Goal: Task Accomplishment & Management: Use online tool/utility

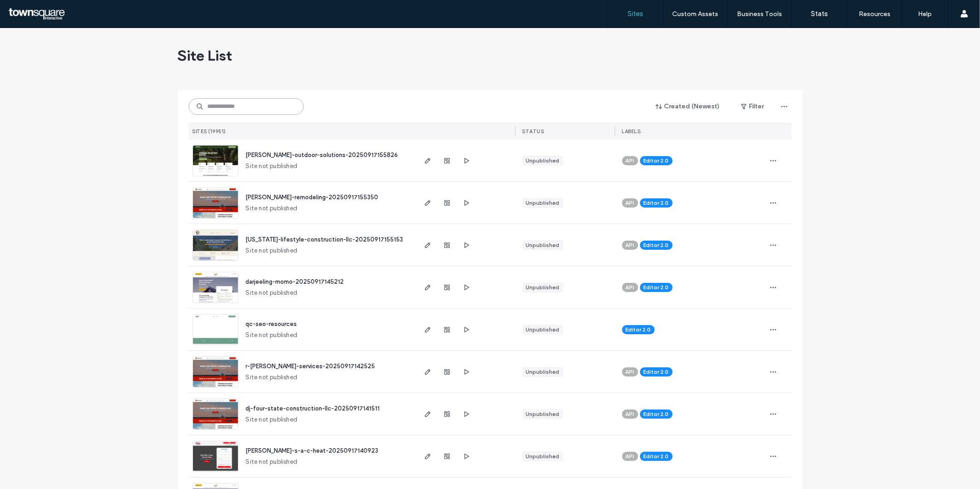
paste input "**********"
click at [227, 108] on input "**********" at bounding box center [246, 106] width 115 height 17
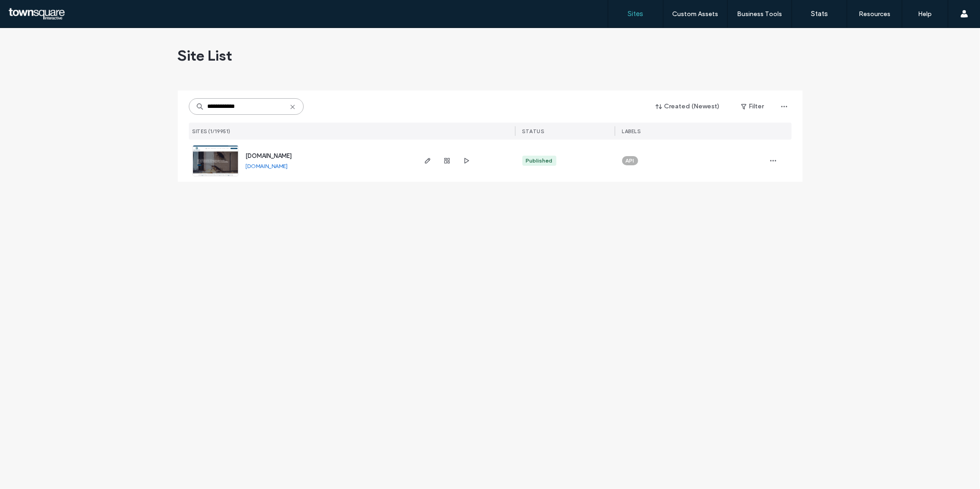
type input "**********"
click at [203, 153] on img at bounding box center [215, 177] width 45 height 62
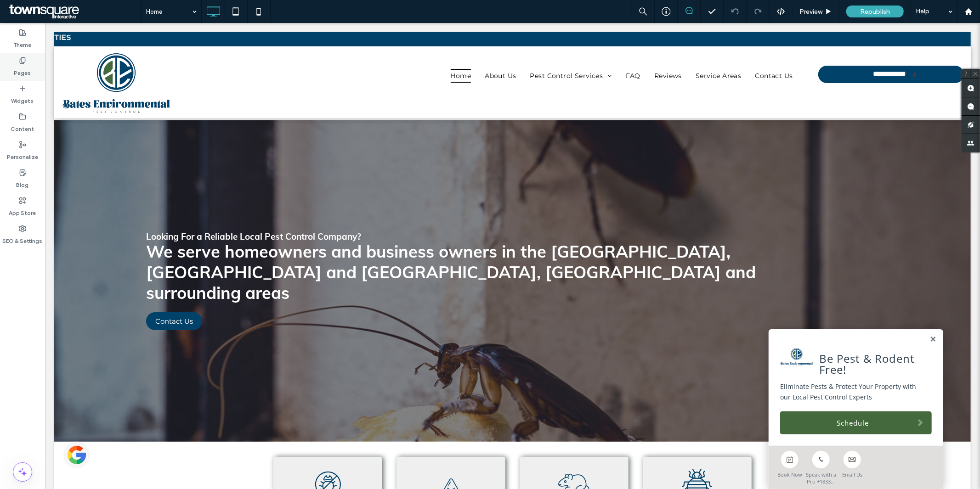
click at [20, 68] on label "Pages" at bounding box center [22, 70] width 17 height 13
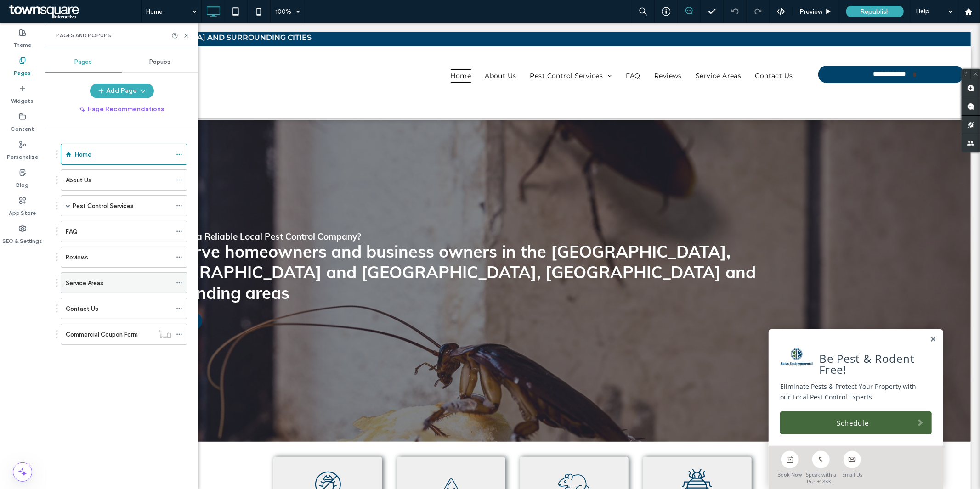
click at [106, 290] on div "Service Areas" at bounding box center [119, 283] width 106 height 20
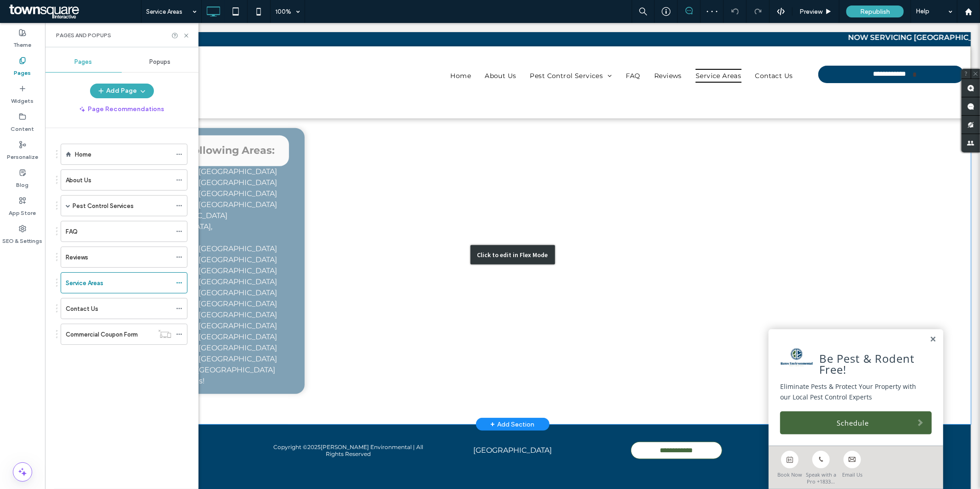
scroll to position [278, 0]
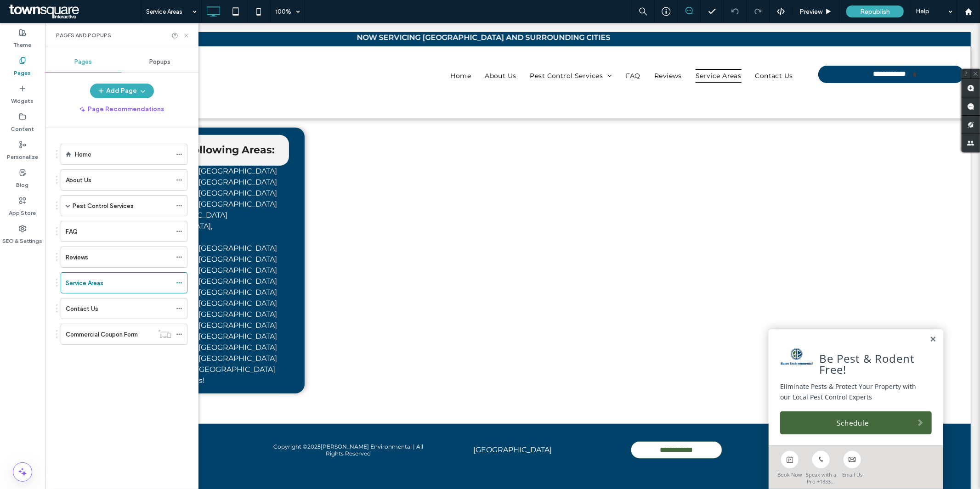
click at [186, 34] on icon at bounding box center [186, 35] width 7 height 7
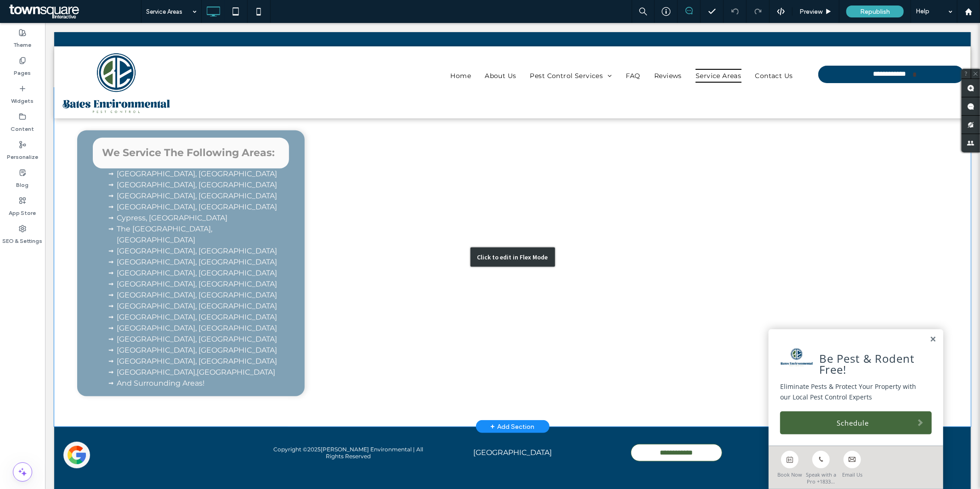
scroll to position [276, 0]
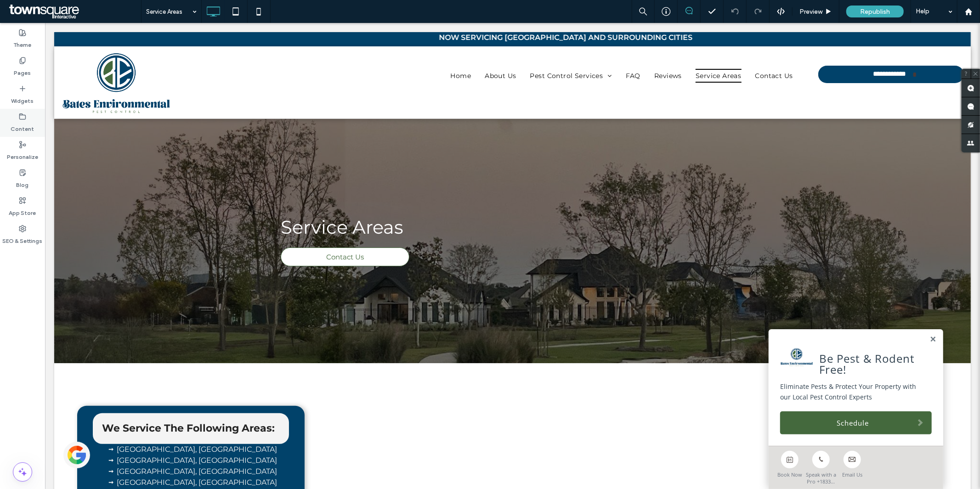
click at [28, 124] on label "Content" at bounding box center [22, 126] width 23 height 13
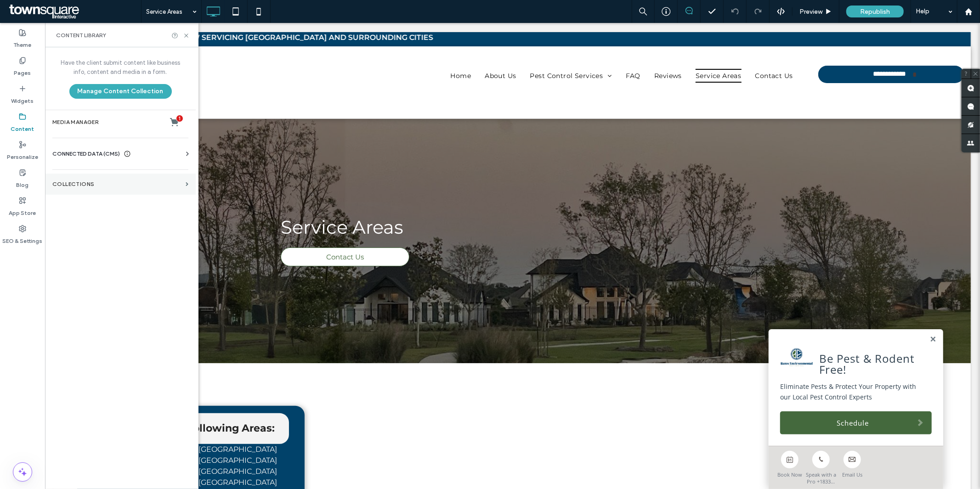
click at [130, 185] on label "Collections" at bounding box center [117, 184] width 130 height 6
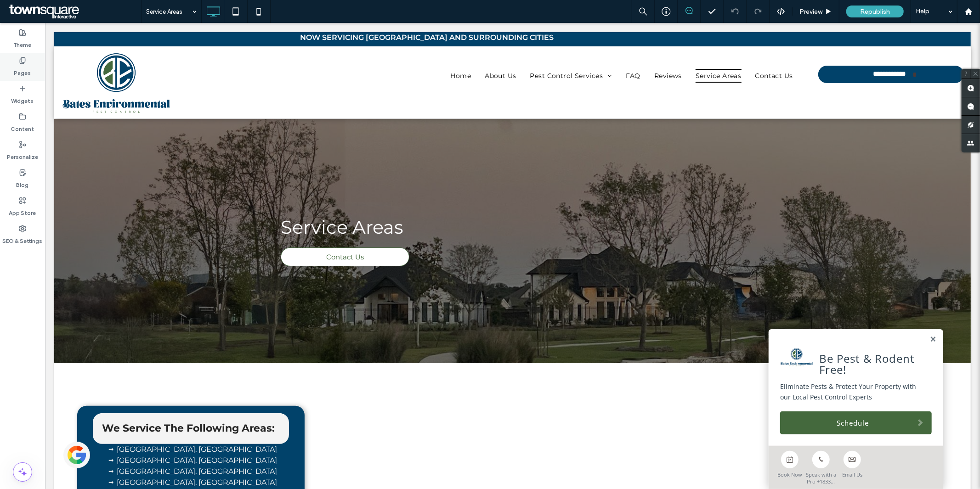
click at [23, 77] on label "Pages" at bounding box center [22, 70] width 17 height 13
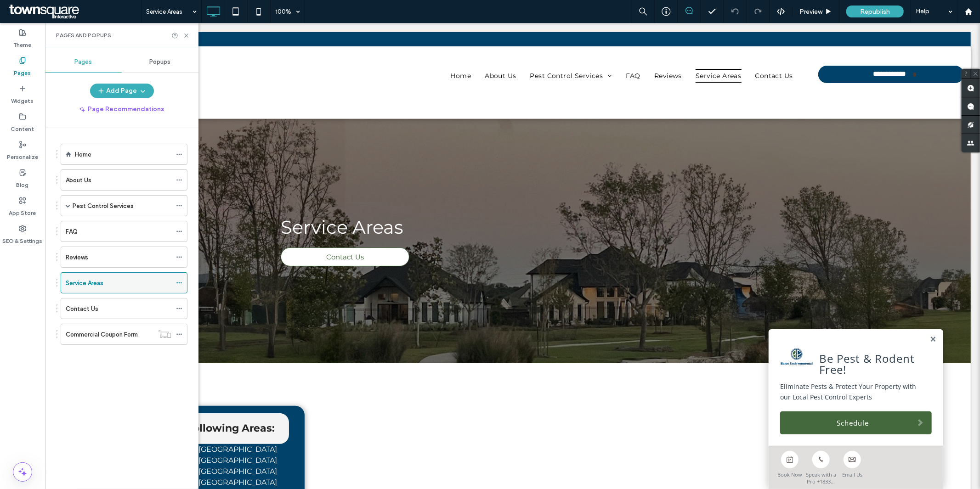
click at [180, 286] on icon at bounding box center [179, 283] width 6 height 6
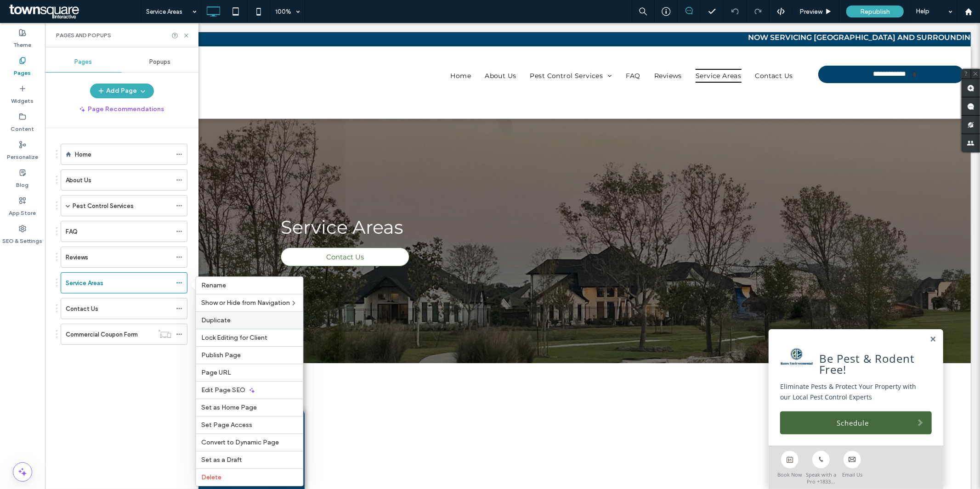
click at [209, 315] on div "Duplicate" at bounding box center [249, 319] width 107 height 17
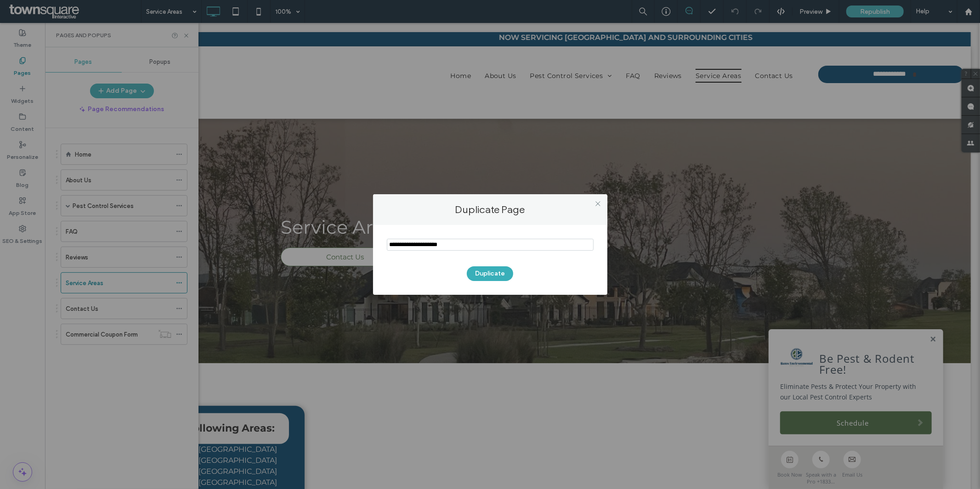
drag, startPoint x: 412, startPoint y: 245, endPoint x: 368, endPoint y: 245, distance: 44.1
click at [368, 245] on div "Duplicate Page Duplicate" at bounding box center [490, 244] width 980 height 489
click at [438, 247] on input "notEmpty" at bounding box center [490, 245] width 207 height 12
type input "**********"
click at [483, 272] on button "Duplicate" at bounding box center [490, 273] width 46 height 15
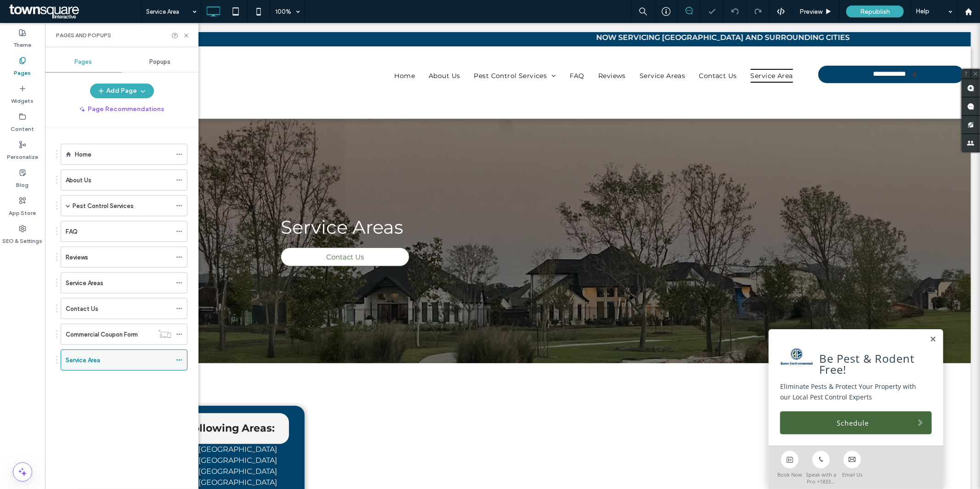
click at [179, 360] on use at bounding box center [178, 360] width 5 height 1
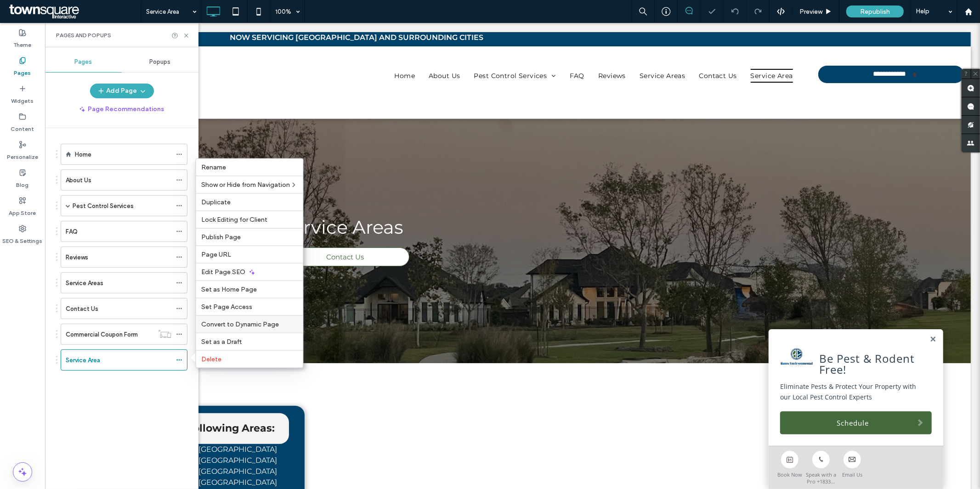
click at [238, 327] on span "Convert to Dynamic Page" at bounding box center [241, 325] width 78 height 8
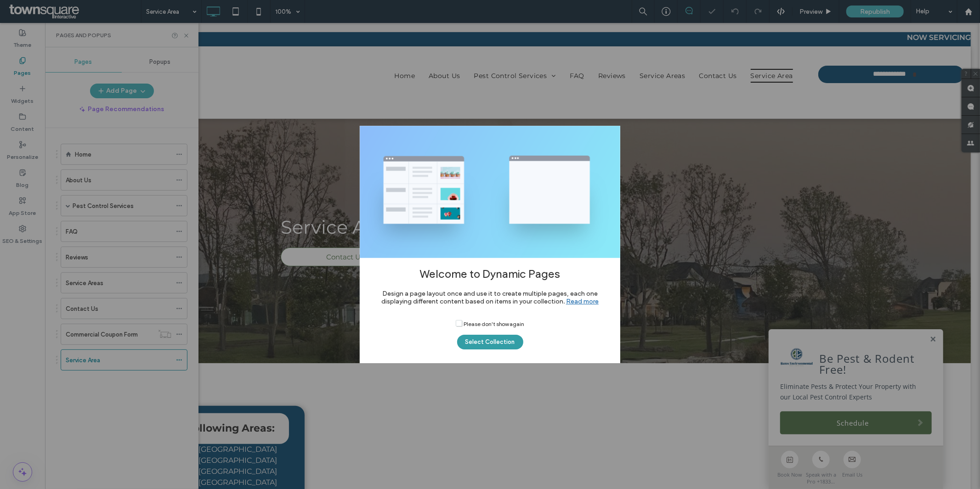
click at [477, 336] on button "Select Collection" at bounding box center [490, 342] width 66 height 15
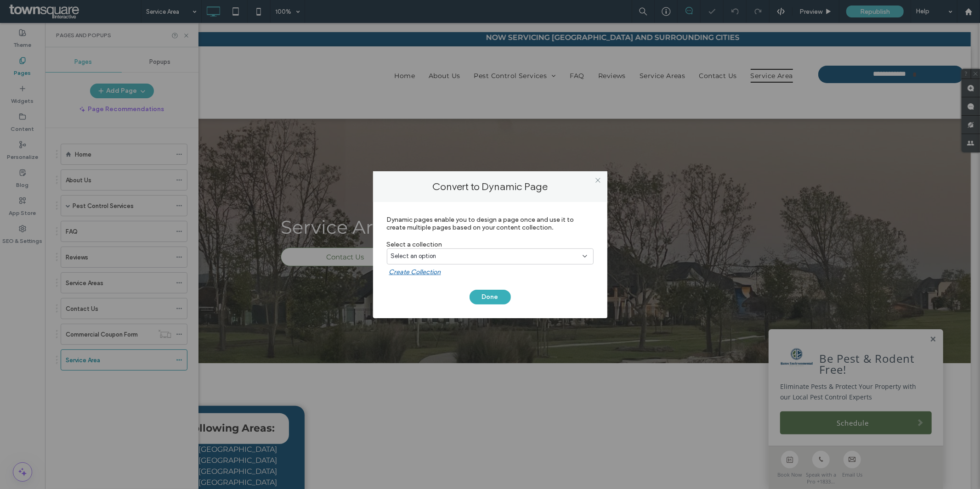
click at [479, 252] on div "Select an option" at bounding box center [484, 256] width 187 height 9
click at [456, 287] on span "Geo Page Collection" at bounding box center [435, 288] width 56 height 9
click at [494, 296] on button "Done" at bounding box center [489, 297] width 41 height 15
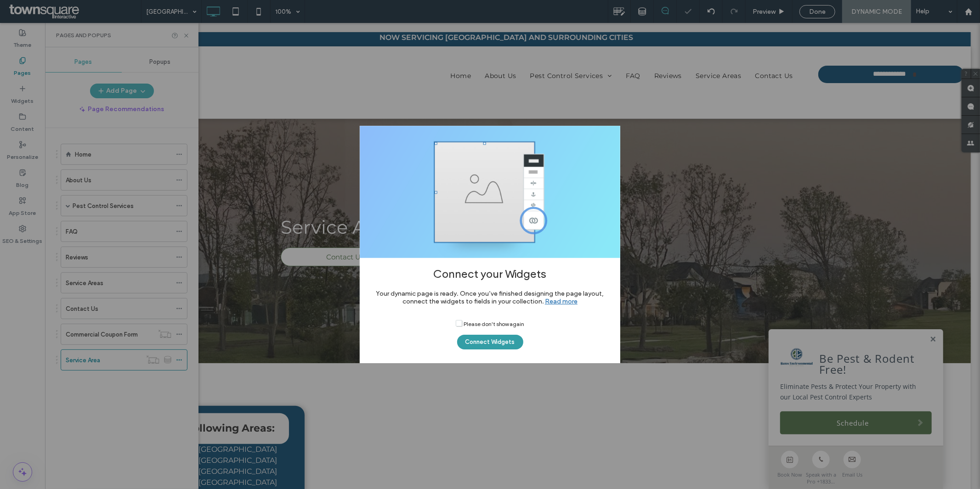
click at [498, 339] on button "Connect Widgets" at bounding box center [490, 342] width 66 height 15
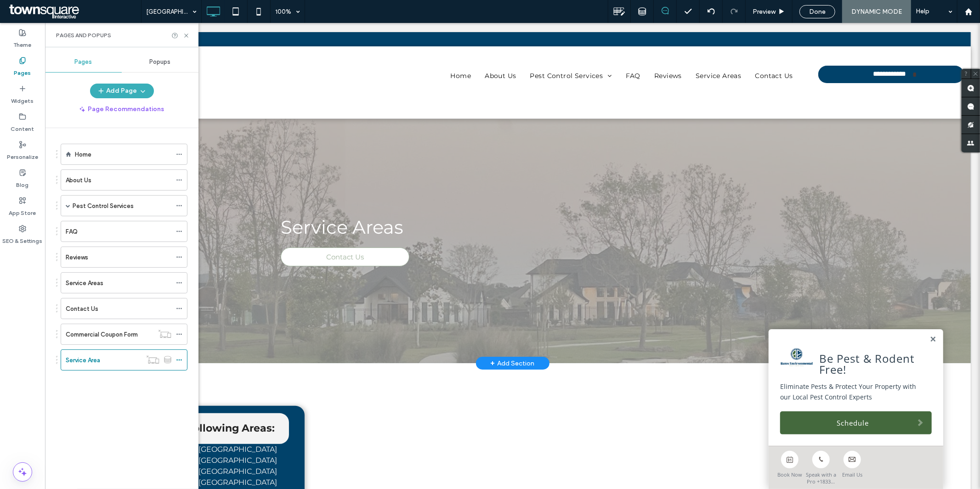
click at [500, 360] on div "+ Add Section" at bounding box center [512, 363] width 44 height 10
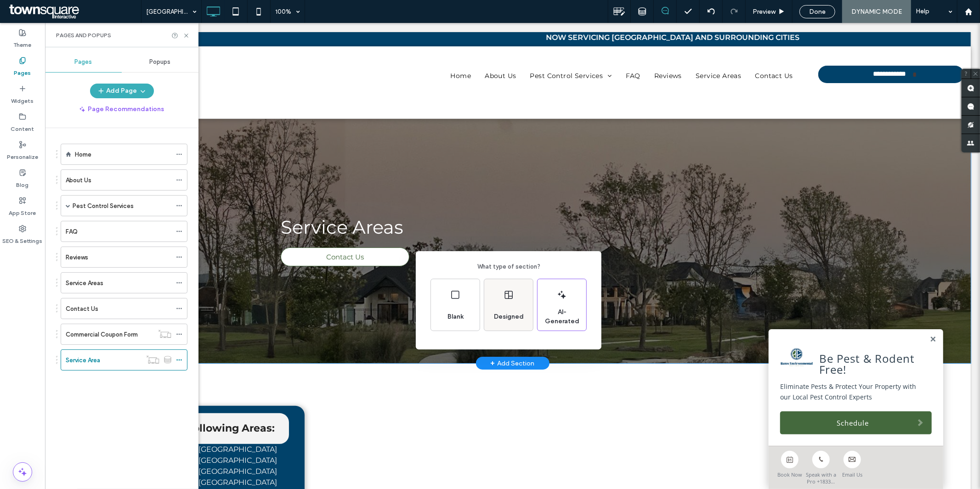
click at [508, 314] on span "Designed" at bounding box center [508, 316] width 37 height 9
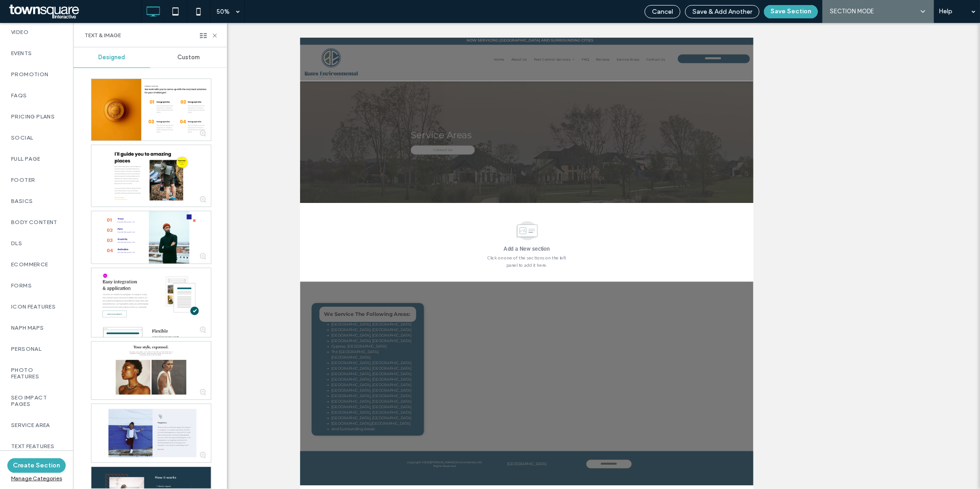
scroll to position [465, 0]
click at [32, 403] on div "SEO Impact Pages" at bounding box center [36, 401] width 73 height 28
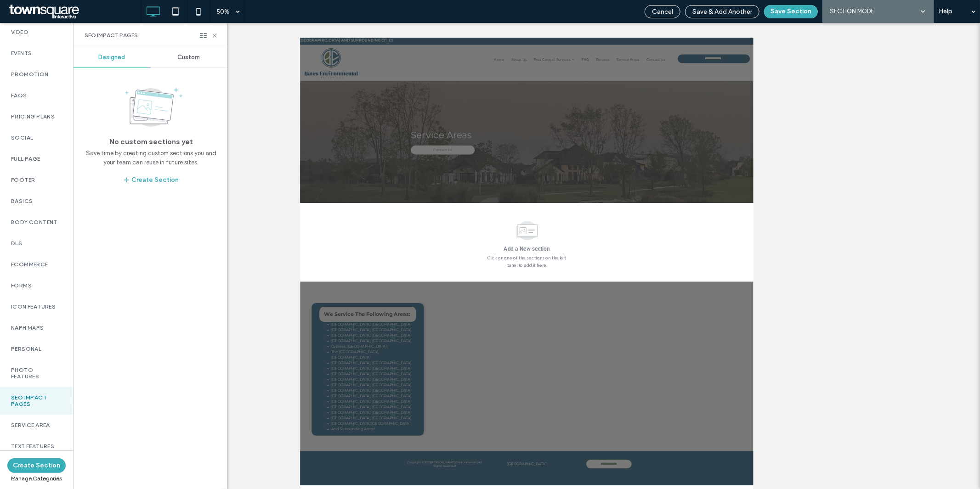
click at [192, 62] on div "Custom" at bounding box center [188, 57] width 77 height 20
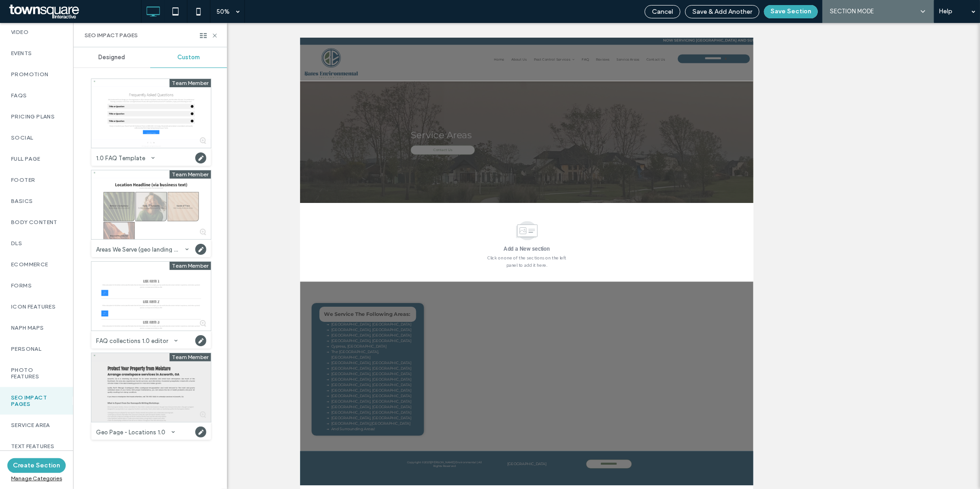
click at [146, 379] on div at bounding box center [150, 387] width 119 height 69
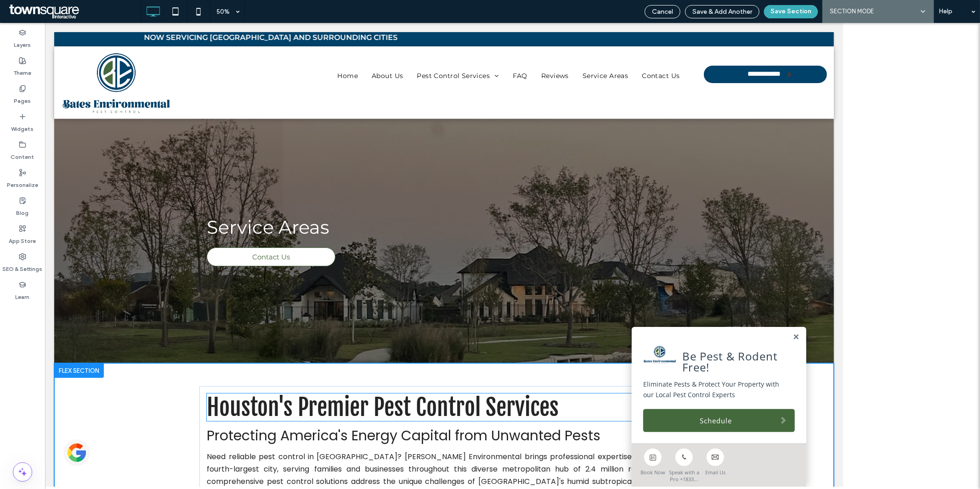
type input "*"
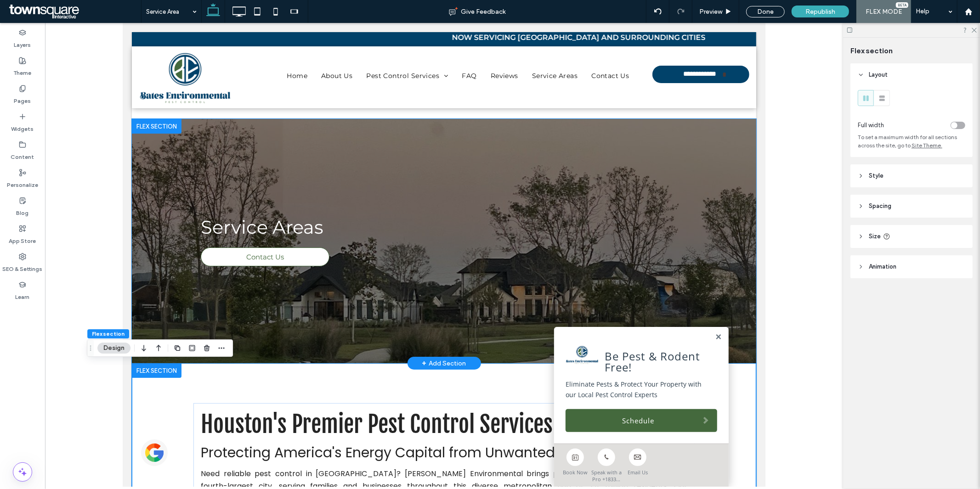
click at [298, 332] on div "Service Areas Contact Us" at bounding box center [443, 240] width 551 height 244
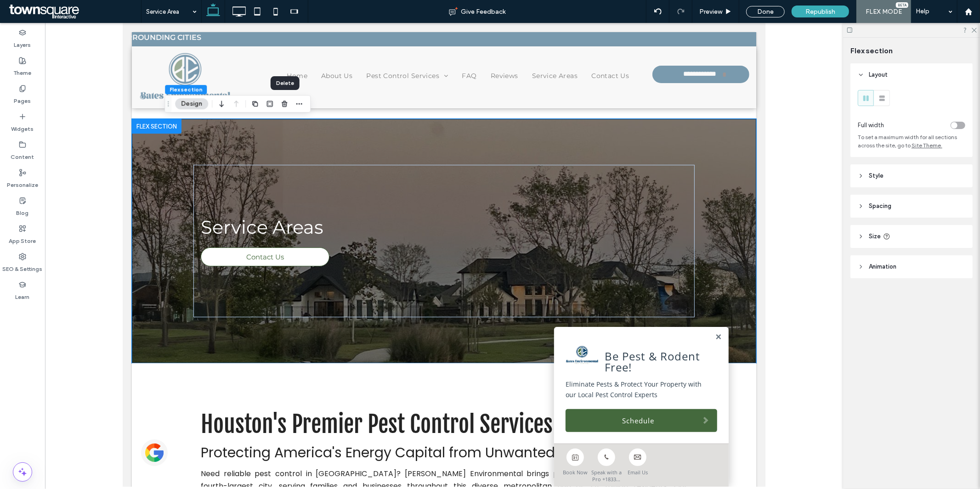
click at [285, 109] on div at bounding box center [284, 104] width 11 height 17
click at [285, 105] on icon "button" at bounding box center [284, 103] width 7 height 7
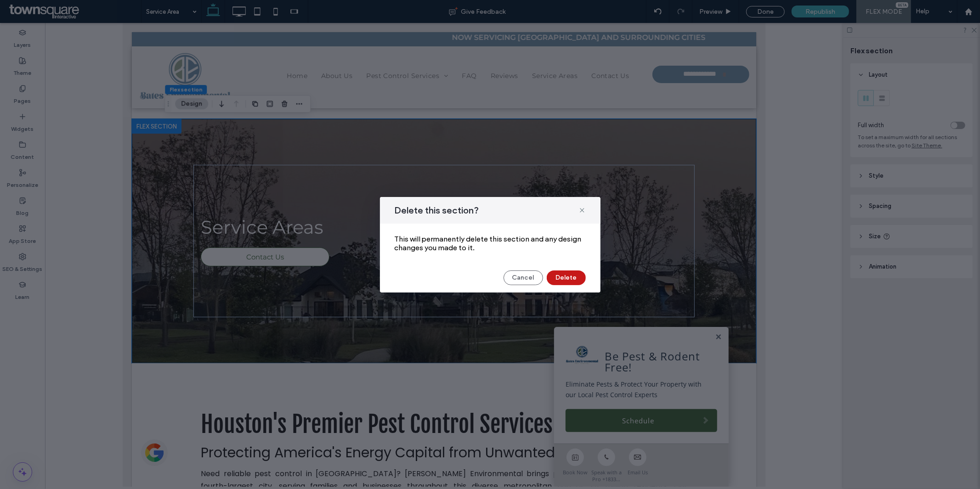
click at [565, 282] on button "Delete" at bounding box center [565, 277] width 39 height 15
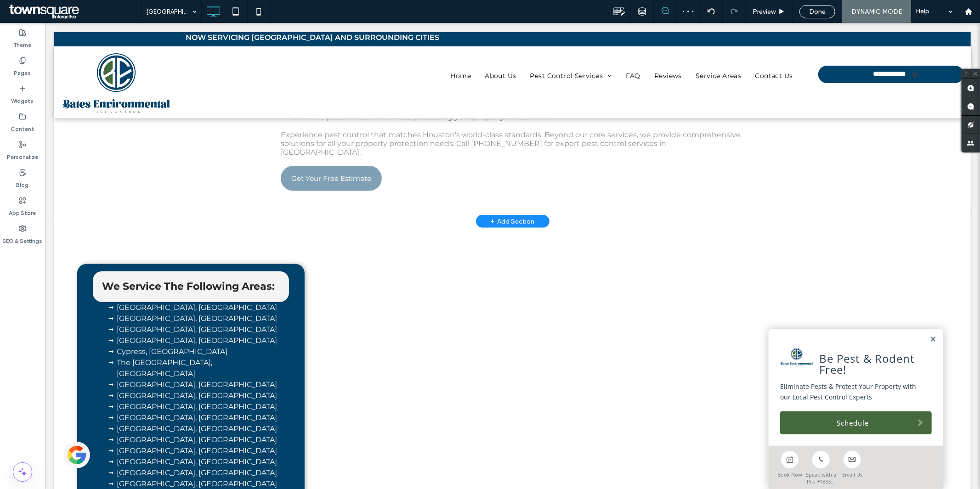
scroll to position [381, 0]
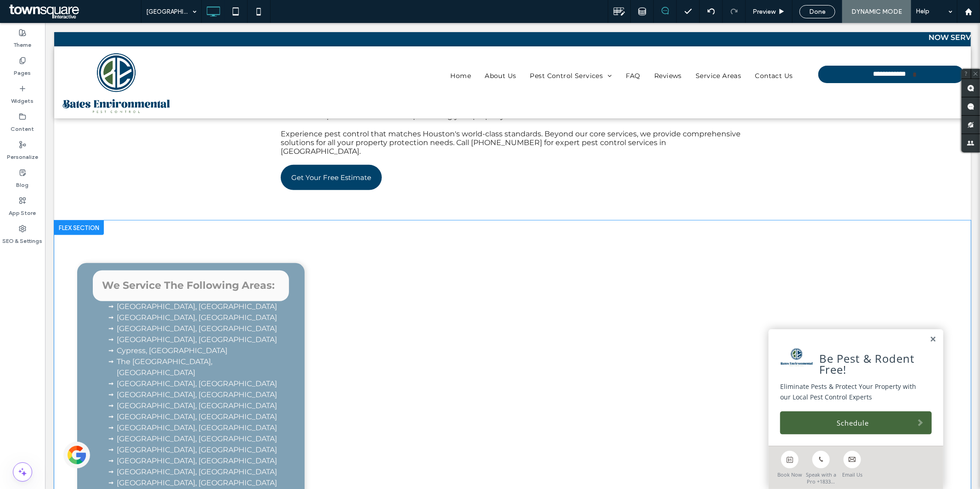
click at [71, 220] on div at bounding box center [79, 227] width 50 height 15
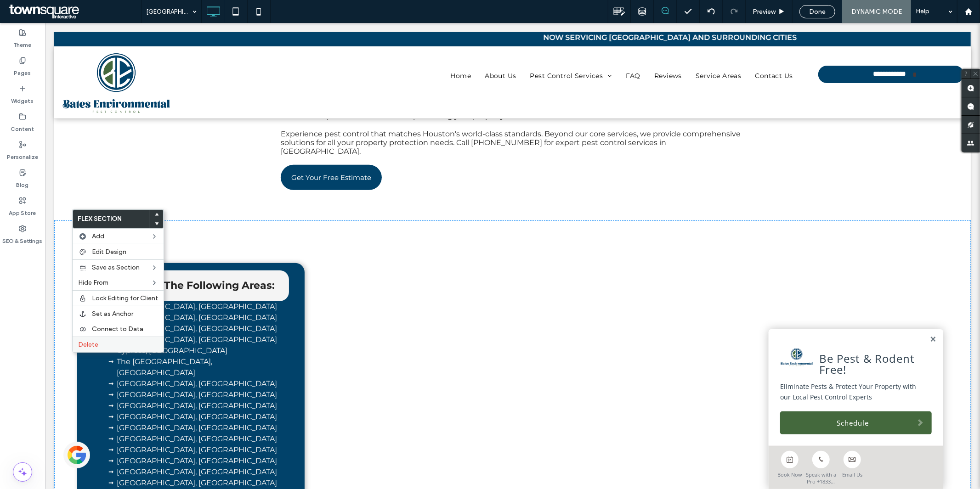
click at [113, 343] on label "Delete" at bounding box center [118, 345] width 80 height 8
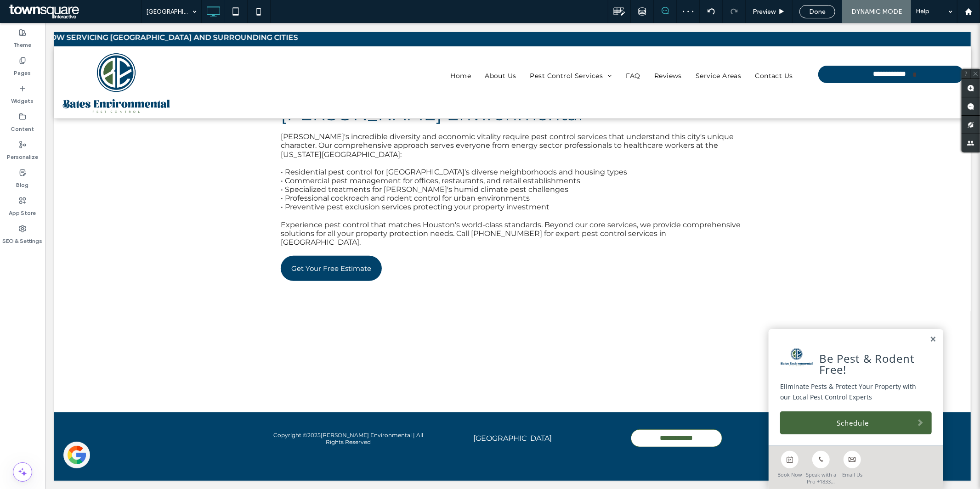
click at [166, 332] on div "Houston's Premier Pest Control Services Protecting America's Energy Capital fro…" at bounding box center [512, 119] width 916 height 583
drag, startPoint x: 159, startPoint y: 344, endPoint x: 182, endPoint y: 368, distance: 33.8
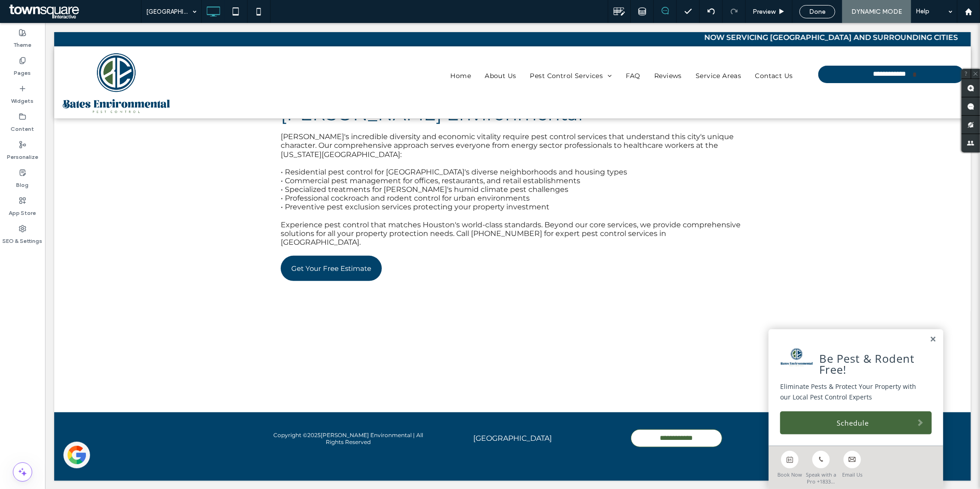
click at [182, 368] on div "Houston's Premier Pest Control Services Protecting America's Energy Capital fro…" at bounding box center [512, 119] width 916 height 583
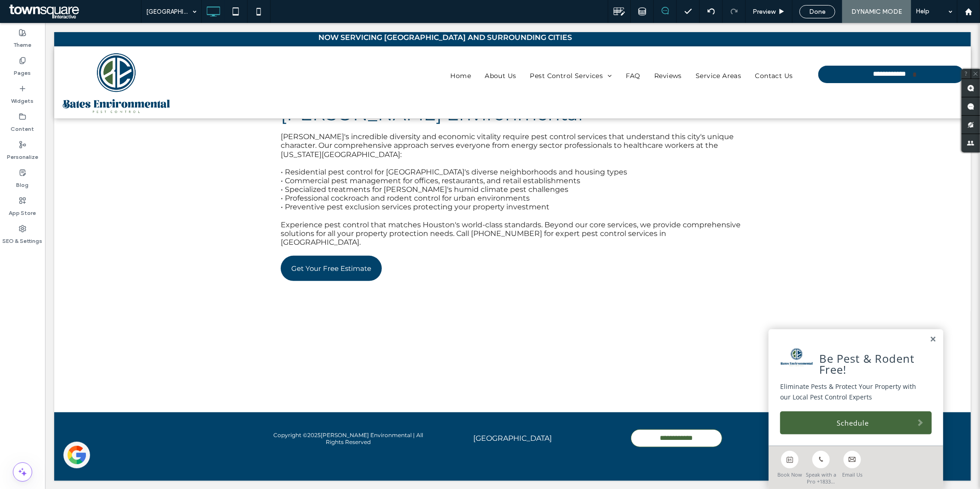
click at [182, 368] on div "Houston's Premier Pest Control Services Protecting America's Energy Capital fro…" at bounding box center [512, 119] width 916 height 583
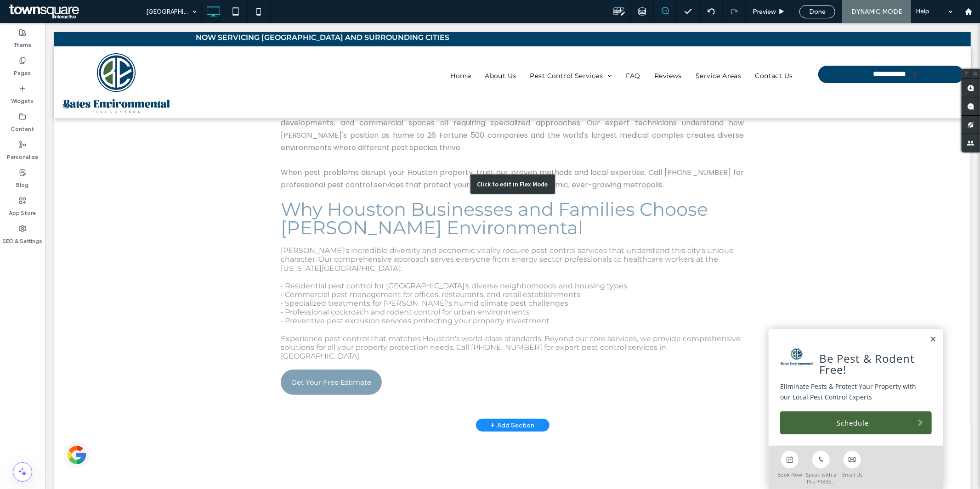
scroll to position [177, 0]
click at [177, 186] on div "Click to edit in Flex Mode" at bounding box center [512, 183] width 916 height 483
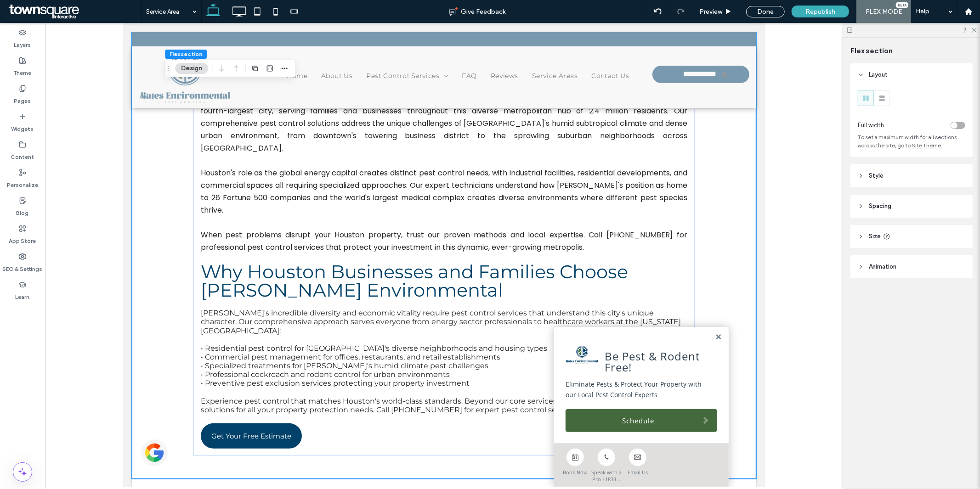
scroll to position [290, 0]
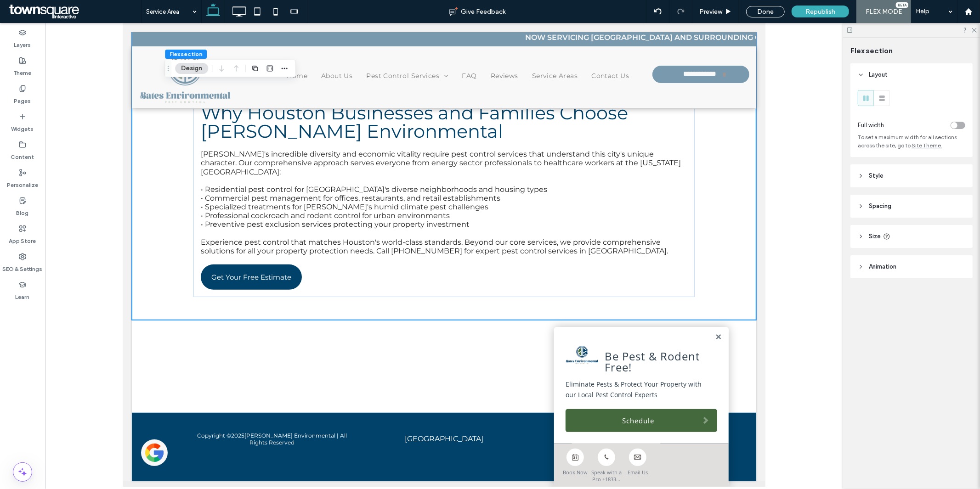
click at [285, 376] on div "Houston's Premier Pest Control Services Protecting America's Energy Capital fro…" at bounding box center [443, 120] width 624 height 583
click at [237, 337] on div "Houston's Premier Pest Control Services Protecting America's Energy Capital fro…" at bounding box center [443, 120] width 624 height 583
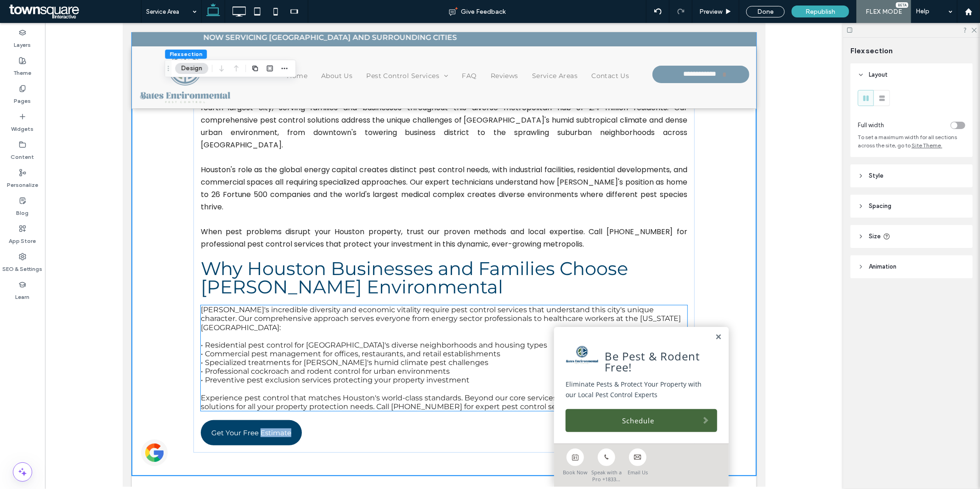
scroll to position [0, 0]
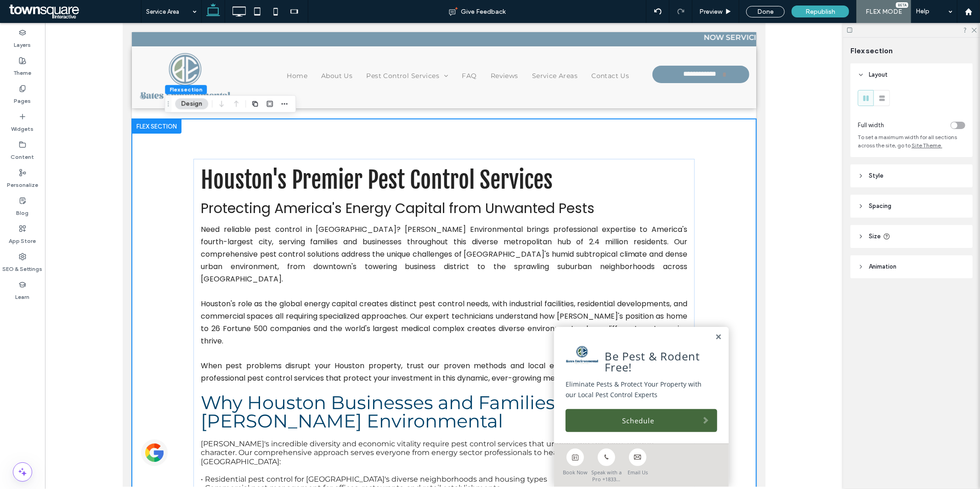
click at [151, 112] on div at bounding box center [443, 75] width 624 height 87
click at [760, 11] on div "Done" at bounding box center [765, 11] width 39 height 11
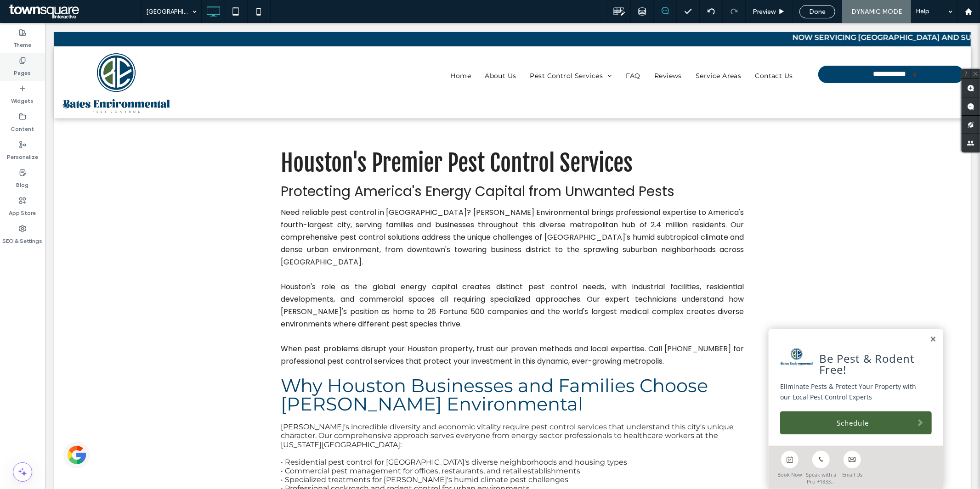
click at [33, 69] on div "Pages" at bounding box center [22, 67] width 45 height 28
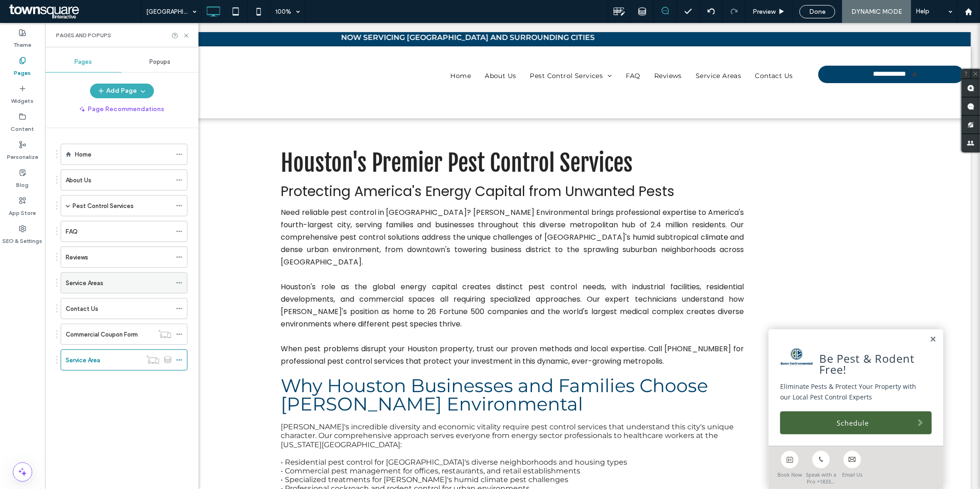
click at [162, 281] on div "Service Areas" at bounding box center [119, 283] width 106 height 10
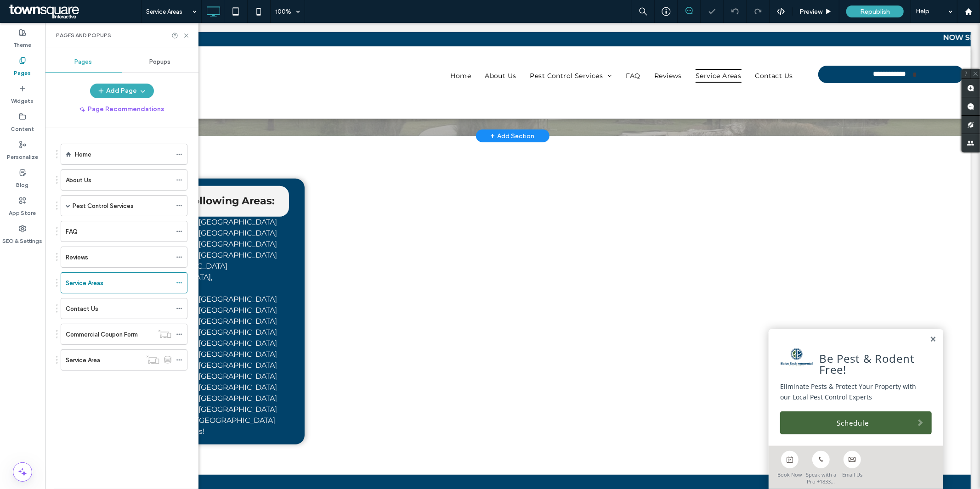
scroll to position [290, 0]
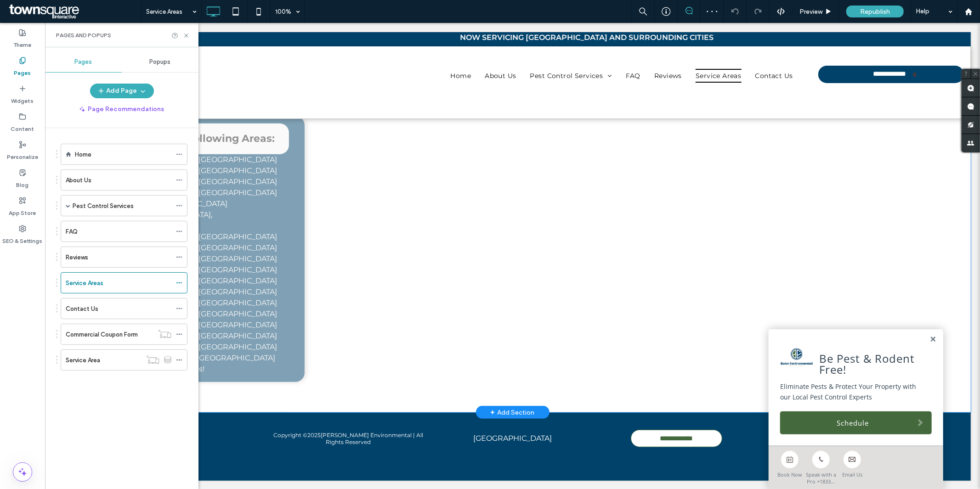
click at [506, 407] on div "+ Add Section" at bounding box center [512, 412] width 44 height 10
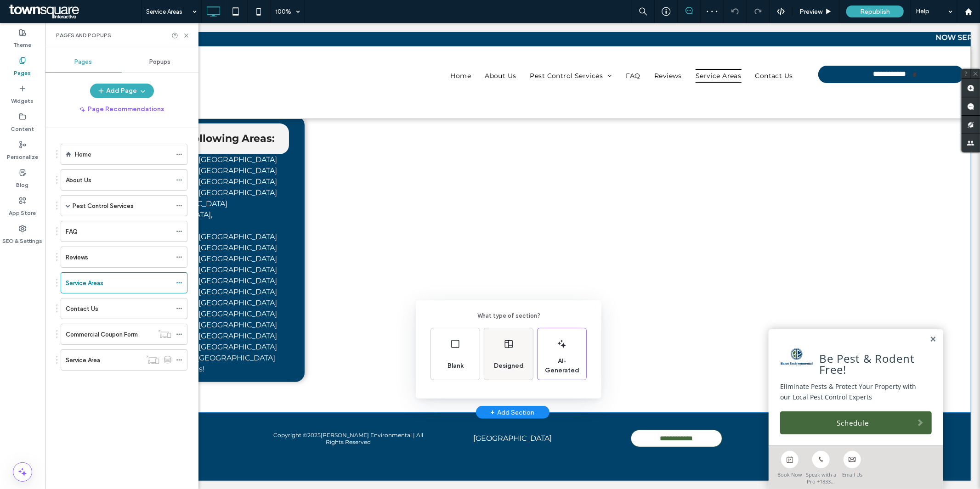
click at [501, 370] on span "Designed" at bounding box center [508, 365] width 37 height 9
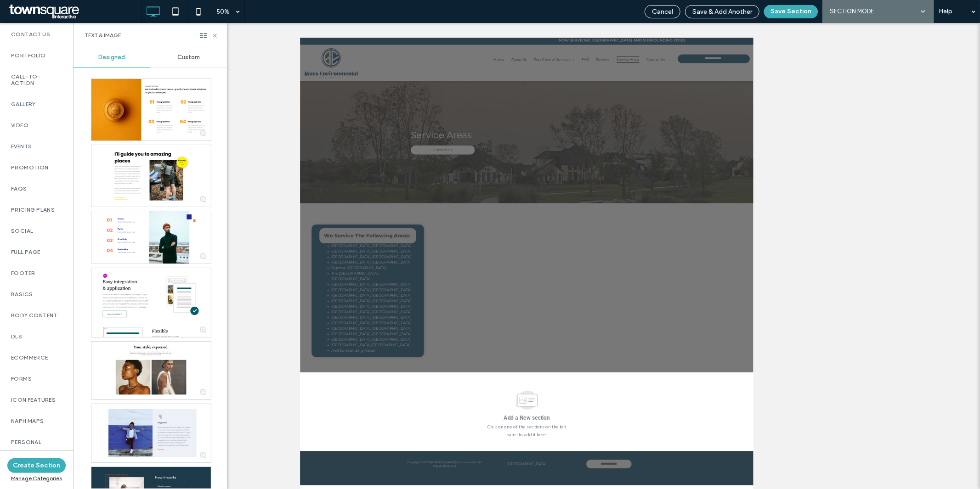
scroll to position [465, 0]
click at [37, 394] on label "SEO Impact Pages" at bounding box center [36, 400] width 51 height 13
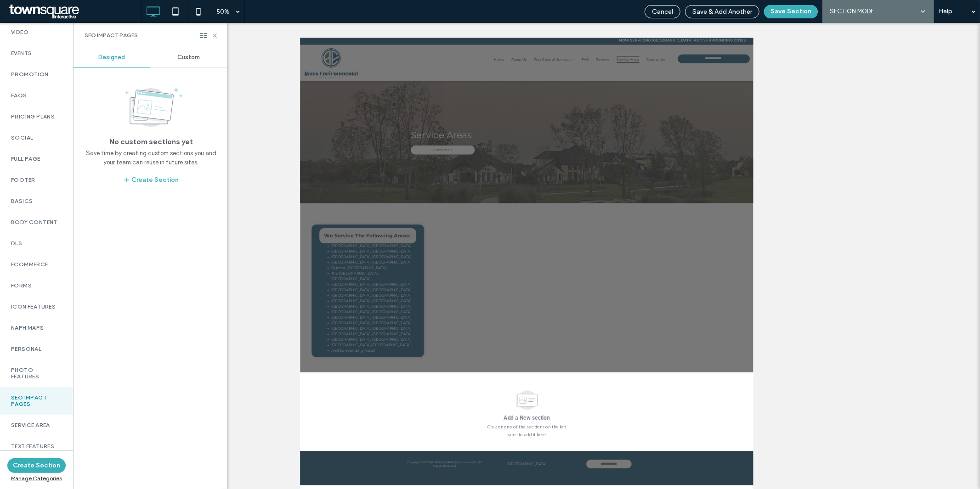
click at [187, 56] on span "Custom" at bounding box center [188, 57] width 23 height 7
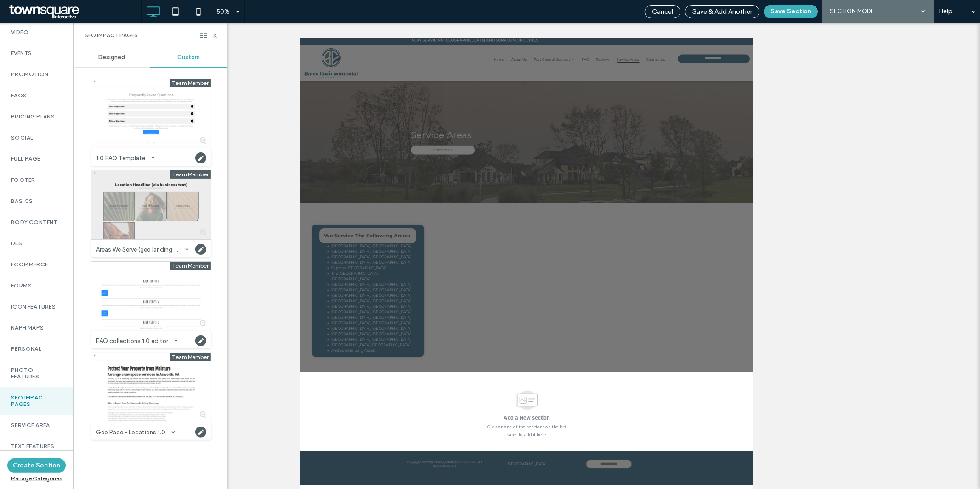
click at [167, 223] on div at bounding box center [150, 204] width 119 height 69
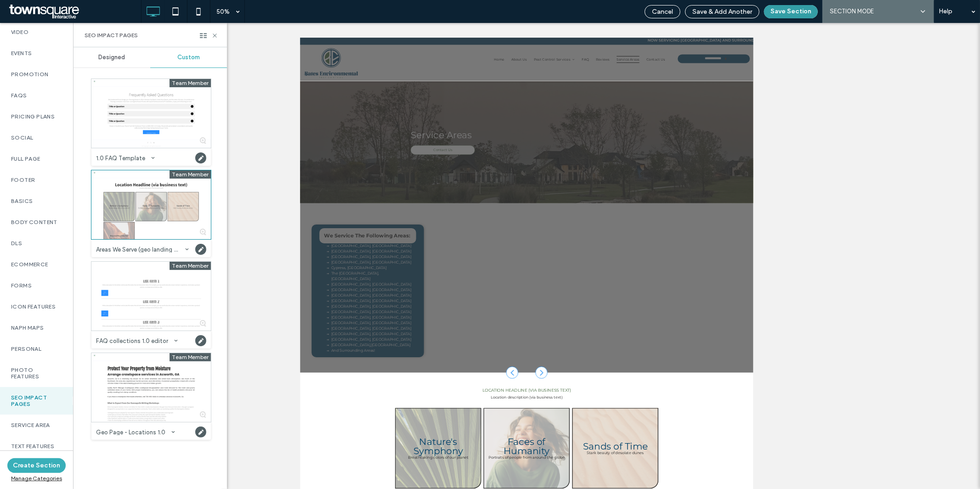
click at [804, 15] on button "Save Section" at bounding box center [791, 11] width 54 height 13
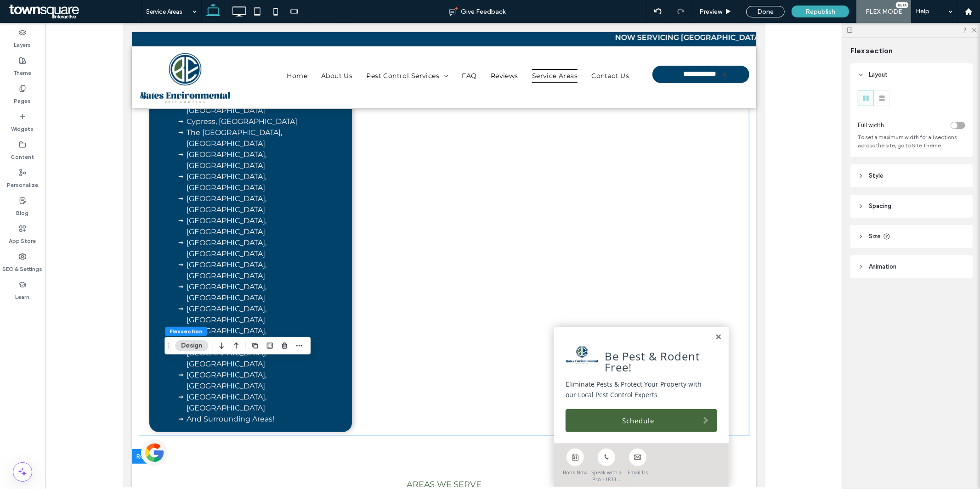
scroll to position [411, 0]
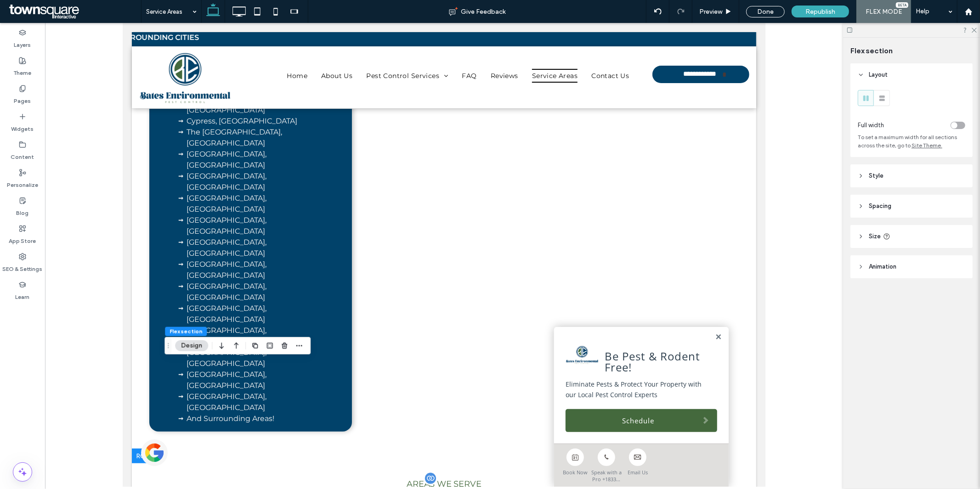
click at [454, 479] on span "Areas We Serve" at bounding box center [443, 484] width 74 height 10
click at [766, 16] on div "Done" at bounding box center [765, 11] width 39 height 11
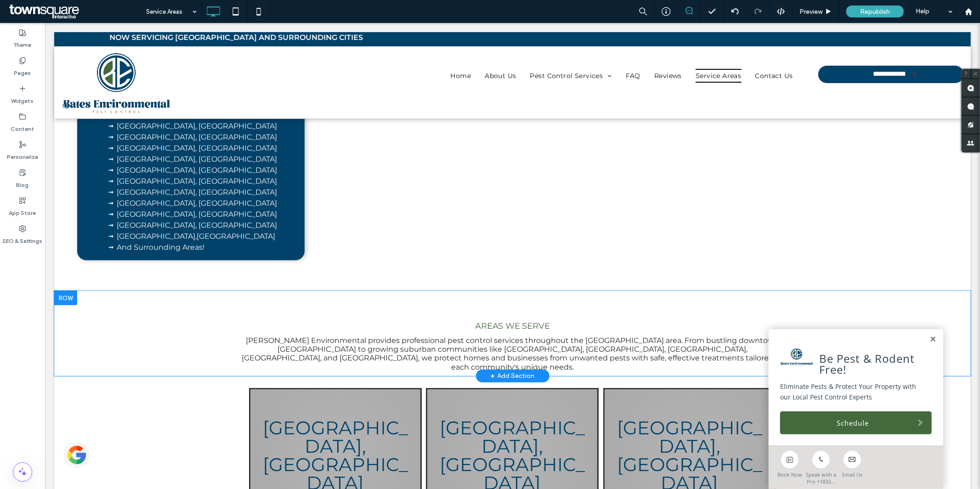
click at [487, 310] on div "Areas We Serve Bates Environmental provides professional pest control services …" at bounding box center [512, 332] width 916 height 85
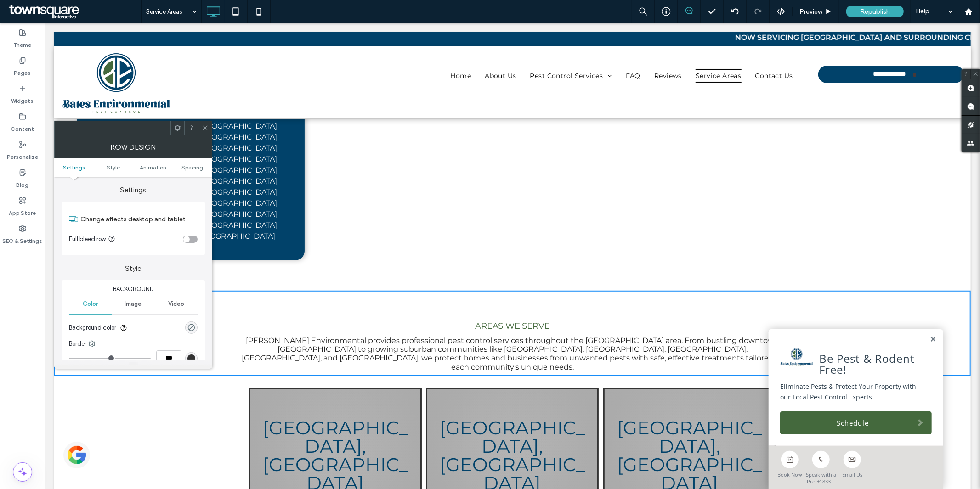
click at [199, 126] on div at bounding box center [205, 128] width 14 height 14
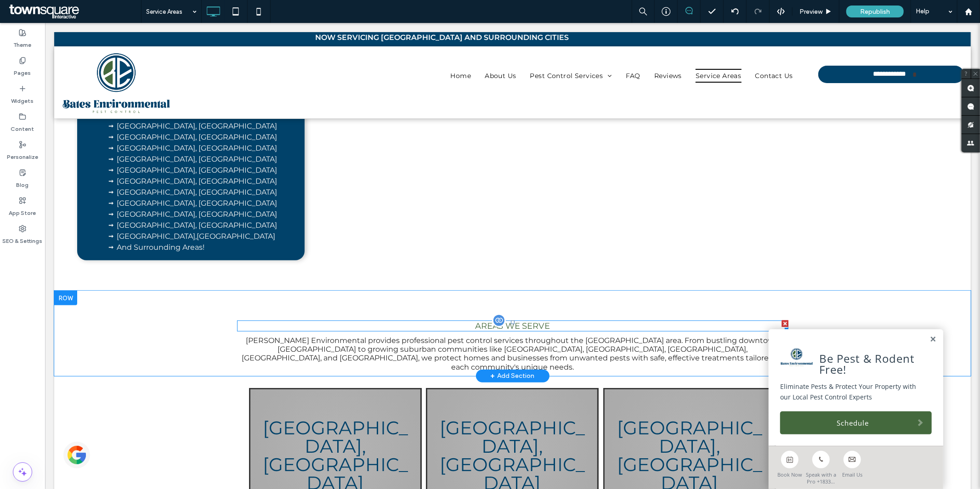
click at [494, 327] on span "Areas We Serve" at bounding box center [511, 326] width 74 height 10
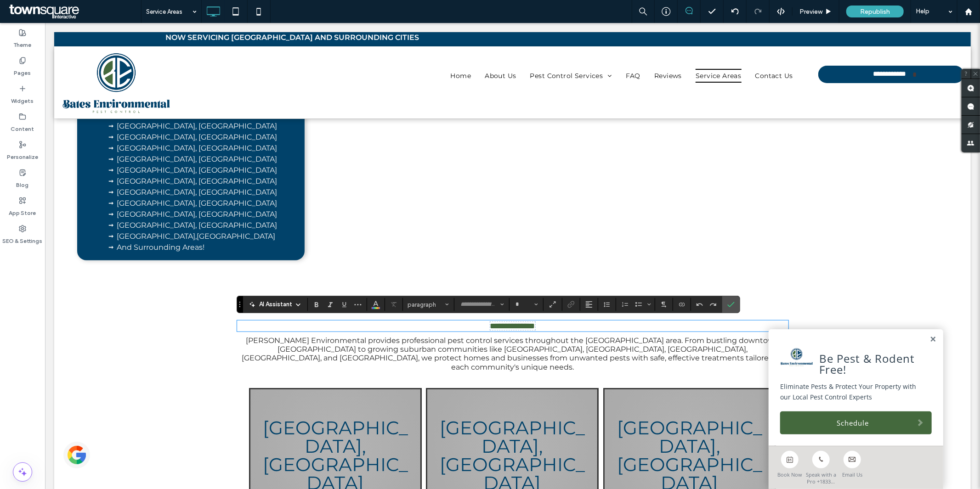
type input "**********"
type input "**"
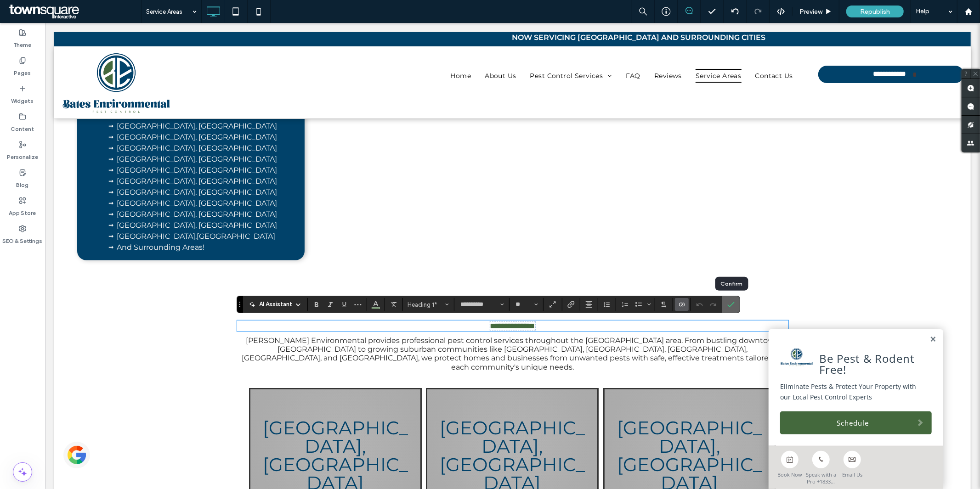
click at [728, 304] on icon "Confirm" at bounding box center [730, 304] width 7 height 7
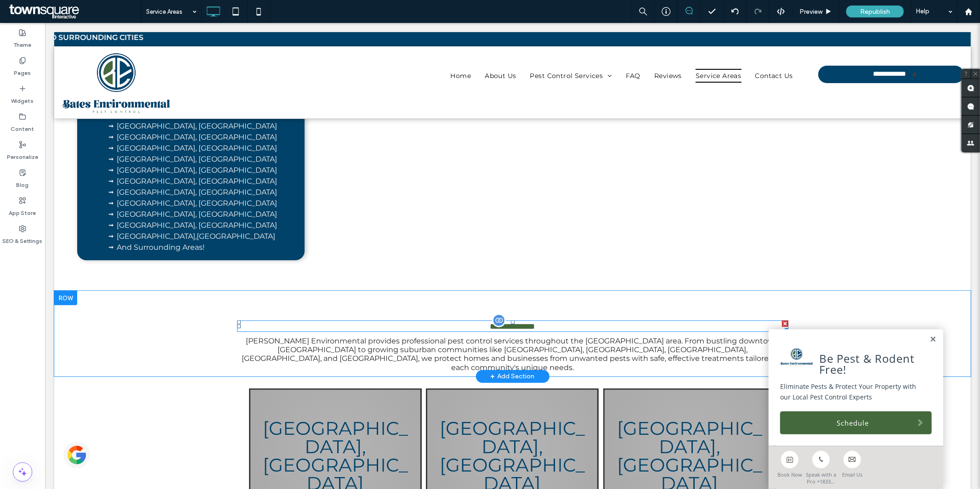
click at [781, 322] on div at bounding box center [784, 323] width 6 height 6
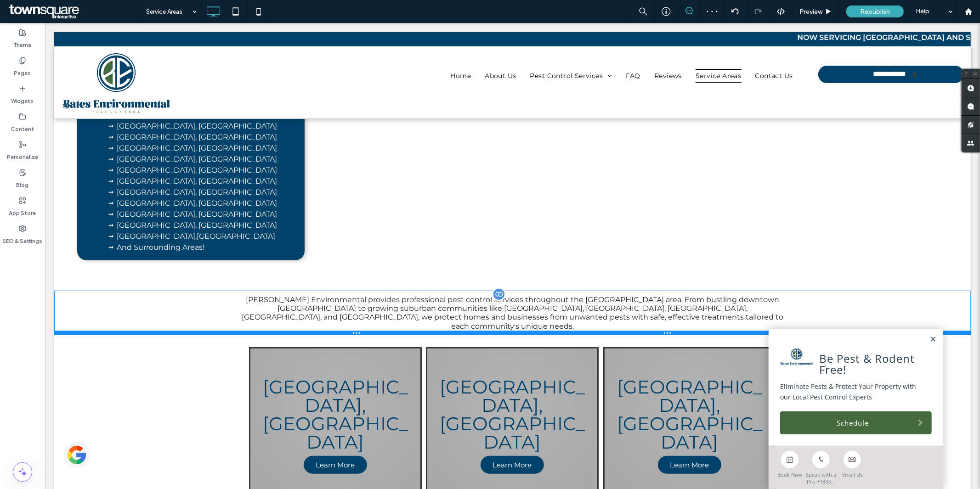
drag, startPoint x: 590, startPoint y: 347, endPoint x: 579, endPoint y: 309, distance: 39.2
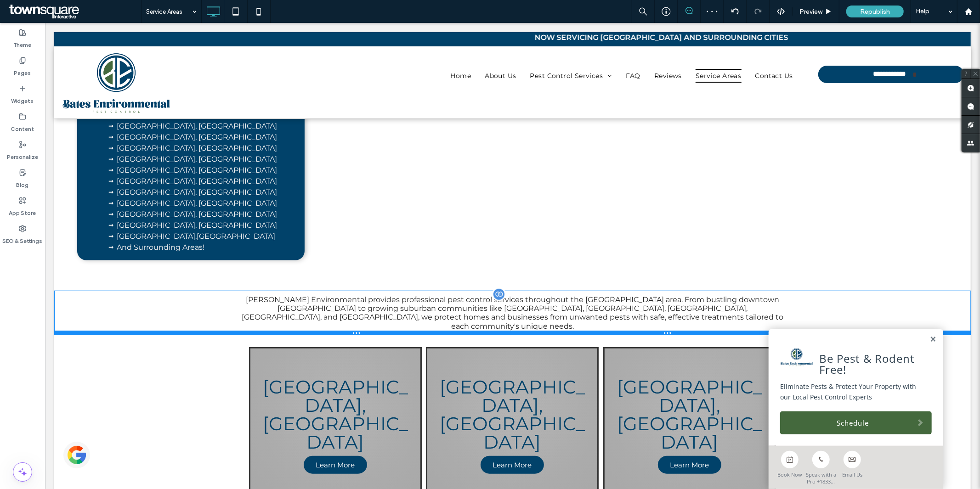
click at [579, 309] on div "Bates Environmental provides professional pest control services throughout the …" at bounding box center [512, 312] width 916 height 45
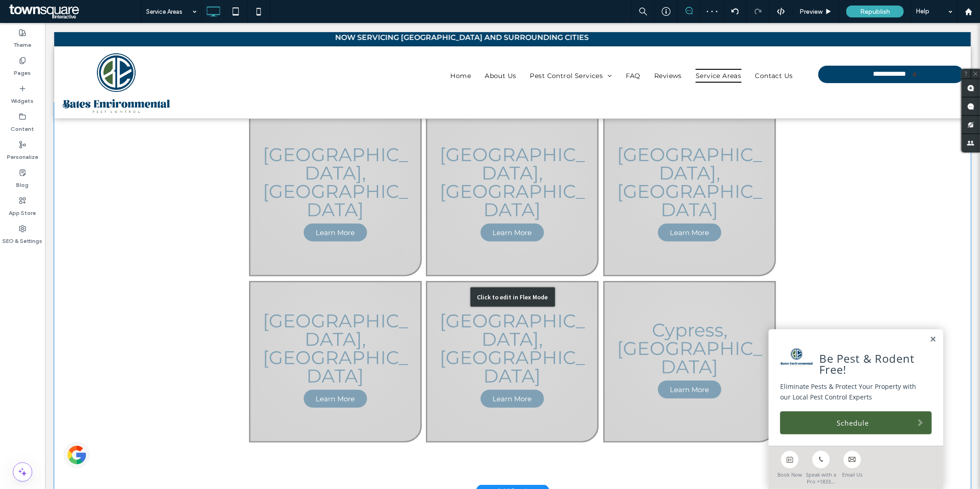
scroll to position [633, 0]
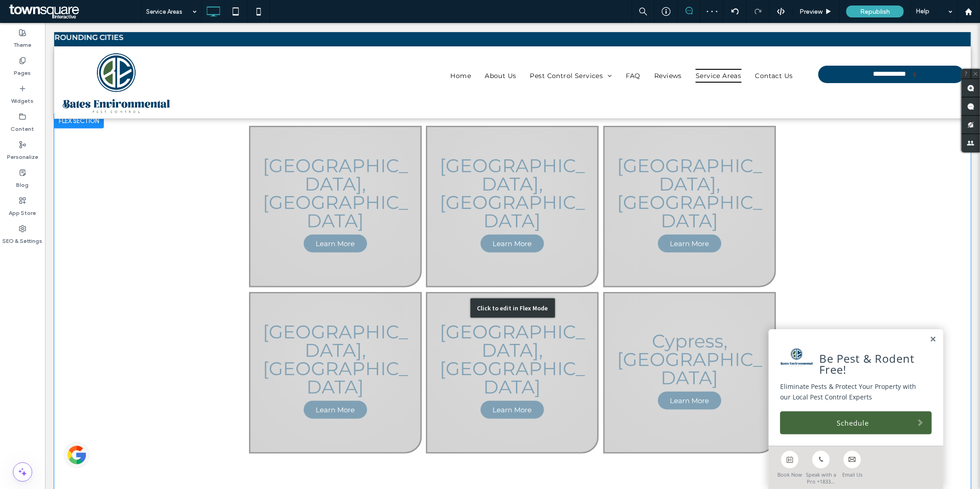
click at [360, 332] on div "Click to edit in Flex Mode" at bounding box center [512, 307] width 916 height 389
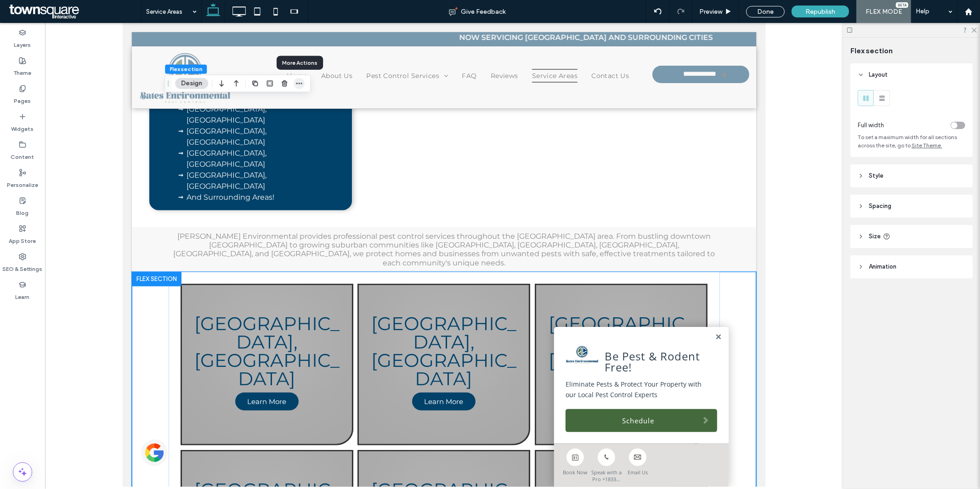
click at [301, 83] on icon "button" at bounding box center [298, 83] width 7 height 7
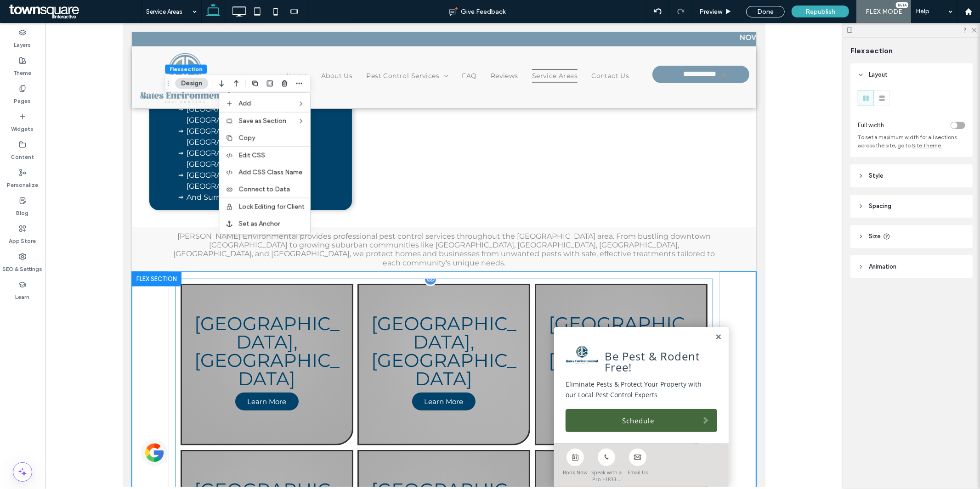
click at [357, 283] on link at bounding box center [443, 364] width 173 height 162
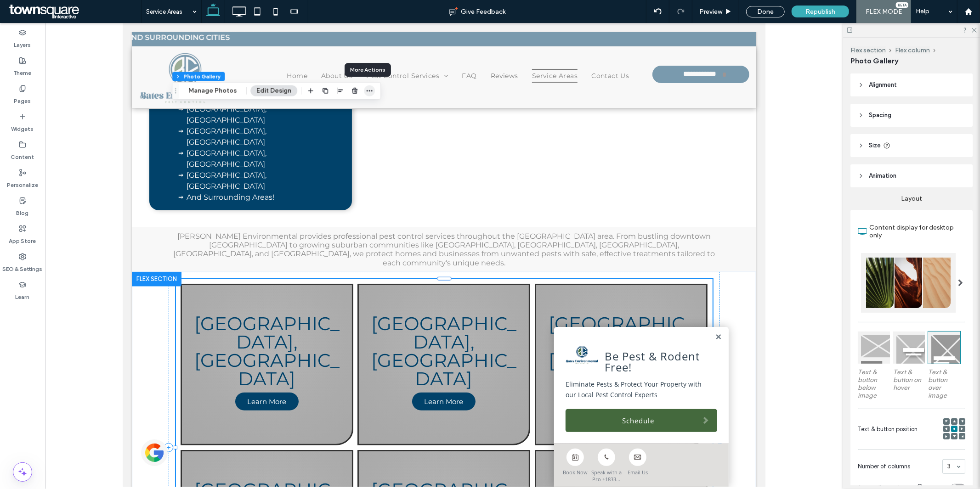
click at [369, 91] on use "button" at bounding box center [369, 90] width 6 height 1
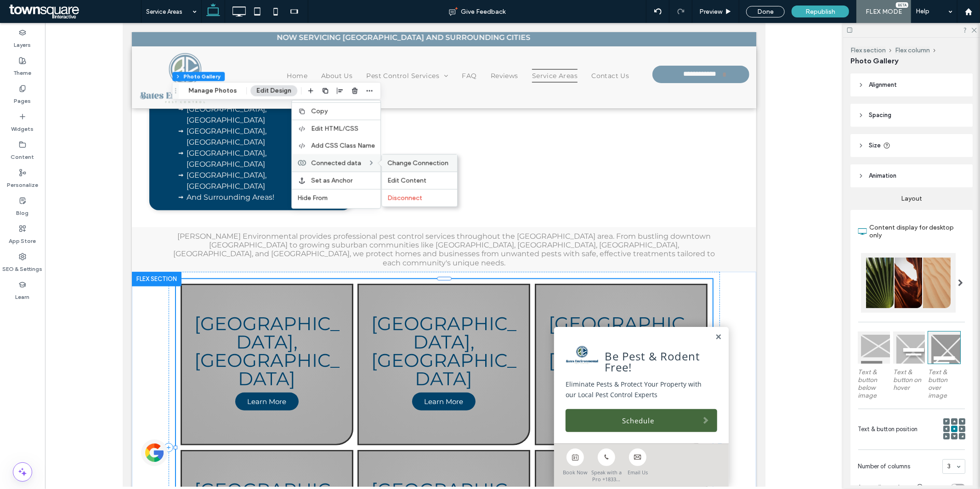
click at [395, 162] on span "Change Connection" at bounding box center [417, 163] width 61 height 8
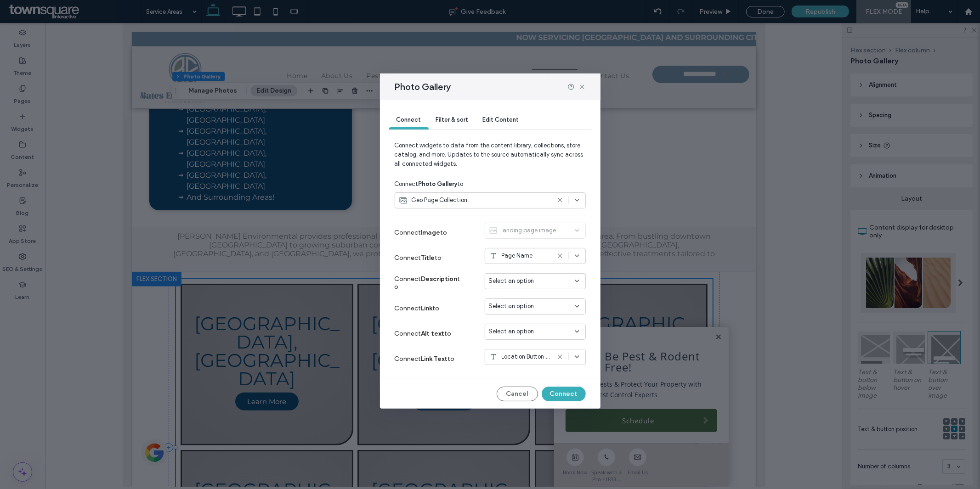
click at [581, 303] on div "Select an option" at bounding box center [534, 306] width 101 height 16
click at [546, 336] on span "Dynamic Page: Service Area" at bounding box center [541, 338] width 73 height 9
click at [562, 393] on button "Connect" at bounding box center [563, 394] width 44 height 15
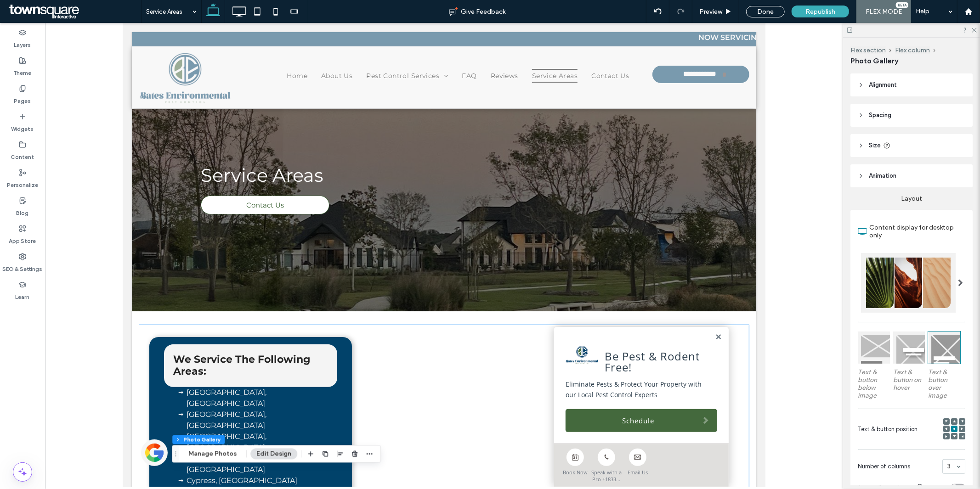
scroll to position [0, 0]
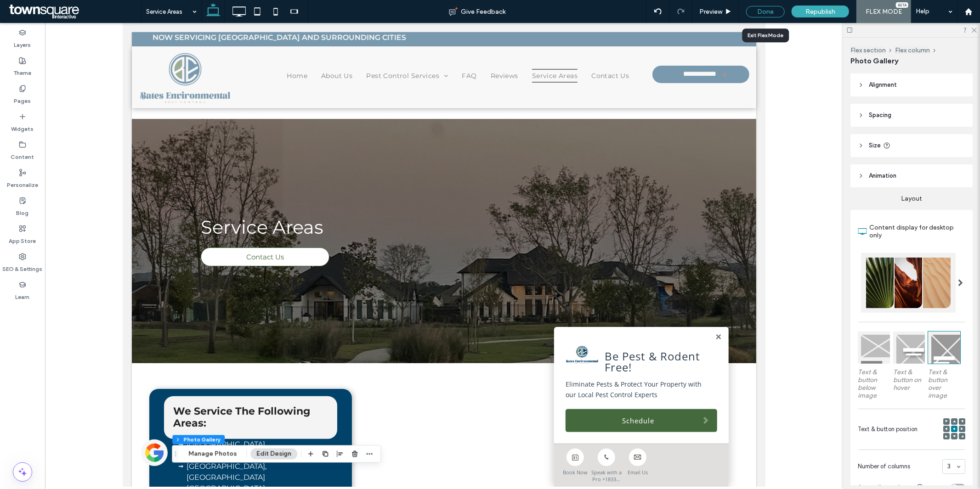
click at [764, 11] on div "Done" at bounding box center [765, 11] width 39 height 11
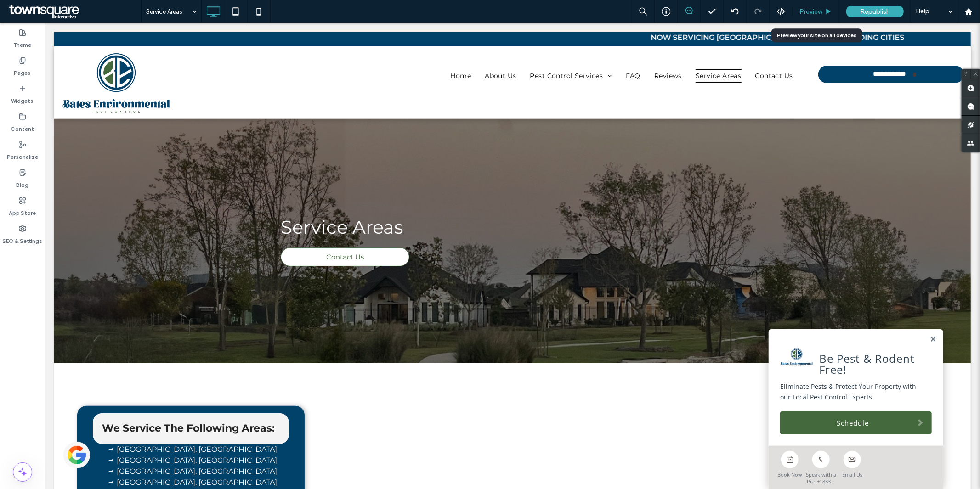
click at [817, 6] on div "Preview" at bounding box center [815, 11] width 47 height 23
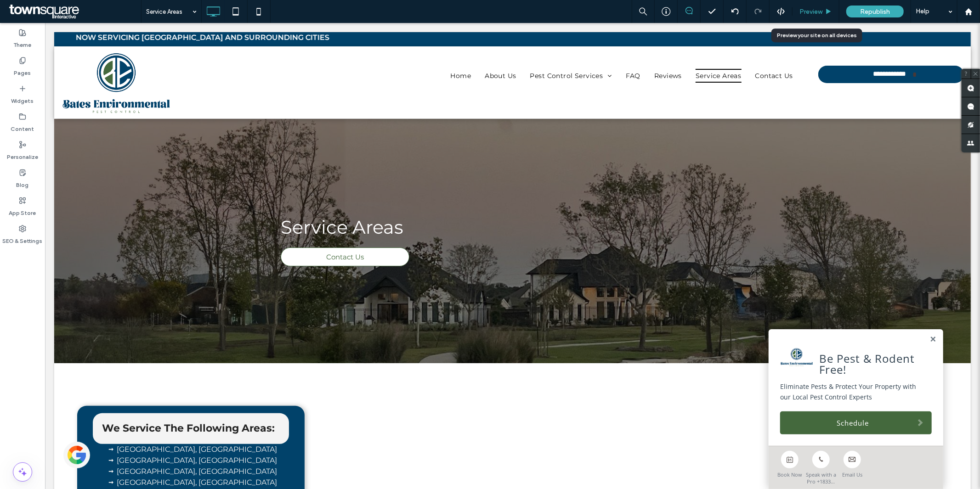
click at [816, 10] on span "Preview" at bounding box center [810, 12] width 23 height 8
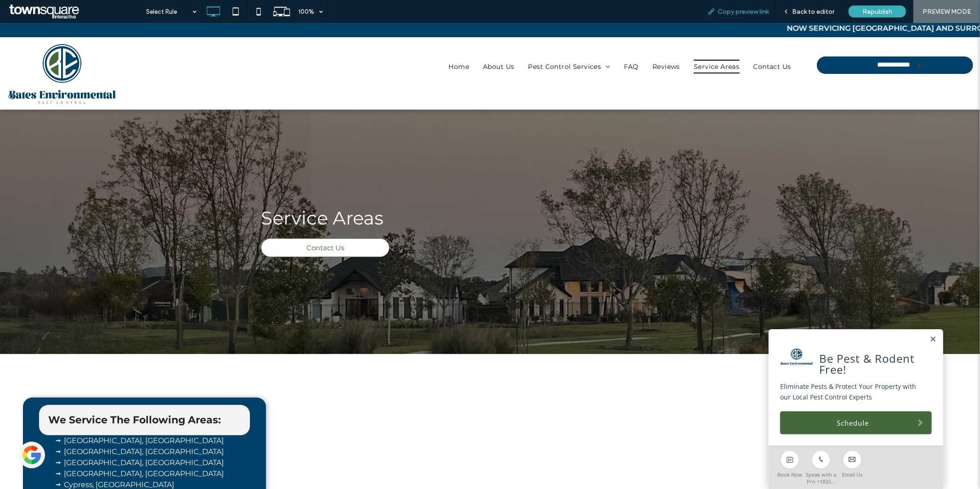
click at [738, 13] on span "Copy preview link" at bounding box center [742, 12] width 51 height 8
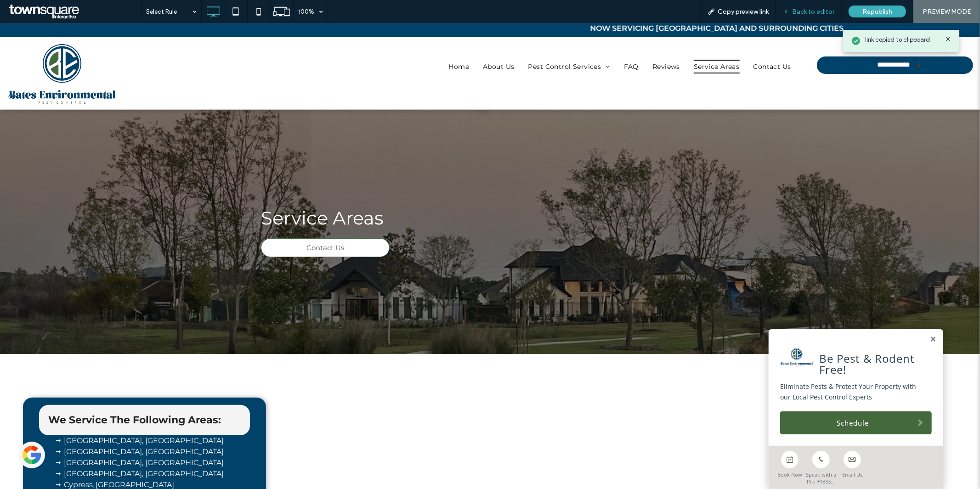
click at [800, 8] on span "Back to editor" at bounding box center [813, 12] width 42 height 8
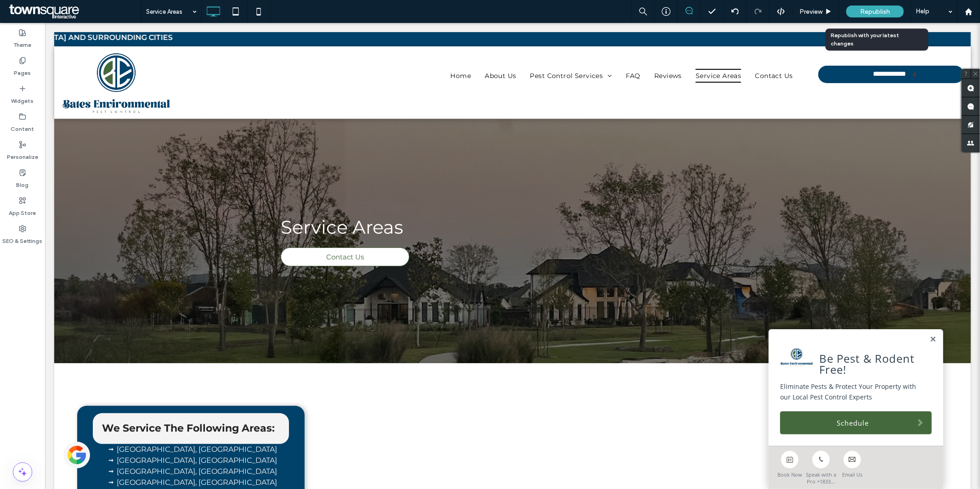
click at [870, 11] on span "Republish" at bounding box center [875, 12] width 30 height 8
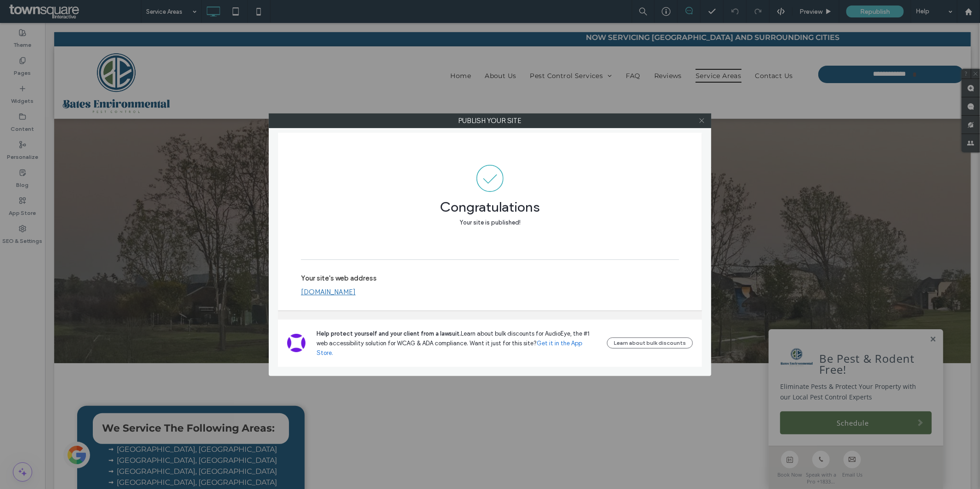
click at [700, 121] on icon at bounding box center [701, 120] width 7 height 7
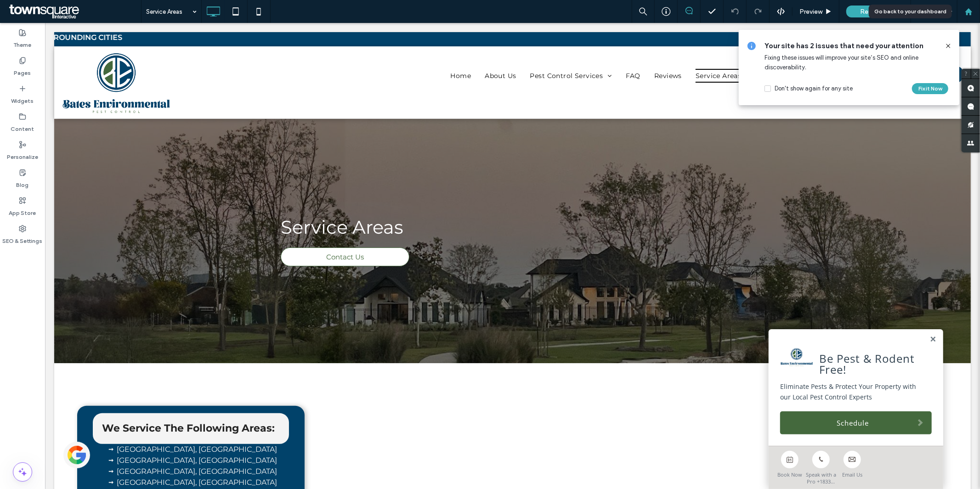
click at [962, 14] on div at bounding box center [968, 12] width 22 height 8
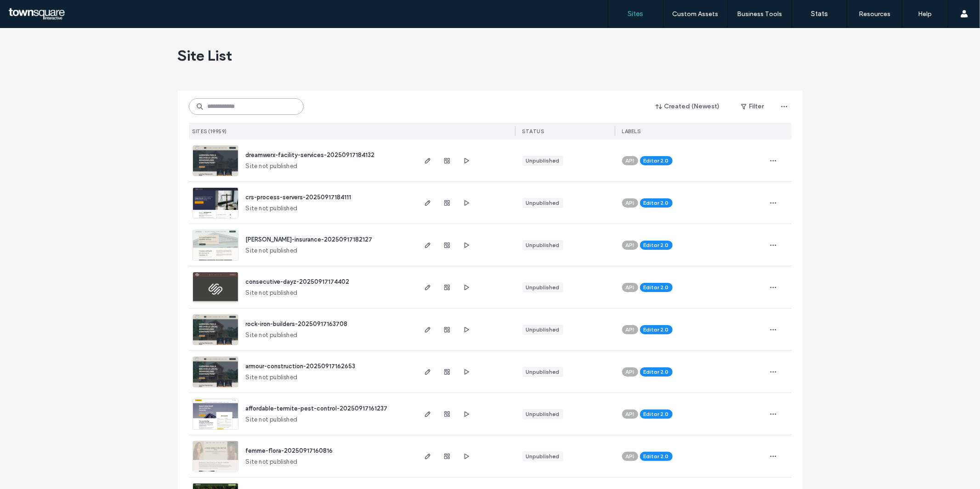
click at [264, 113] on input at bounding box center [246, 106] width 115 height 17
paste input "**********"
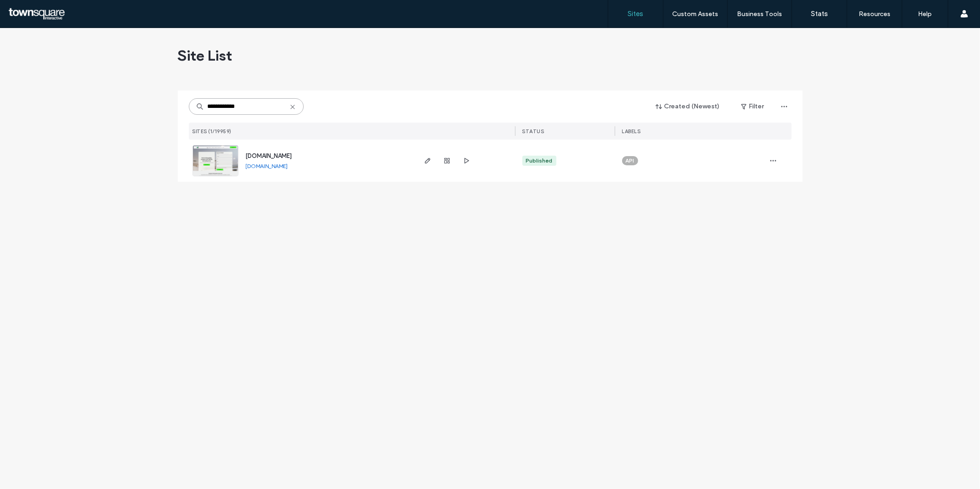
type input "**********"
click at [214, 163] on img at bounding box center [215, 177] width 45 height 62
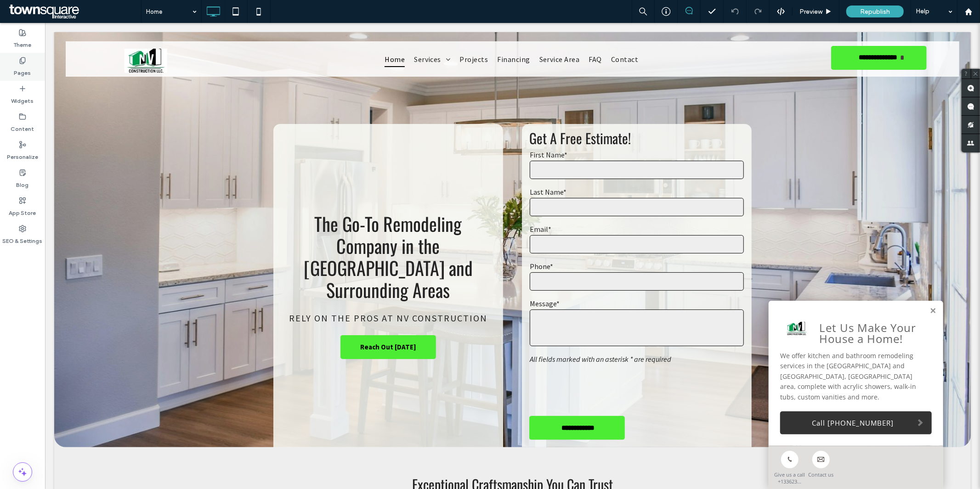
click at [30, 75] on div "Pages" at bounding box center [22, 67] width 45 height 28
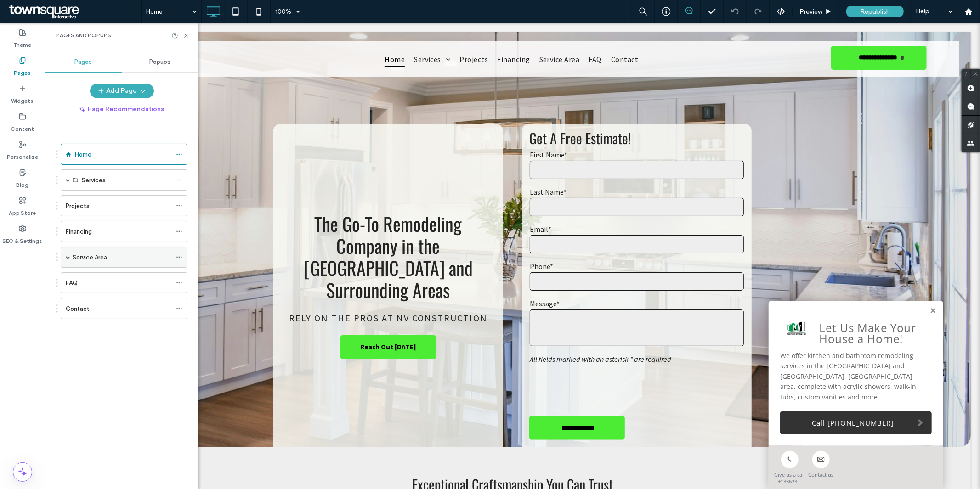
click at [66, 259] on span at bounding box center [68, 257] width 5 height 5
click at [108, 282] on label "Jamestown, NC" at bounding box center [145, 278] width 126 height 16
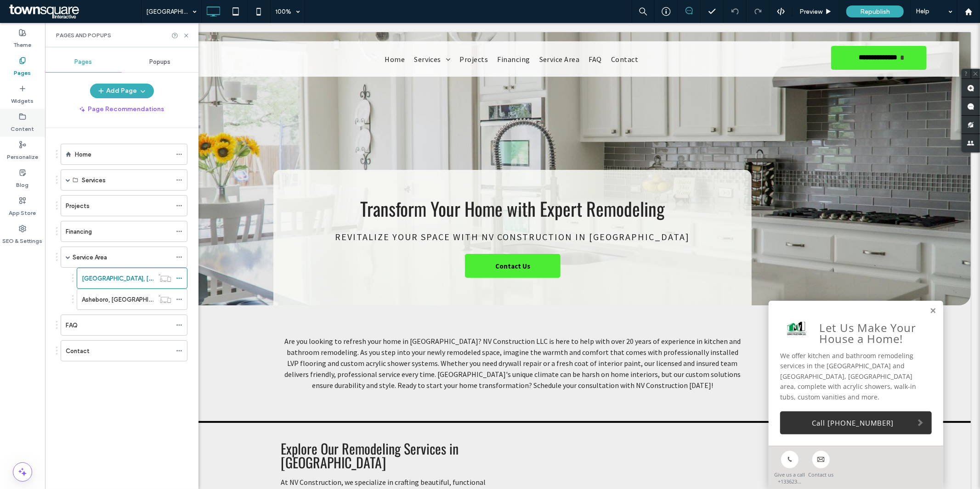
click at [10, 122] on div "Content" at bounding box center [22, 123] width 45 height 28
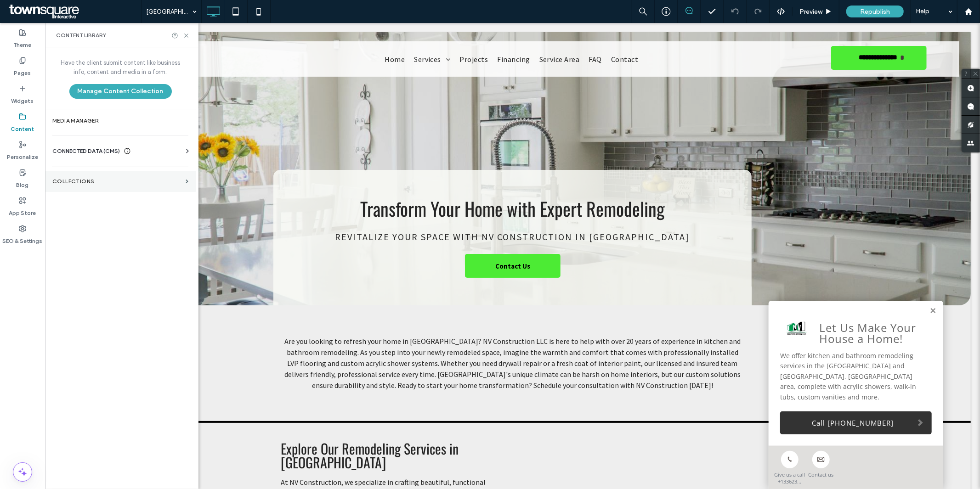
click at [128, 180] on label "Collections" at bounding box center [117, 181] width 130 height 6
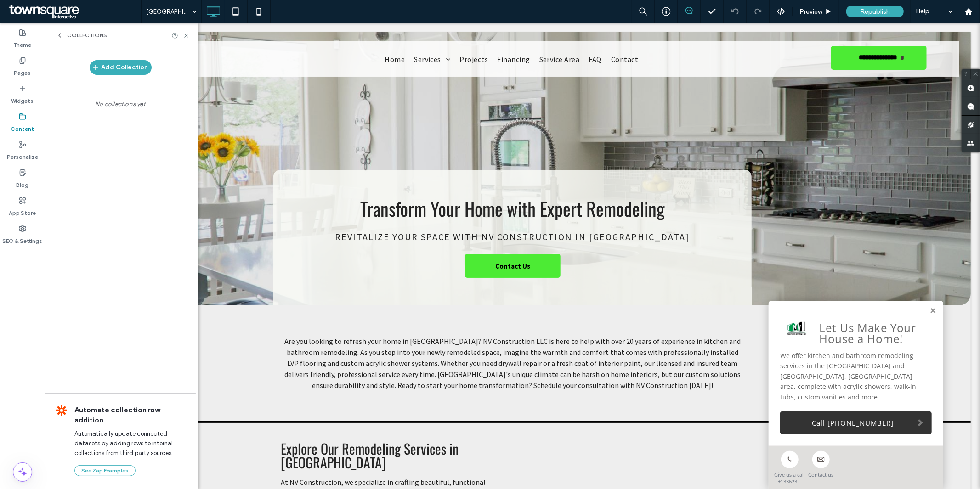
click at [128, 180] on div "Add Collection No collections yet Automate collection row addition Automaticall…" at bounding box center [120, 267] width 151 height 440
click at [187, 38] on icon at bounding box center [186, 35] width 7 height 7
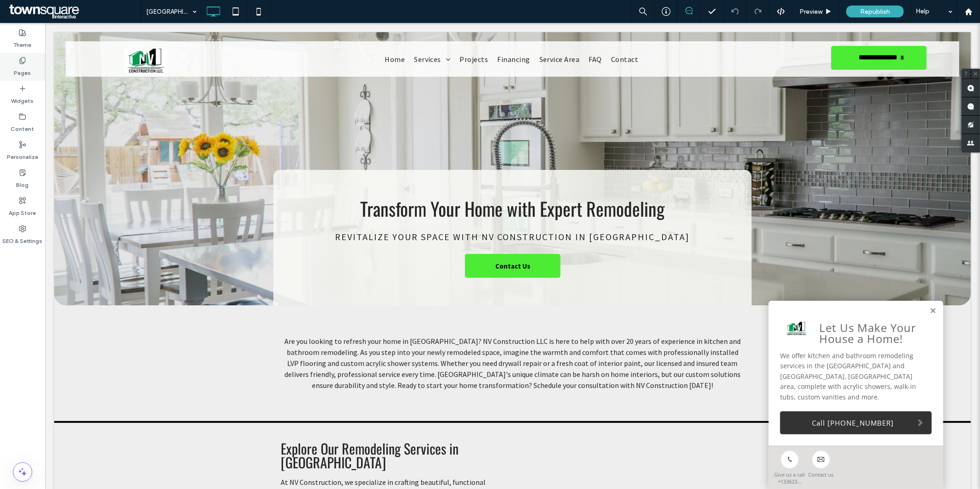
click at [20, 70] on label "Pages" at bounding box center [22, 70] width 17 height 13
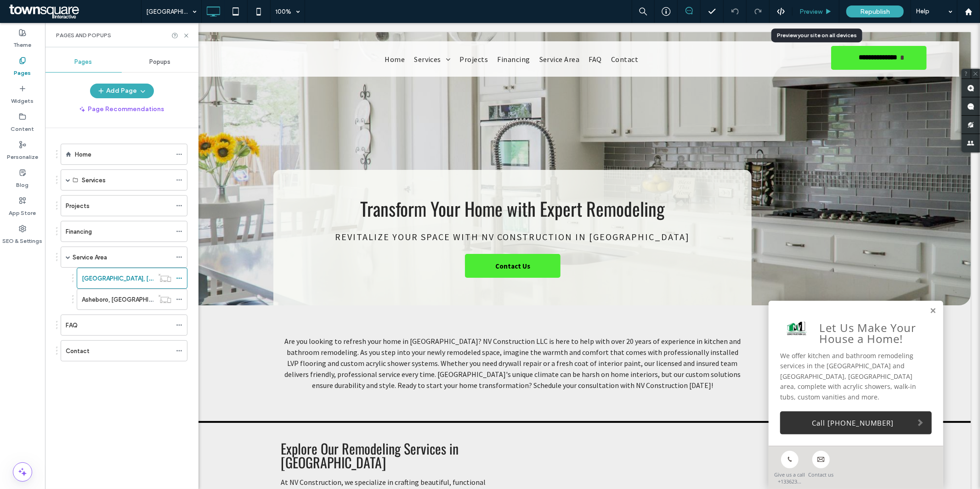
click at [808, 12] on span "Preview" at bounding box center [810, 12] width 23 height 8
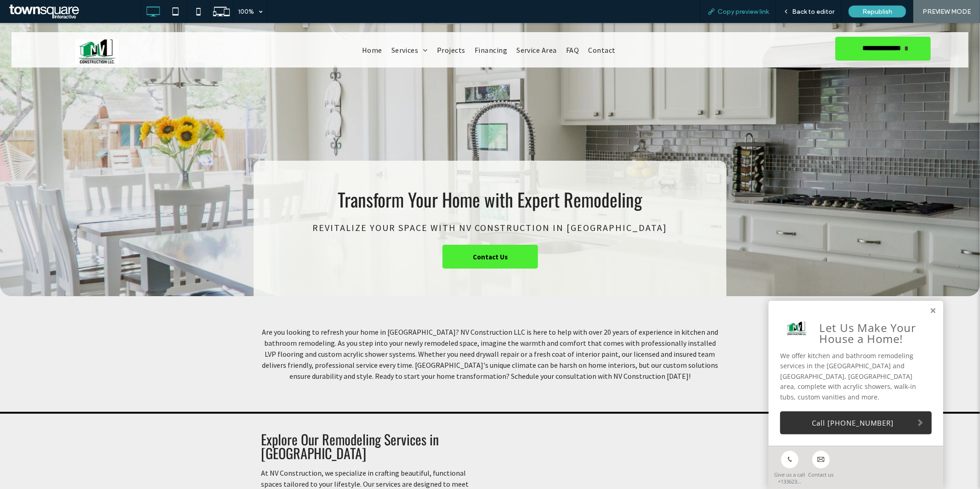
click at [741, 15] on span "Copy preview link" at bounding box center [742, 12] width 51 height 8
click at [804, 10] on span "Back to editor" at bounding box center [813, 12] width 42 height 8
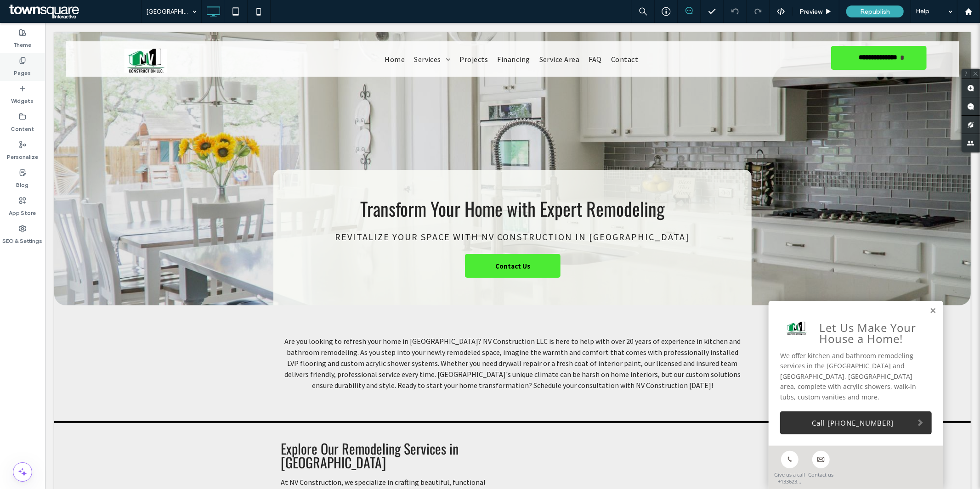
click at [23, 79] on div "Pages" at bounding box center [22, 67] width 45 height 28
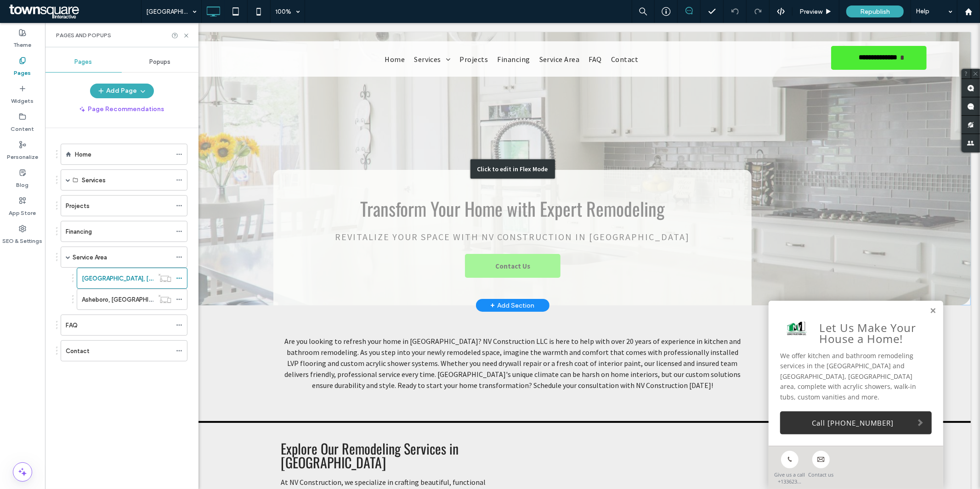
drag, startPoint x: 400, startPoint y: 261, endPoint x: 431, endPoint y: 129, distance: 136.4
click at [413, 199] on div "Click to edit in Flex Mode" at bounding box center [512, 168] width 916 height 273
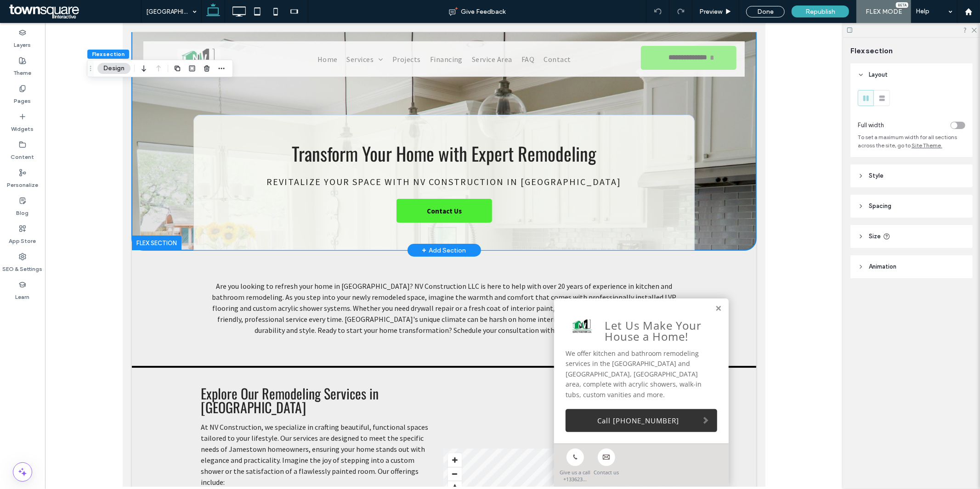
scroll to position [37, 0]
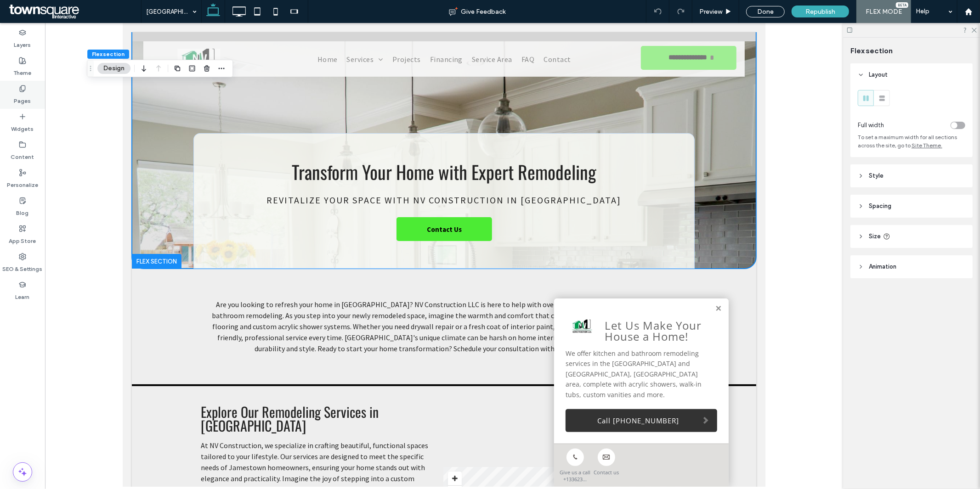
click at [25, 89] on use at bounding box center [22, 88] width 5 height 6
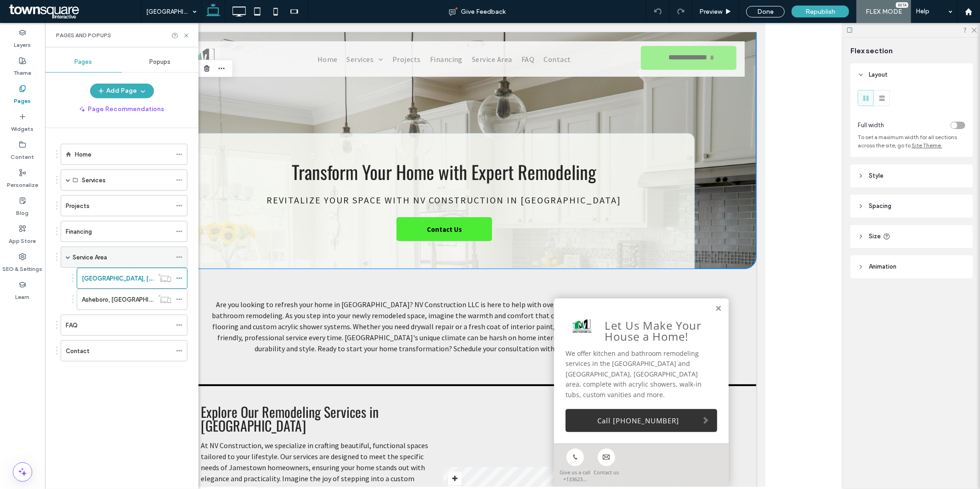
click at [104, 249] on div "Service Area" at bounding box center [122, 257] width 99 height 20
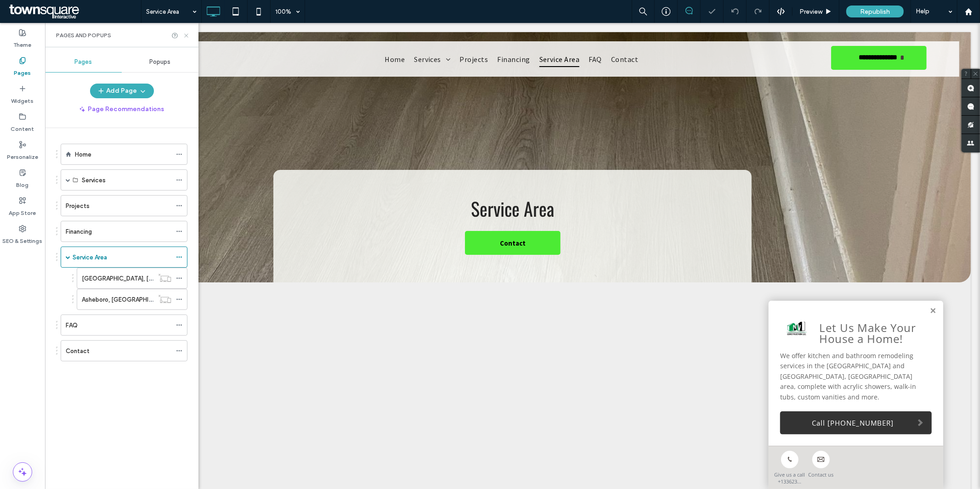
click at [186, 33] on icon at bounding box center [186, 35] width 7 height 7
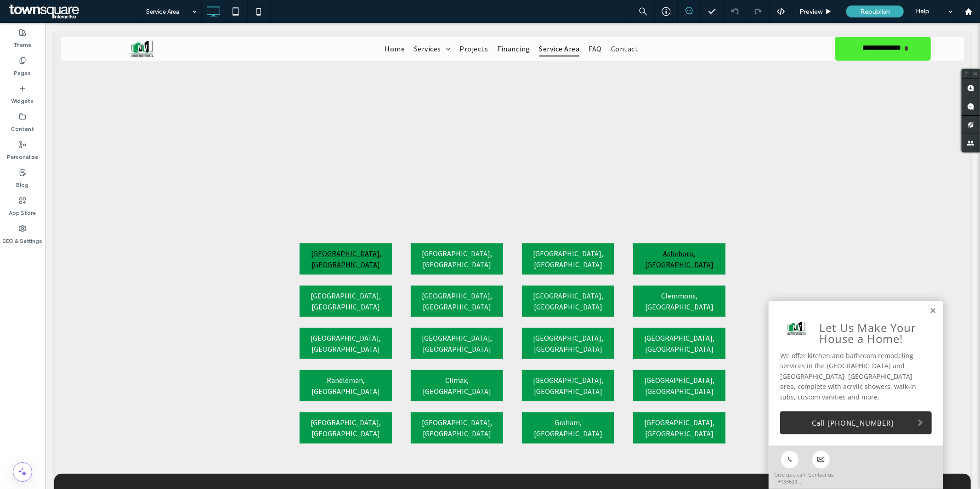
scroll to position [290, 0]
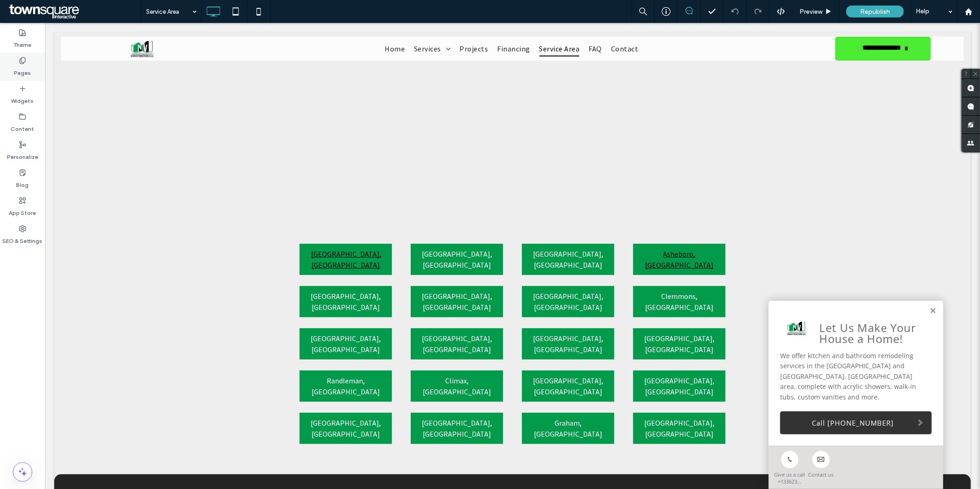
click at [25, 77] on label "Pages" at bounding box center [22, 70] width 17 height 13
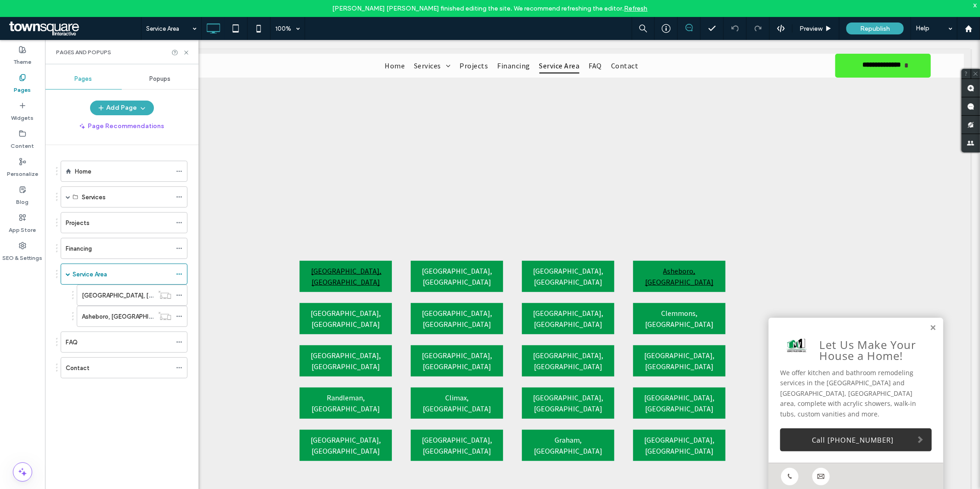
click at [624, 8] on link "Refresh" at bounding box center [635, 9] width 23 height 8
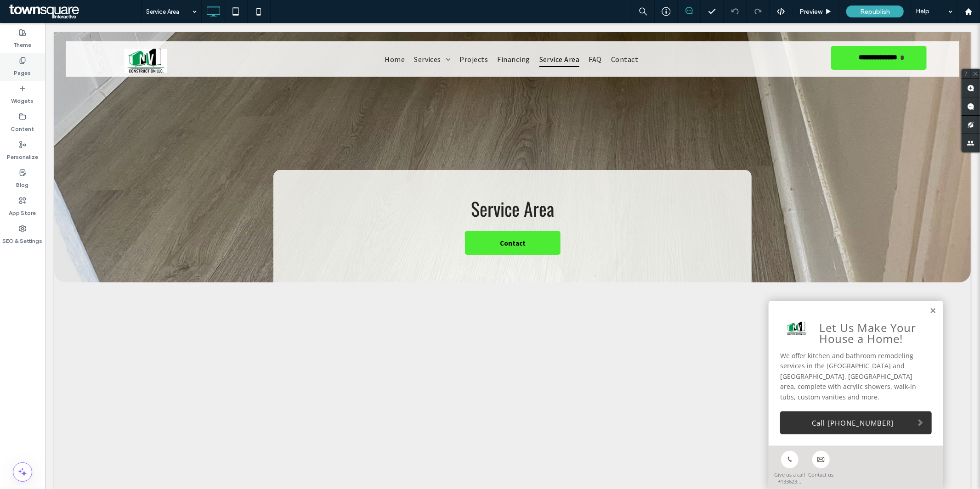
click at [23, 74] on label "Pages" at bounding box center [22, 70] width 17 height 13
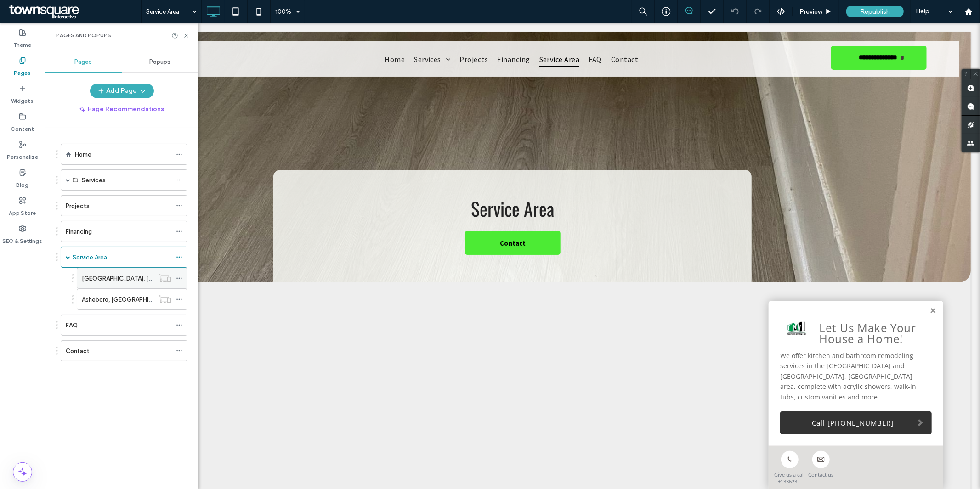
click at [123, 276] on label "[GEOGRAPHIC_DATA], [GEOGRAPHIC_DATA]" at bounding box center [145, 278] width 126 height 16
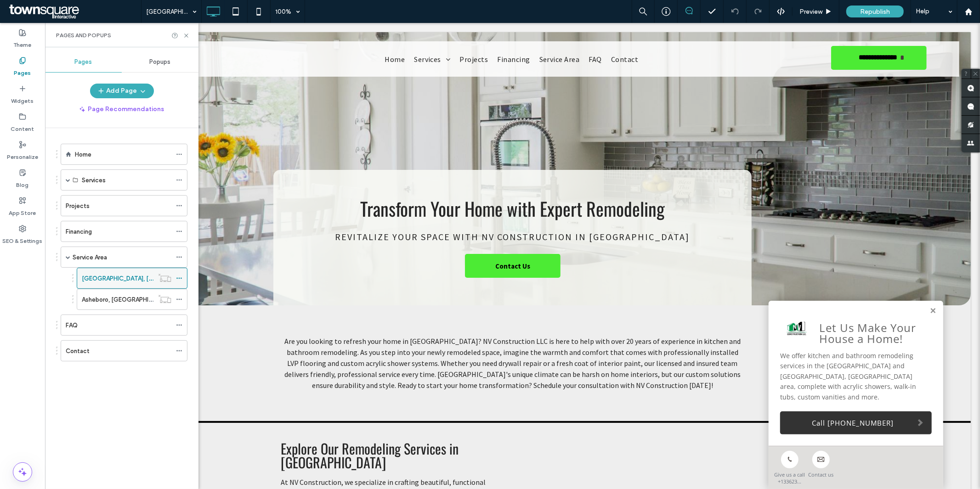
click at [177, 278] on icon at bounding box center [179, 278] width 6 height 6
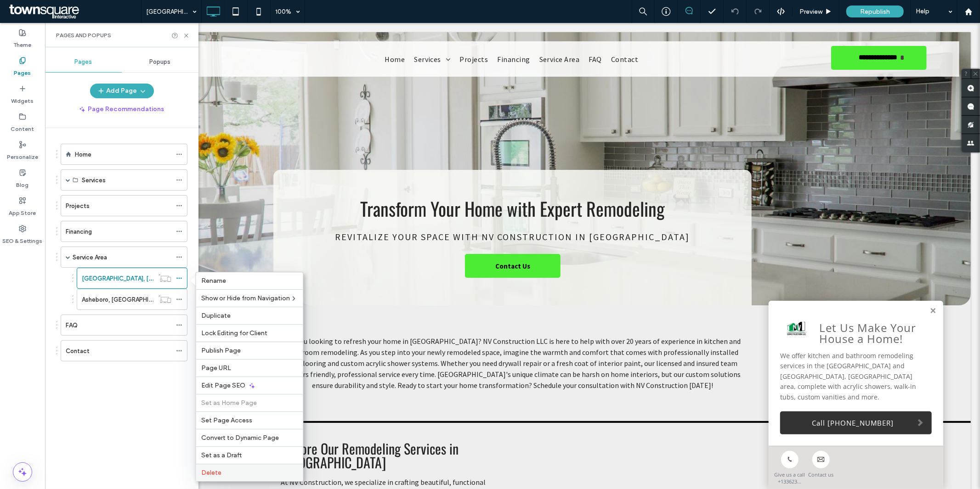
click at [227, 472] on label "Delete" at bounding box center [250, 473] width 96 height 8
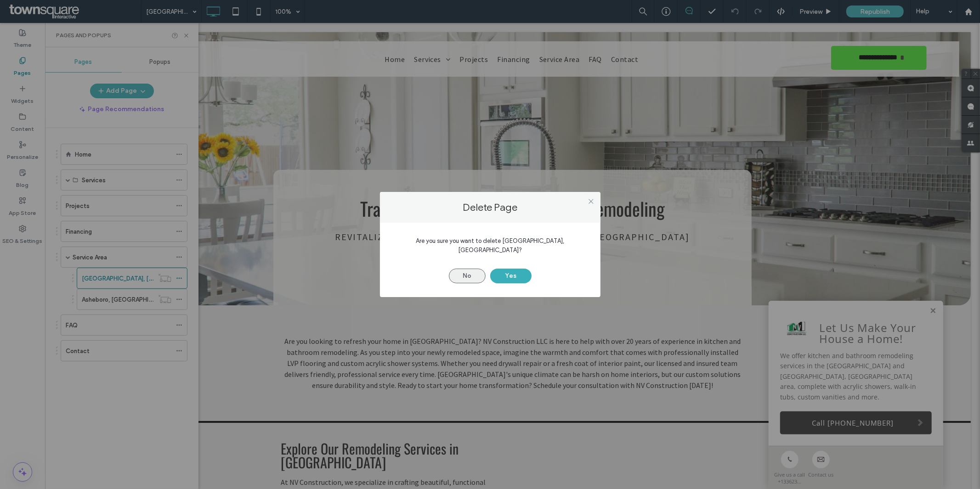
click at [471, 272] on button "No" at bounding box center [467, 276] width 37 height 15
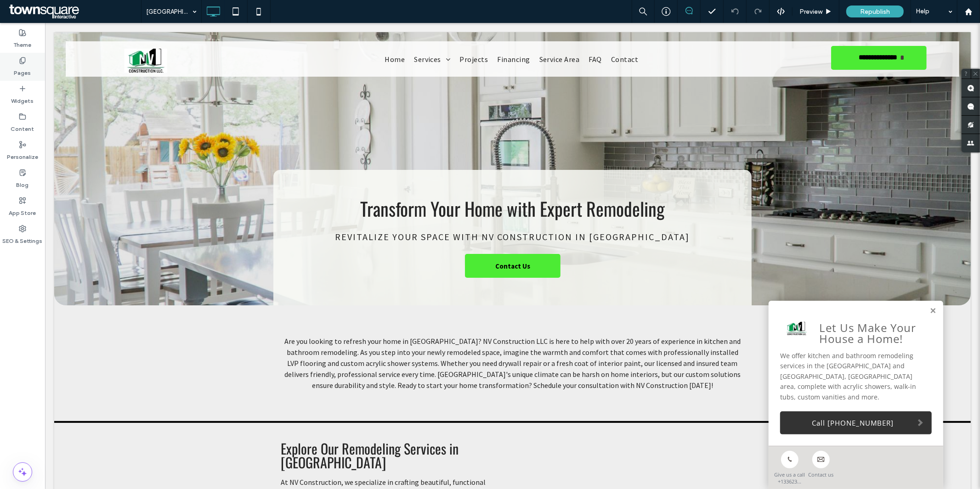
click at [20, 67] on label "Pages" at bounding box center [22, 70] width 17 height 13
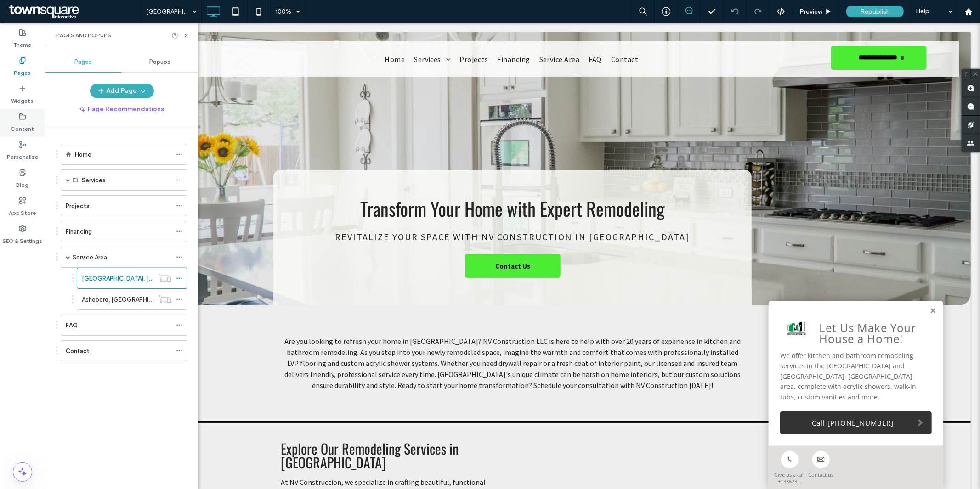
click at [23, 124] on label "Content" at bounding box center [22, 126] width 23 height 13
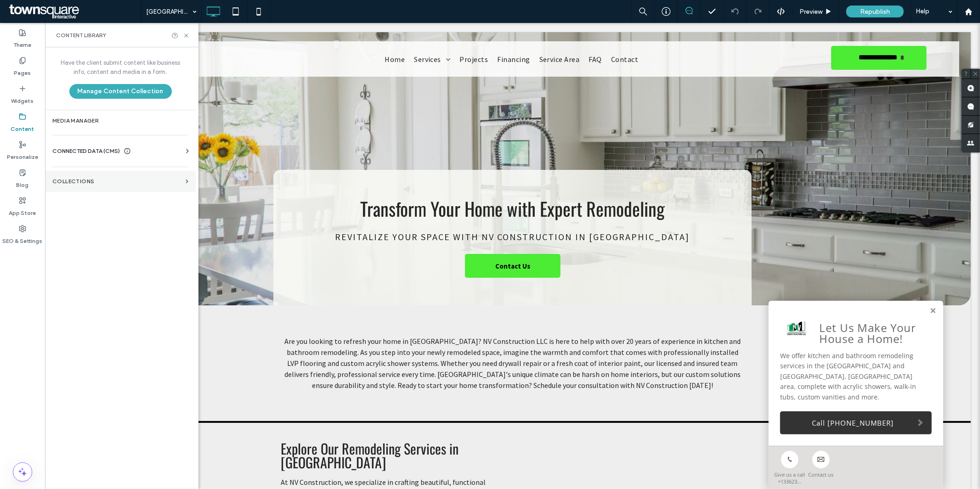
click at [84, 184] on label "Collections" at bounding box center [117, 181] width 130 height 6
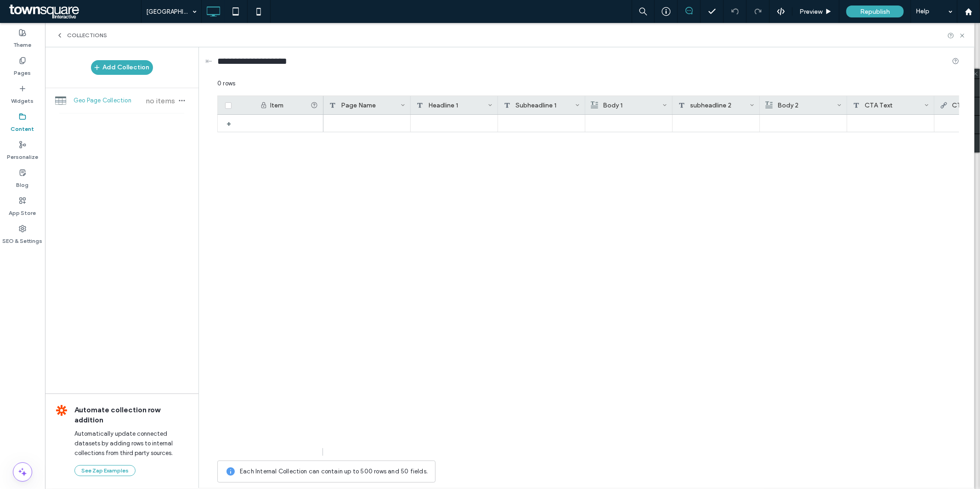
click at [112, 100] on span "Geo Page Collection" at bounding box center [107, 100] width 68 height 9
click at [180, 98] on icon "button" at bounding box center [181, 100] width 7 height 7
click at [227, 152] on div "Delete Collection" at bounding box center [238, 158] width 94 height 17
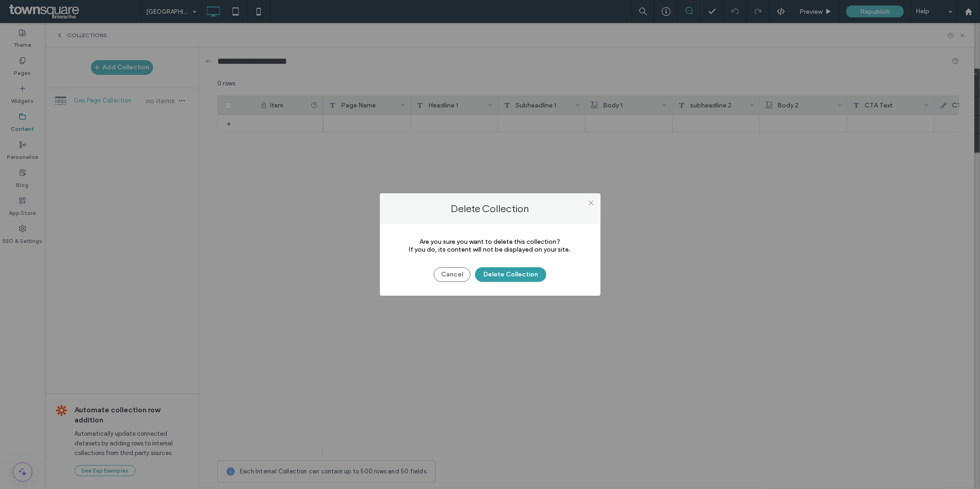
click at [505, 279] on button "Delete Collection" at bounding box center [510, 274] width 71 height 15
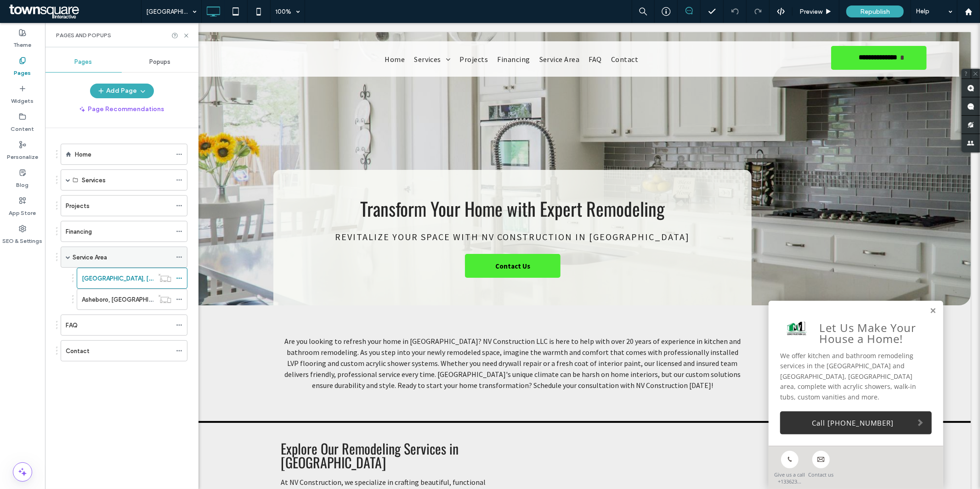
click at [181, 254] on icon at bounding box center [179, 257] width 6 height 6
click at [141, 258] on div "Service Area" at bounding box center [122, 258] width 99 height 10
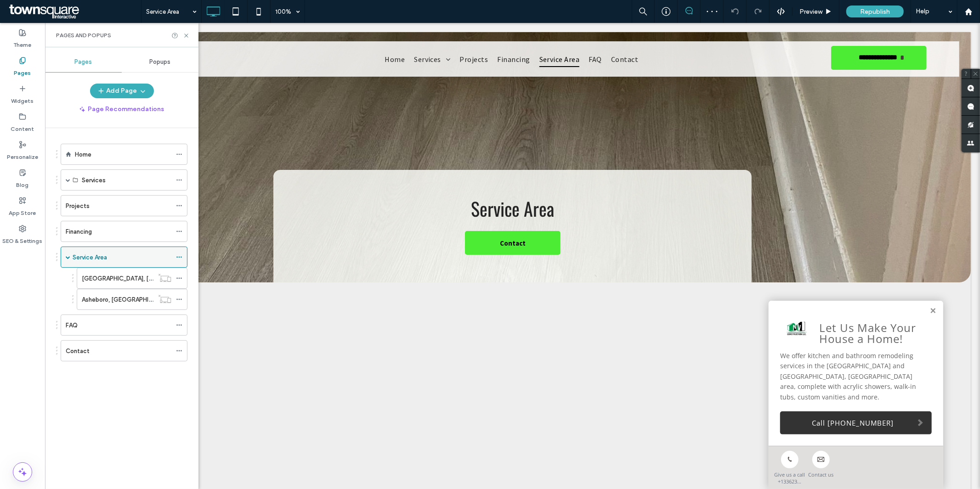
click at [180, 259] on icon at bounding box center [179, 257] width 6 height 6
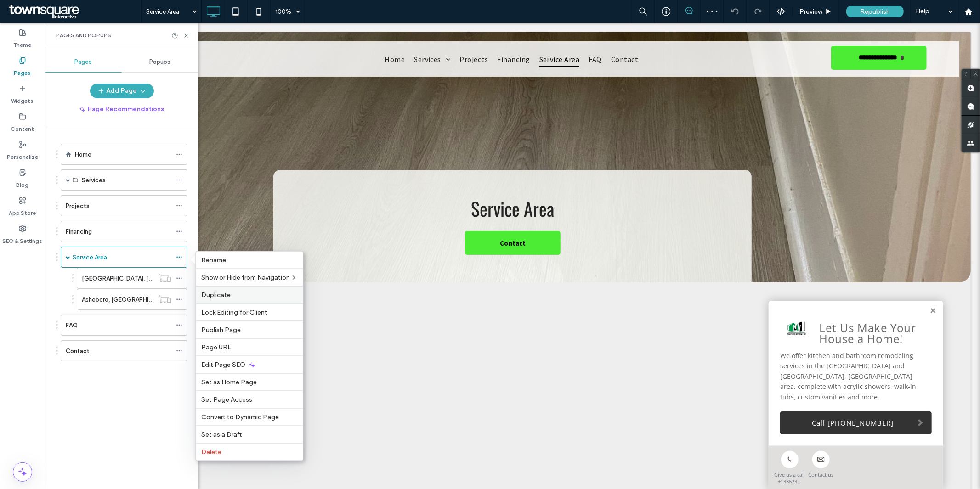
click at [217, 292] on span "Duplicate" at bounding box center [216, 295] width 29 height 8
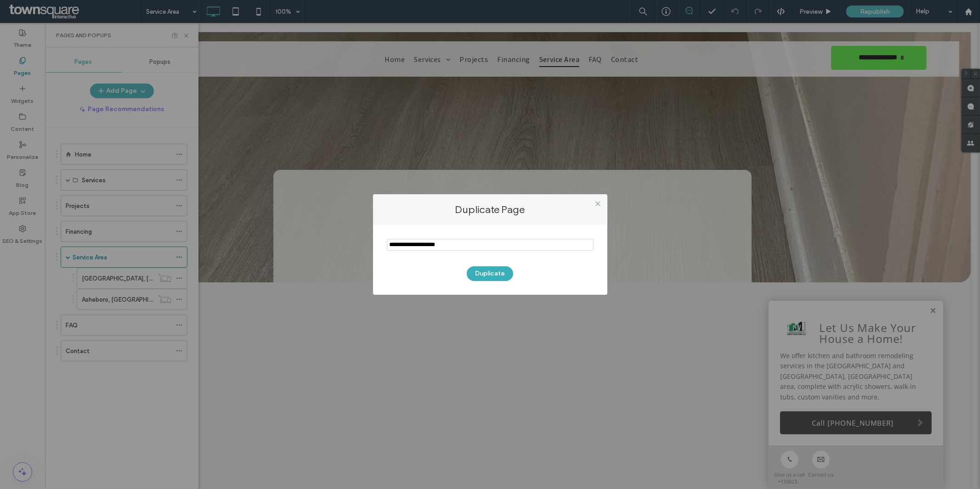
drag, startPoint x: 413, startPoint y: 245, endPoint x: 371, endPoint y: 248, distance: 42.8
click at [371, 248] on div "Duplicate Page Duplicate" at bounding box center [490, 244] width 980 height 489
type input "**********"
click at [489, 272] on button "Duplicate" at bounding box center [490, 273] width 46 height 15
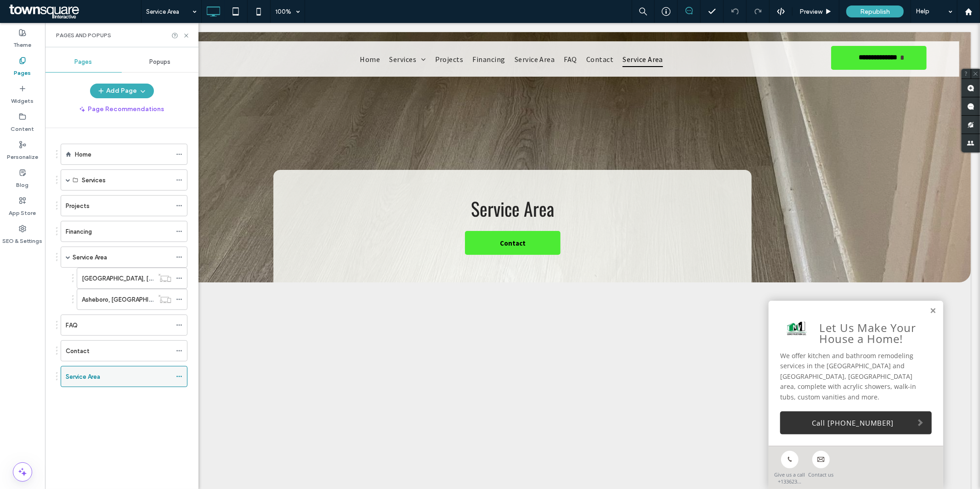
click at [181, 377] on use at bounding box center [178, 376] width 5 height 1
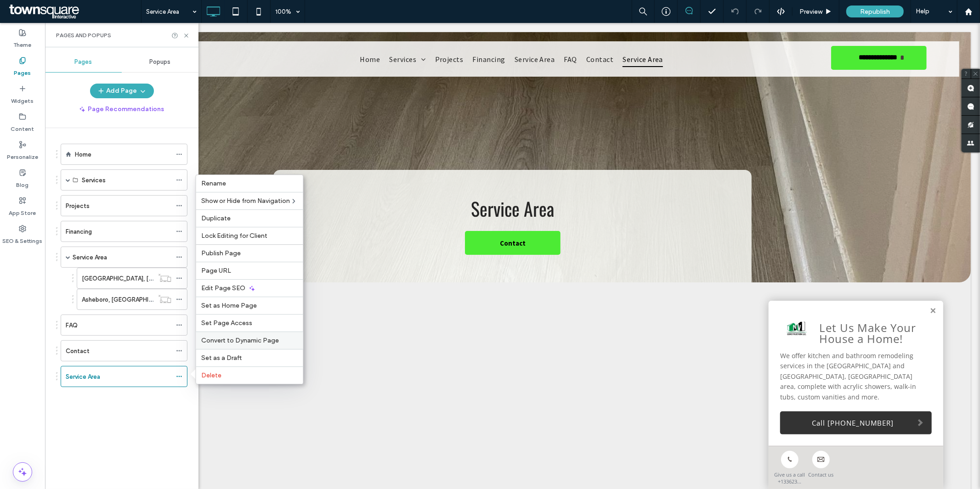
click at [239, 341] on span "Convert to Dynamic Page" at bounding box center [241, 341] width 78 height 8
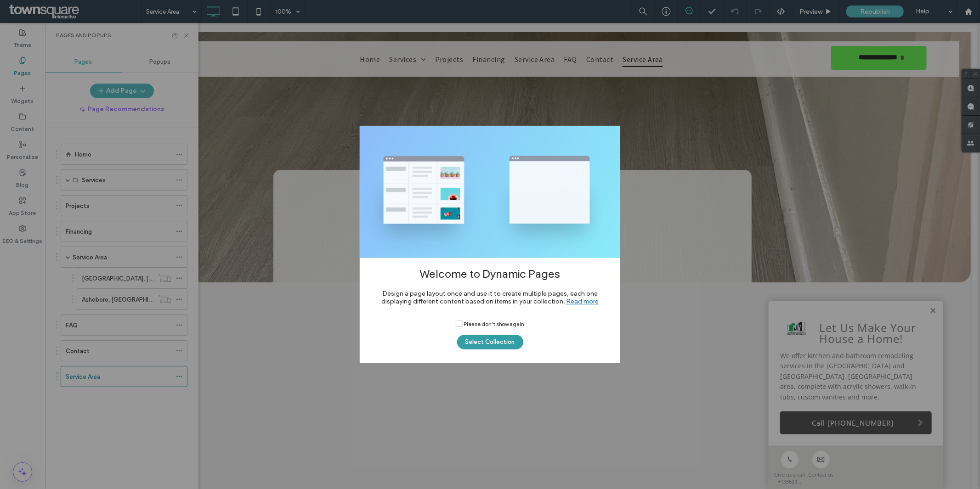
click at [484, 335] on button "Select Collection" at bounding box center [490, 342] width 66 height 15
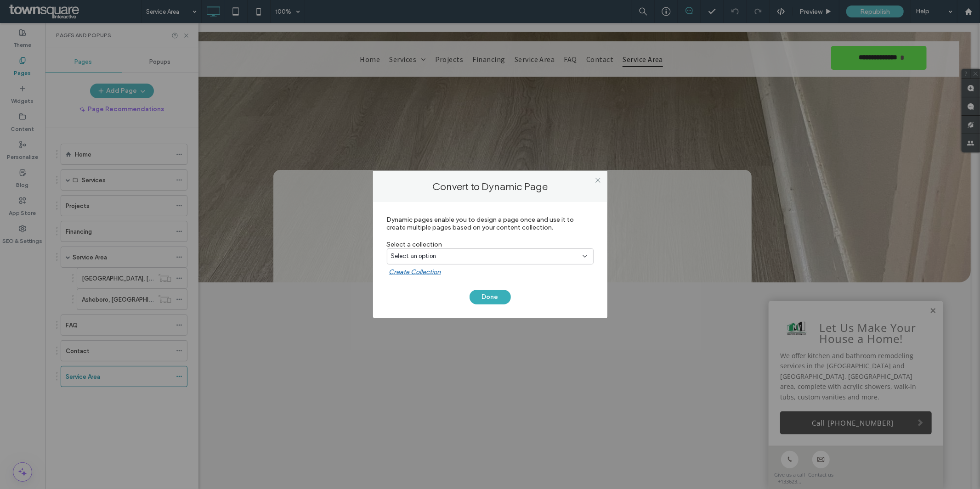
click at [479, 248] on div "Select an option" at bounding box center [490, 256] width 207 height 16
click at [461, 282] on div "Geo Page Collection" at bounding box center [490, 288] width 206 height 16
click at [503, 296] on button "Done" at bounding box center [489, 297] width 41 height 15
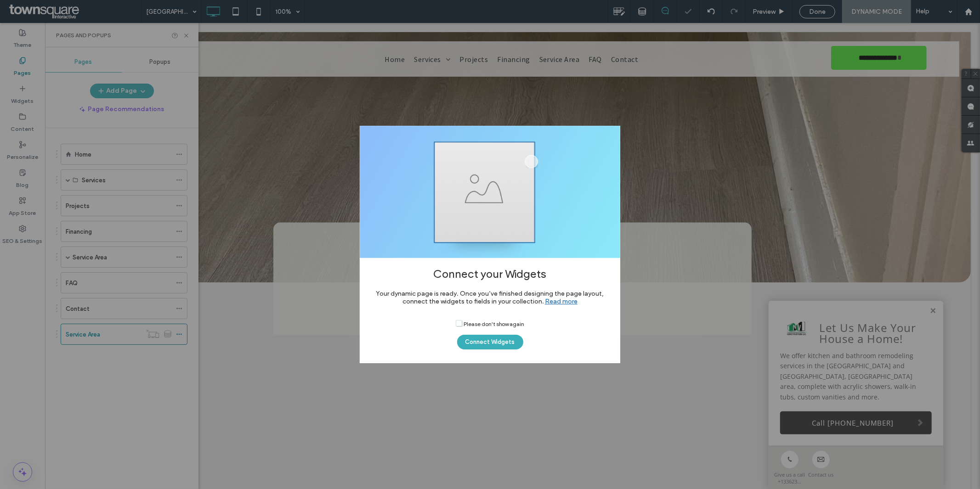
click at [488, 340] on button "Connect Widgets" at bounding box center [490, 342] width 66 height 15
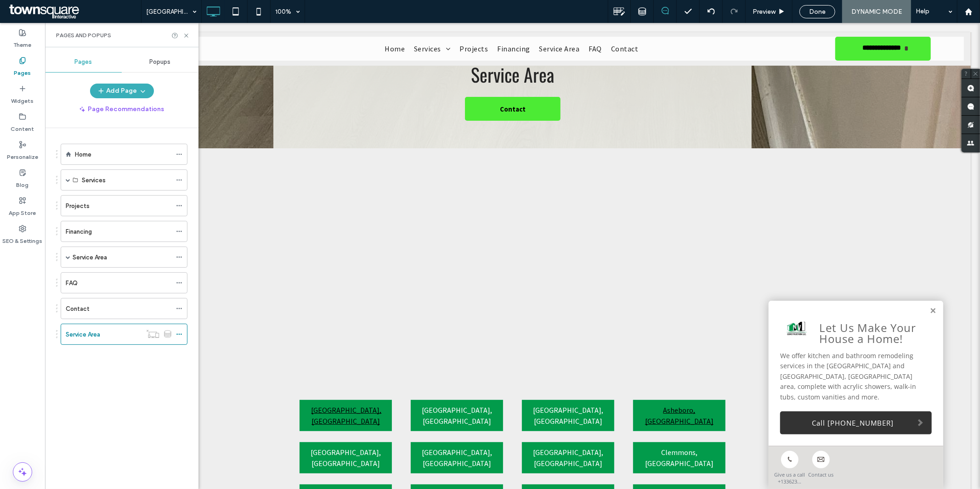
scroll to position [135, 0]
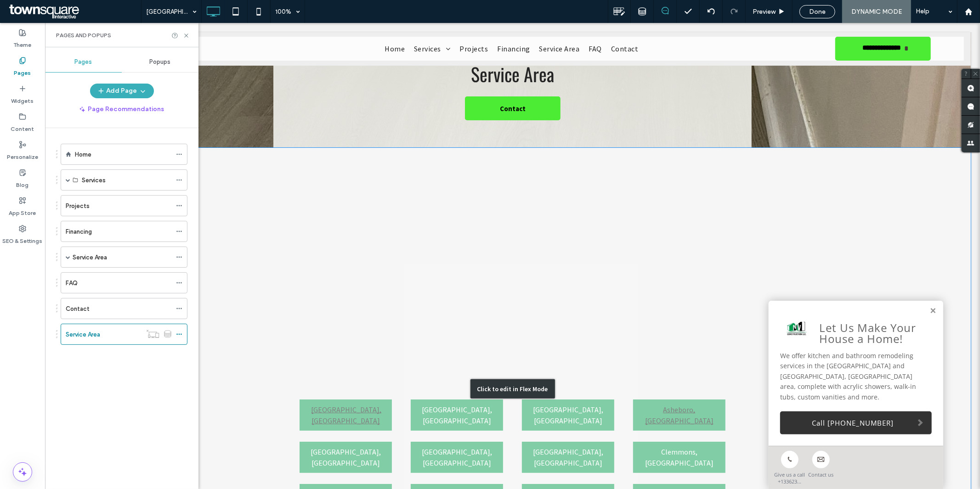
click at [269, 171] on div "Click to edit in Flex Mode" at bounding box center [512, 388] width 916 height 482
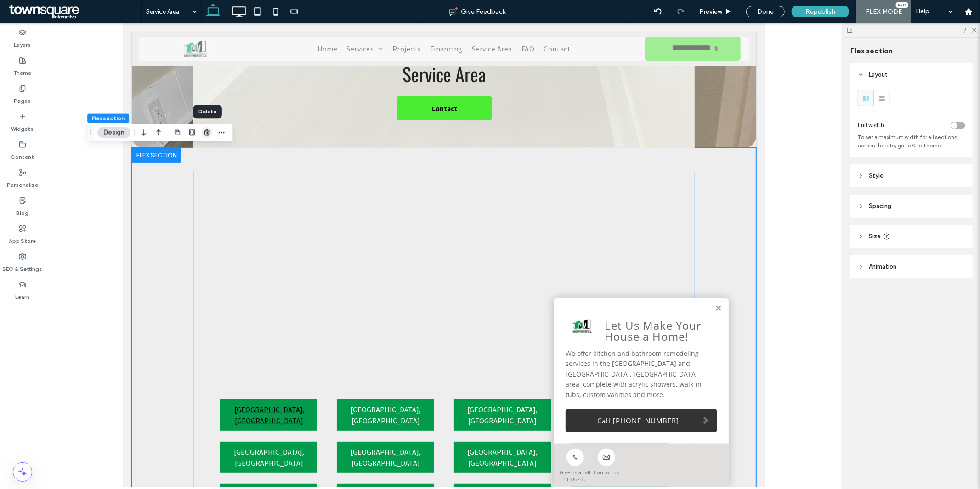
click at [206, 130] on use "button" at bounding box center [207, 133] width 6 height 6
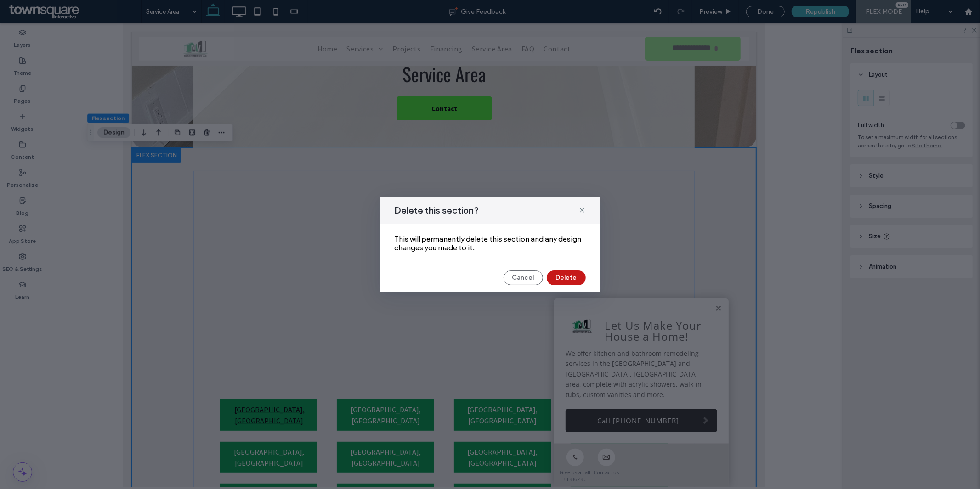
click at [559, 280] on button "Delete" at bounding box center [565, 277] width 39 height 15
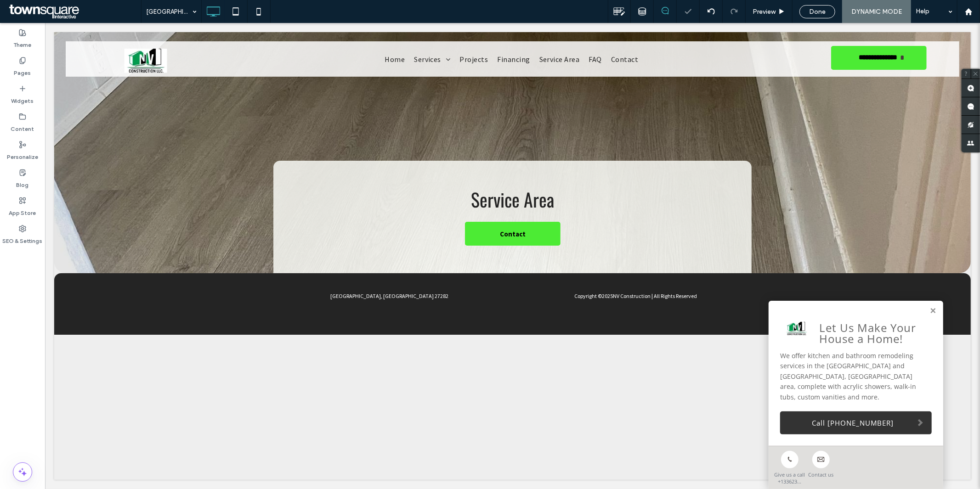
scroll to position [0, 0]
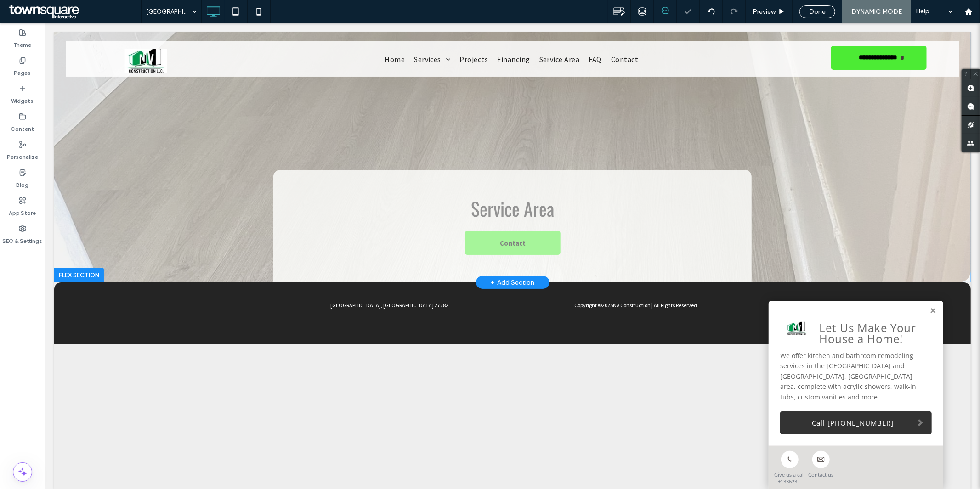
click at [501, 281] on div "+ Add Section" at bounding box center [512, 282] width 44 height 10
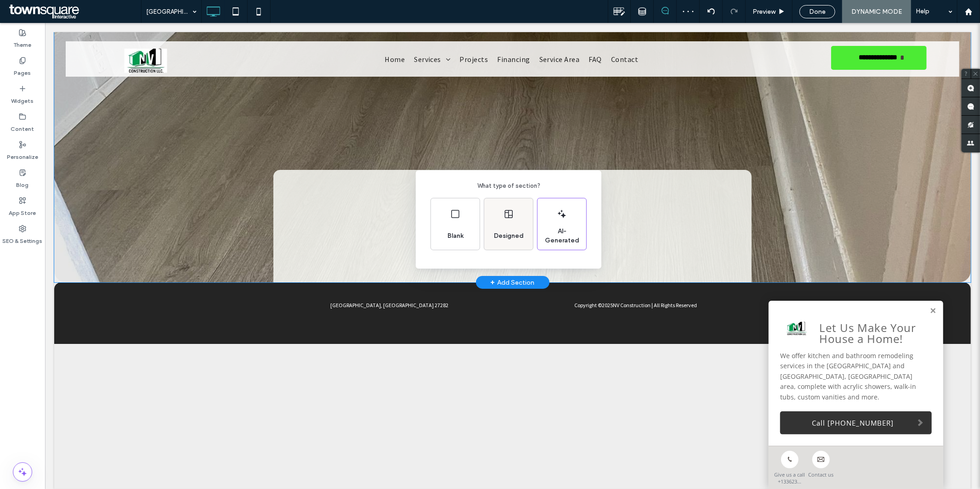
click at [507, 227] on div "Designed" at bounding box center [508, 236] width 37 height 20
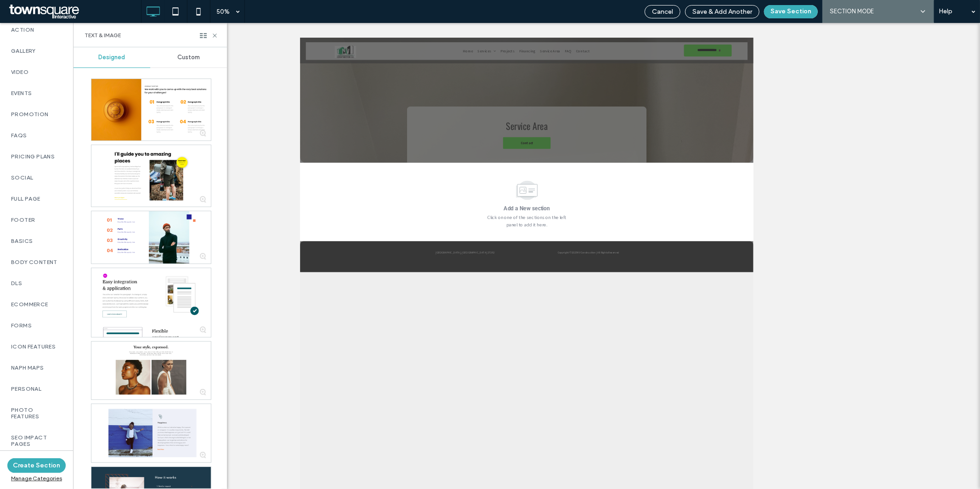
scroll to position [465, 0]
click at [29, 394] on label "SEO Impact Pages" at bounding box center [36, 400] width 51 height 13
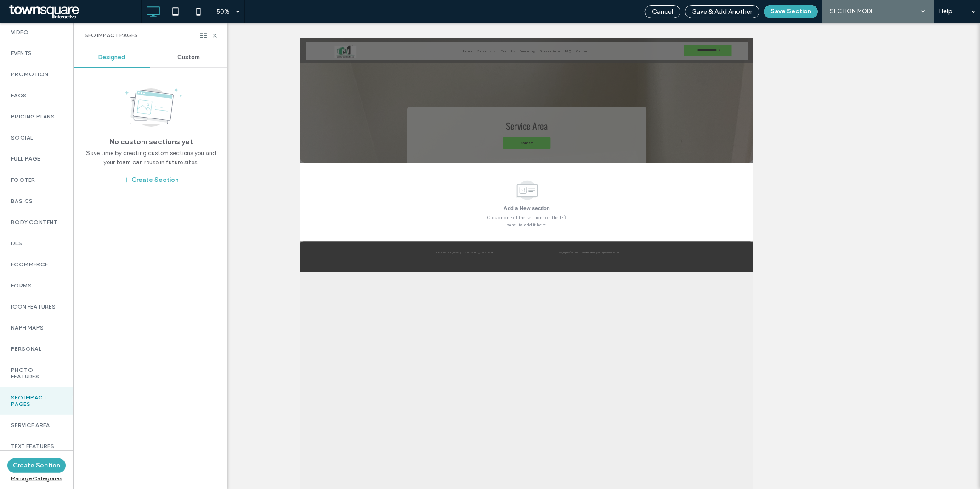
click at [191, 60] on span "Custom" at bounding box center [188, 57] width 23 height 7
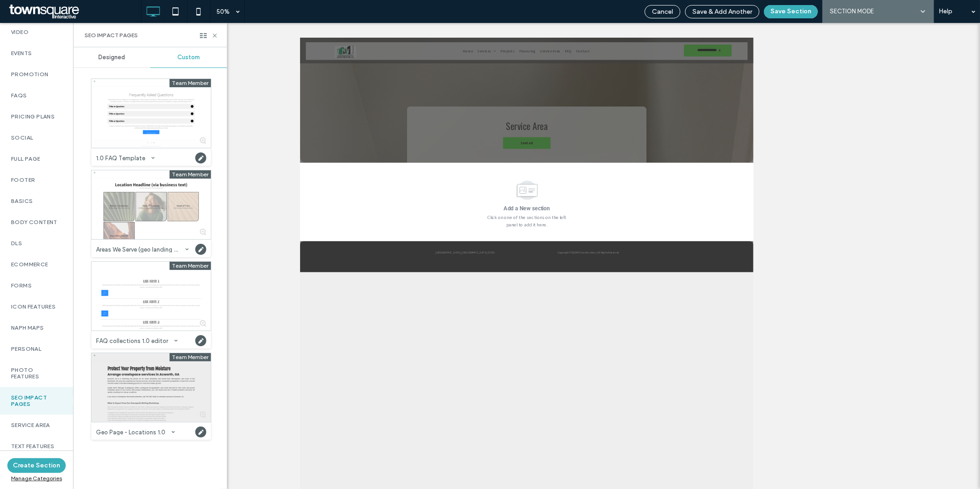
click at [147, 397] on div at bounding box center [150, 387] width 119 height 69
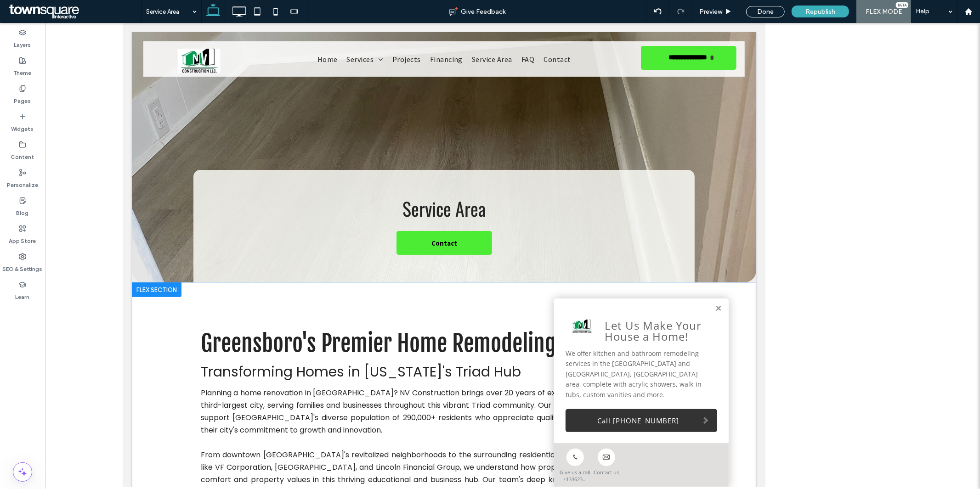
type input "*"
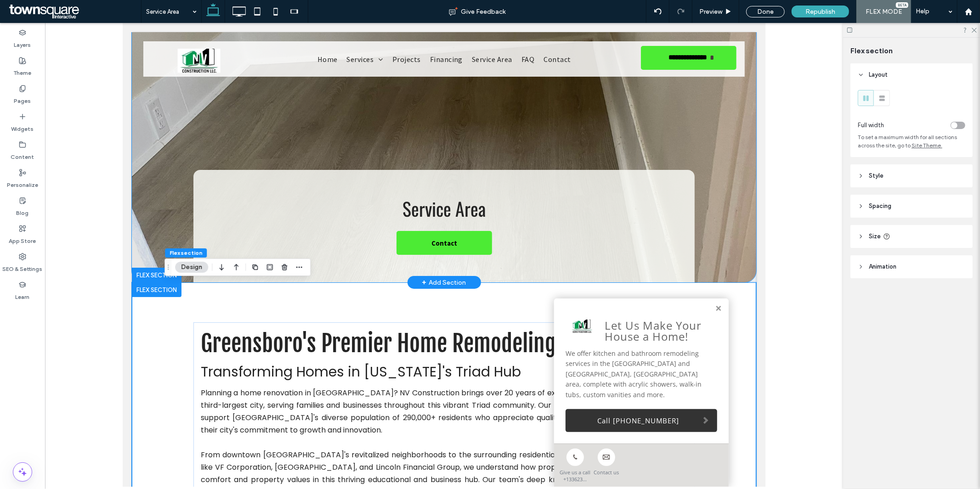
click at [191, 142] on div "Service Area Contact" at bounding box center [443, 157] width 551 height 250
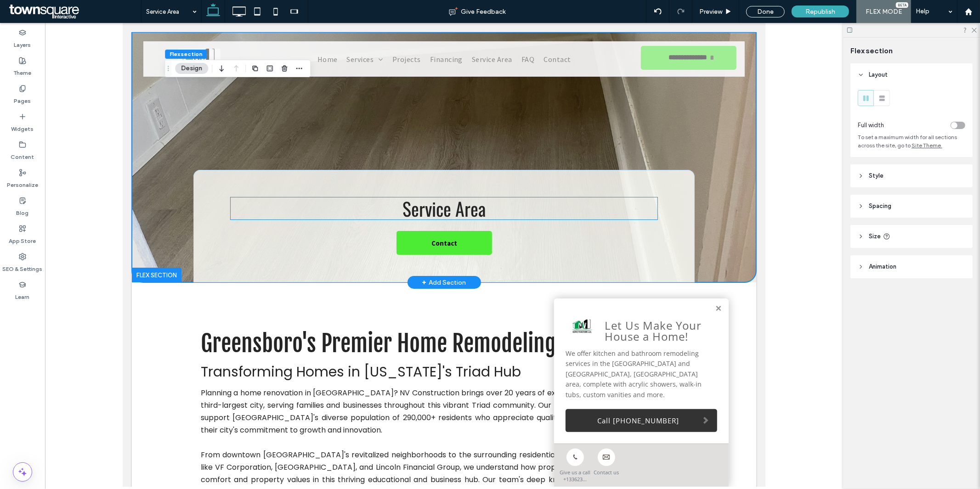
click at [393, 208] on h1 "Service Area" at bounding box center [443, 208] width 426 height 22
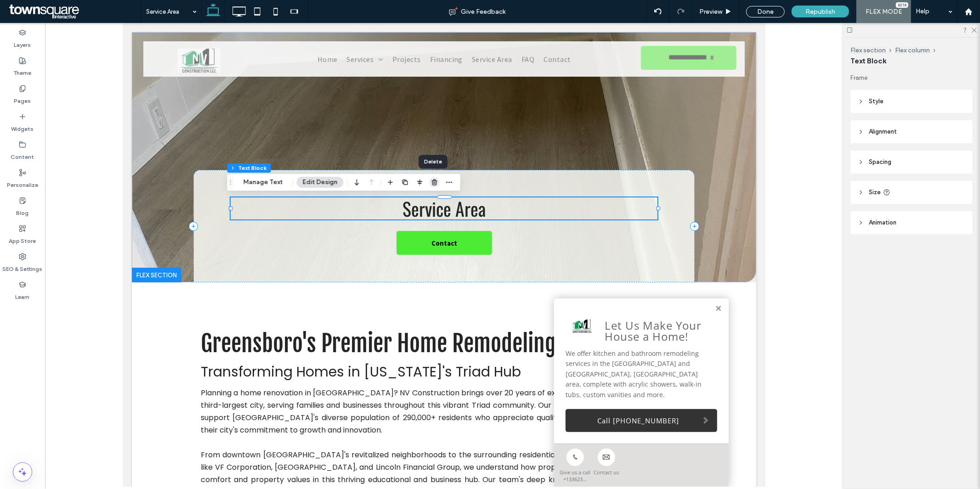
click at [433, 182] on use "button" at bounding box center [435, 182] width 6 height 6
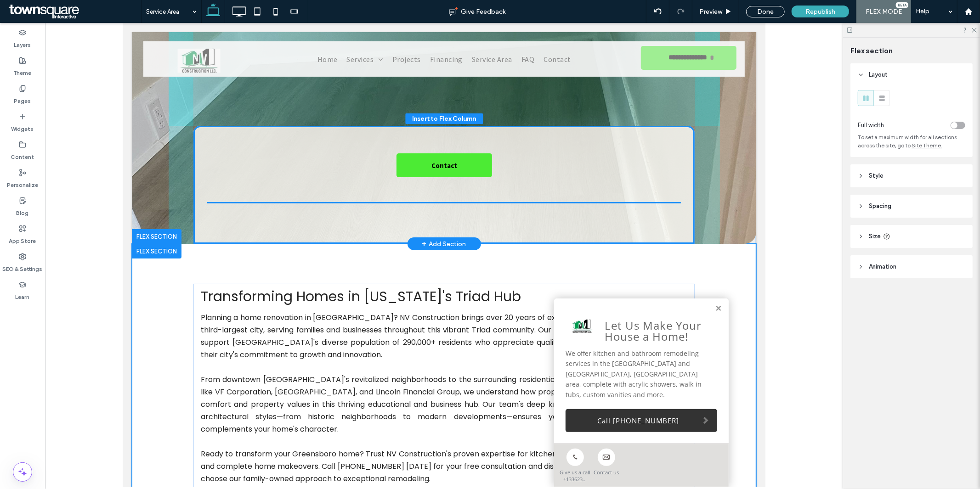
scroll to position [36, 0]
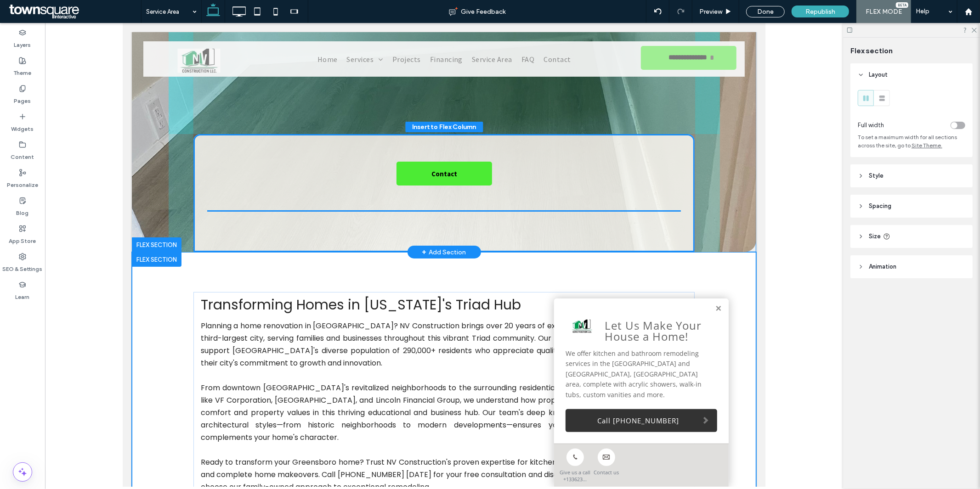
drag, startPoint x: 426, startPoint y: 309, endPoint x: 426, endPoint y: 208, distance: 100.6
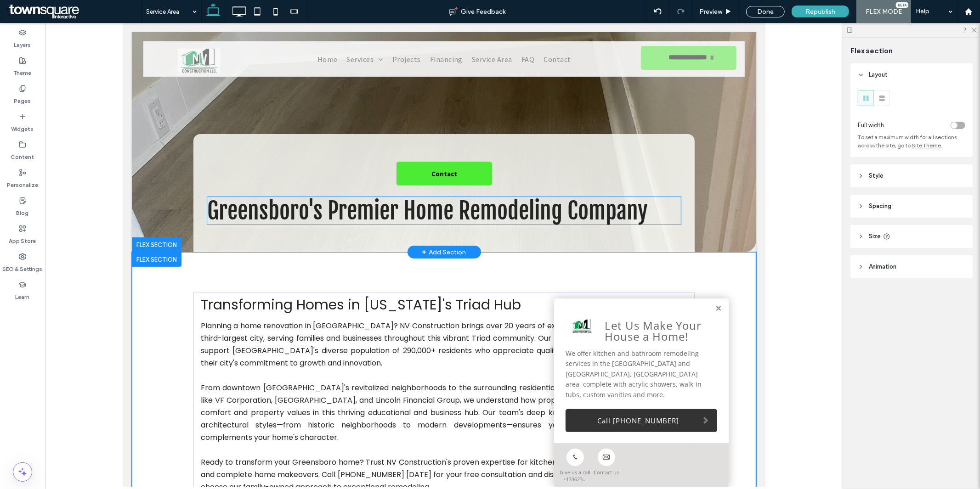
type input "*"
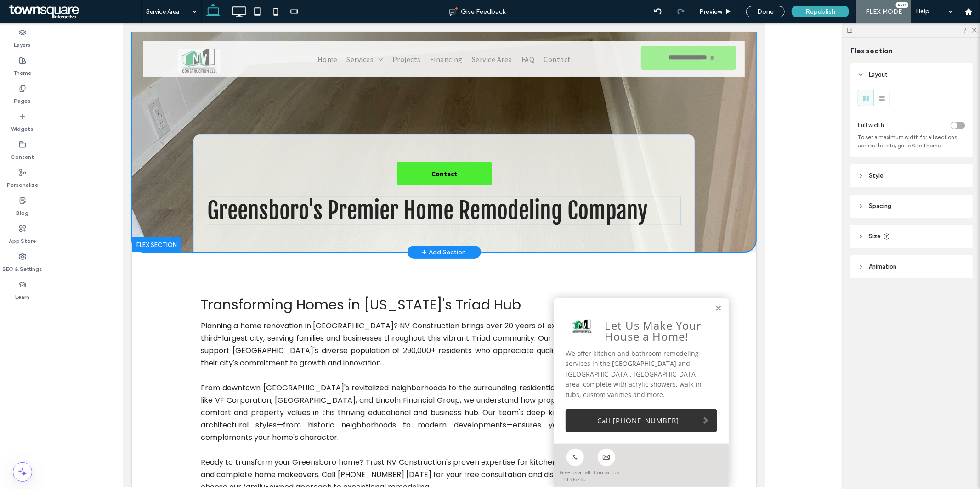
scroll to position [9, 0]
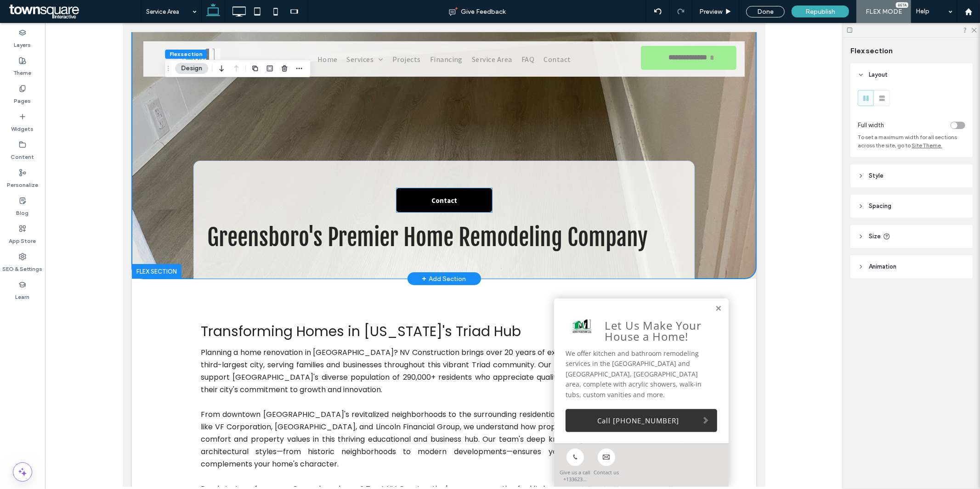
click at [442, 204] on span "Contact" at bounding box center [444, 199] width 26 height 23
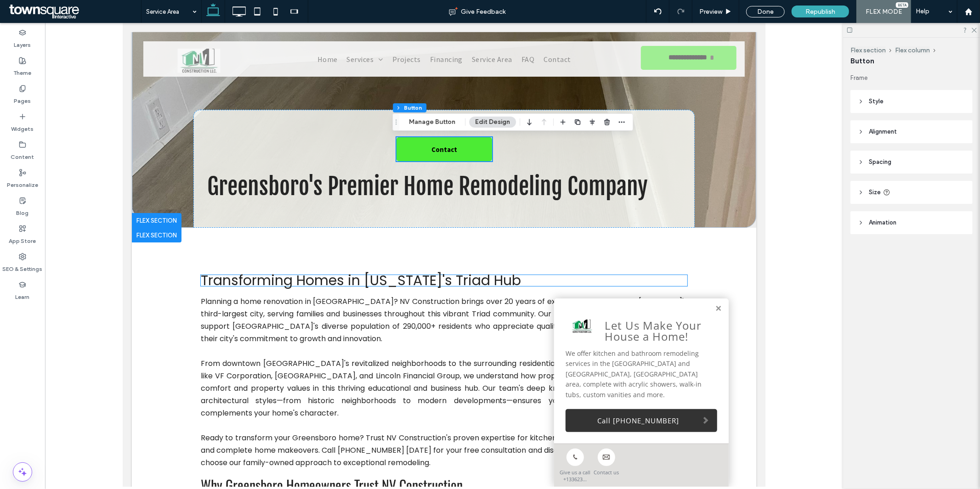
scroll to position [61, 0]
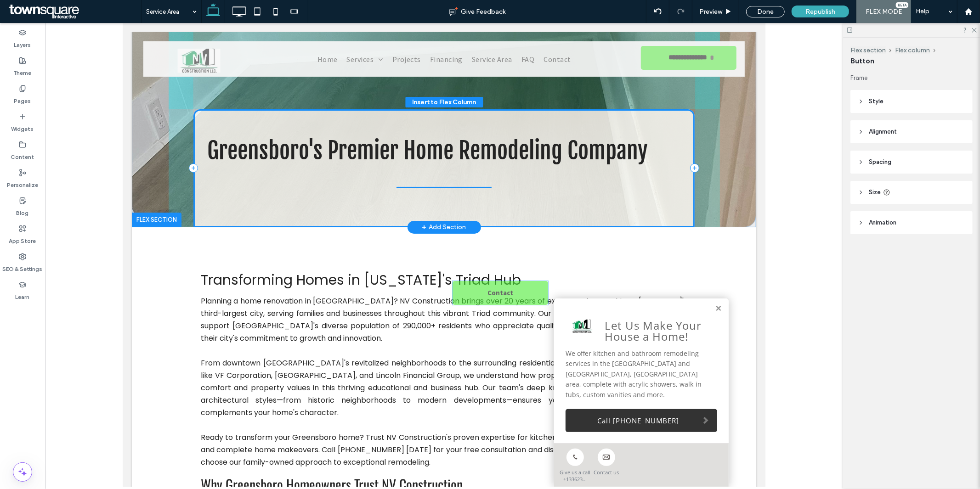
drag, startPoint x: 468, startPoint y: 147, endPoint x: 457, endPoint y: 205, distance: 58.8
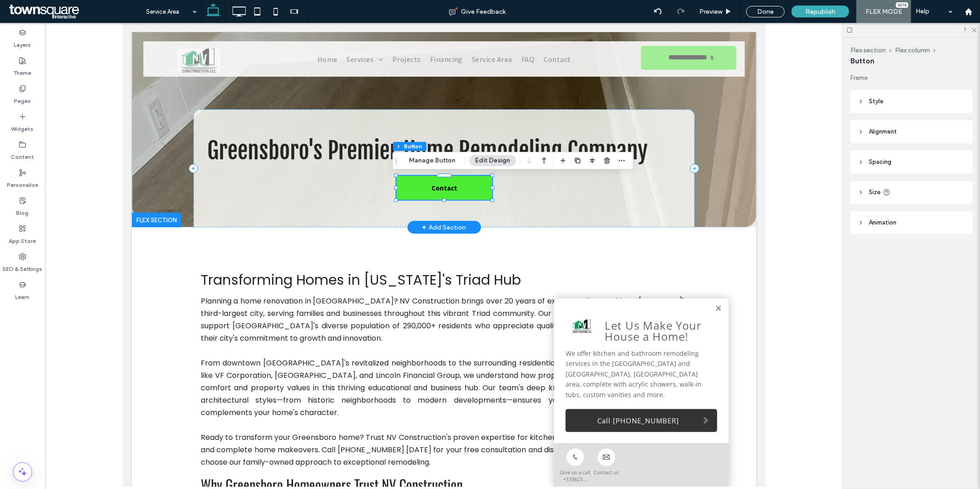
click at [599, 201] on div "Greensboro's Premier Home Remodeling Company Contact" at bounding box center [443, 168] width 501 height 118
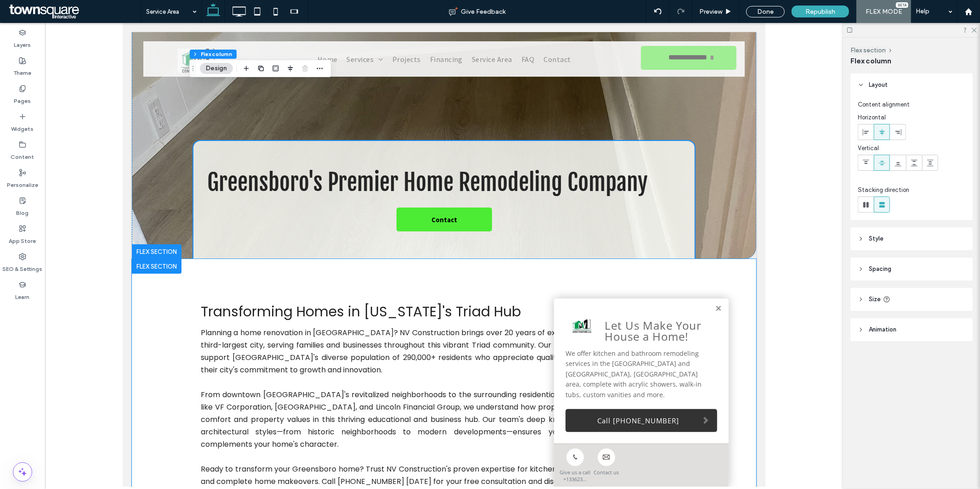
scroll to position [0, 0]
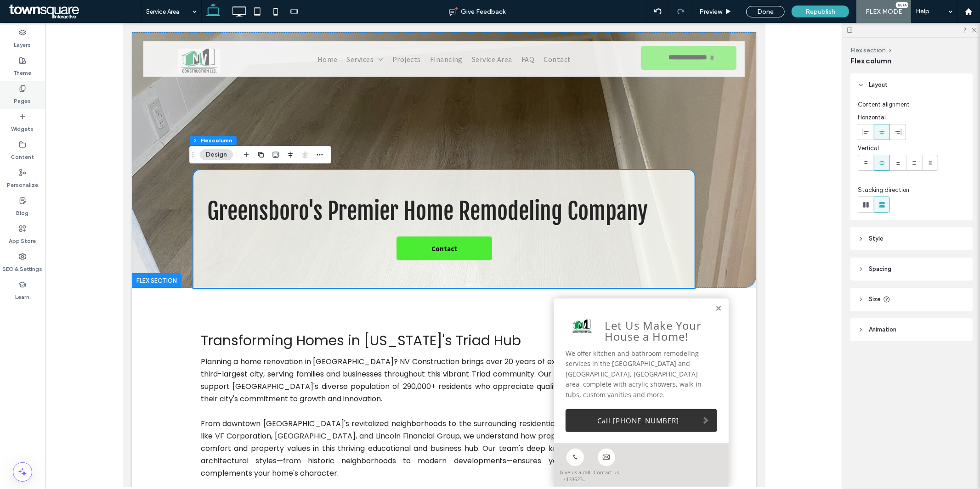
click at [34, 97] on div "Pages" at bounding box center [22, 95] width 45 height 28
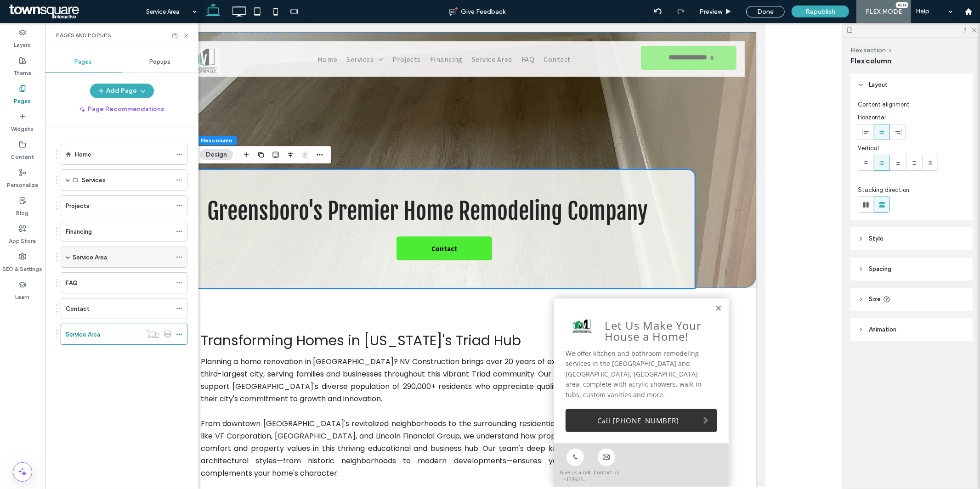
click at [136, 259] on div "Service Area" at bounding box center [122, 258] width 99 height 10
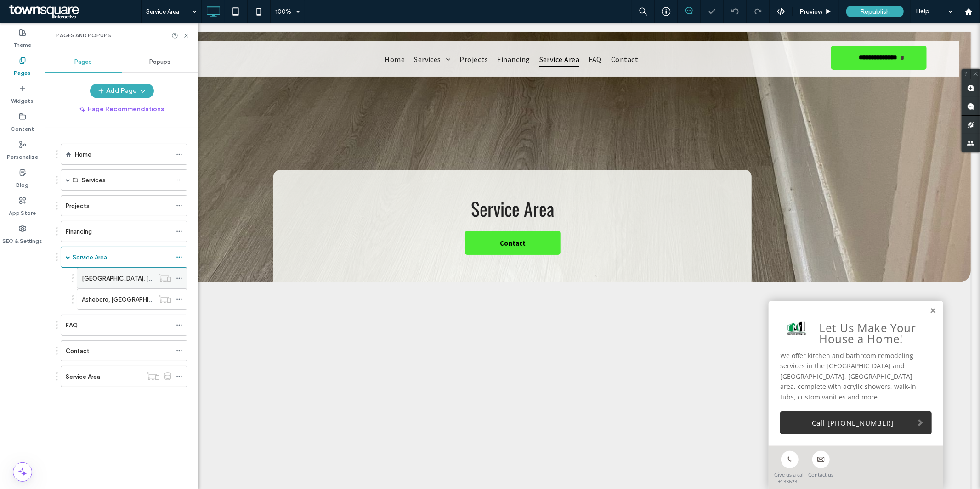
click at [180, 277] on icon at bounding box center [179, 278] width 6 height 6
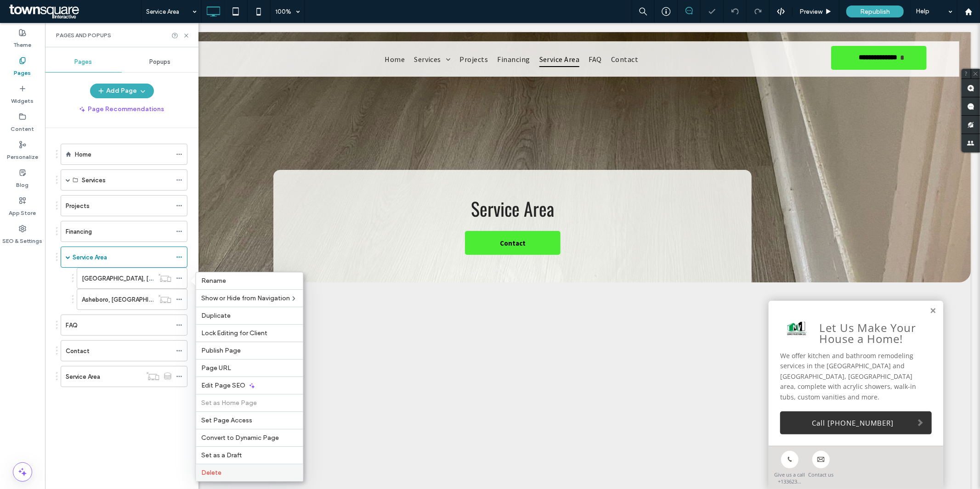
click at [212, 469] on span "Delete" at bounding box center [212, 473] width 20 height 8
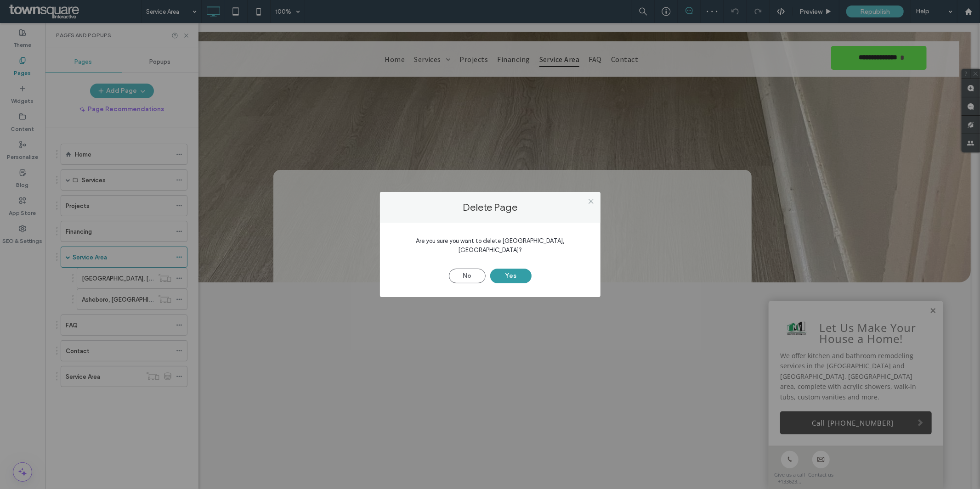
click at [508, 275] on button "Yes" at bounding box center [510, 276] width 41 height 15
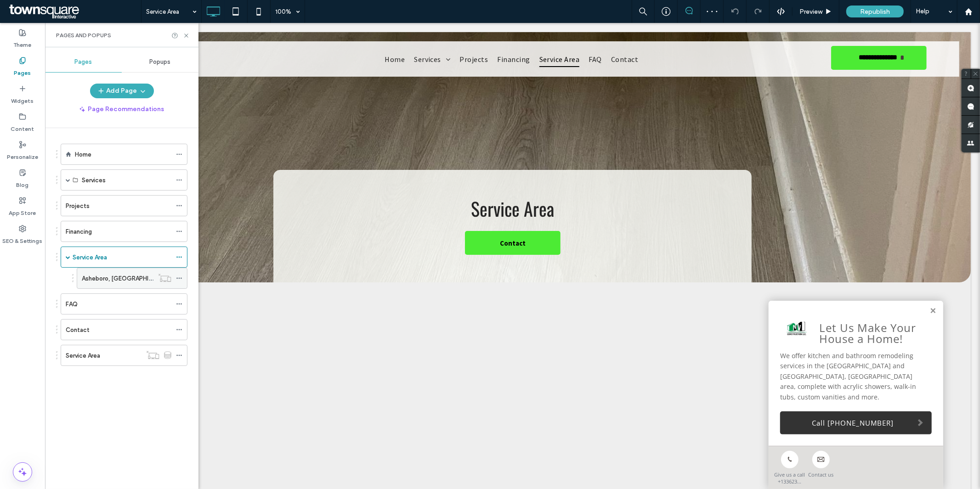
click at [180, 277] on icon at bounding box center [179, 278] width 6 height 6
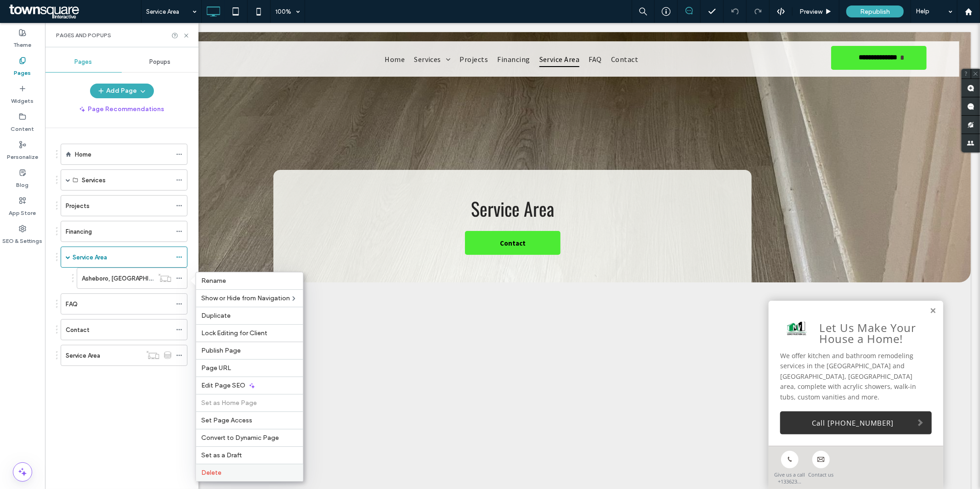
click at [224, 475] on label "Delete" at bounding box center [250, 473] width 96 height 8
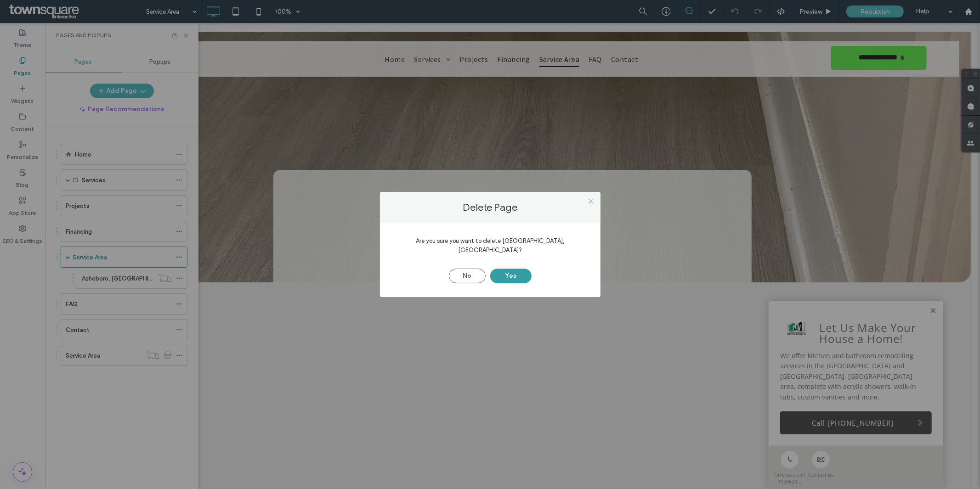
click at [515, 273] on button "Yes" at bounding box center [510, 276] width 41 height 15
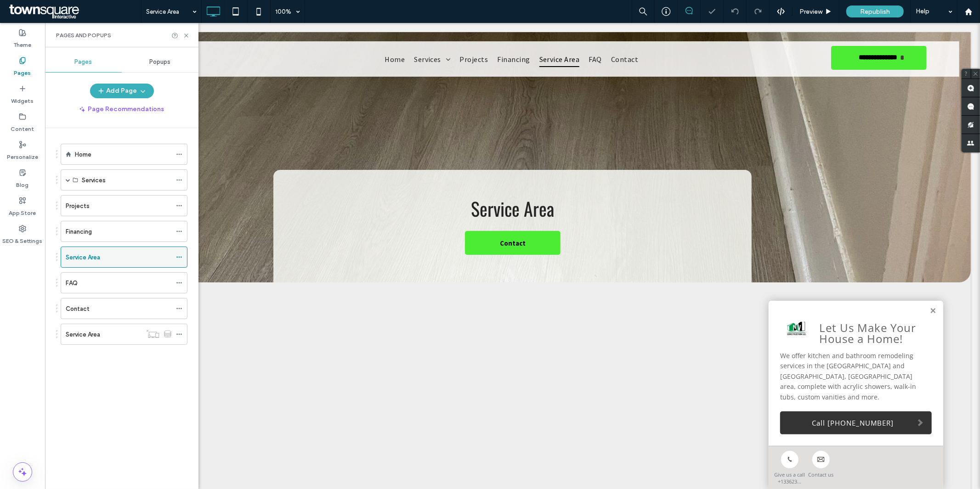
click at [133, 259] on div "Service Area" at bounding box center [119, 258] width 106 height 10
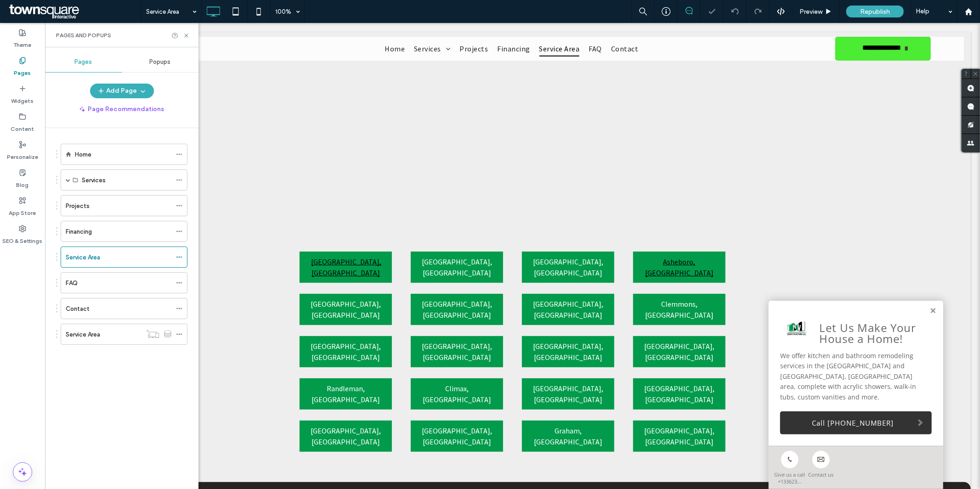
scroll to position [291, 0]
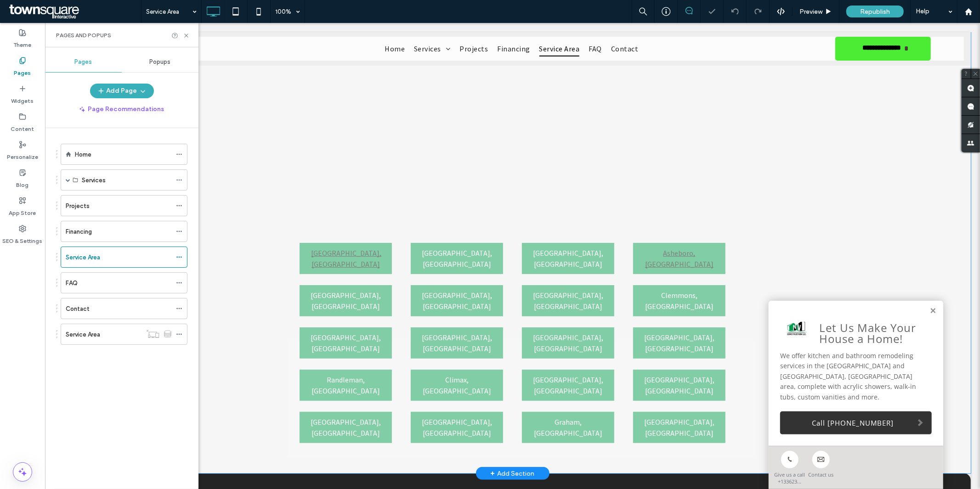
click at [501, 468] on div "+ Add Section" at bounding box center [512, 473] width 44 height 10
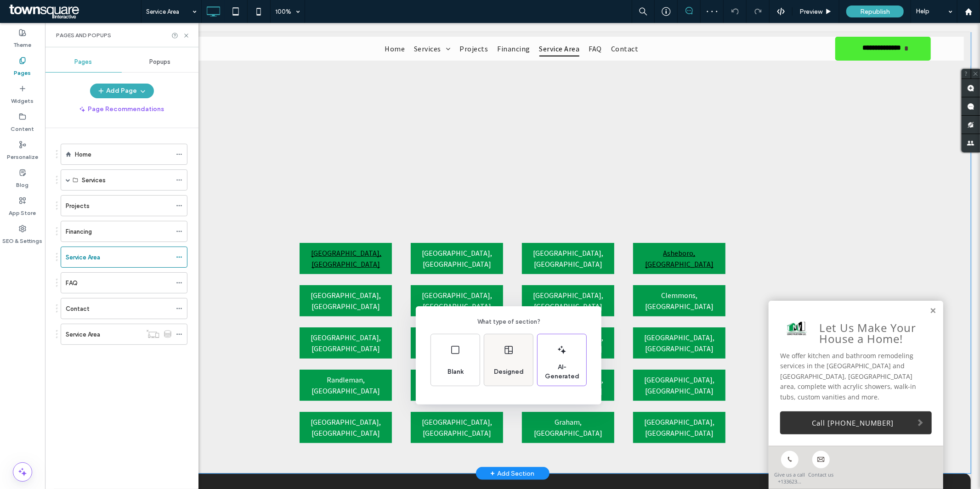
click at [506, 365] on div "Designed" at bounding box center [508, 372] width 37 height 20
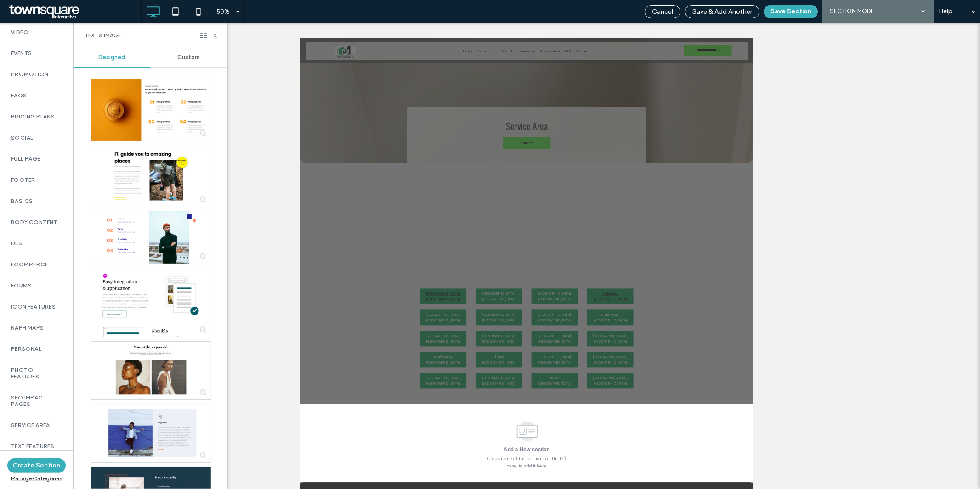
scroll to position [465, 0]
click at [29, 394] on label "SEO Impact Pages" at bounding box center [36, 400] width 51 height 13
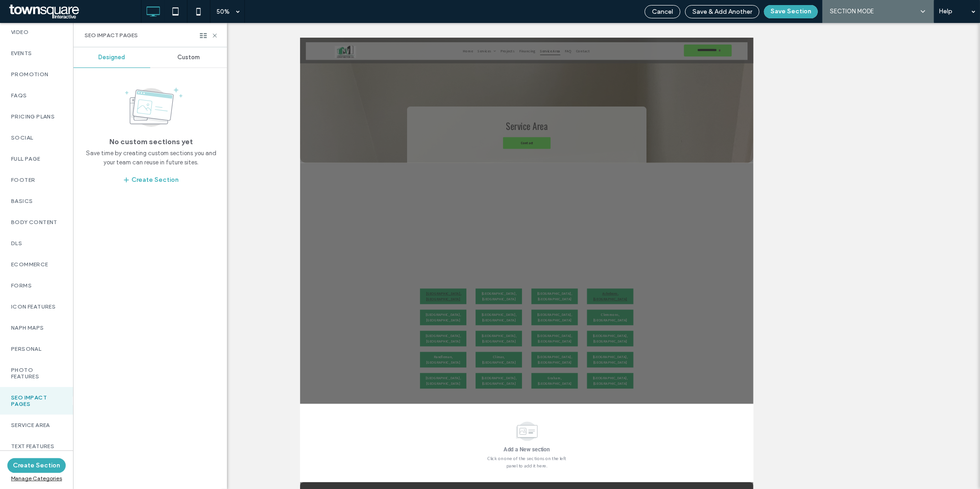
click at [199, 57] on span "Custom" at bounding box center [188, 57] width 23 height 7
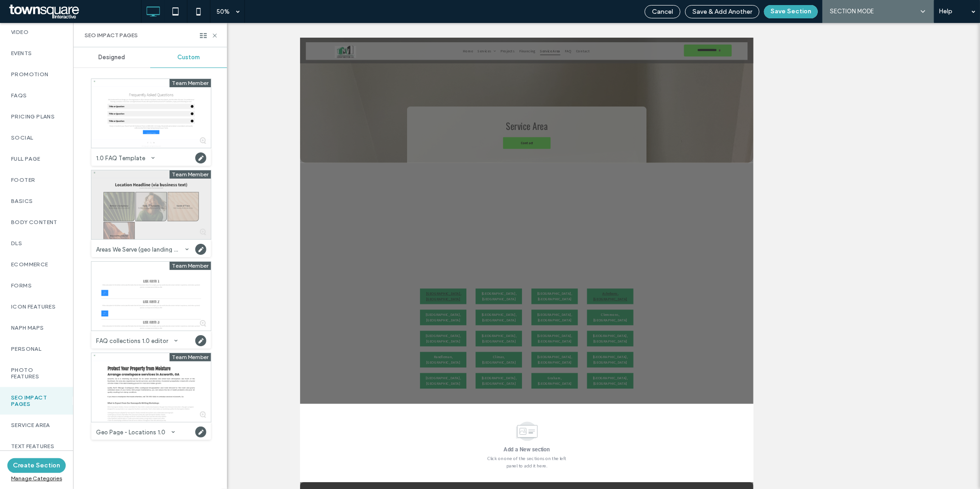
click at [151, 223] on div at bounding box center [150, 204] width 119 height 69
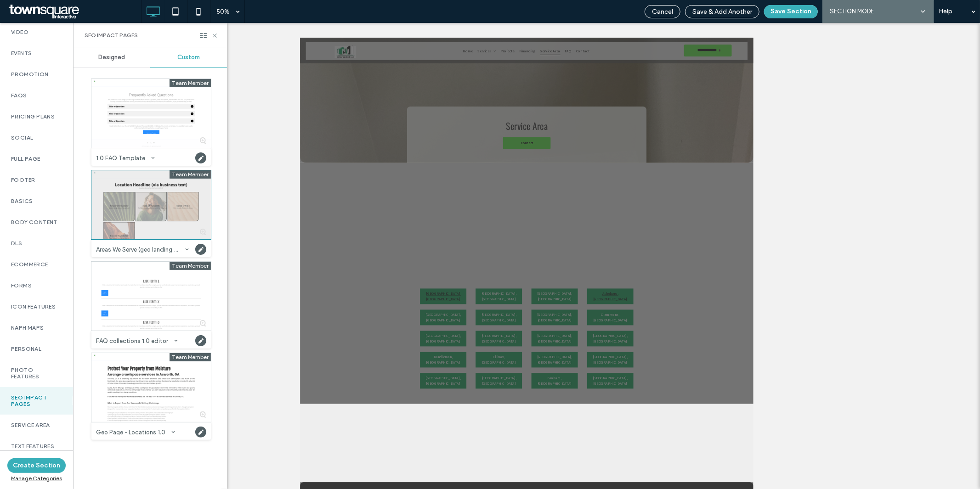
scroll to position [8, 0]
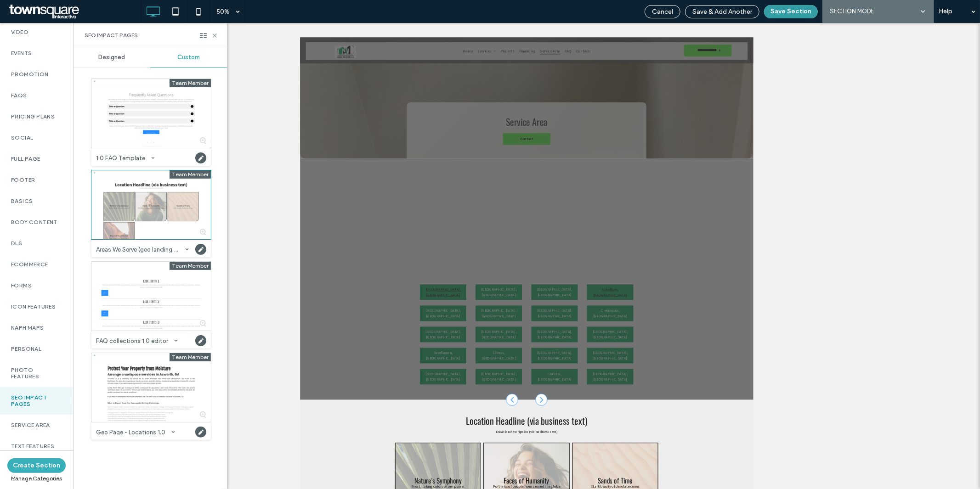
click at [791, 16] on button "Save Section" at bounding box center [791, 11] width 54 height 13
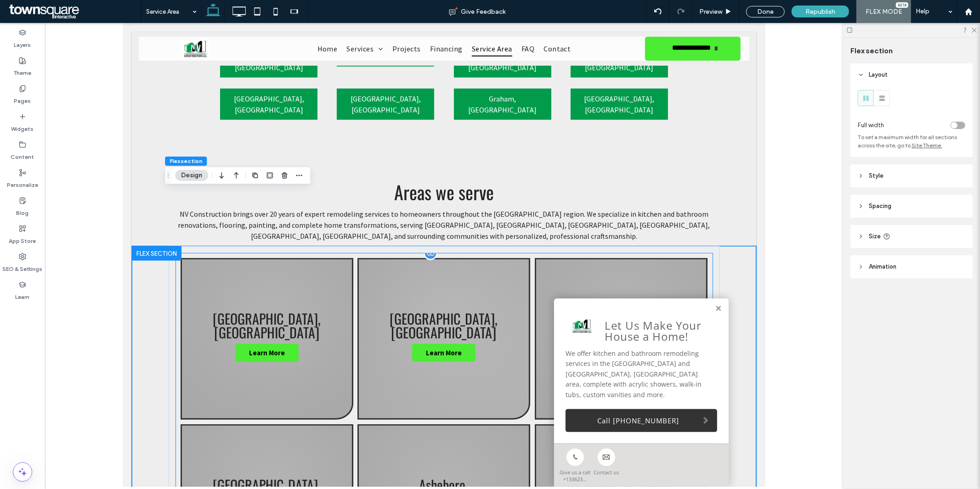
scroll to position [603, 0]
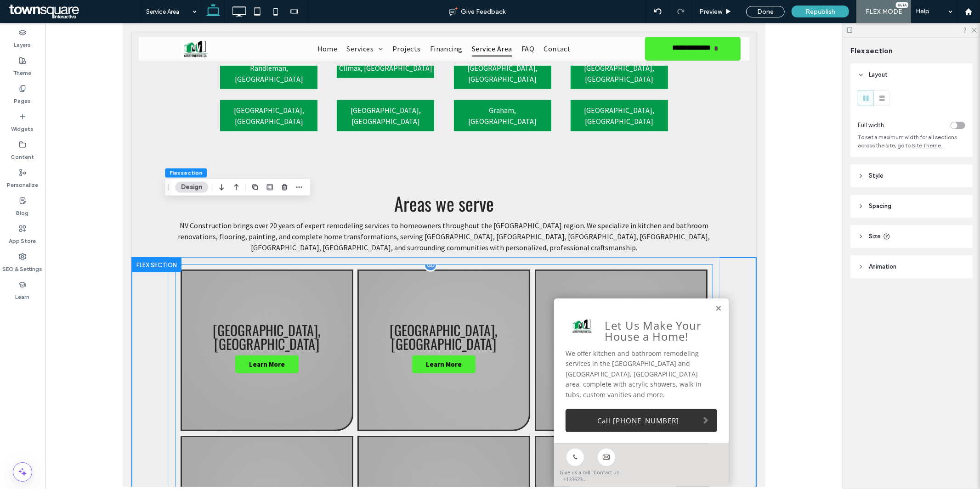
click at [454, 278] on link at bounding box center [443, 350] width 173 height 162
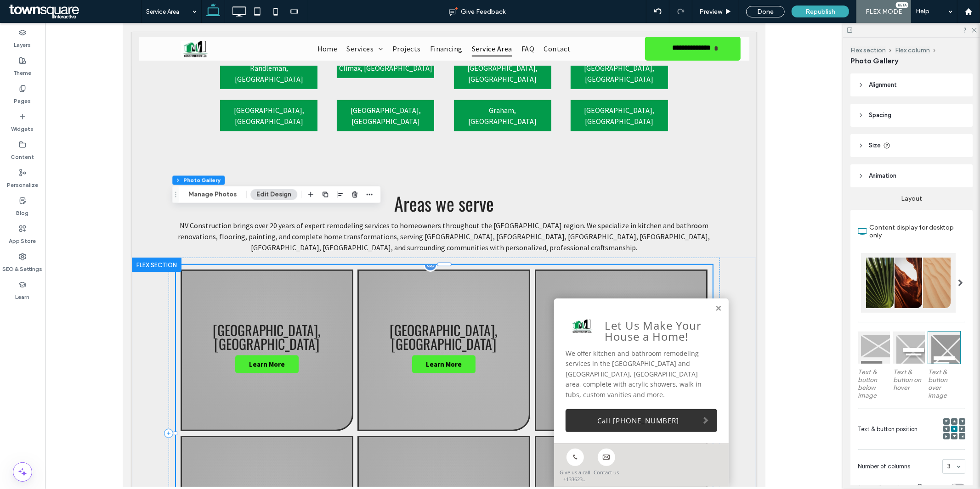
click at [454, 278] on link at bounding box center [443, 350] width 173 height 162
click at [366, 194] on use "button" at bounding box center [369, 194] width 6 height 1
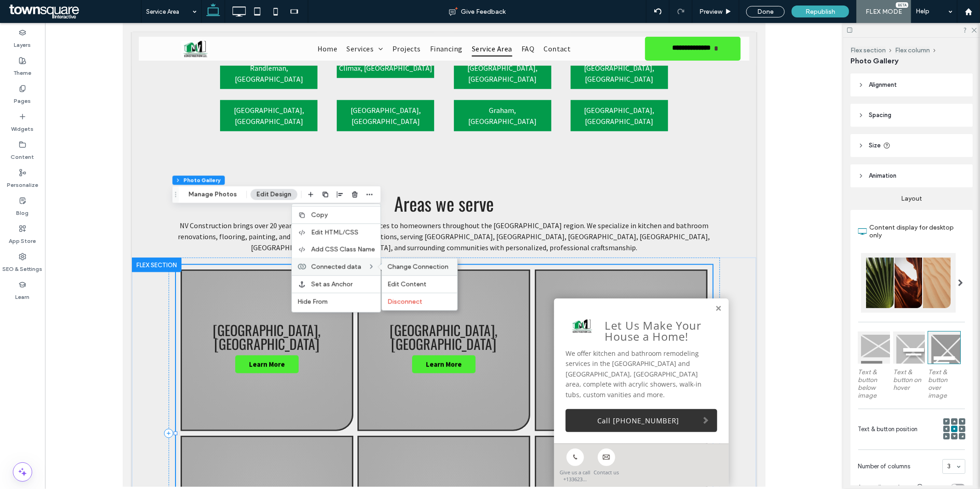
click at [391, 269] on span "Change Connection" at bounding box center [417, 267] width 61 height 8
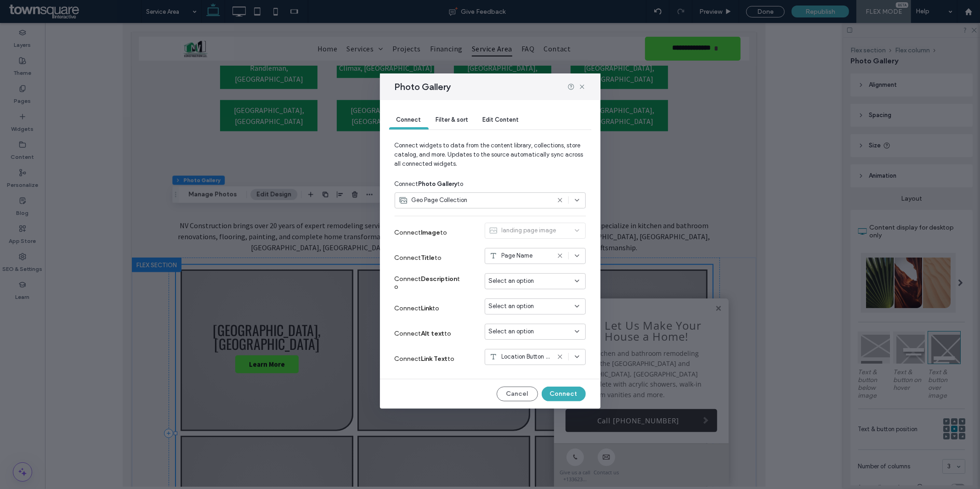
click at [534, 306] on div "Select an option" at bounding box center [530, 306] width 82 height 9
click at [534, 338] on span "Dynamic Page: Service Area" at bounding box center [541, 338] width 73 height 9
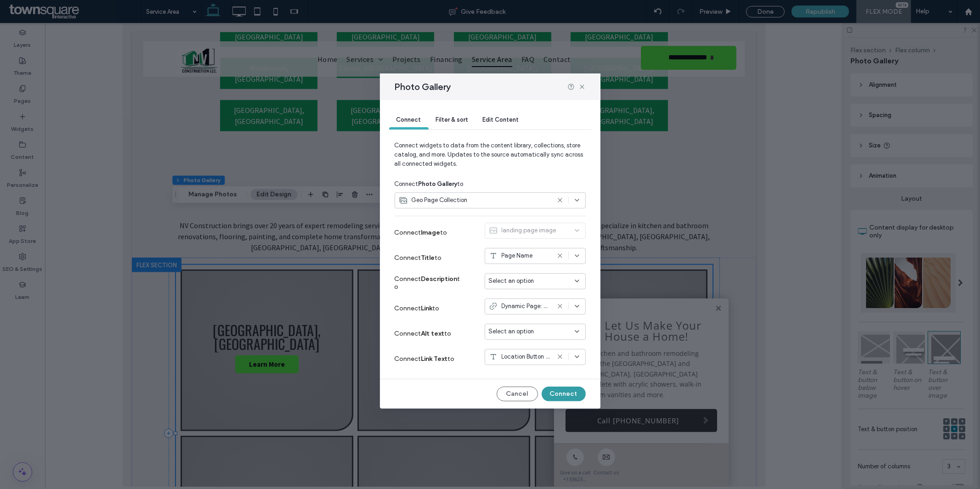
click at [560, 391] on button "Connect" at bounding box center [563, 394] width 44 height 15
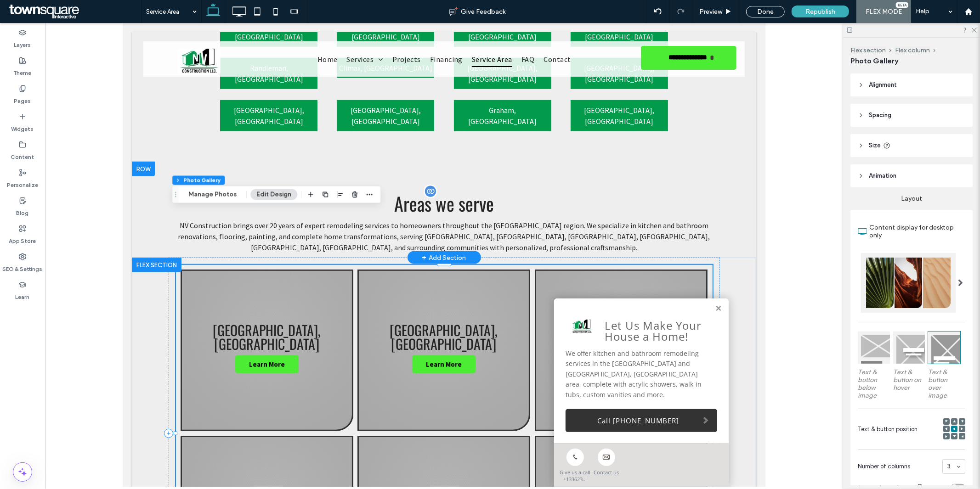
click at [440, 189] on span "Areas we serve" at bounding box center [444, 203] width 100 height 28
click at [762, 5] on div "Done" at bounding box center [765, 11] width 52 height 23
click at [763, 10] on div "Done" at bounding box center [765, 11] width 39 height 11
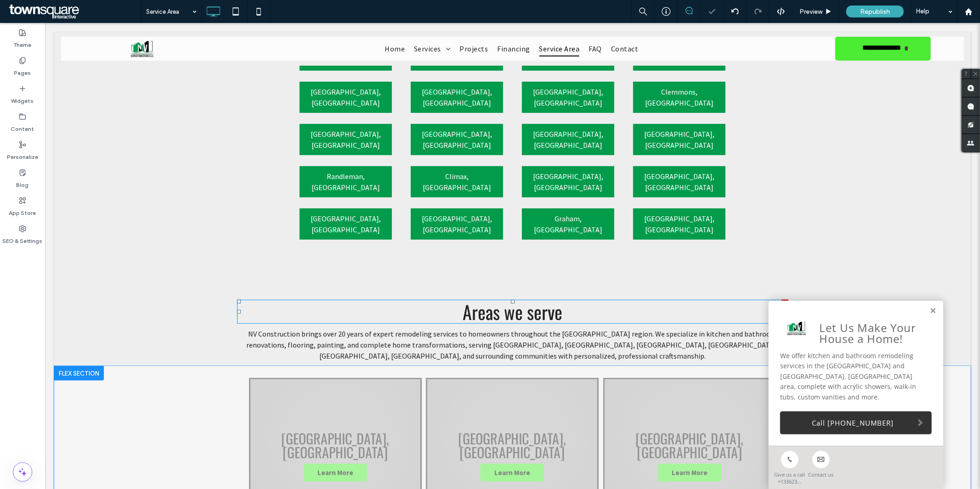
scroll to position [494, 0]
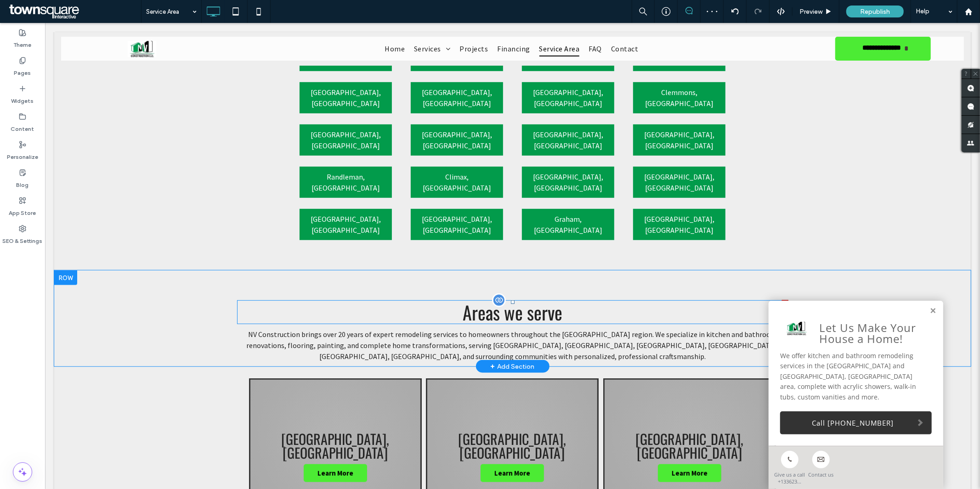
click at [781, 300] on div at bounding box center [784, 303] width 6 height 6
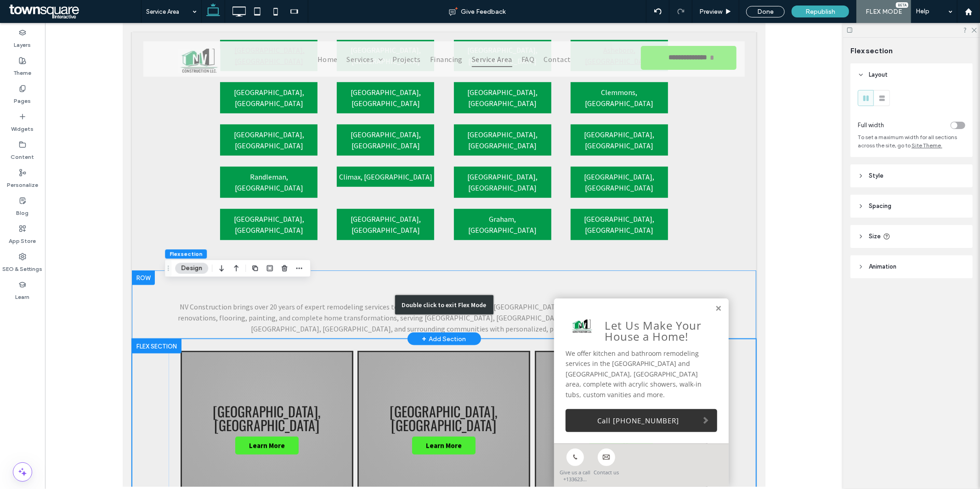
click at [724, 271] on div "Double click to exit Flex Mode" at bounding box center [443, 304] width 624 height 68
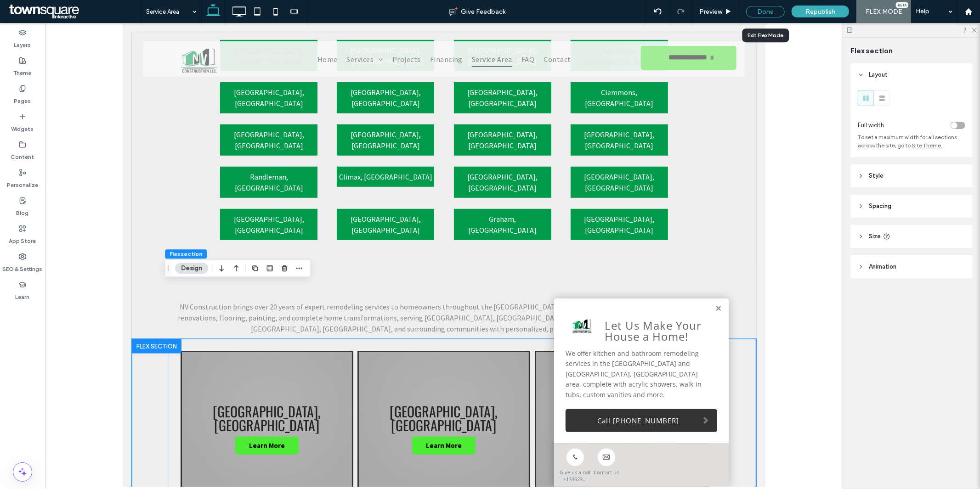
click at [762, 9] on div "Done" at bounding box center [765, 11] width 39 height 11
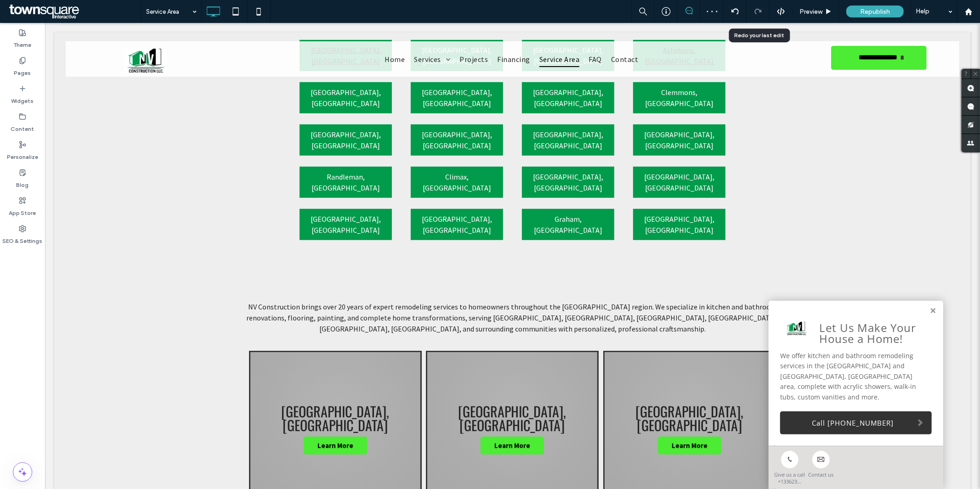
click at [762, 9] on div at bounding box center [757, 11] width 23 height 7
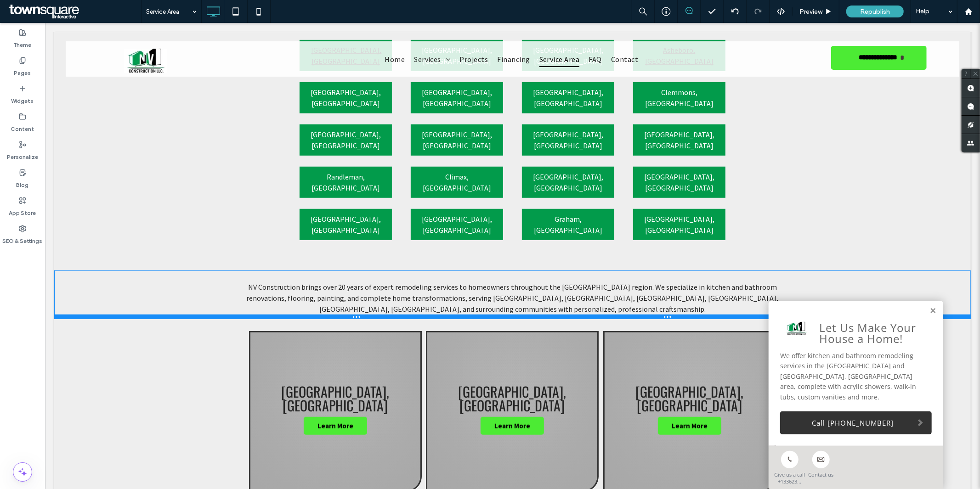
drag, startPoint x: 561, startPoint y: 278, endPoint x: 558, endPoint y: 259, distance: 19.9
click at [558, 314] on div at bounding box center [512, 316] width 916 height 5
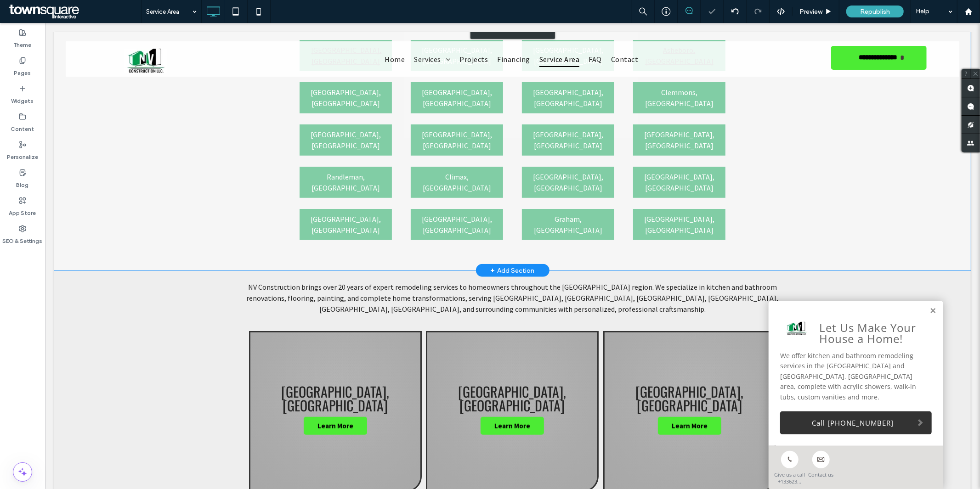
click at [209, 163] on div "Click to edit in Flex Mode" at bounding box center [512, 29] width 916 height 482
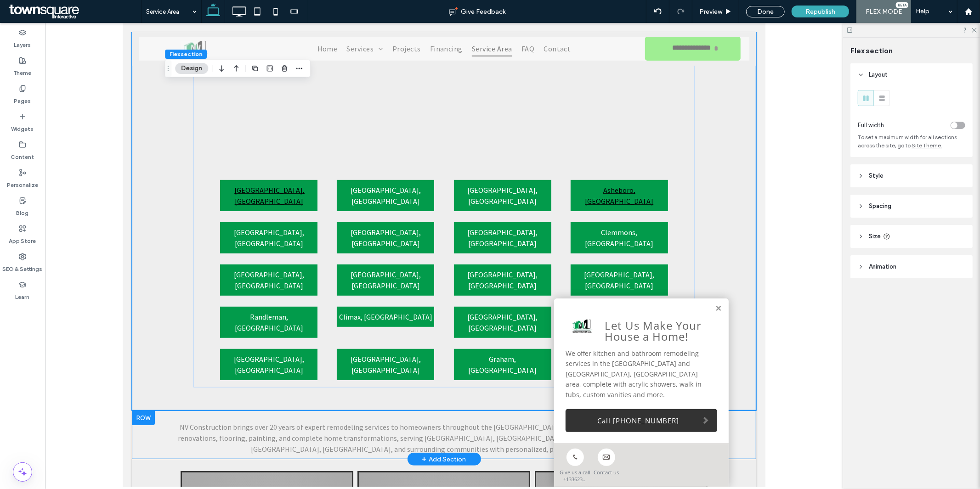
scroll to position [354, 0]
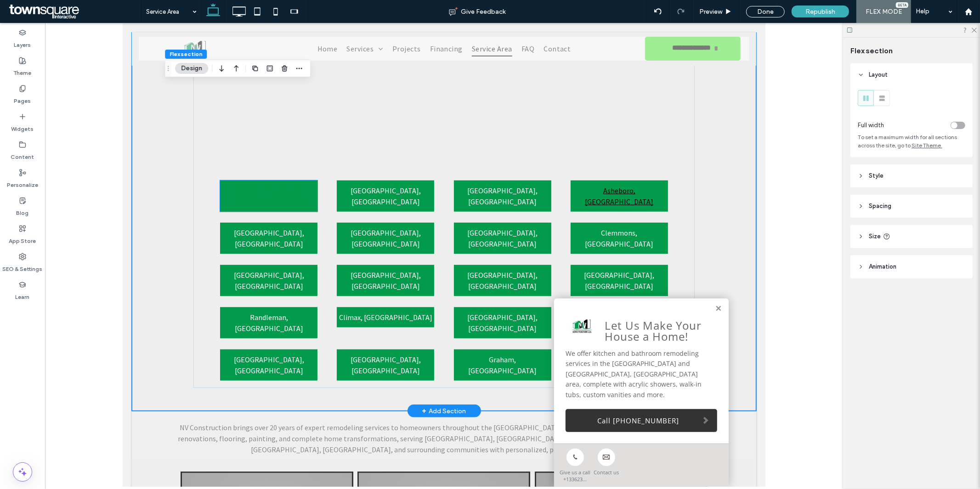
click at [255, 192] on link "Jamestown, NC" at bounding box center [269, 196] width 70 height 20
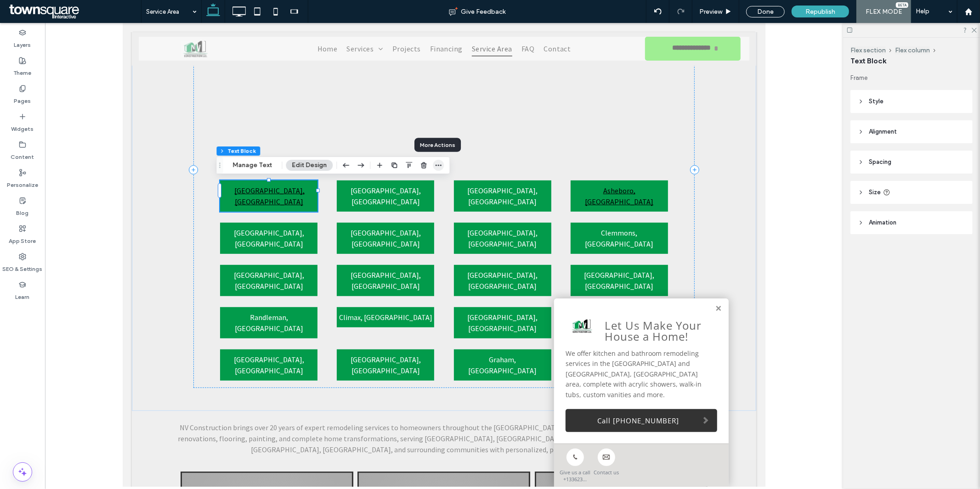
click at [435, 168] on icon "button" at bounding box center [437, 165] width 7 height 7
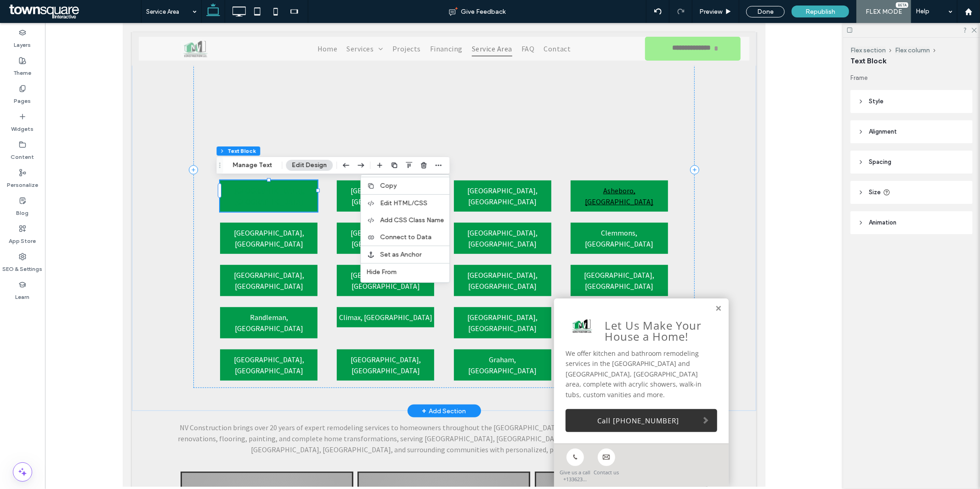
click at [279, 193] on link "Jamestown, NC" at bounding box center [269, 196] width 70 height 20
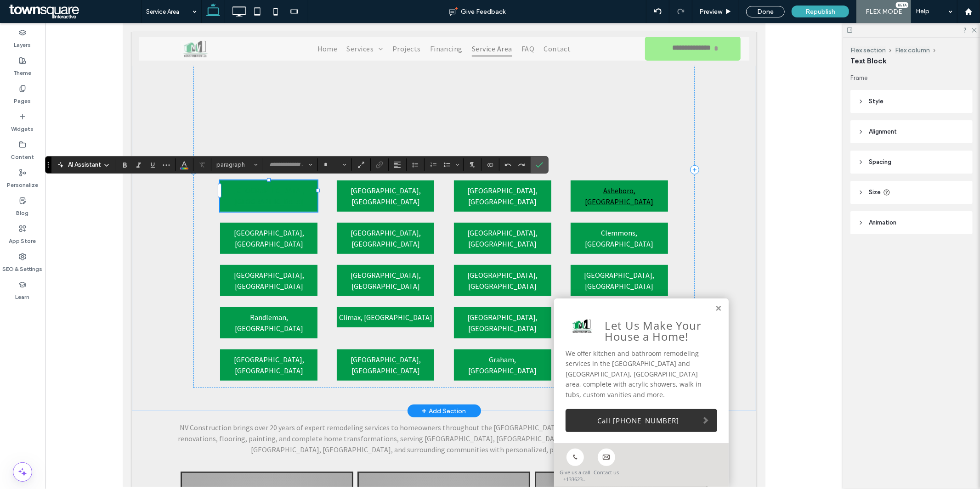
type input "**********"
type input "**"
click at [377, 167] on icon "Link" at bounding box center [379, 164] width 7 height 7
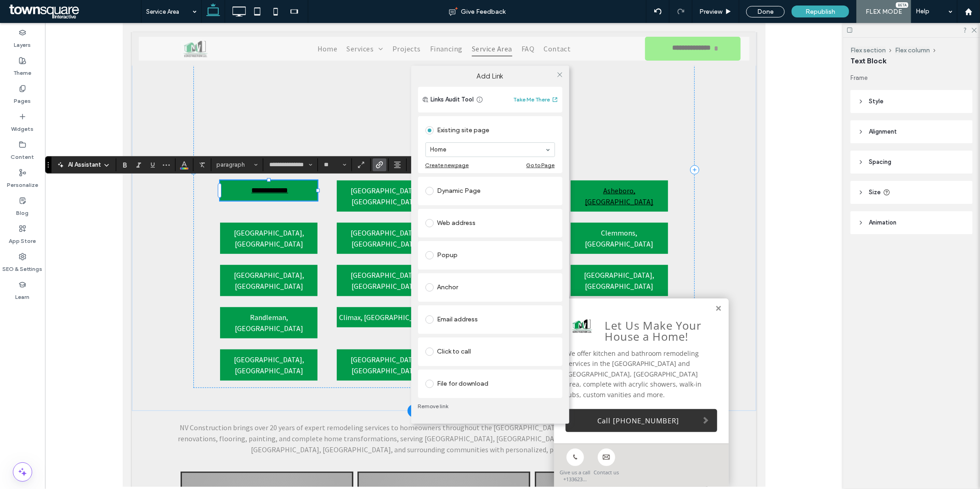
click at [433, 403] on link "Remove link" at bounding box center [490, 406] width 144 height 7
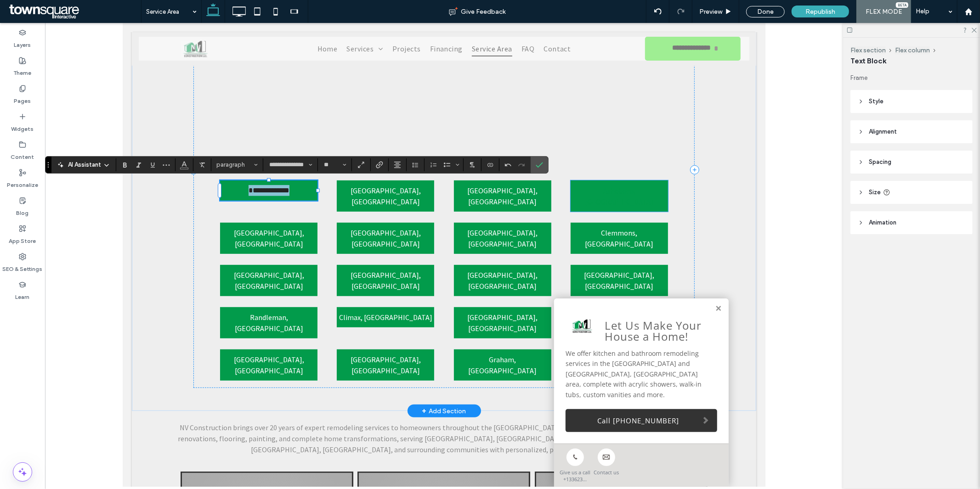
click at [605, 193] on link "Asheboro, NC" at bounding box center [618, 196] width 68 height 20
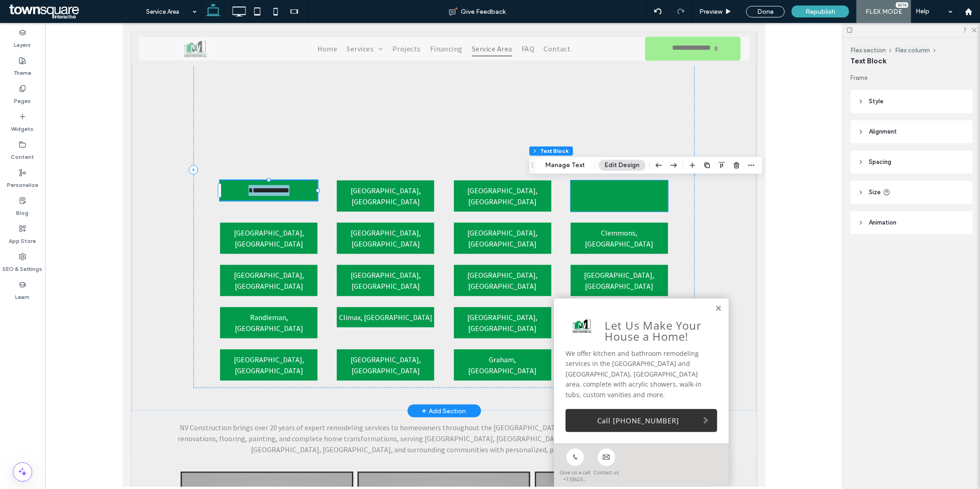
click at [605, 193] on link "Asheboro, NC" at bounding box center [618, 196] width 68 height 20
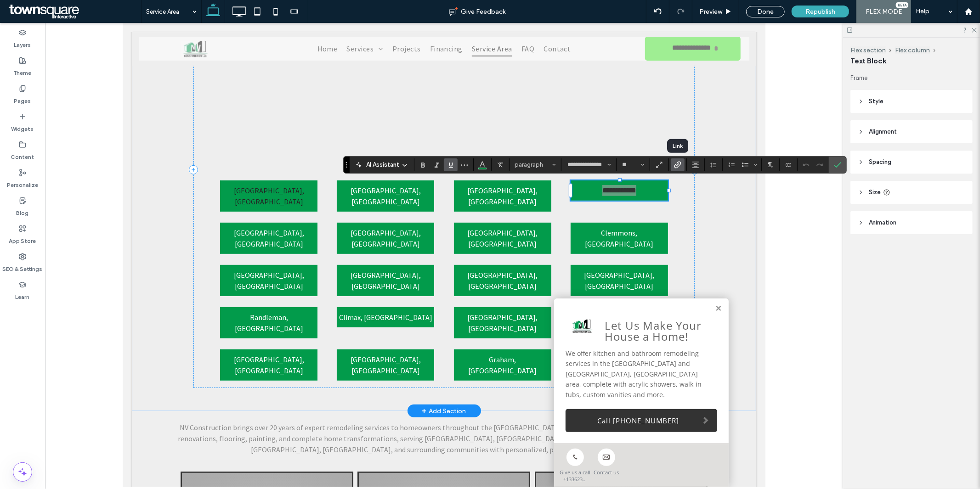
click at [676, 162] on icon "Link" at bounding box center [677, 164] width 7 height 7
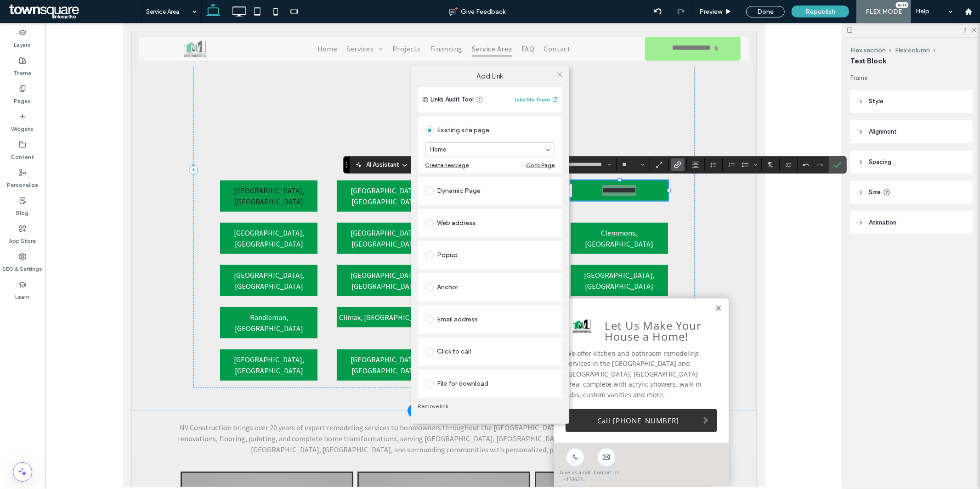
click at [437, 406] on link "Remove link" at bounding box center [490, 406] width 144 height 7
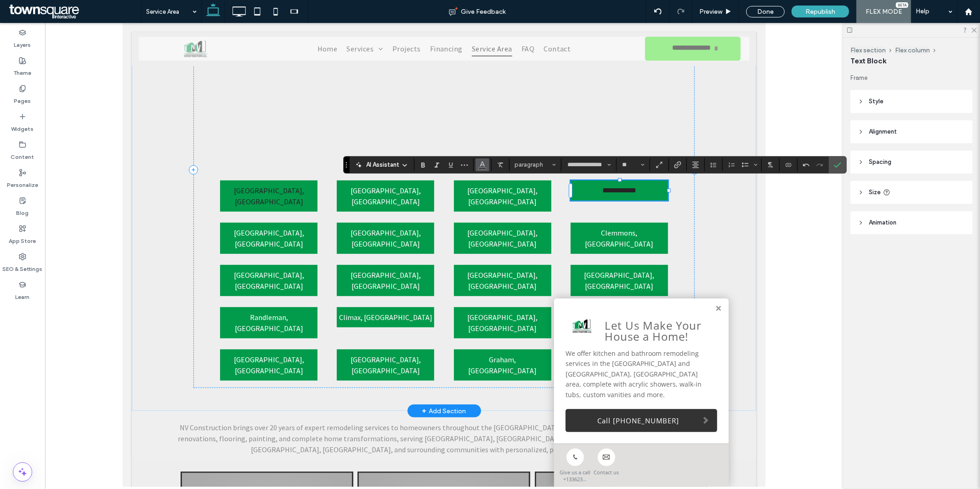
click at [476, 164] on button "Color" at bounding box center [482, 164] width 14 height 13
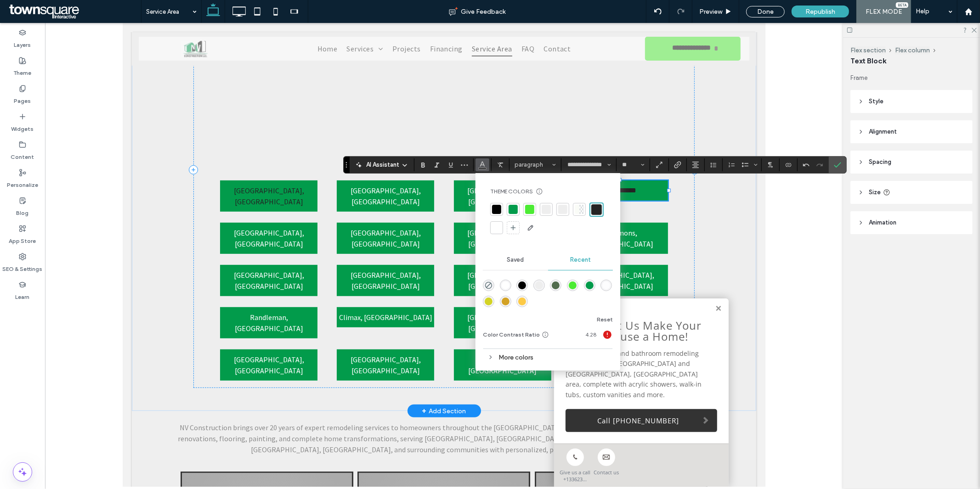
click at [501, 232] on div at bounding box center [496, 227] width 13 height 13
click at [251, 191] on span "Jamestown, NC" at bounding box center [268, 196] width 70 height 20
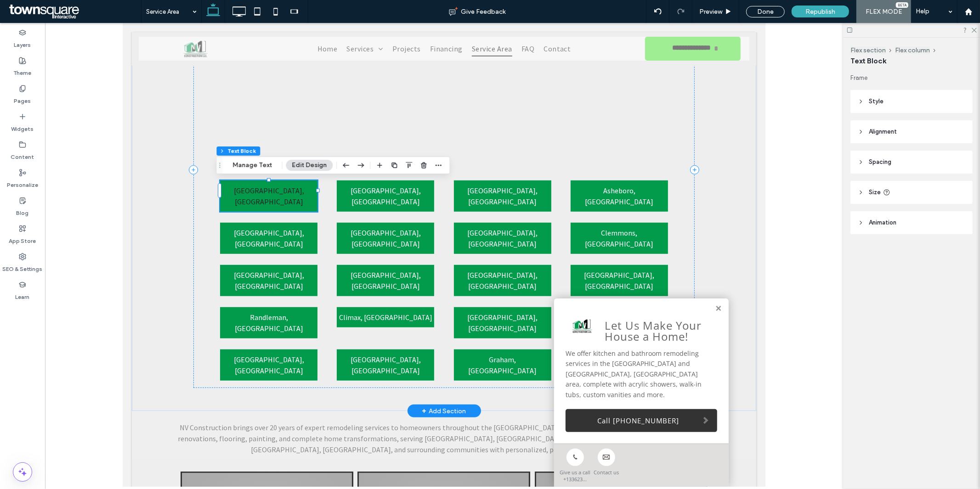
click at [251, 191] on div "Jamestown, NC" at bounding box center [268, 195] width 97 height 31
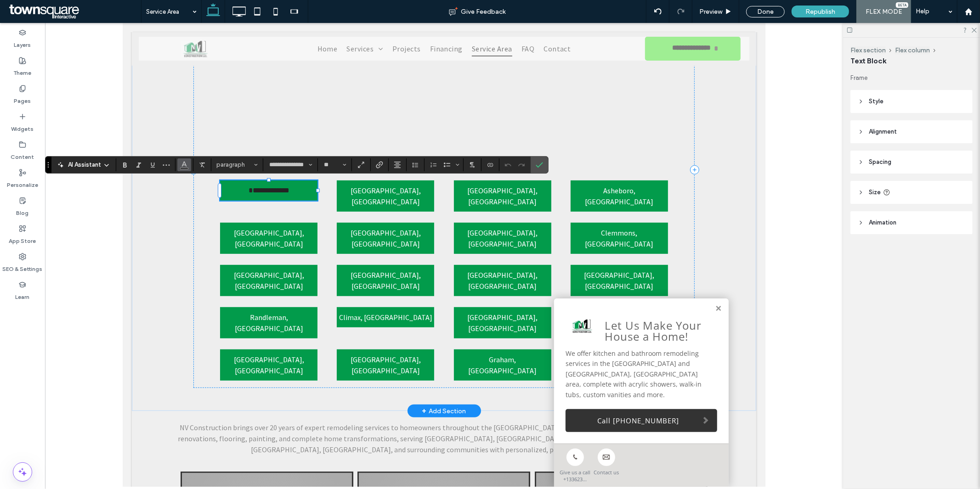
click at [183, 168] on span "Color" at bounding box center [183, 164] width 7 height 12
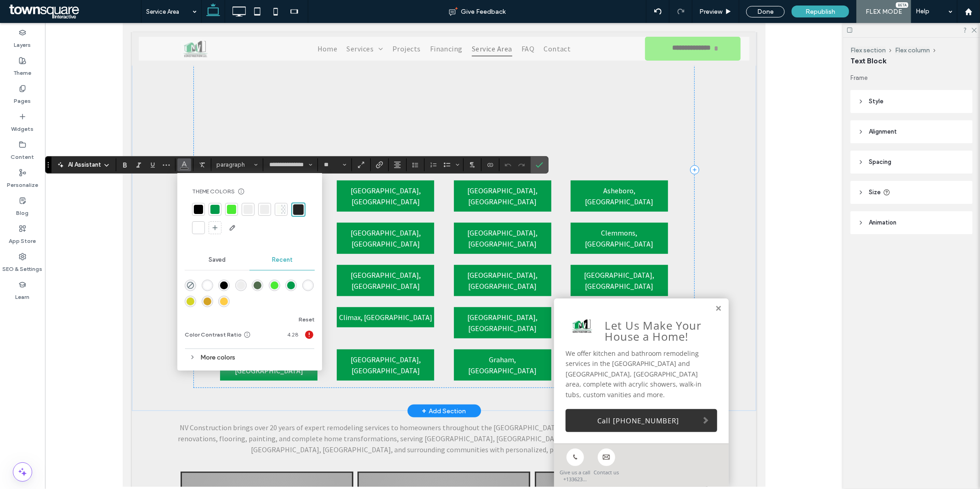
click at [191, 230] on div "Theme Colors Save time with Theme Colors Create a color palette to instantly ad…" at bounding box center [250, 211] width 130 height 62
click at [196, 231] on div at bounding box center [198, 227] width 9 height 9
click at [535, 163] on label "Confirm" at bounding box center [539, 165] width 14 height 17
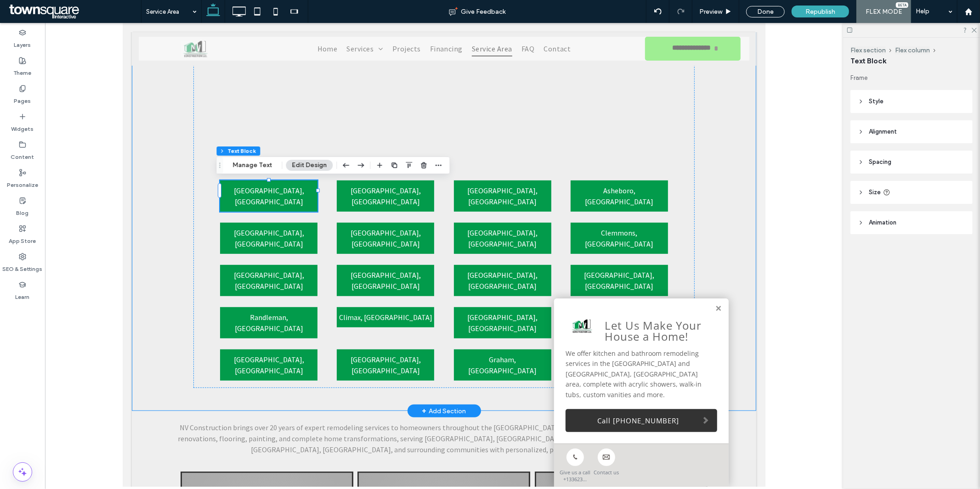
click at [149, 237] on div "Jamestown, NC Winston-Salem, NC Kernersville, NC Asheboro, NC Lexington, NC Gre…" at bounding box center [443, 169] width 624 height 482
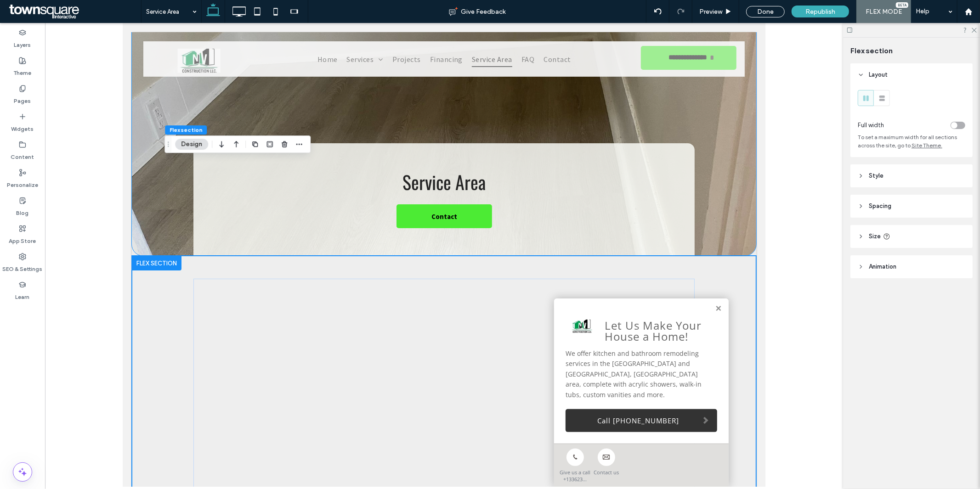
scroll to position [22, 0]
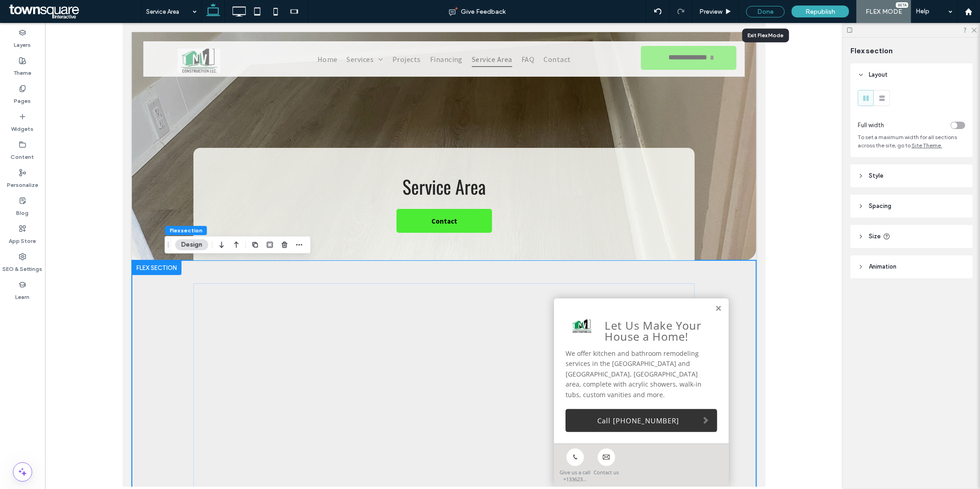
click at [775, 7] on div "Done" at bounding box center [765, 11] width 39 height 11
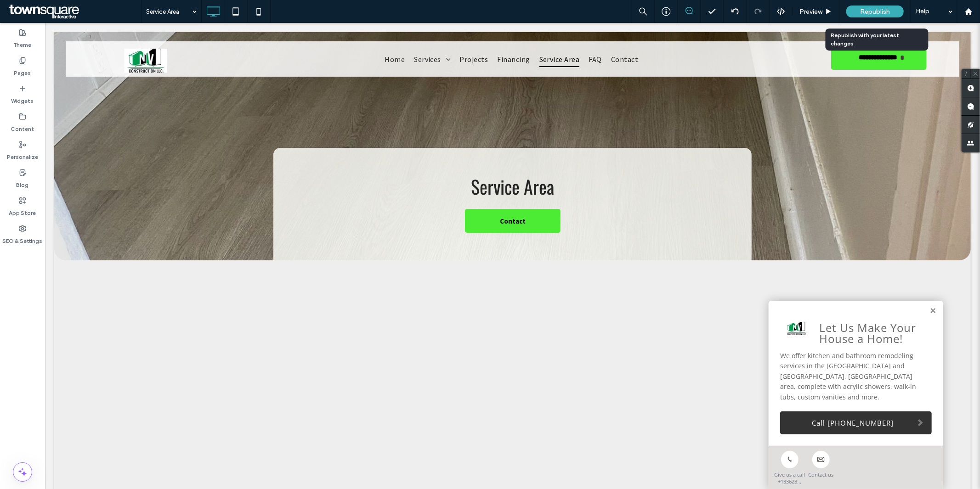
click at [893, 15] on div "Republish" at bounding box center [874, 12] width 57 height 12
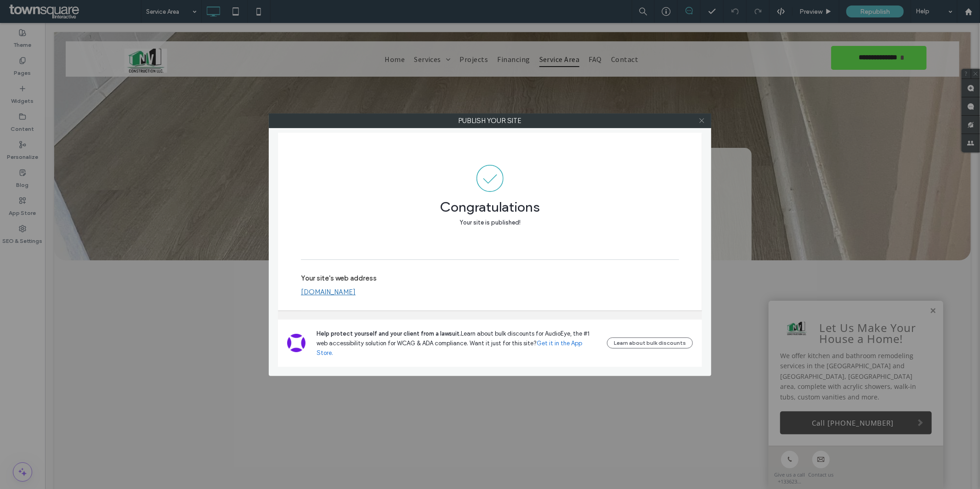
click at [698, 118] on icon at bounding box center [701, 120] width 7 height 7
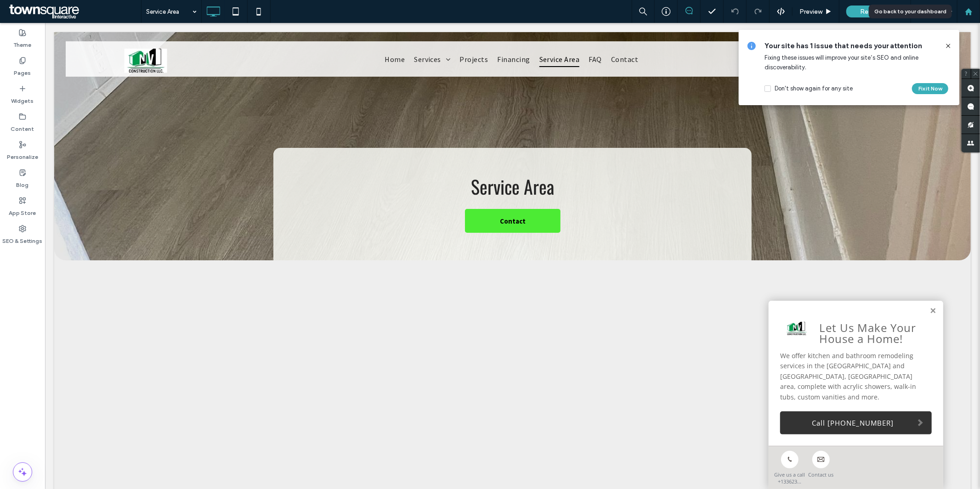
click at [971, 11] on icon at bounding box center [968, 12] width 8 height 8
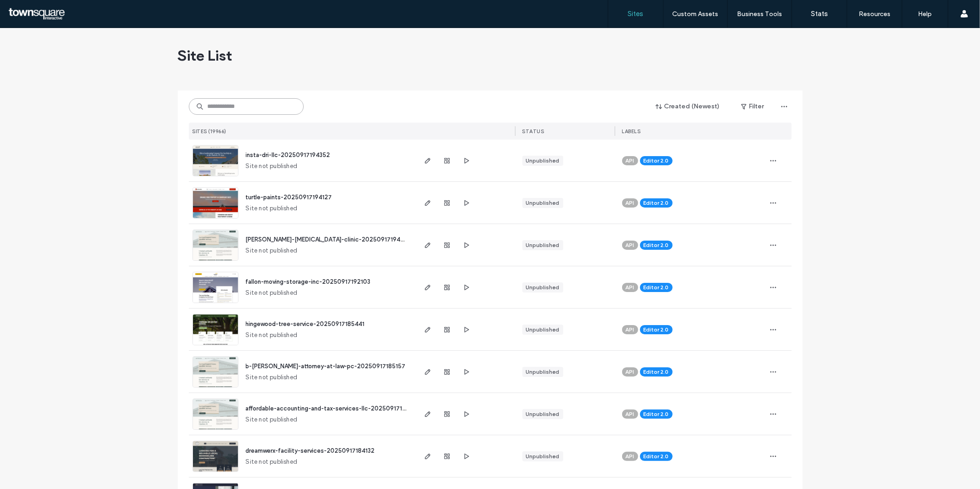
click at [234, 109] on input at bounding box center [246, 106] width 115 height 17
paste input "**********"
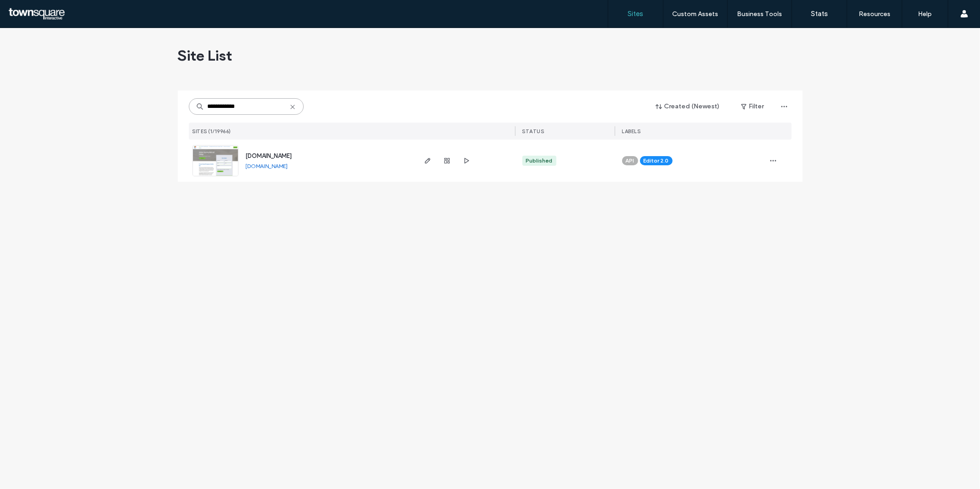
type input "**********"
click at [209, 157] on img at bounding box center [215, 177] width 45 height 62
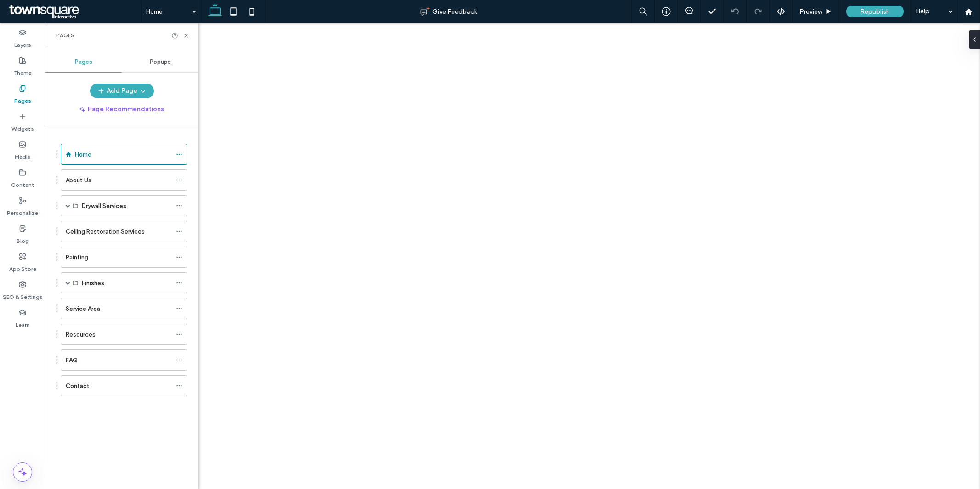
click at [86, 312] on label "Service Area" at bounding box center [83, 309] width 34 height 16
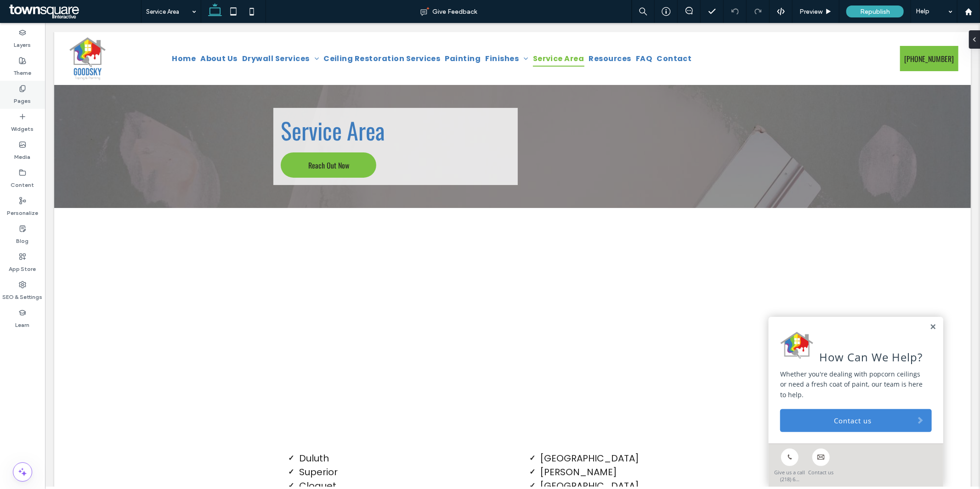
click at [27, 96] on label "Pages" at bounding box center [22, 98] width 17 height 13
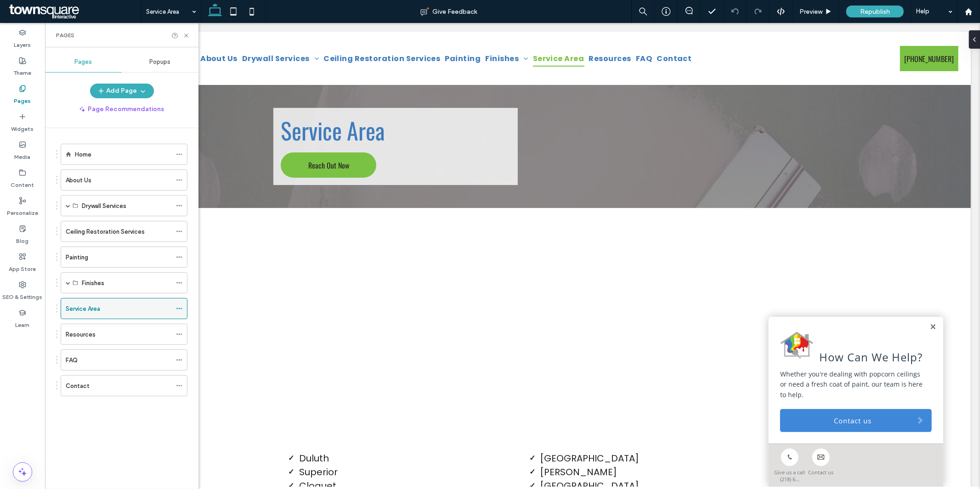
click at [178, 308] on icon at bounding box center [179, 308] width 6 height 6
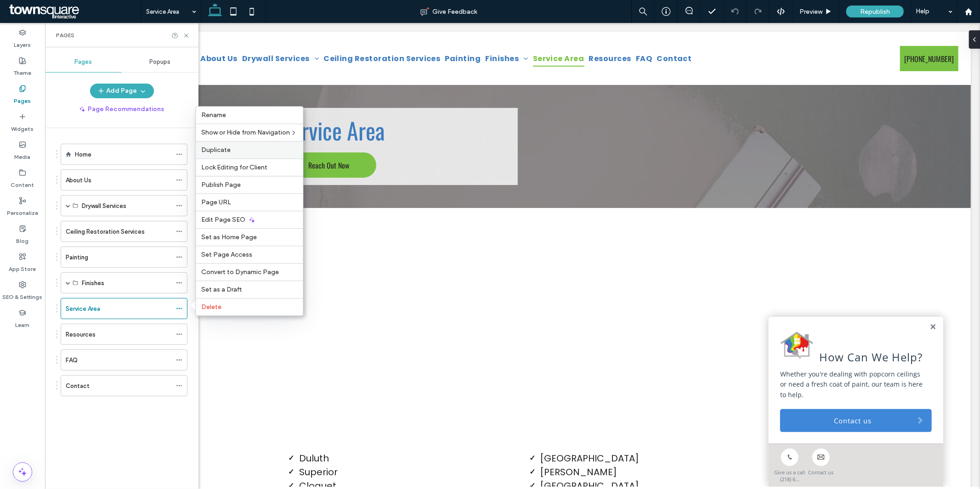
click at [225, 155] on div "Duplicate" at bounding box center [249, 149] width 107 height 17
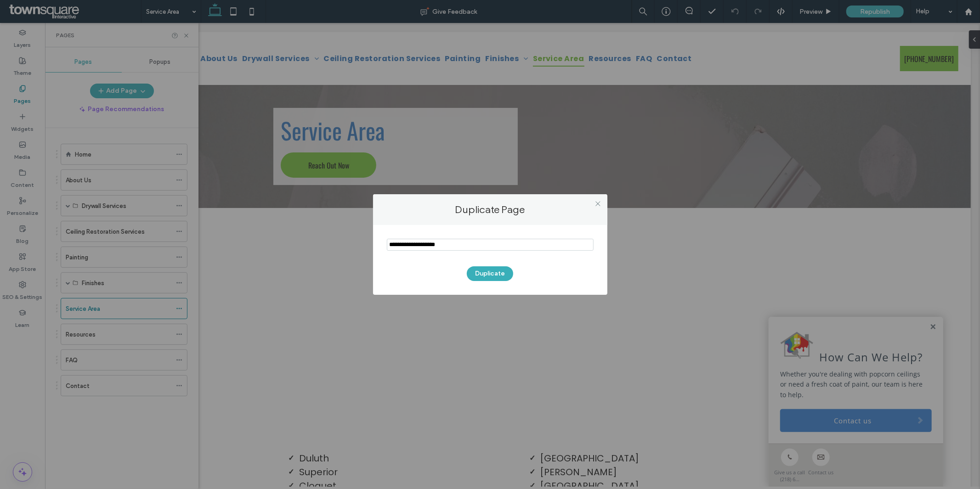
drag, startPoint x: 412, startPoint y: 247, endPoint x: 360, endPoint y: 257, distance: 53.9
click at [360, 257] on div "Duplicate Page Duplicate" at bounding box center [490, 244] width 980 height 489
type input "**********"
click at [485, 274] on button "Duplicate" at bounding box center [490, 273] width 46 height 15
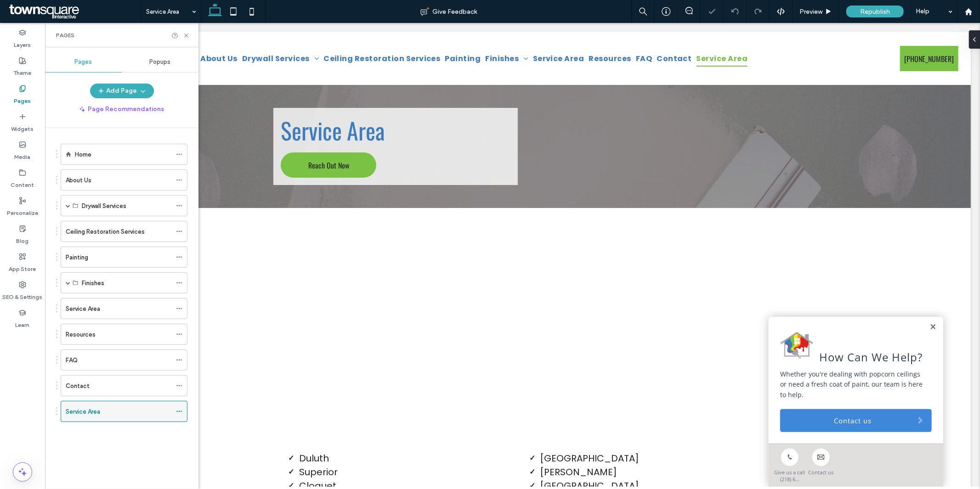
click at [179, 411] on icon at bounding box center [179, 411] width 6 height 6
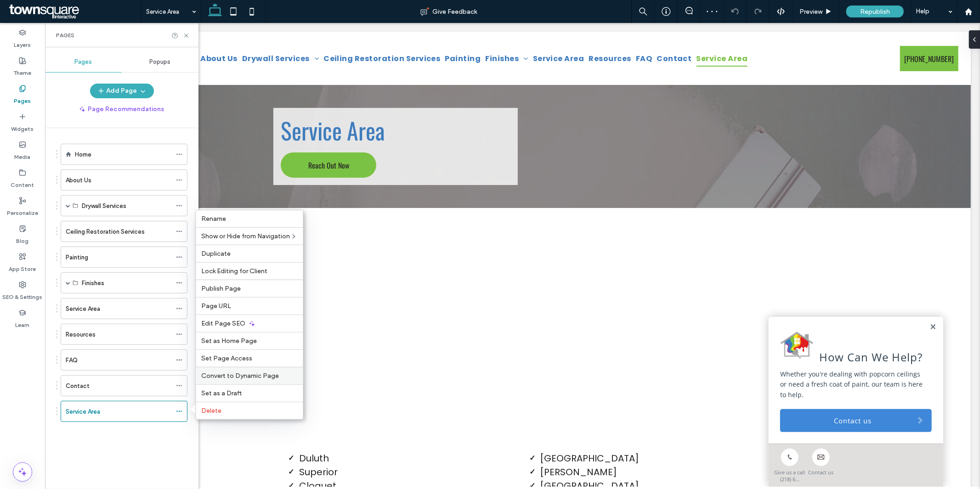
click at [232, 375] on span "Convert to Dynamic Page" at bounding box center [241, 376] width 78 height 8
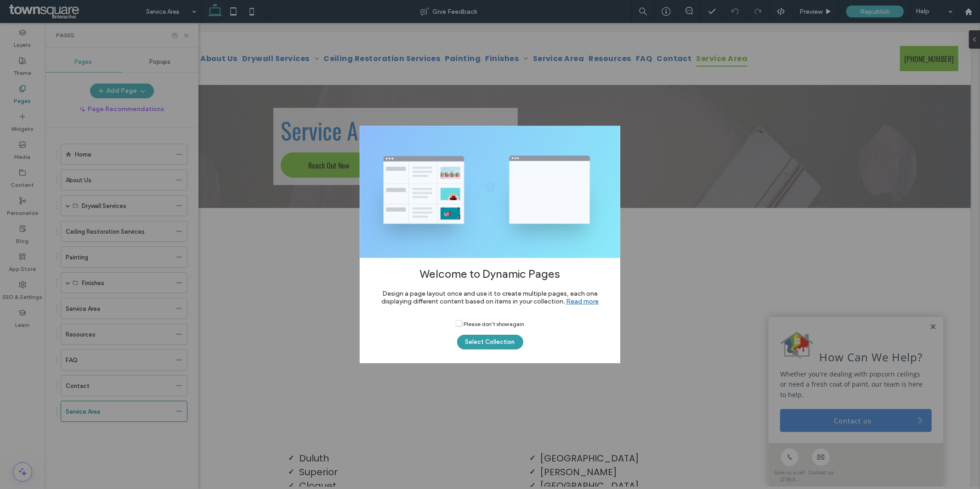
click at [479, 346] on button "Select Collection" at bounding box center [490, 342] width 66 height 15
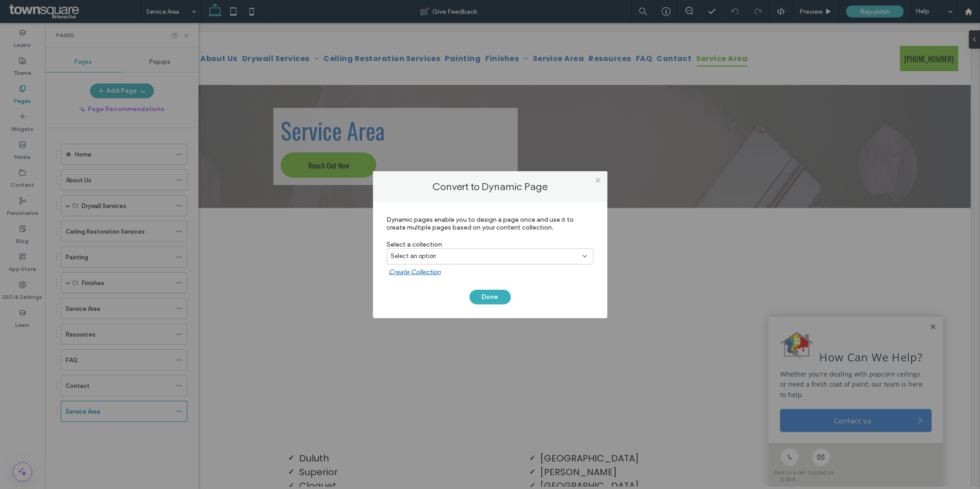
click at [484, 248] on div "Select an option" at bounding box center [490, 256] width 207 height 16
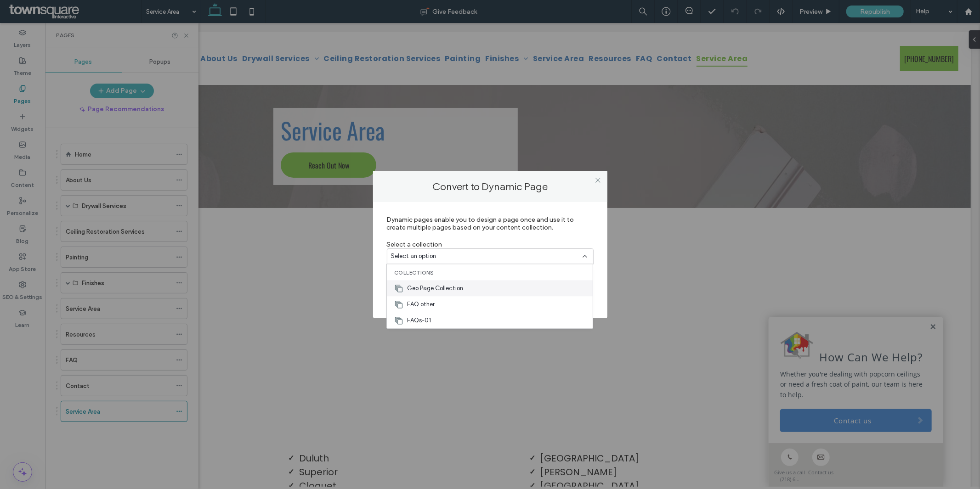
click at [467, 288] on div "Geo Page Collection" at bounding box center [490, 288] width 206 height 16
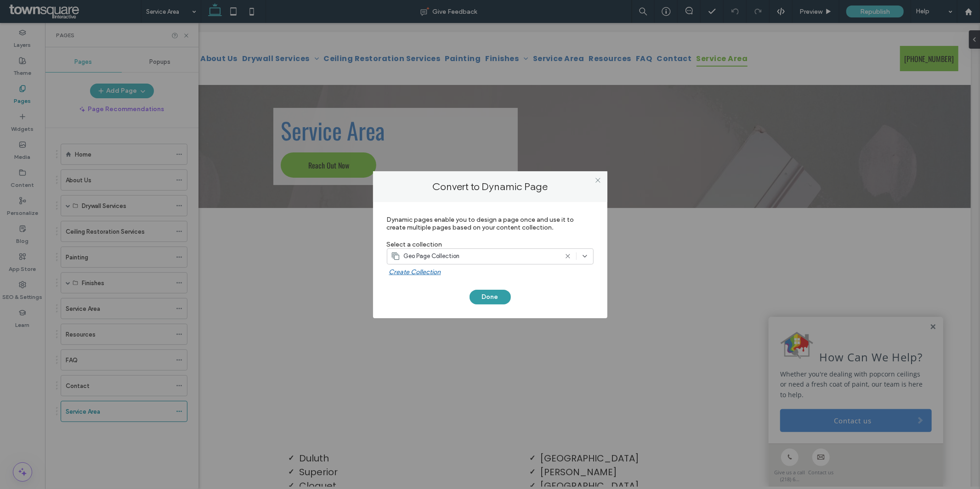
click at [480, 294] on button "Done" at bounding box center [489, 297] width 41 height 15
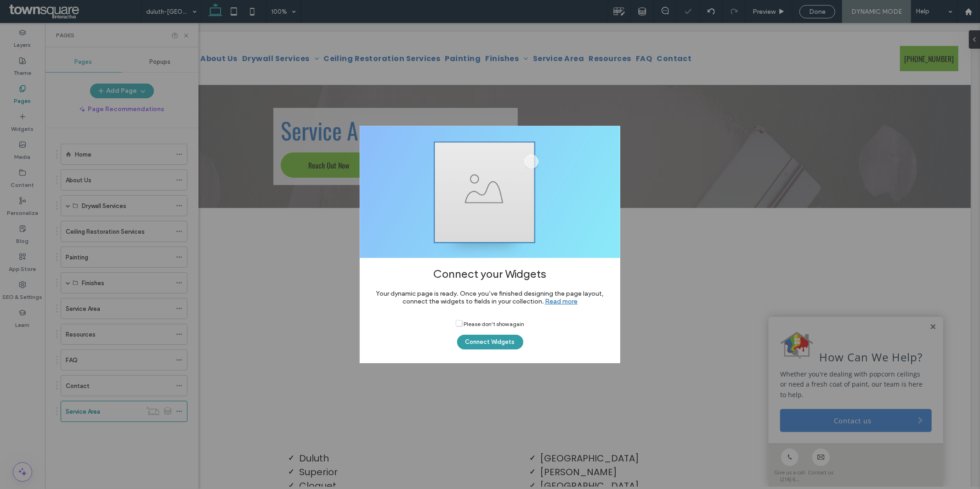
click at [493, 339] on button "Connect Widgets" at bounding box center [490, 342] width 66 height 15
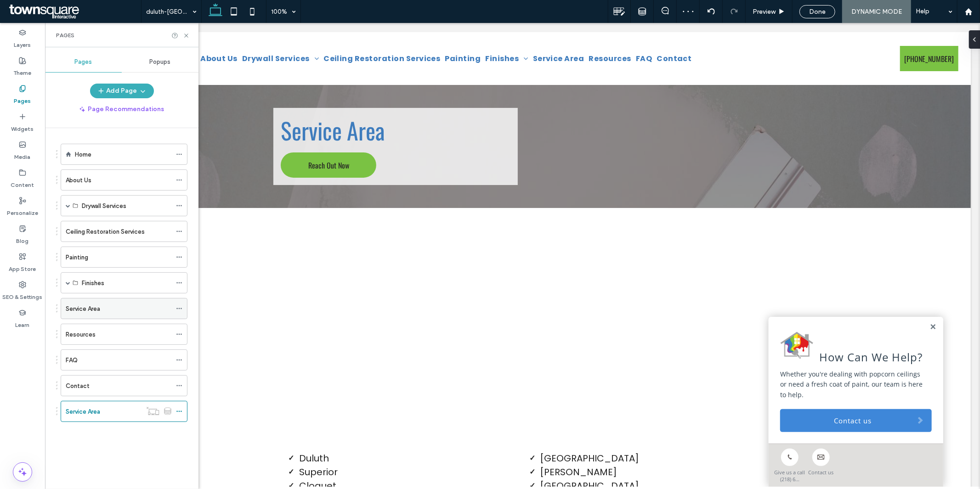
click at [113, 303] on div "Service Area" at bounding box center [119, 308] width 106 height 20
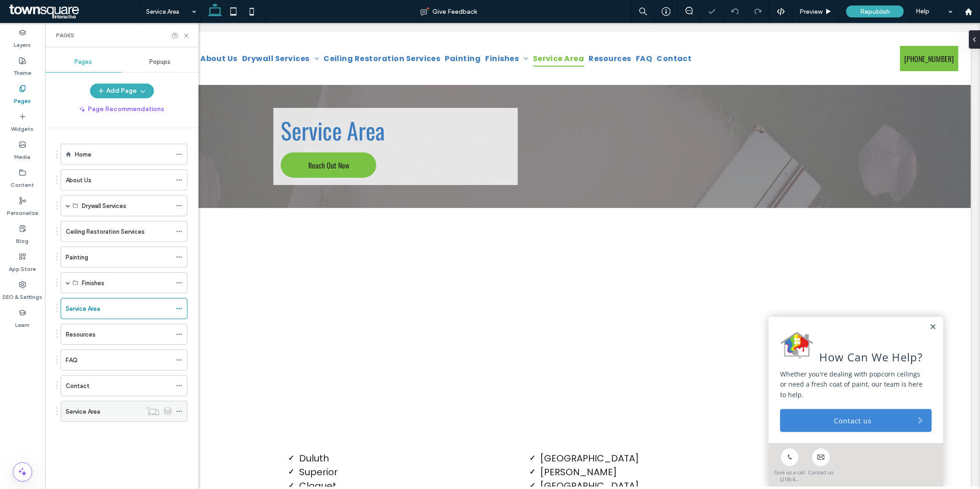
click at [180, 411] on icon at bounding box center [179, 411] width 6 height 6
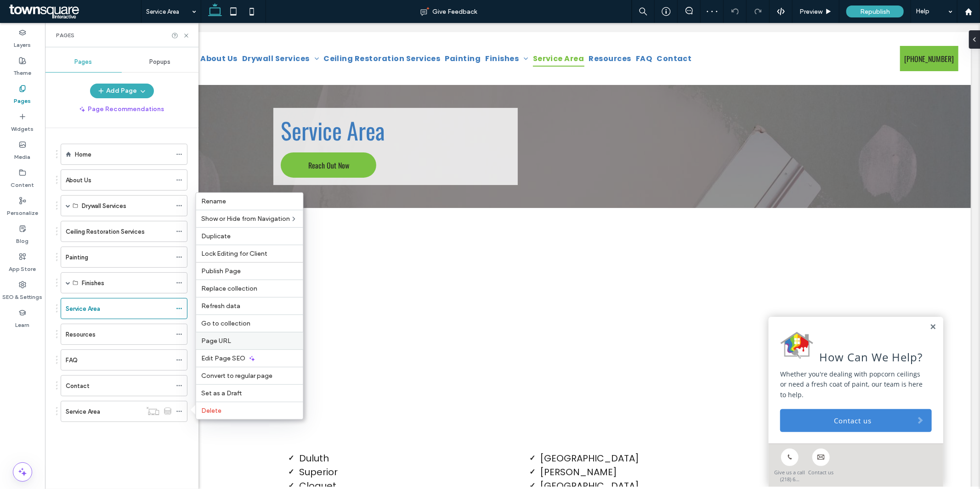
click at [233, 339] on label "Page URL" at bounding box center [250, 341] width 96 height 8
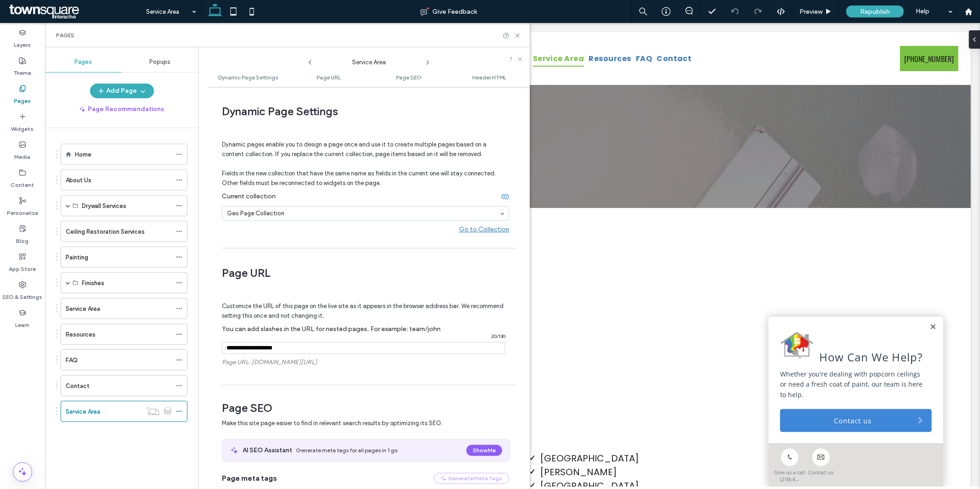
click at [291, 344] on input "notEmpty" at bounding box center [363, 348] width 283 height 12
type input "**********"
click at [389, 292] on span at bounding box center [365, 294] width 287 height 15
click at [519, 36] on icon at bounding box center [517, 35] width 7 height 7
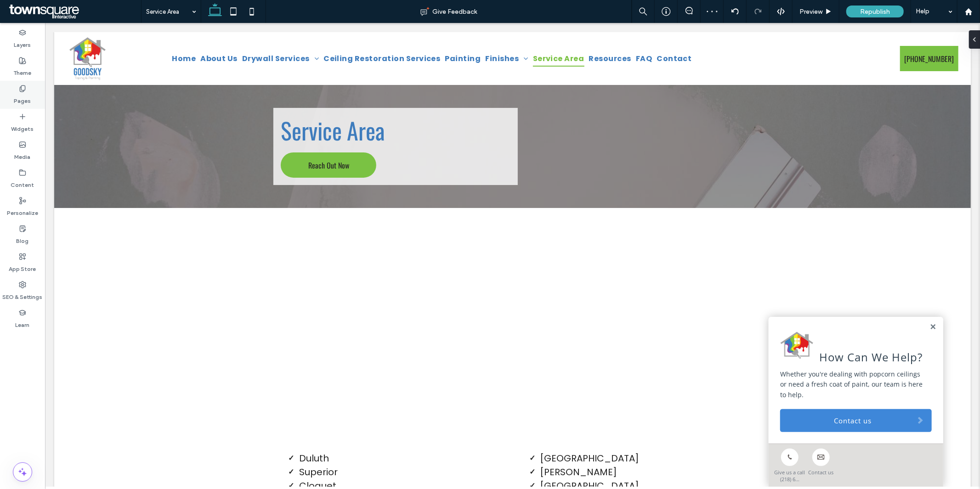
click at [19, 101] on label "Pages" at bounding box center [22, 98] width 17 height 13
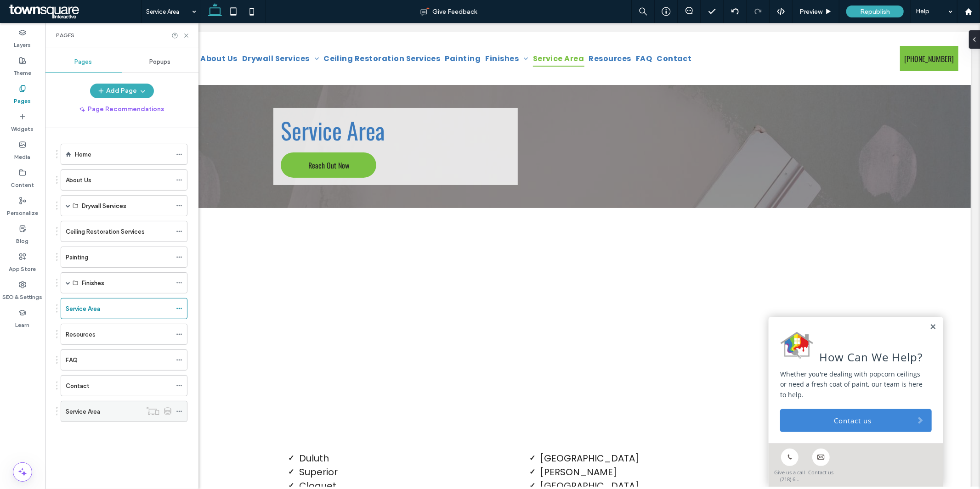
click at [92, 412] on label "Service Area" at bounding box center [83, 412] width 34 height 16
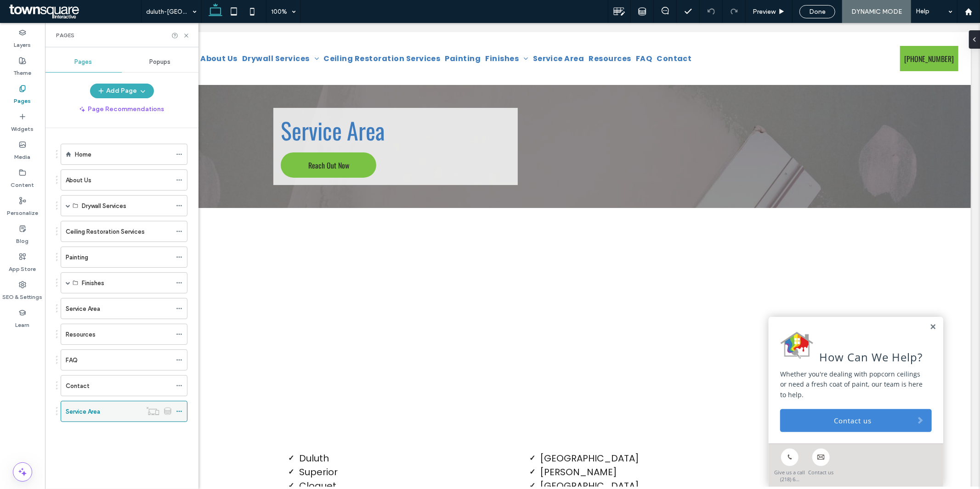
click at [178, 413] on icon at bounding box center [179, 411] width 6 height 6
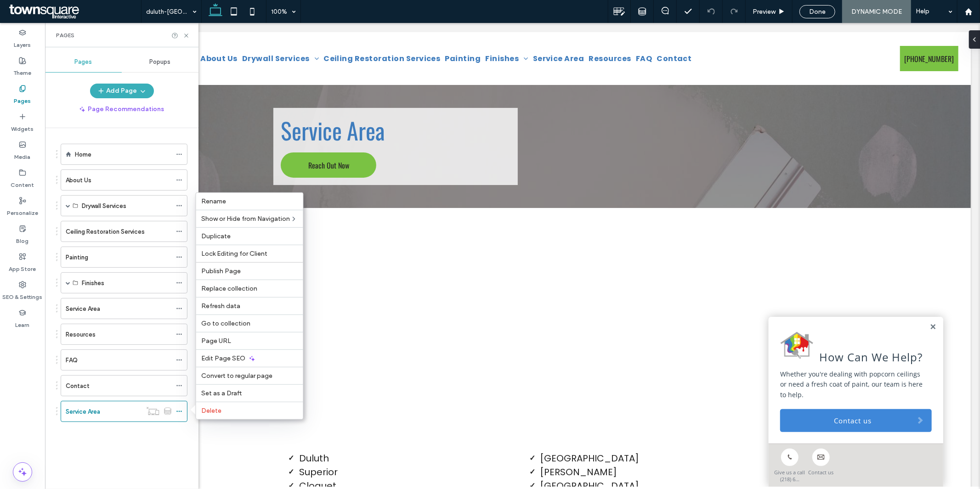
click at [186, 455] on div "Home About Us Drywall Services Drywall Taping Drywall Installation Ceiling Rest…" at bounding box center [127, 306] width 142 height 356
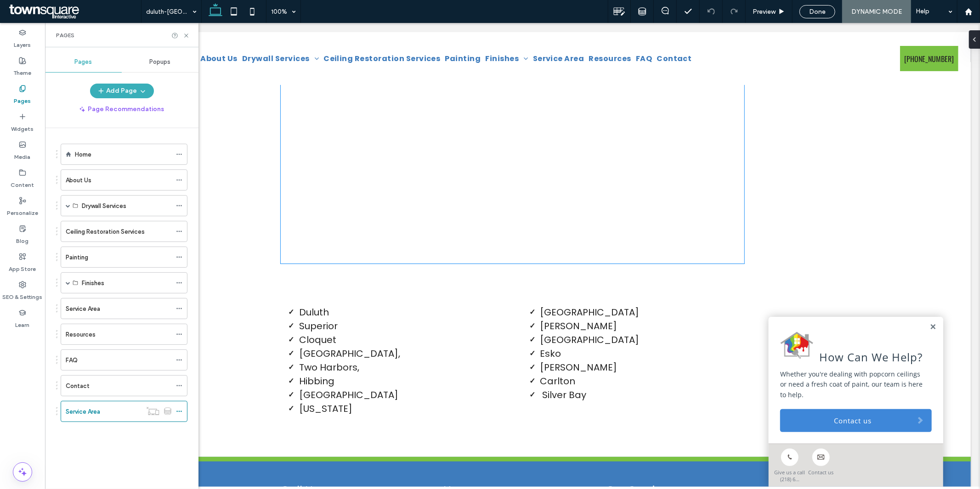
scroll to position [147, 0]
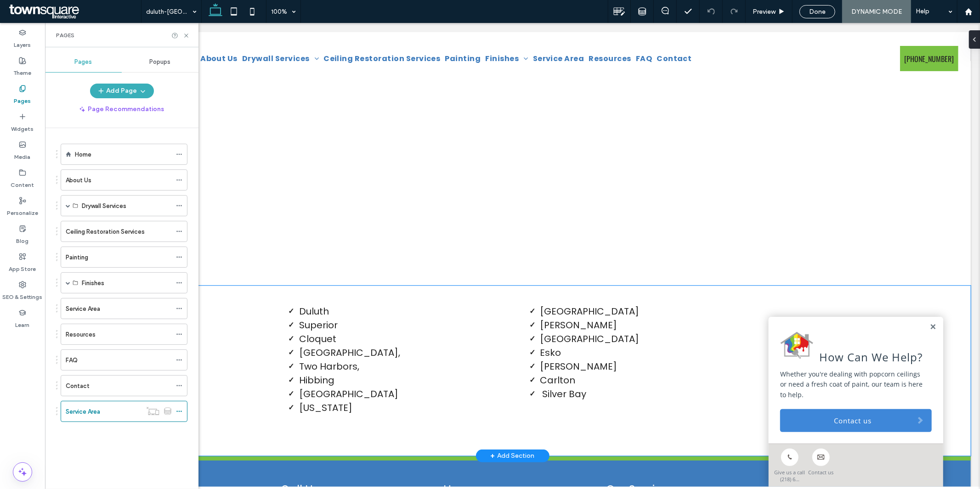
click at [252, 354] on div "Duluth Superior Cloquet Hermantown, Two Harbors, Hibbing Grand Rapids Virginia …" at bounding box center [512, 370] width 551 height 170
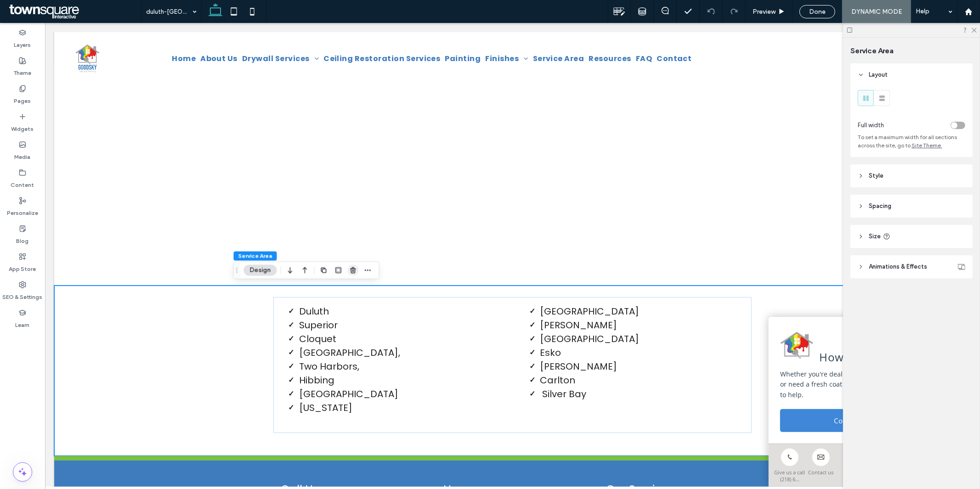
click at [353, 265] on span "button" at bounding box center [352, 270] width 11 height 11
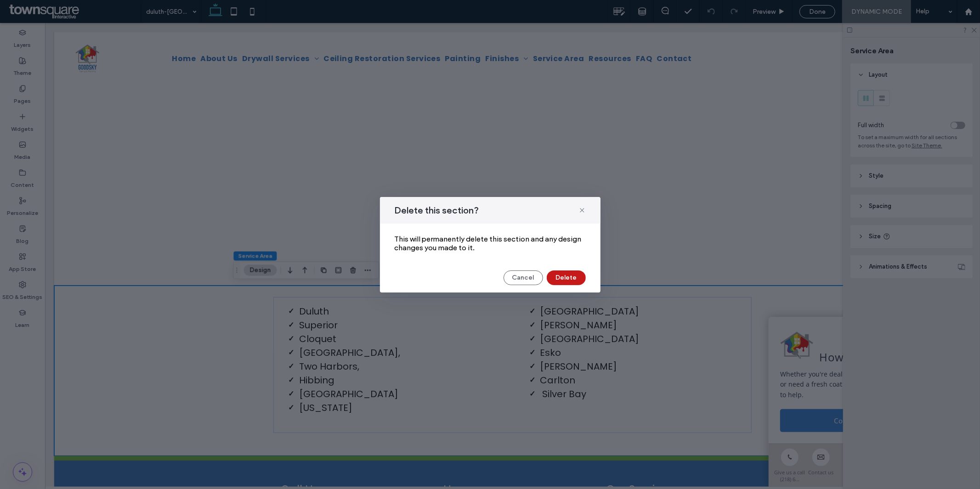
click at [563, 281] on button "Delete" at bounding box center [565, 277] width 39 height 15
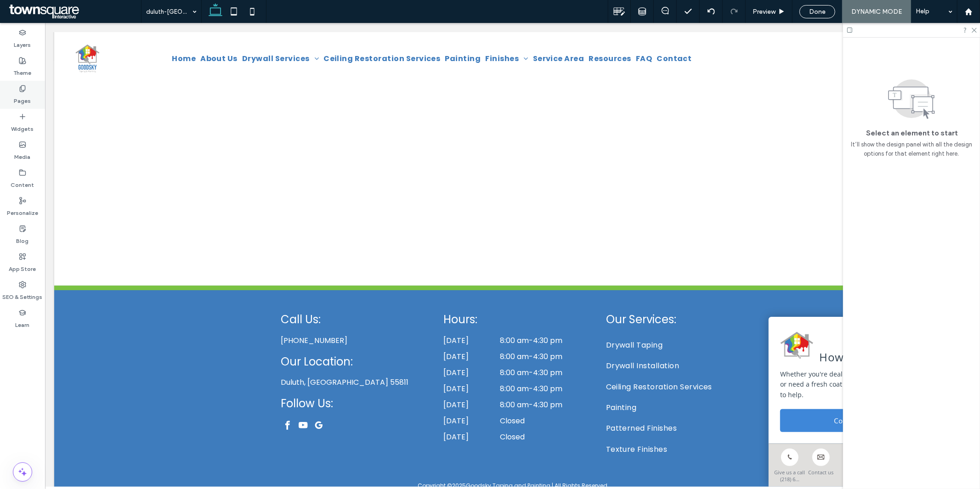
click at [25, 86] on icon at bounding box center [22, 88] width 7 height 7
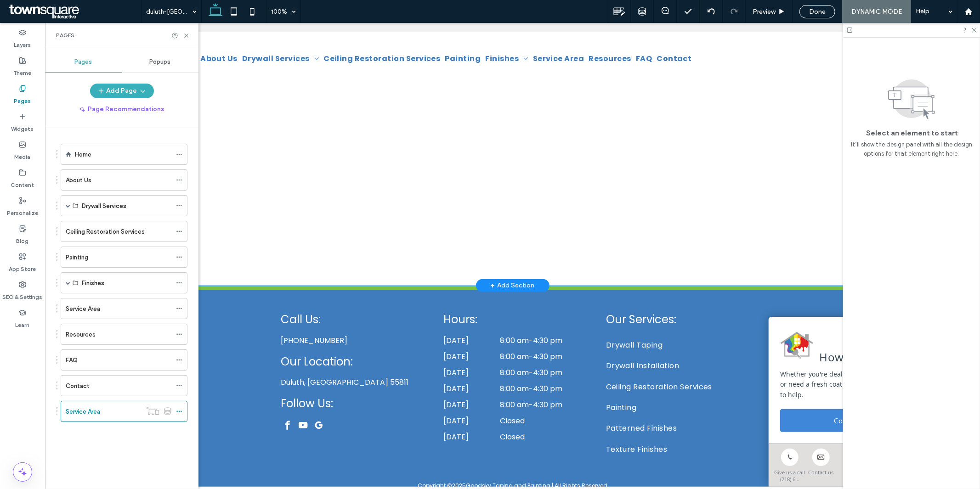
click at [221, 176] on div at bounding box center [512, 173] width 916 height 225
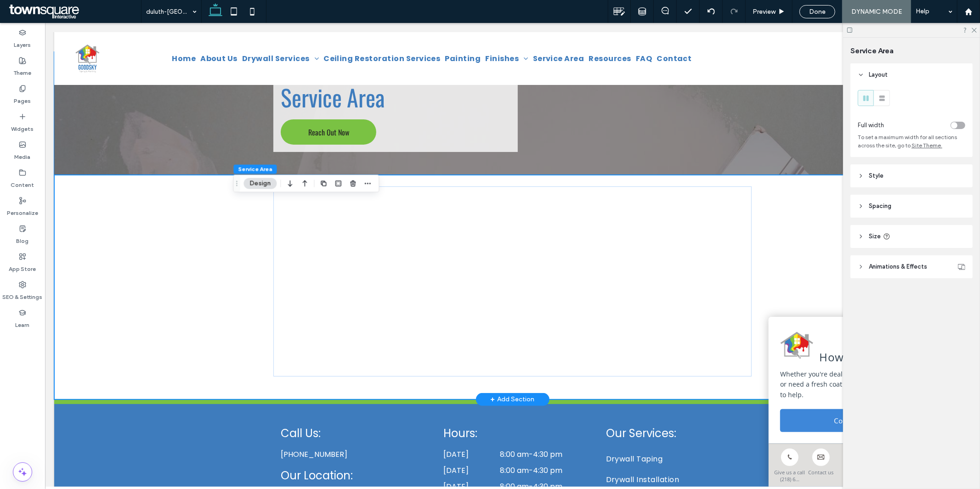
scroll to position [34, 0]
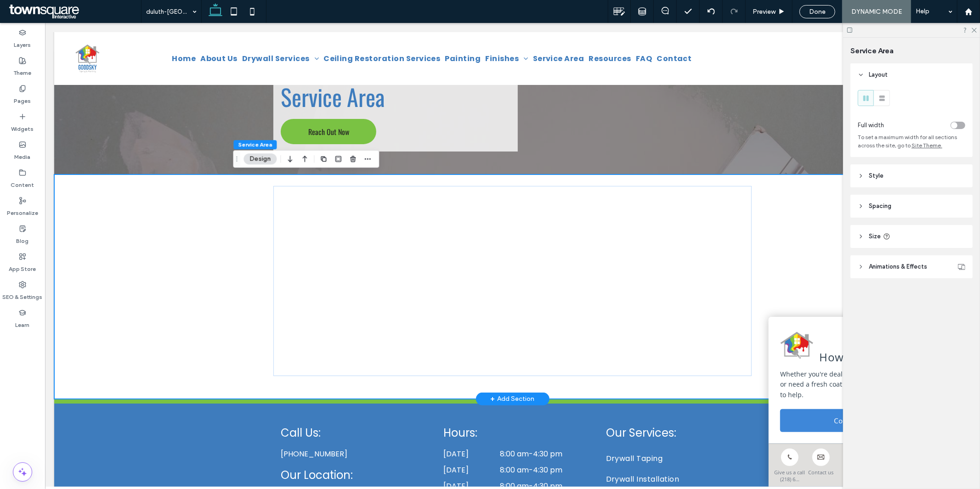
click at [177, 252] on div at bounding box center [512, 286] width 916 height 225
click at [355, 159] on use "button" at bounding box center [353, 159] width 6 height 6
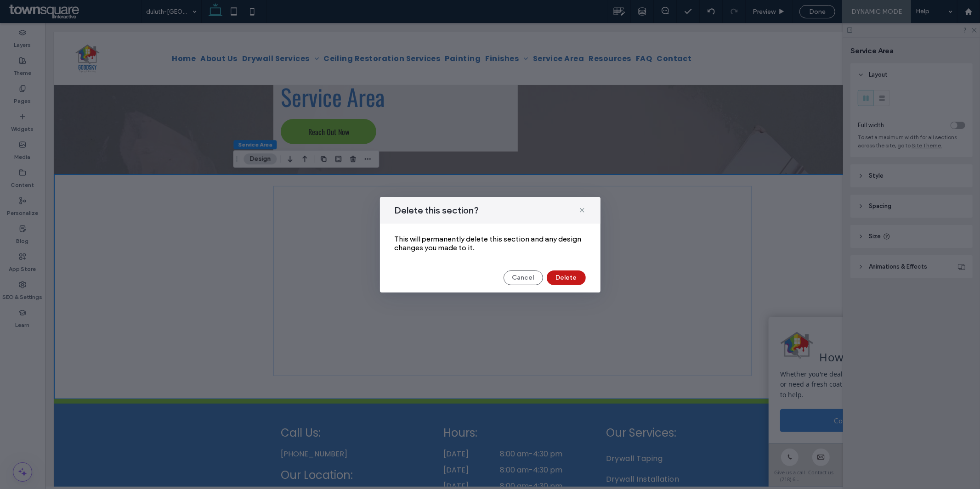
click at [569, 272] on button "Delete" at bounding box center [565, 277] width 39 height 15
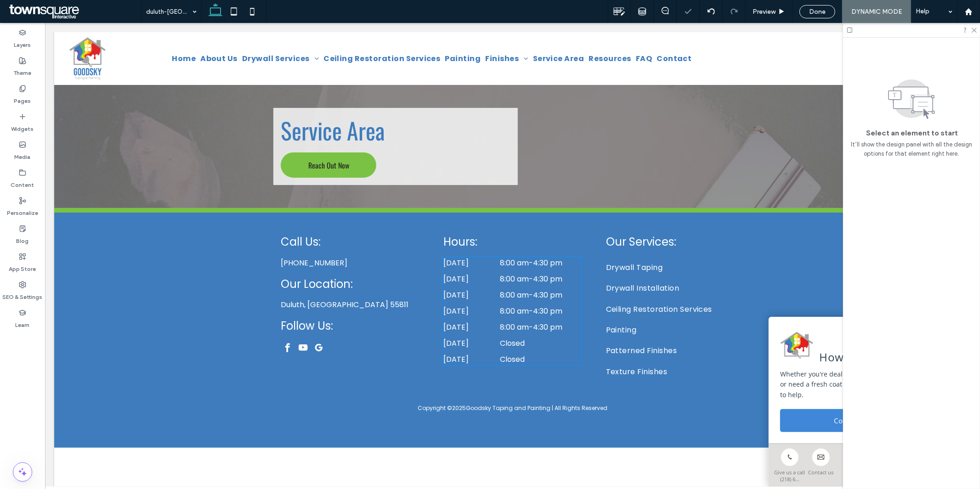
scroll to position [0, 0]
click at [517, 210] on div "+ Add Section" at bounding box center [512, 208] width 44 height 10
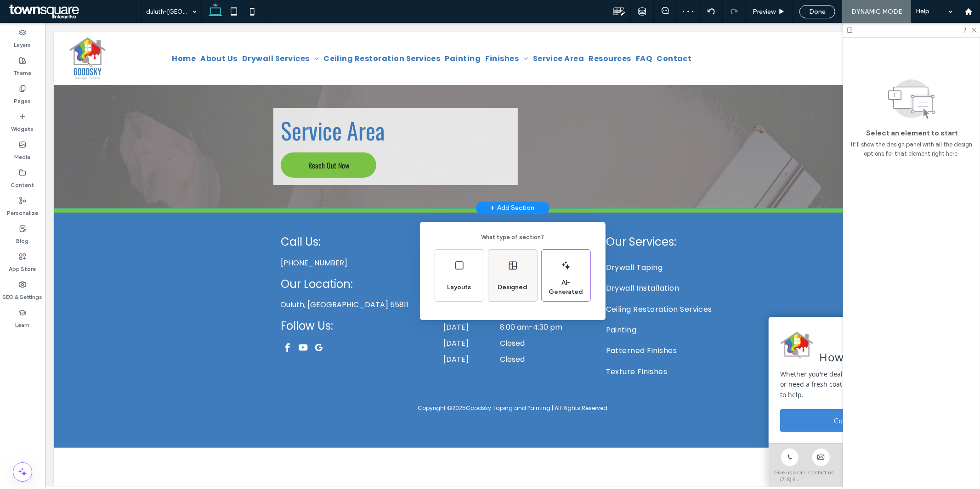
click at [508, 279] on div "Designed" at bounding box center [512, 287] width 37 height 20
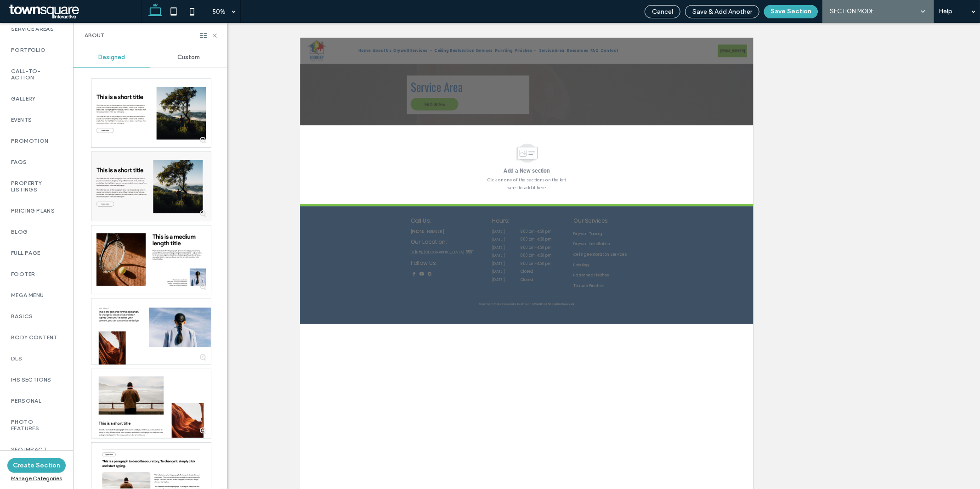
scroll to position [478, 0]
click at [27, 416] on label "SEO Impact Pages" at bounding box center [36, 422] width 51 height 13
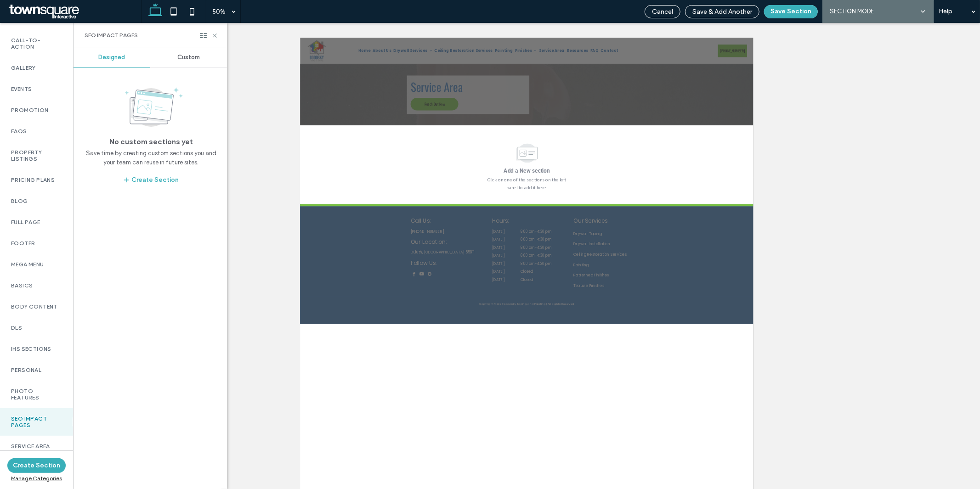
click at [188, 60] on span "Custom" at bounding box center [188, 57] width 23 height 7
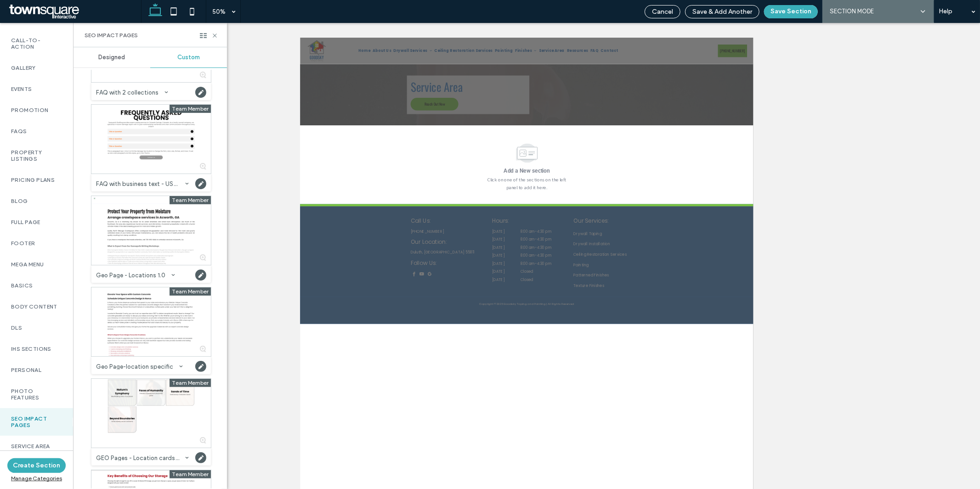
scroll to position [322, 0]
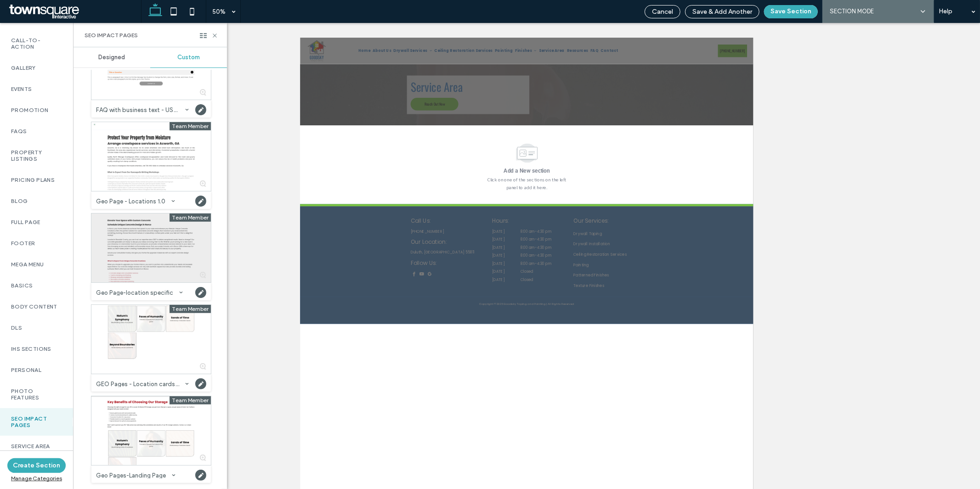
click at [157, 253] on div at bounding box center [150, 248] width 119 height 69
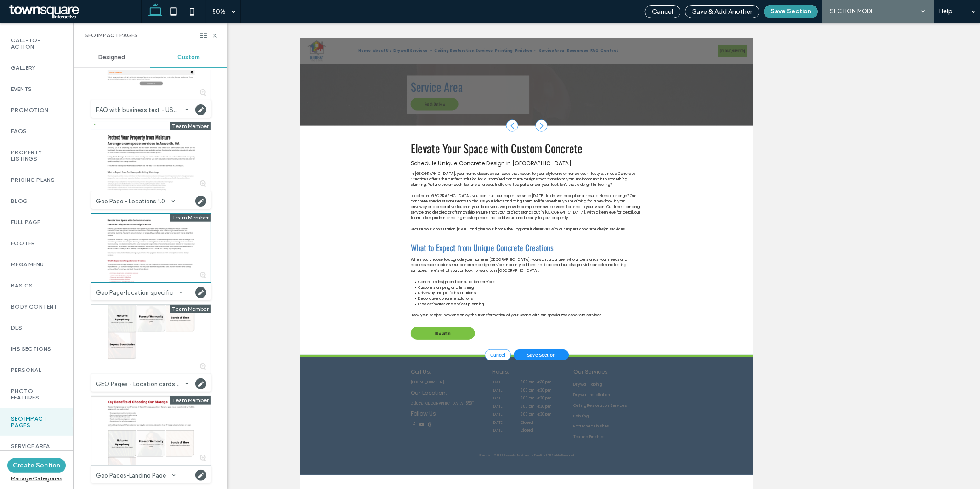
click at [787, 9] on button "Save Section" at bounding box center [791, 11] width 54 height 13
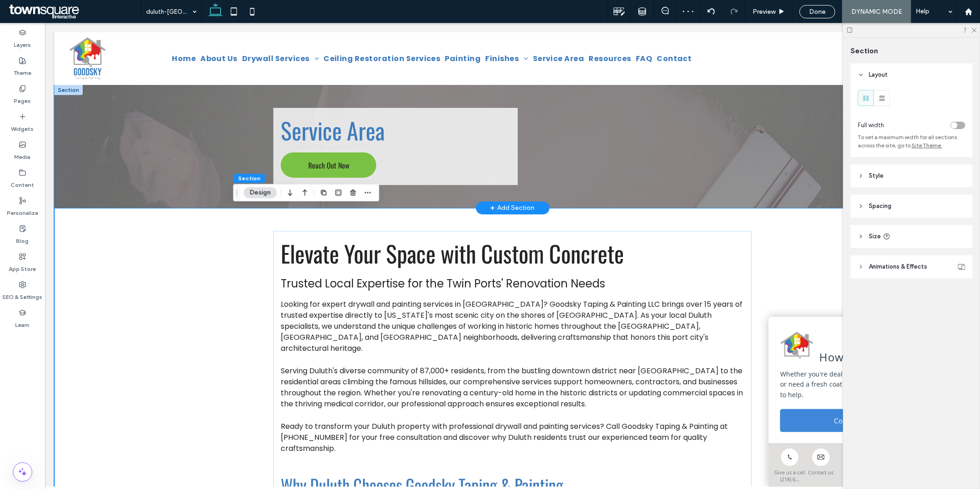
click at [138, 171] on div "Service Area Reach Out Now" at bounding box center [512, 145] width 916 height 123
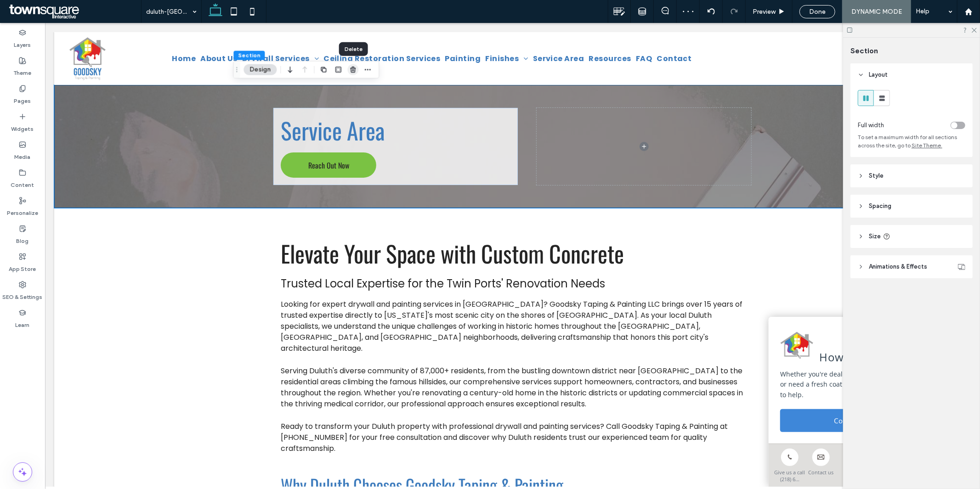
click at [356, 71] on icon "button" at bounding box center [352, 69] width 7 height 7
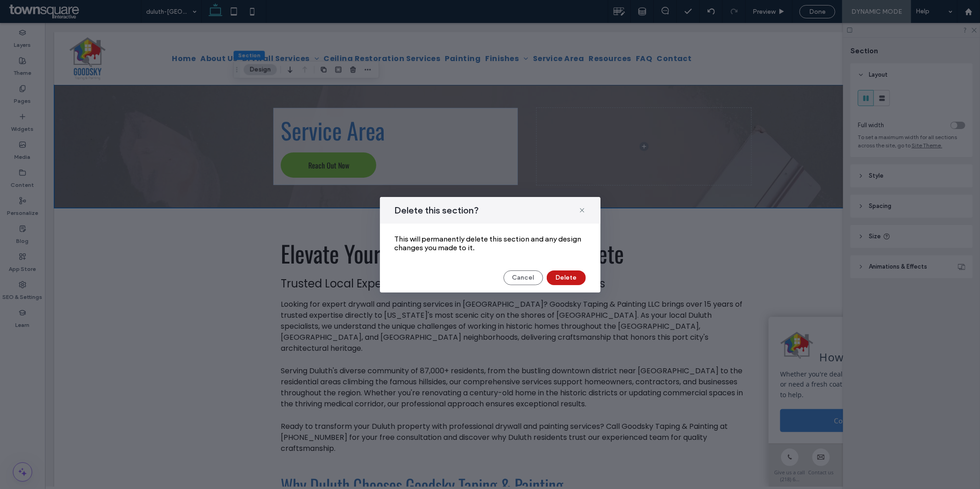
click at [570, 279] on button "Delete" at bounding box center [565, 277] width 39 height 15
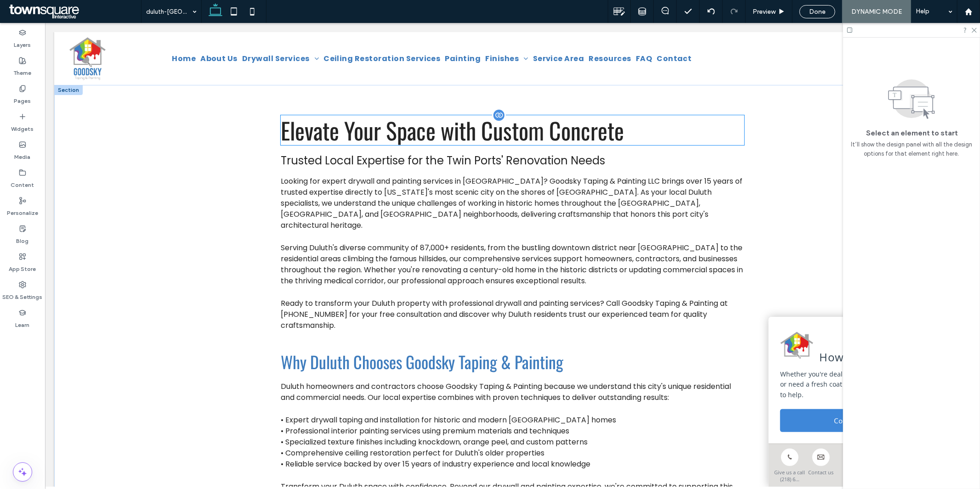
click at [501, 126] on span "Elevate Your Space with Custom Concrete" at bounding box center [451, 130] width 343 height 34
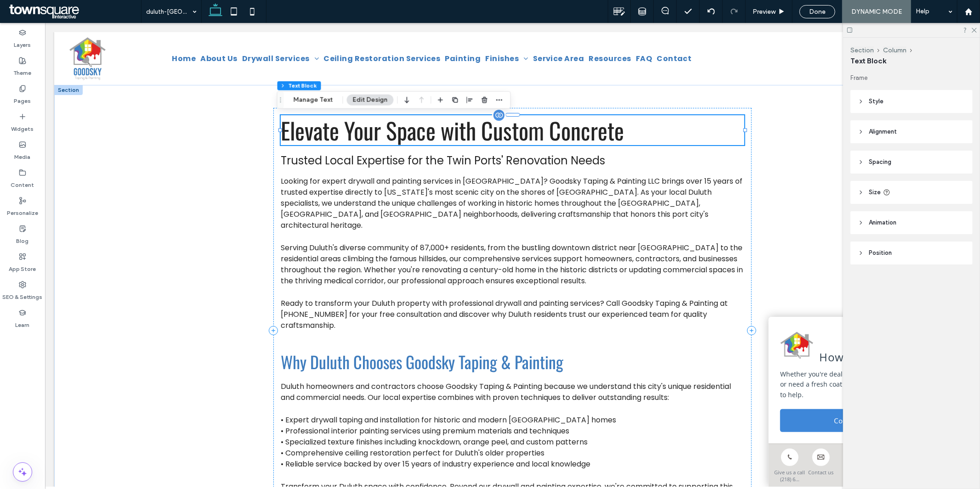
click at [498, 130] on span "Elevate Your Space with Custom Concrete" at bounding box center [451, 130] width 343 height 34
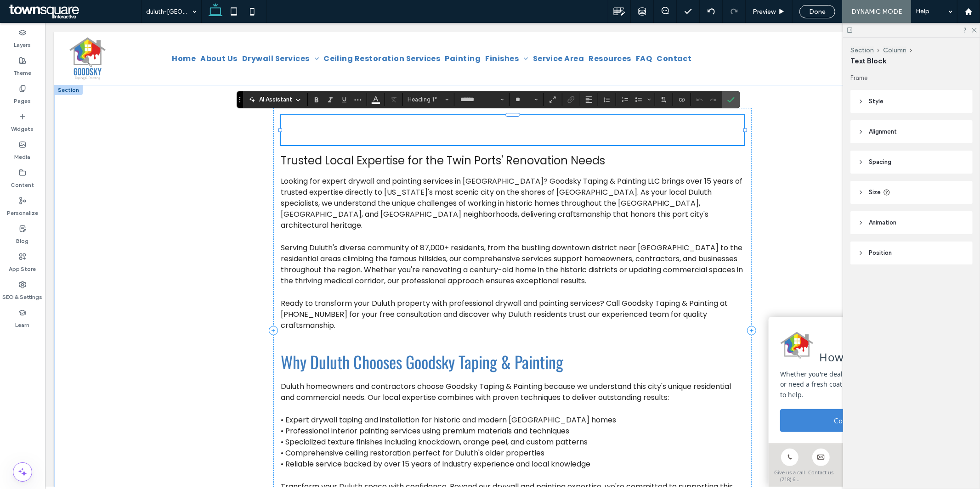
click at [535, 130] on h1 "﻿" at bounding box center [511, 130] width 463 height 30
click at [681, 101] on use "Connect To Data" at bounding box center [682, 100] width 6 height 4
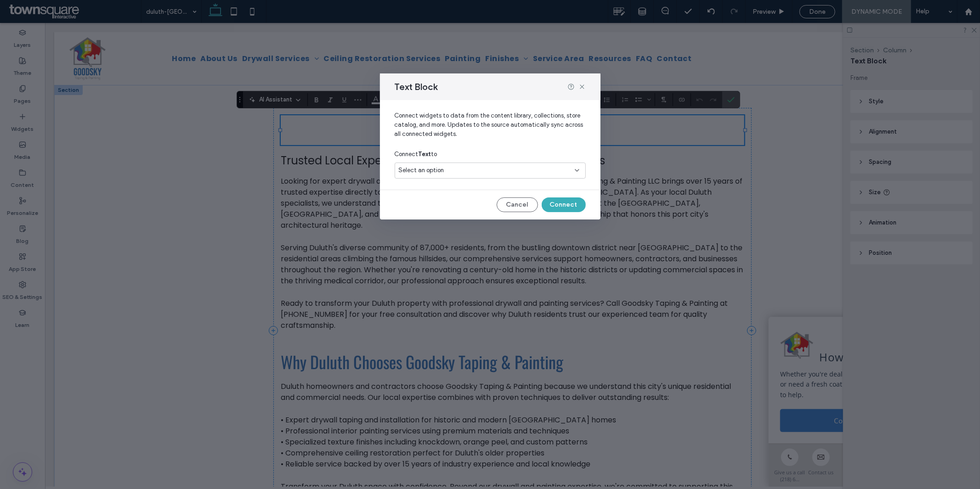
click at [567, 172] on div "Select an option" at bounding box center [485, 170] width 172 height 9
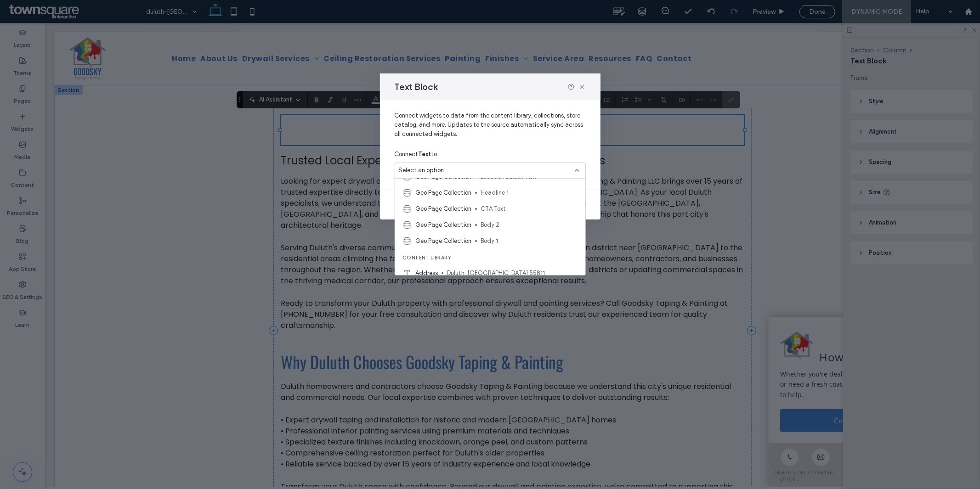
scroll to position [106, 0]
click at [485, 194] on span "Headline 1" at bounding box center [528, 192] width 97 height 9
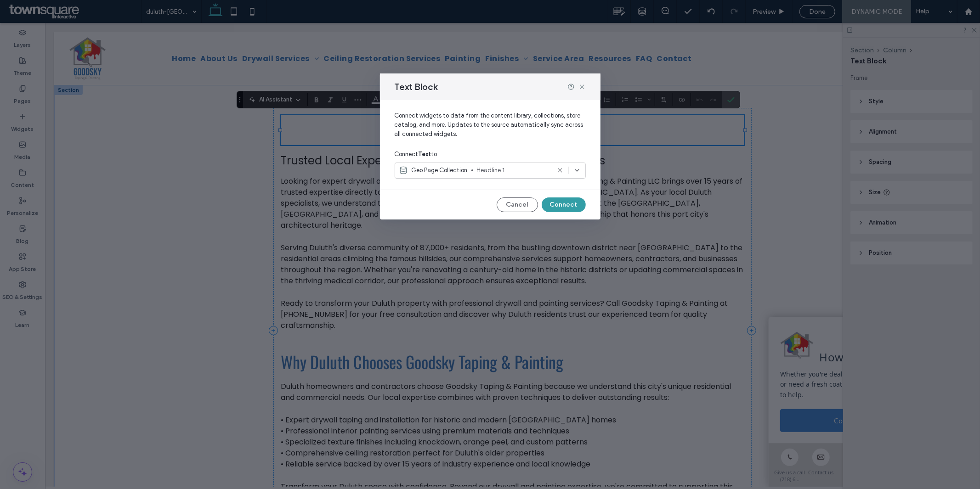
click at [558, 204] on button "Connect" at bounding box center [563, 204] width 44 height 15
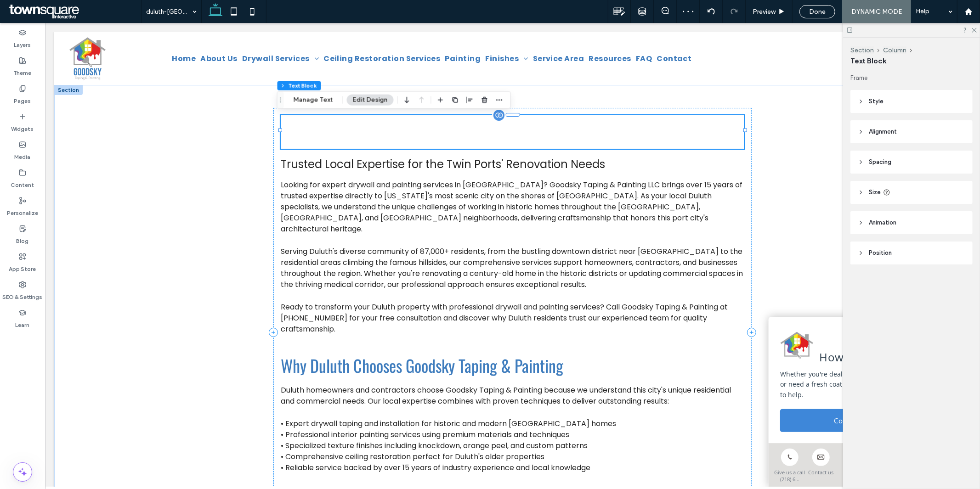
click at [479, 133] on span "**********" at bounding box center [504, 133] width 449 height 23
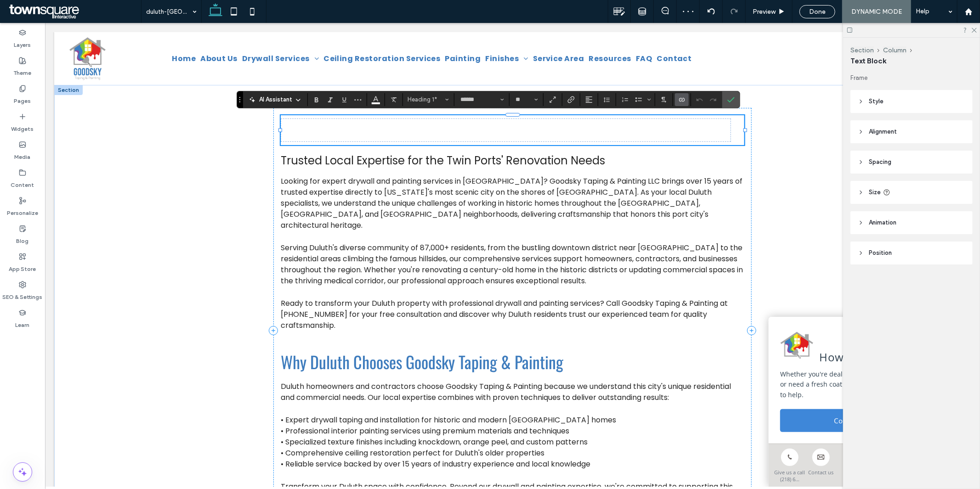
click at [479, 133] on span "**********" at bounding box center [505, 129] width 449 height 23
click at [370, 99] on button "Color" at bounding box center [376, 99] width 14 height 13
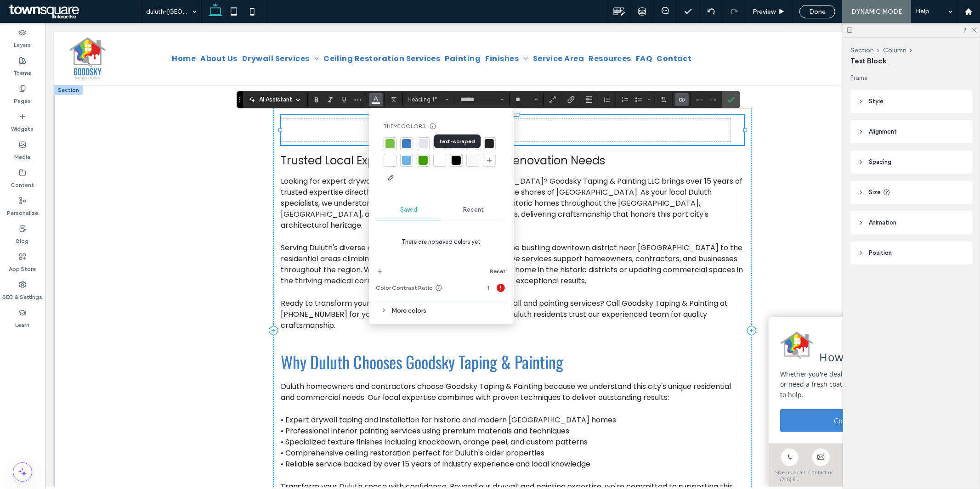
click at [454, 158] on div at bounding box center [455, 160] width 9 height 9
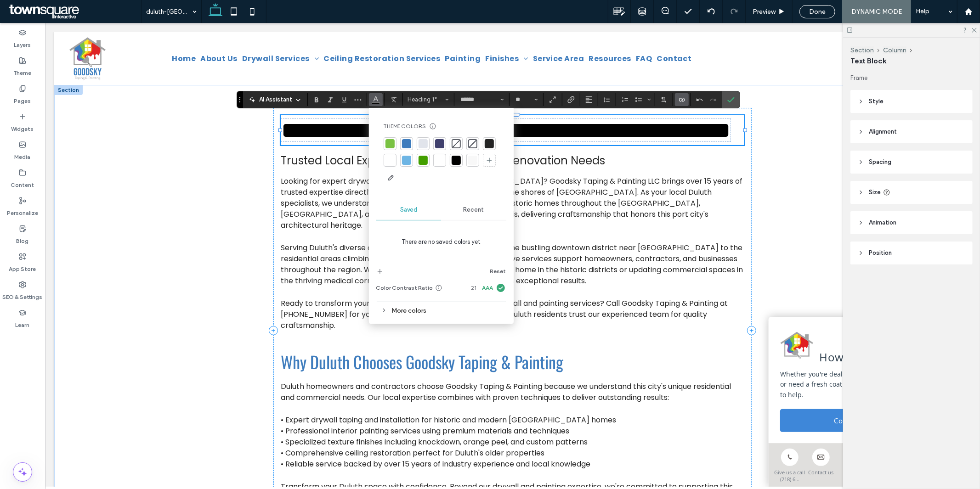
click at [494, 145] on div at bounding box center [489, 143] width 13 height 13
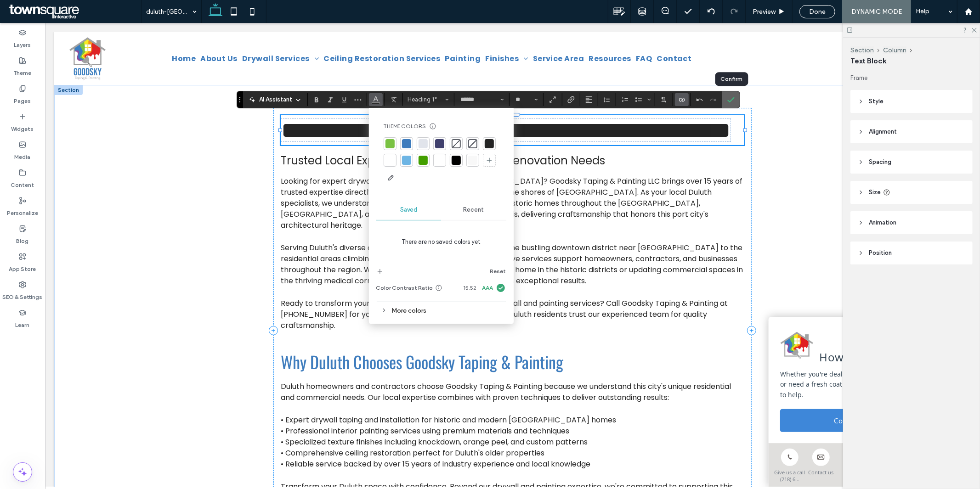
click at [726, 101] on label "Confirm" at bounding box center [731, 99] width 14 height 17
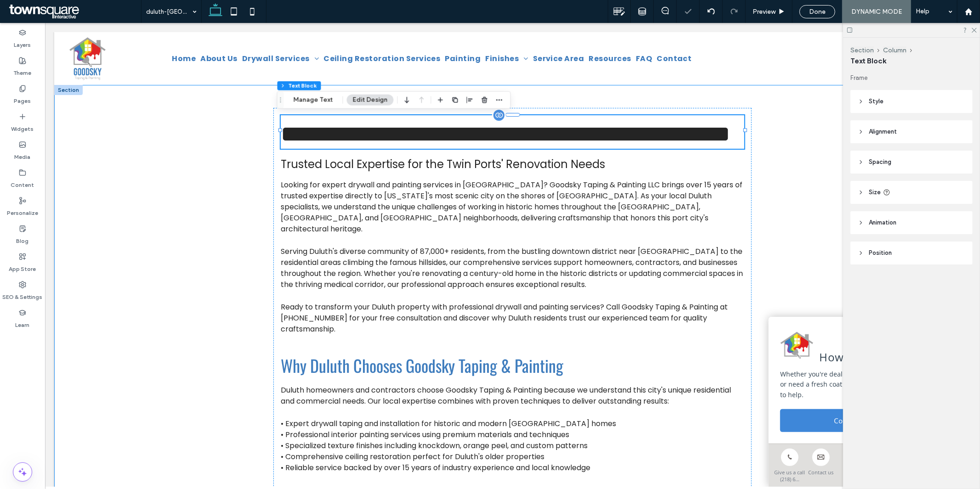
click at [169, 243] on div "**********" at bounding box center [512, 332] width 916 height 496
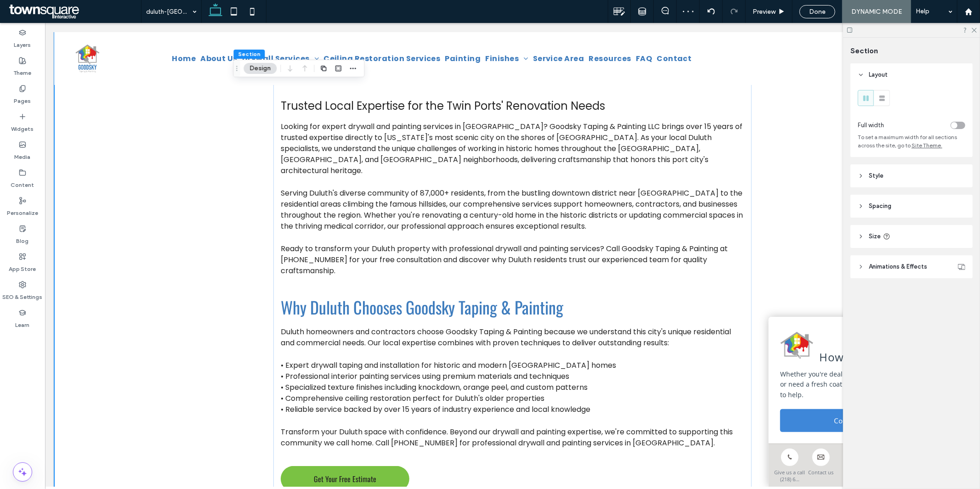
scroll to position [0, 0]
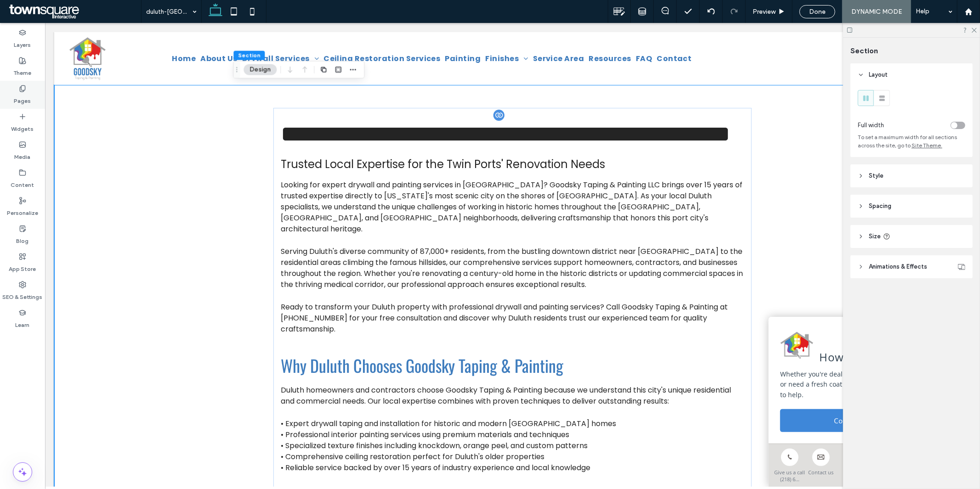
click at [21, 97] on label "Pages" at bounding box center [22, 98] width 17 height 13
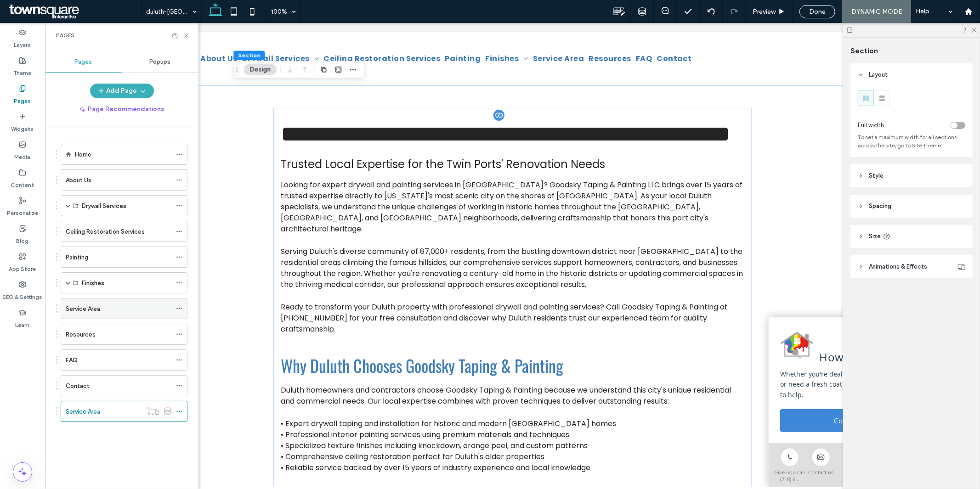
click at [100, 306] on label "Service Area" at bounding box center [83, 309] width 34 height 16
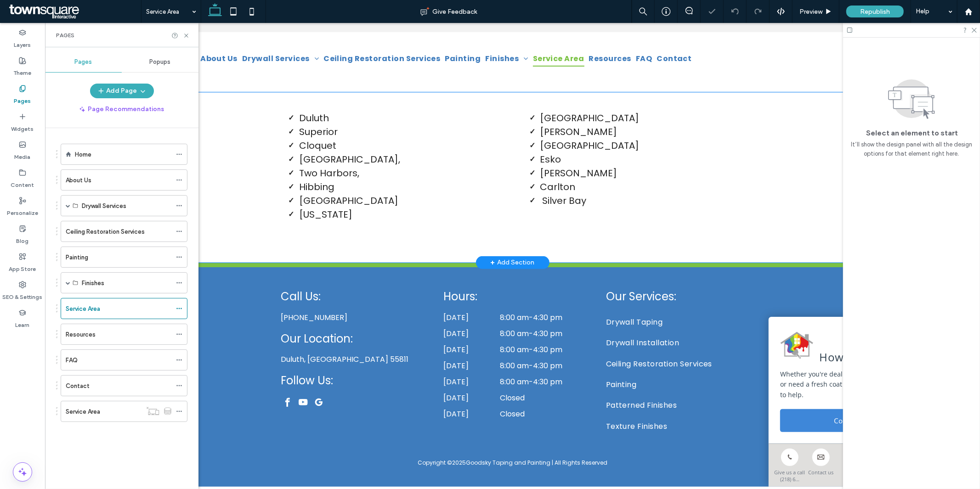
scroll to position [341, 0]
click at [513, 263] on div "+ Add Section" at bounding box center [512, 262] width 44 height 10
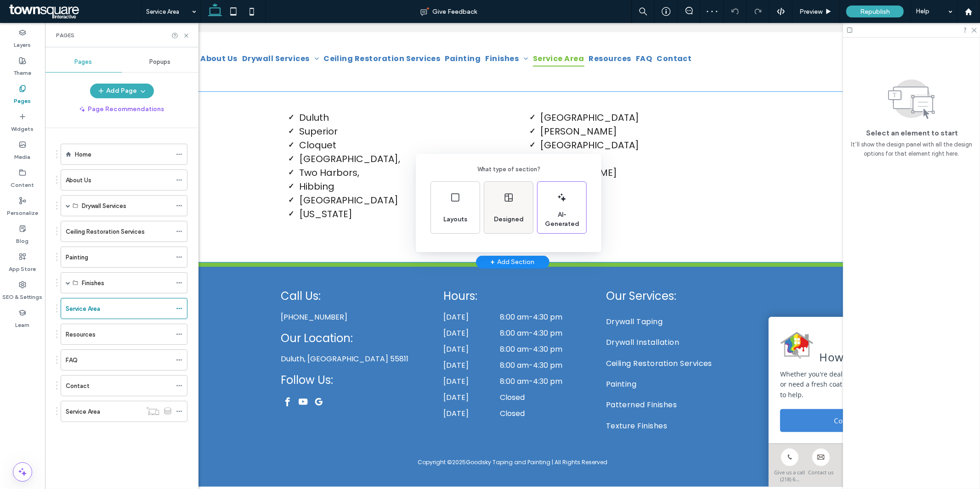
click at [507, 206] on div "Designed" at bounding box center [508, 207] width 49 height 51
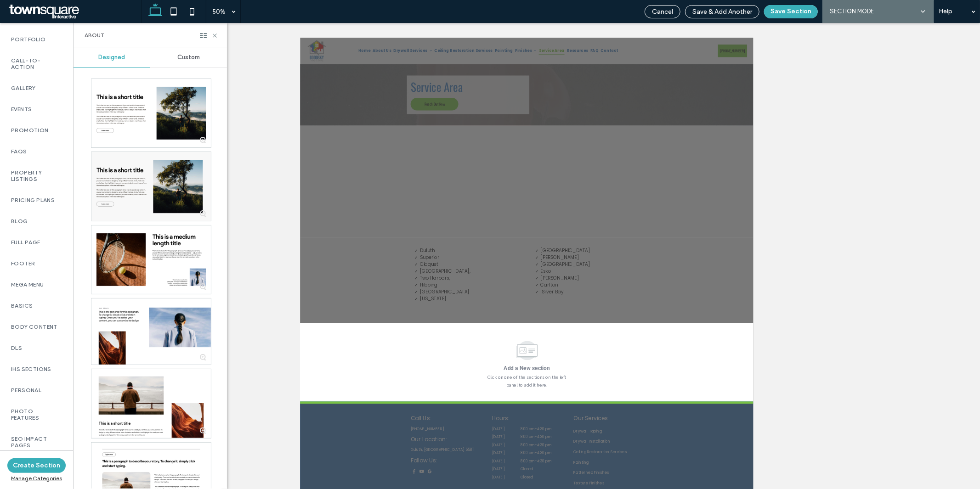
scroll to position [478, 0]
click at [37, 416] on label "SEO Impact Pages" at bounding box center [36, 422] width 51 height 13
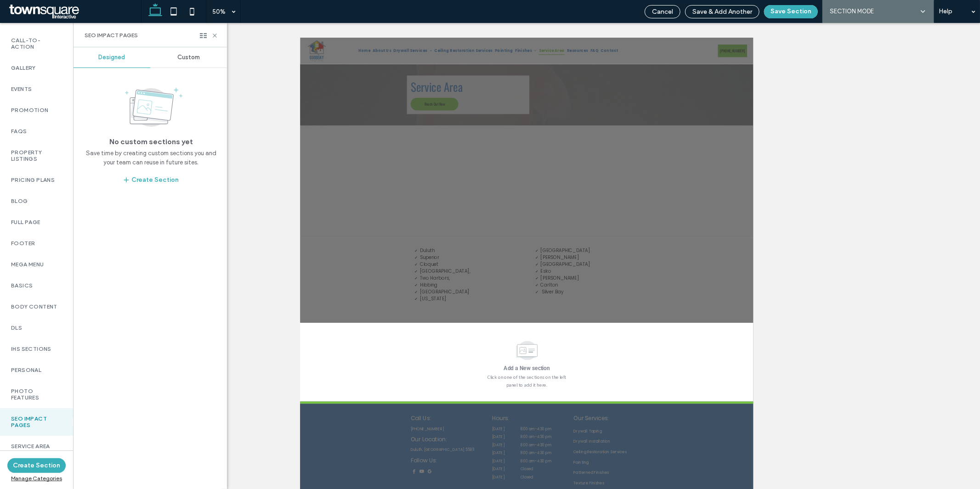
click at [206, 56] on div "Custom" at bounding box center [188, 57] width 77 height 20
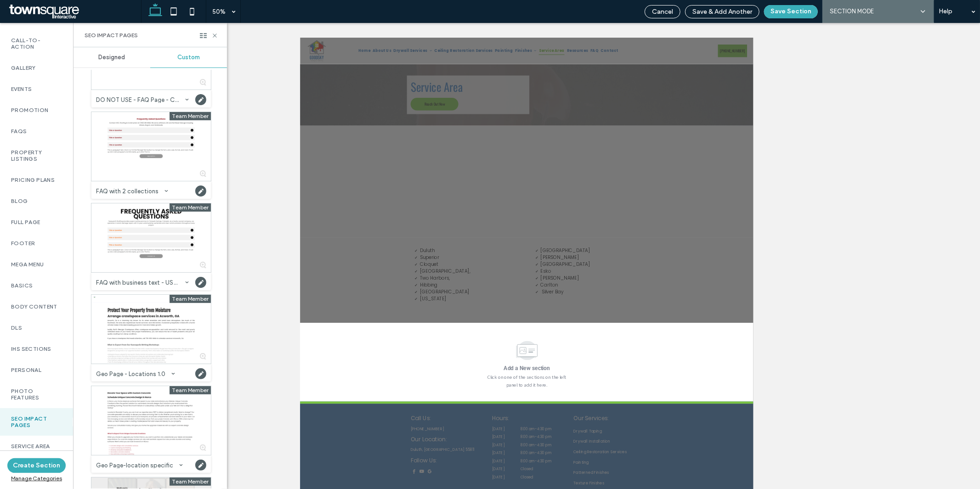
scroll to position [322, 0]
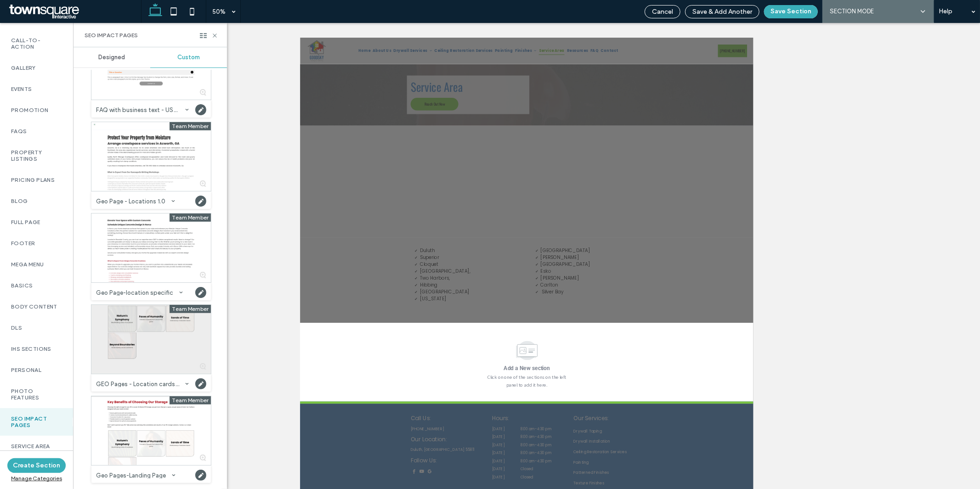
click at [125, 355] on div at bounding box center [150, 339] width 119 height 69
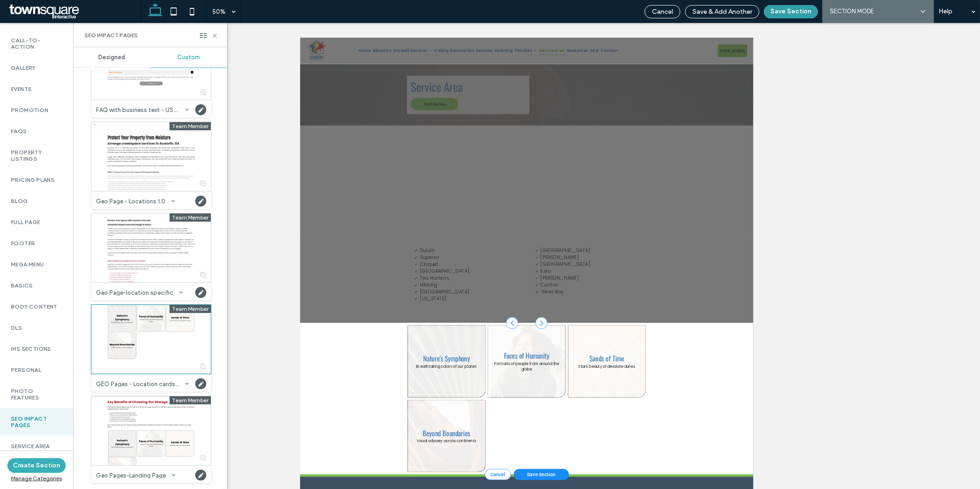
click at [791, 14] on button "Save Section" at bounding box center [791, 11] width 54 height 13
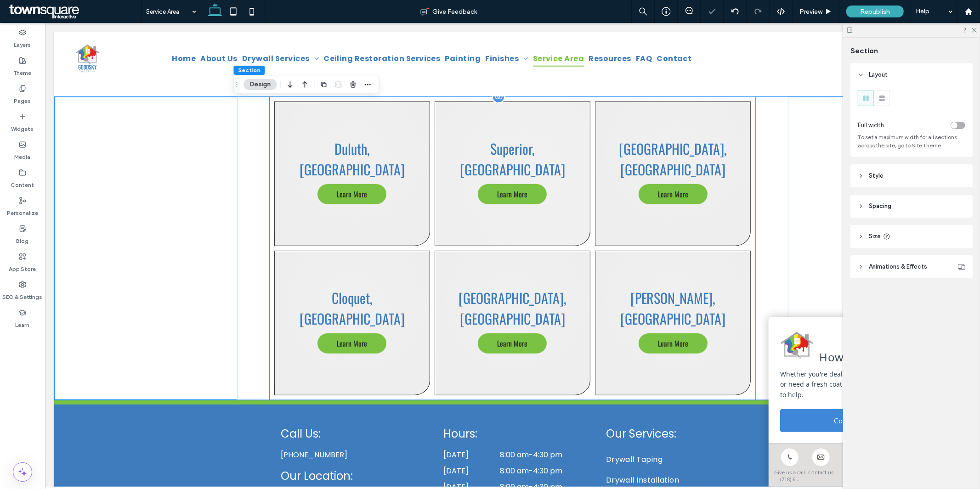
scroll to position [507, 0]
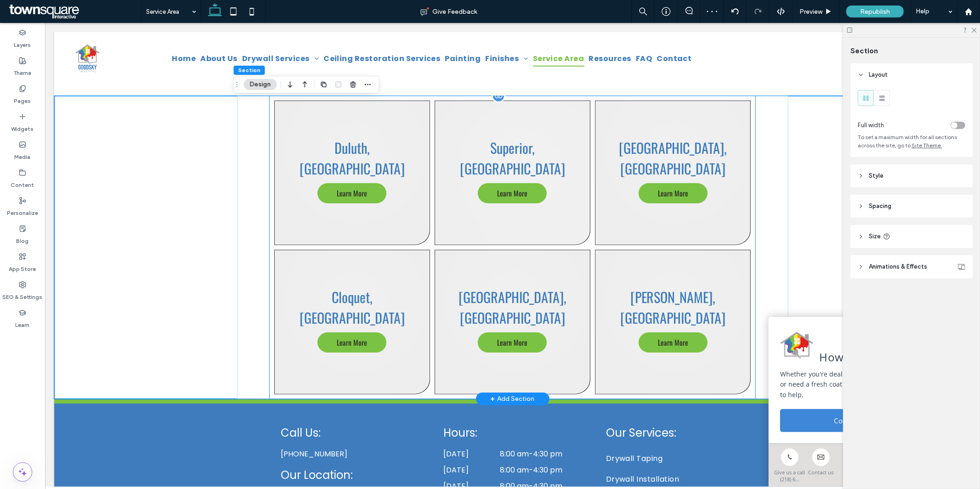
click at [545, 228] on link at bounding box center [512, 172] width 156 height 145
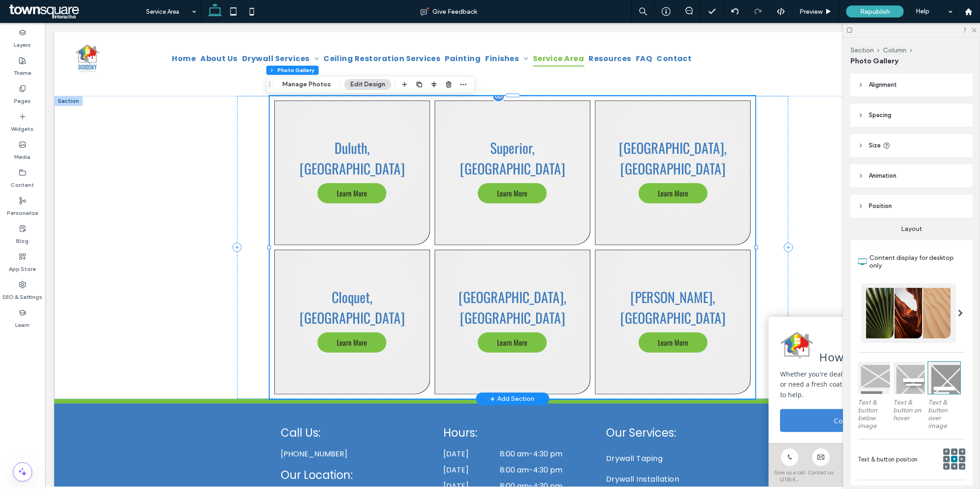
click at [545, 228] on link at bounding box center [512, 172] width 156 height 145
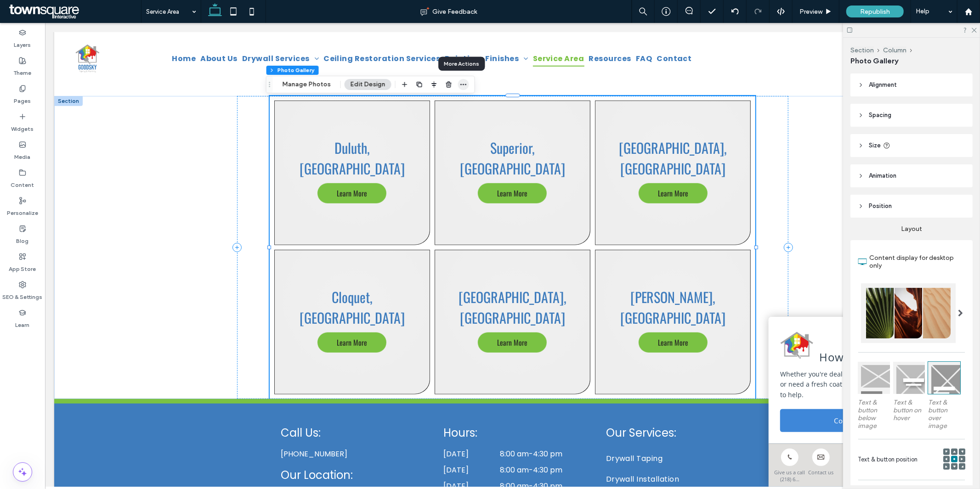
click at [462, 83] on icon "button" at bounding box center [463, 84] width 7 height 7
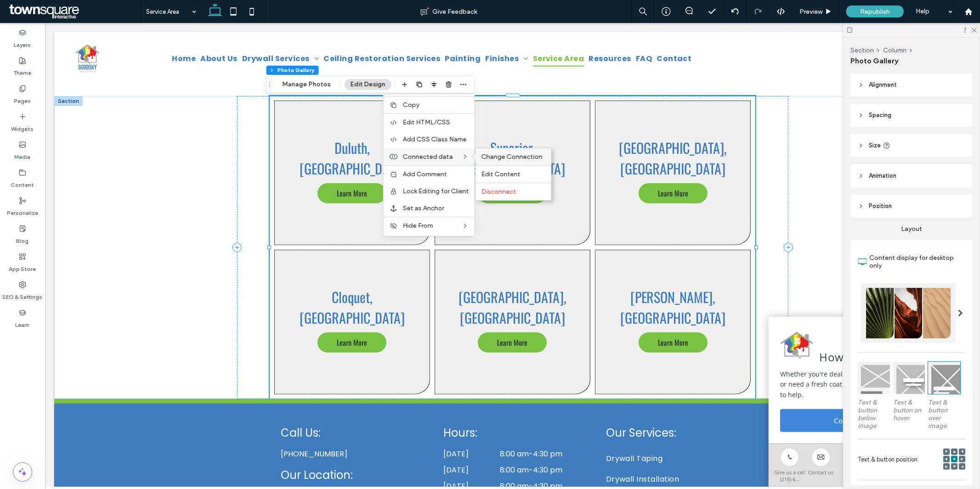
click at [485, 155] on span "Change Connection" at bounding box center [511, 157] width 61 height 8
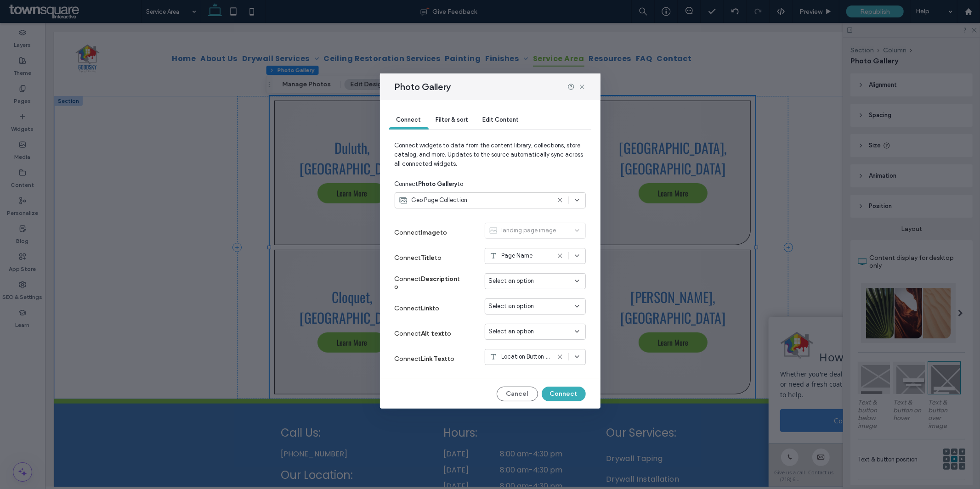
click at [535, 304] on div "Select an option" at bounding box center [530, 306] width 82 height 9
click at [535, 337] on span "Dynamic Page: Service Area" at bounding box center [541, 338] width 73 height 9
click at [562, 393] on button "Connect" at bounding box center [563, 394] width 44 height 15
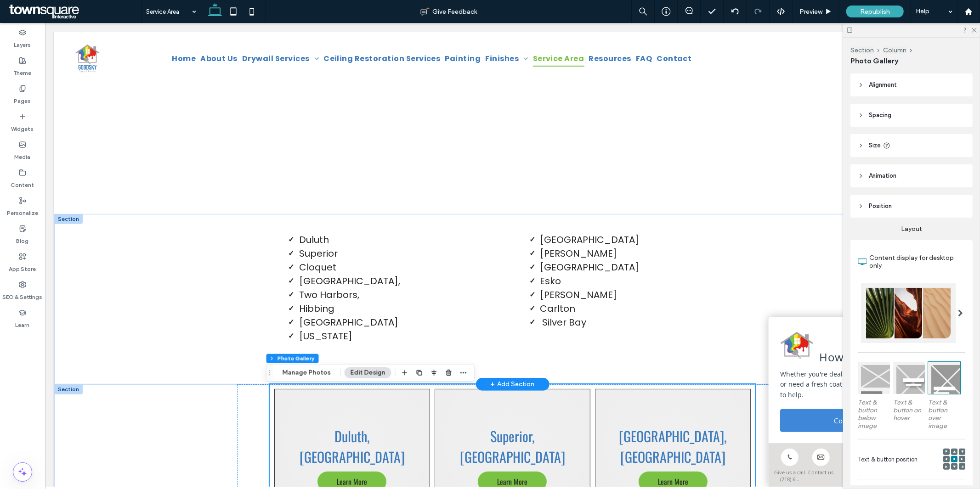
scroll to position [218, 0]
click at [327, 256] on span "Superior" at bounding box center [317, 253] width 39 height 13
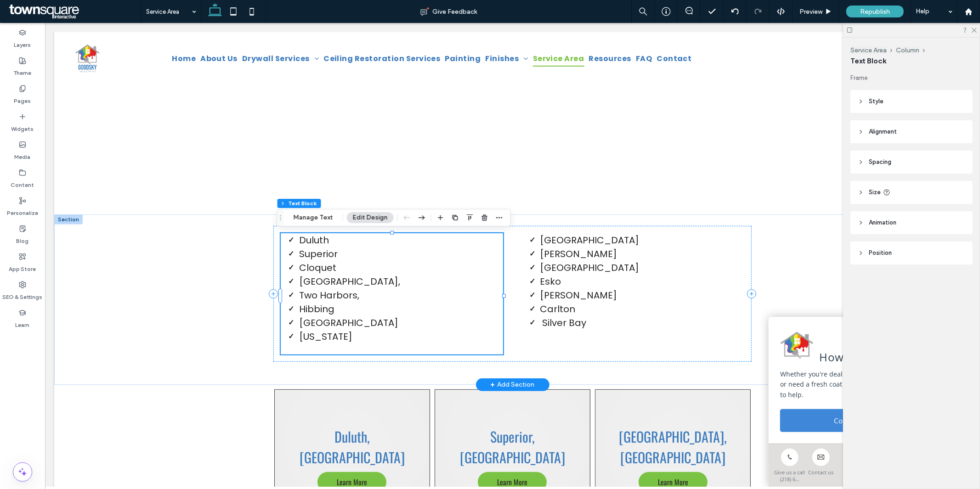
click at [327, 256] on span "Superior" at bounding box center [317, 253] width 39 height 13
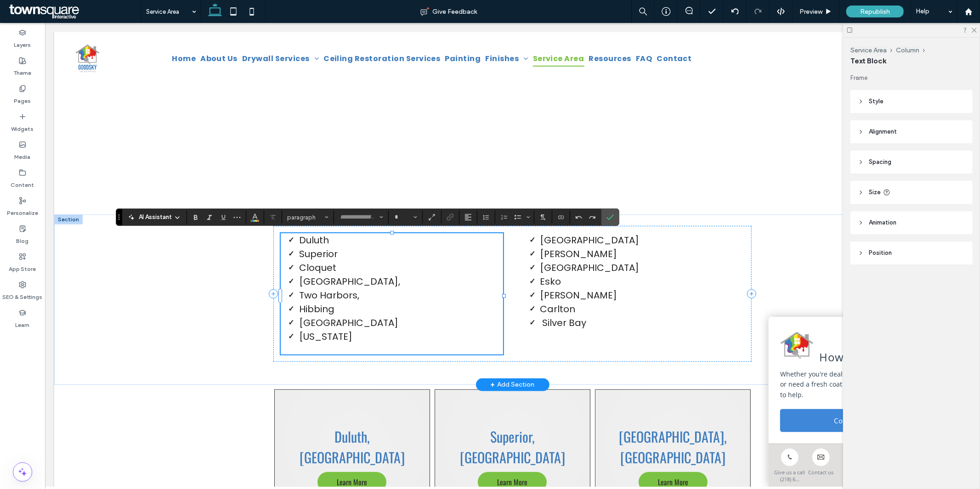
type input "*******"
type input "**"
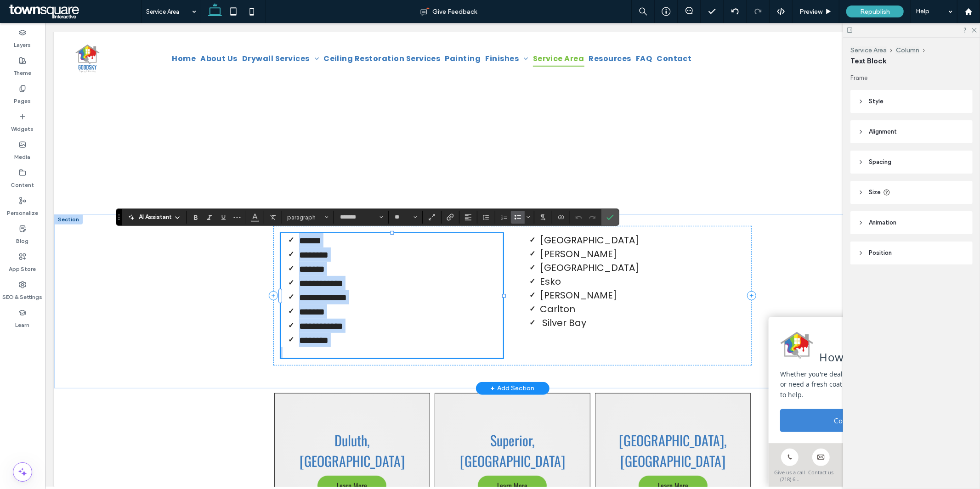
click at [327, 256] on span "********" at bounding box center [312, 254] width 29 height 9
drag, startPoint x: 324, startPoint y: 242, endPoint x: 281, endPoint y: 243, distance: 43.7
click at [298, 243] on li "******" at bounding box center [400, 240] width 204 height 14
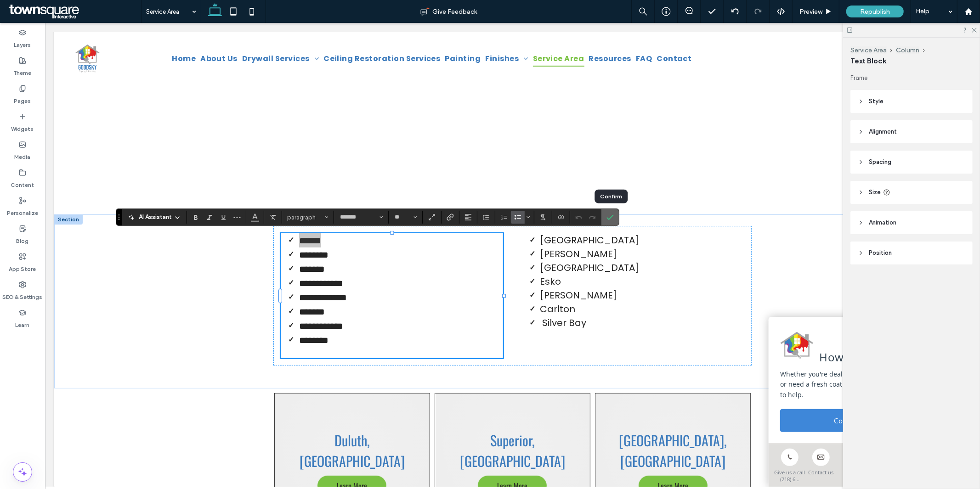
click at [606, 216] on label "Confirm" at bounding box center [610, 217] width 14 height 17
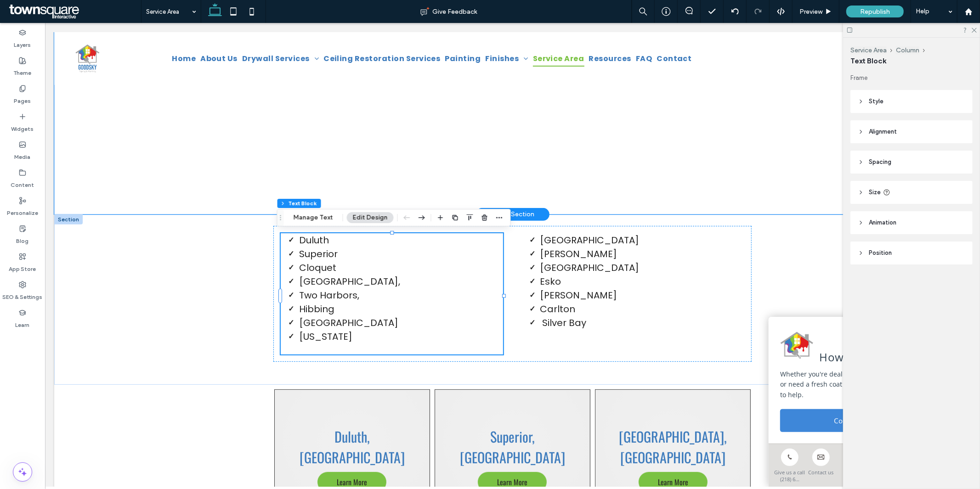
click at [220, 200] on div at bounding box center [512, 101] width 916 height 225
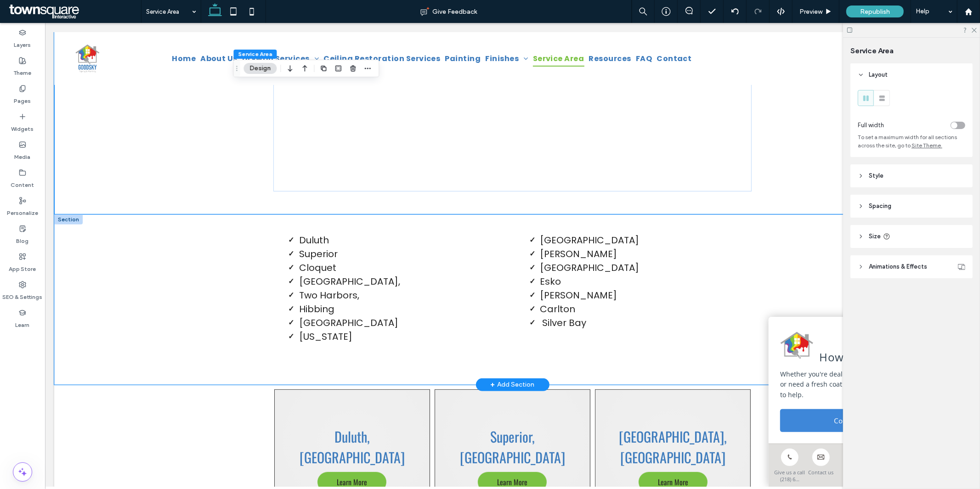
click at [242, 352] on div "Duluth Superior Cloquet Hermantown, Two Harbors, Hibbing Grand Rapids Virginia …" at bounding box center [512, 299] width 551 height 170
drag, startPoint x: 247, startPoint y: 386, endPoint x: 239, endPoint y: 332, distance: 54.7
click at [239, 332] on div "Duluth Superior Cloquet Hermantown, Two Harbors, Hibbing Grand Rapids Virginia …" at bounding box center [512, 299] width 916 height 170
type input "***"
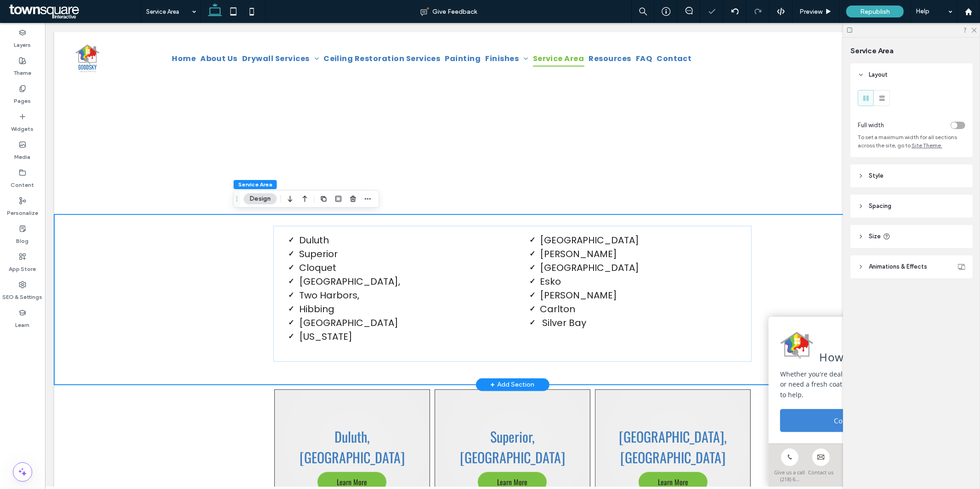
click at [239, 332] on div "Duluth Superior Cloquet Hermantown, Two Harbors, Hibbing Grand Rapids Virginia …" at bounding box center [512, 299] width 551 height 170
click at [862, 207] on icon at bounding box center [860, 206] width 6 height 6
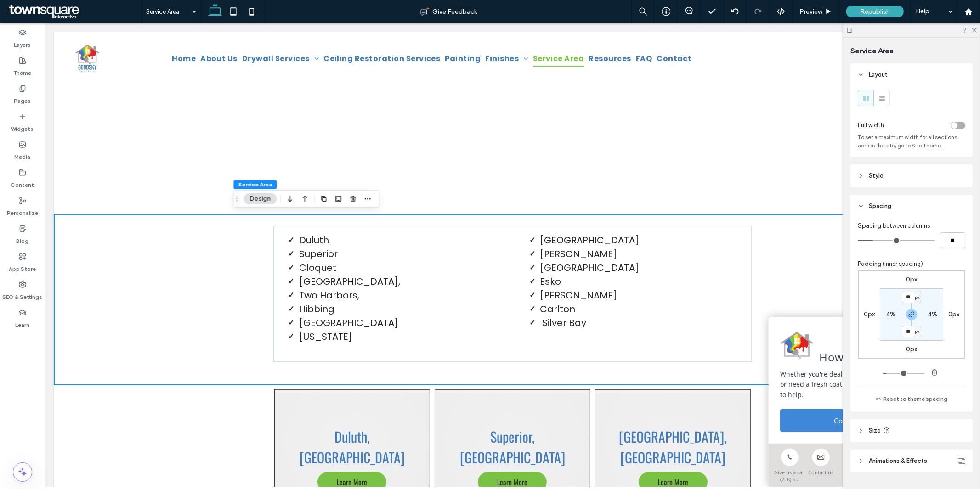
click at [902, 312] on div at bounding box center [911, 314] width 21 height 11
click at [908, 317] on icon "button" at bounding box center [910, 314] width 7 height 7
click at [907, 332] on label "50px" at bounding box center [911, 331] width 15 height 8
type input "**"
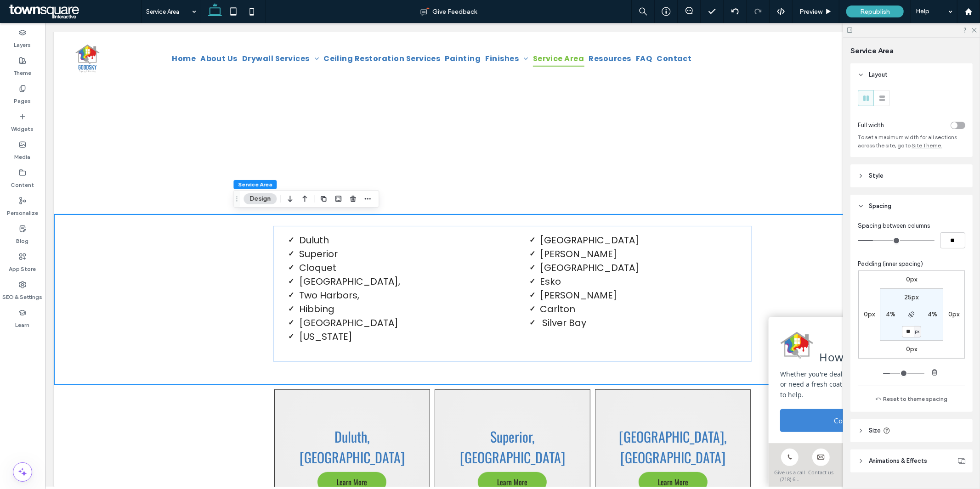
type input "**"
click at [850, 327] on div "Spacing between columns ** Padding (inner spacing) 0px 0px 0px 0px 25px 4% ** p…" at bounding box center [911, 315] width 122 height 194
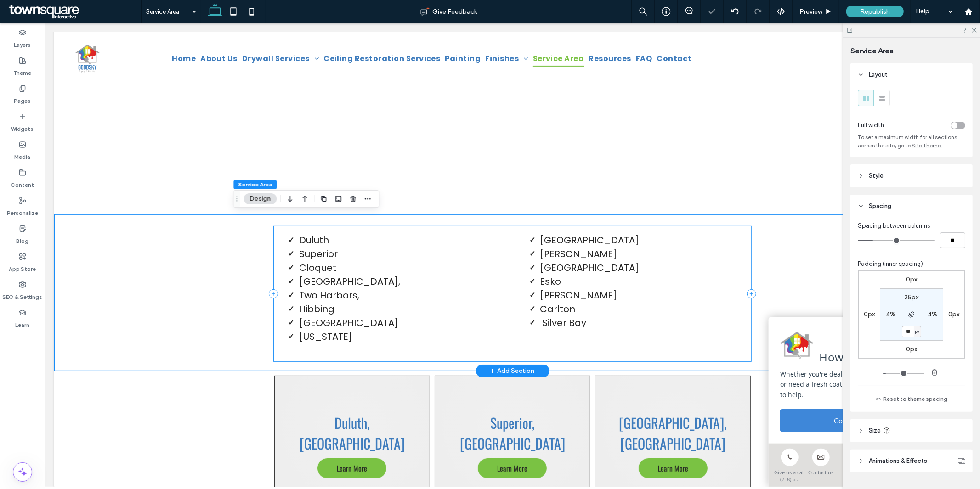
click at [629, 358] on div "Duluth Superior Cloquet Hermantown, Two Harbors, Hibbing Grand Rapids Virginia …" at bounding box center [512, 293] width 478 height 136
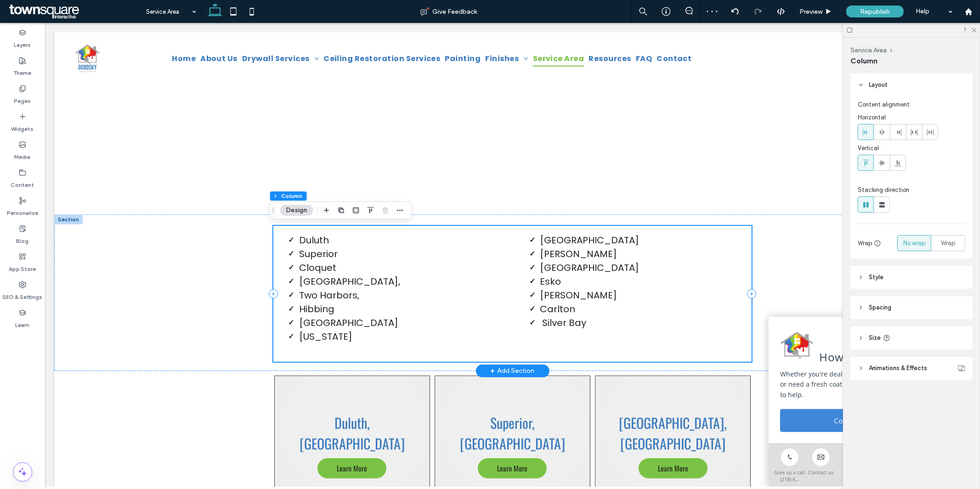
click at [509, 350] on div "Duluth Superior Cloquet Hermantown, Two Harbors, Hibbing Grand Rapids Virginia …" at bounding box center [512, 293] width 478 height 136
click at [165, 202] on div at bounding box center [512, 101] width 916 height 225
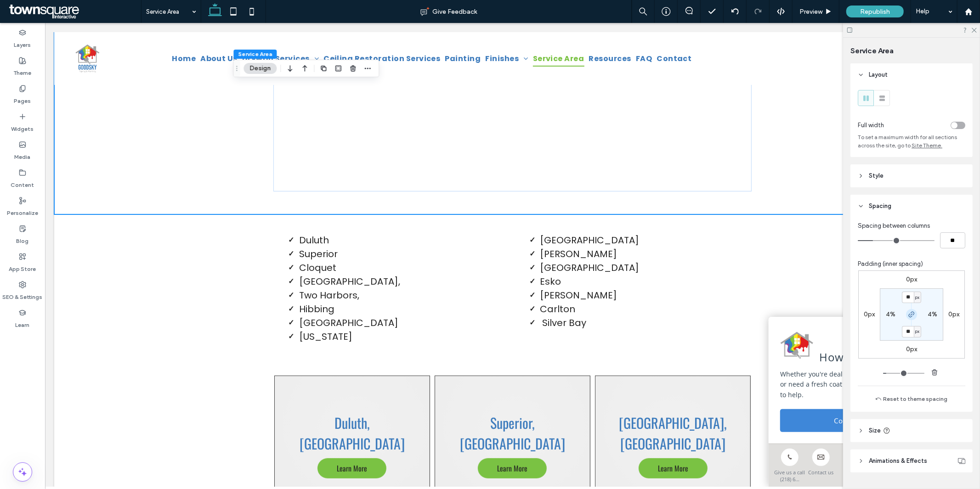
click at [908, 313] on use "button" at bounding box center [911, 315] width 6 height 6
click at [907, 333] on label "50px" at bounding box center [911, 331] width 15 height 8
type input "**"
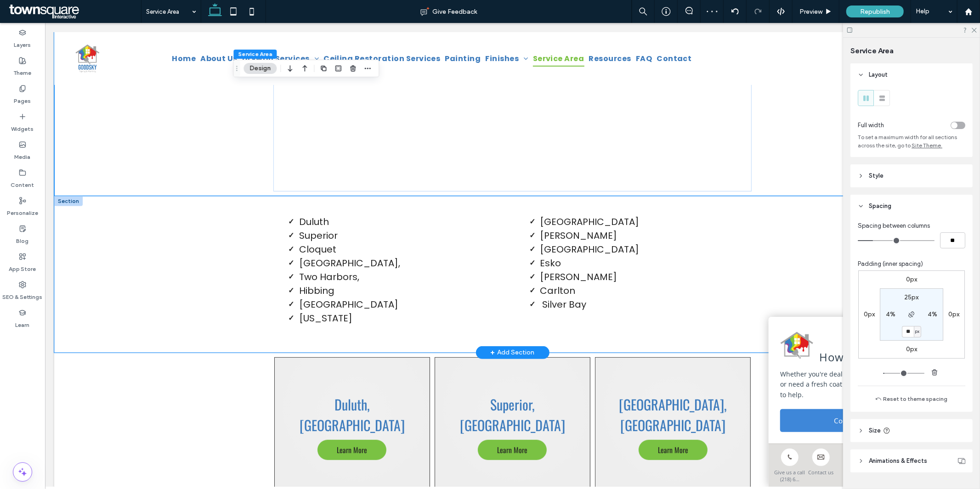
click at [181, 312] on div "Duluth Superior Cloquet Hermantown, Two Harbors, Hibbing Grand Rapids Virginia …" at bounding box center [512, 274] width 916 height 157
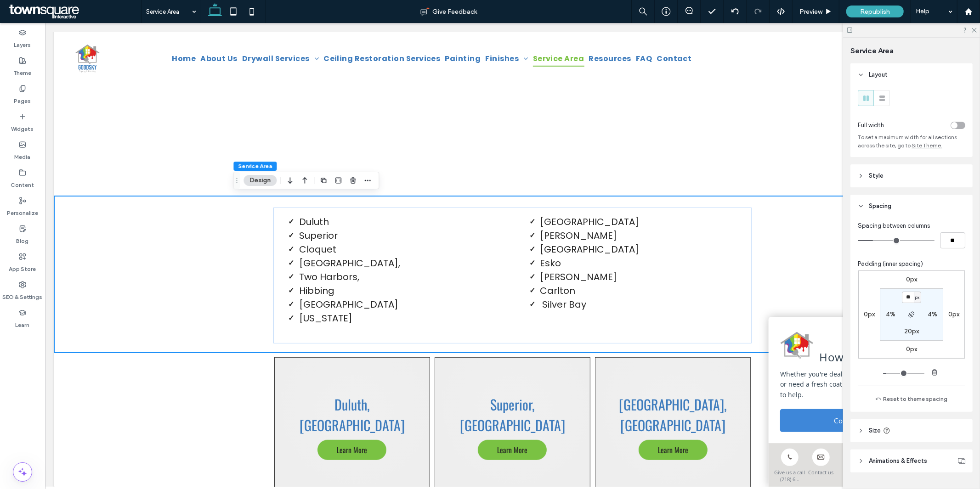
type input "**"
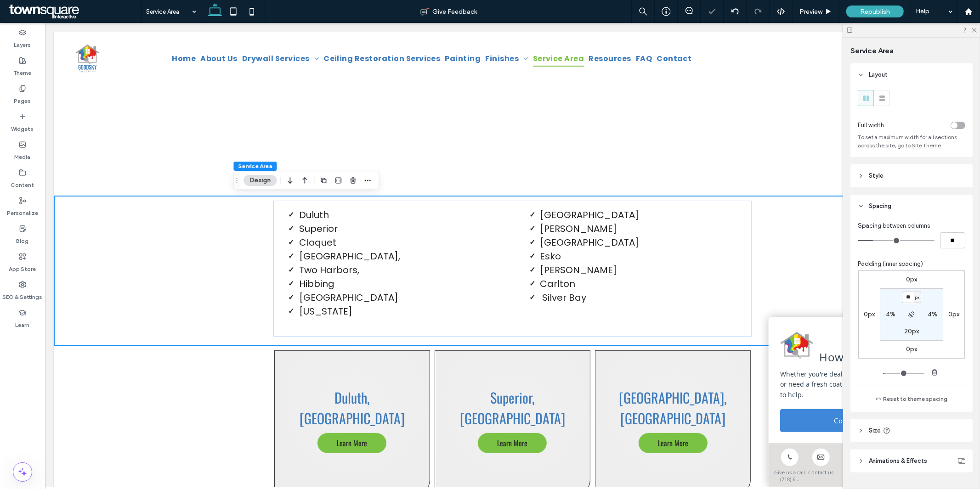
click at [904, 331] on label "20px" at bounding box center [911, 331] width 15 height 8
type input "**"
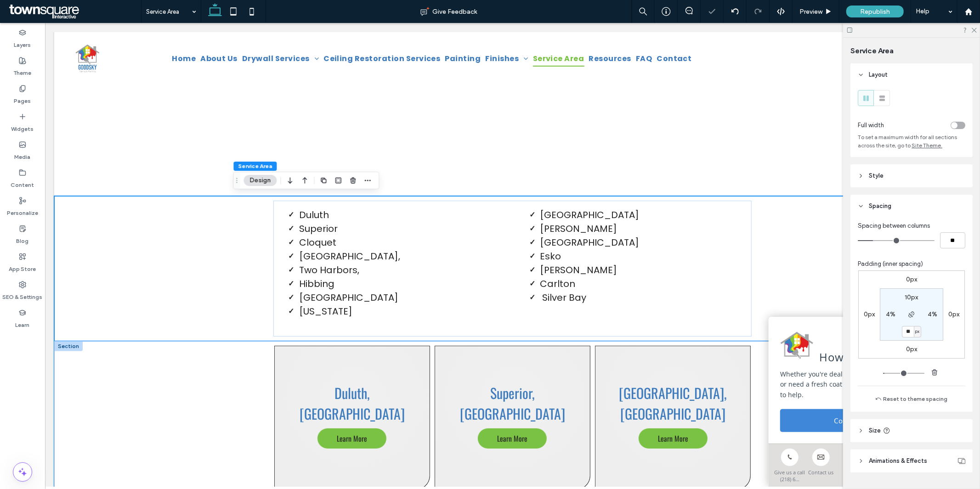
click at [170, 395] on div "Duluth, MN Learn More Superior, WI Learn More Hermantown, MN Learn More Cloquet…" at bounding box center [512, 492] width 916 height 303
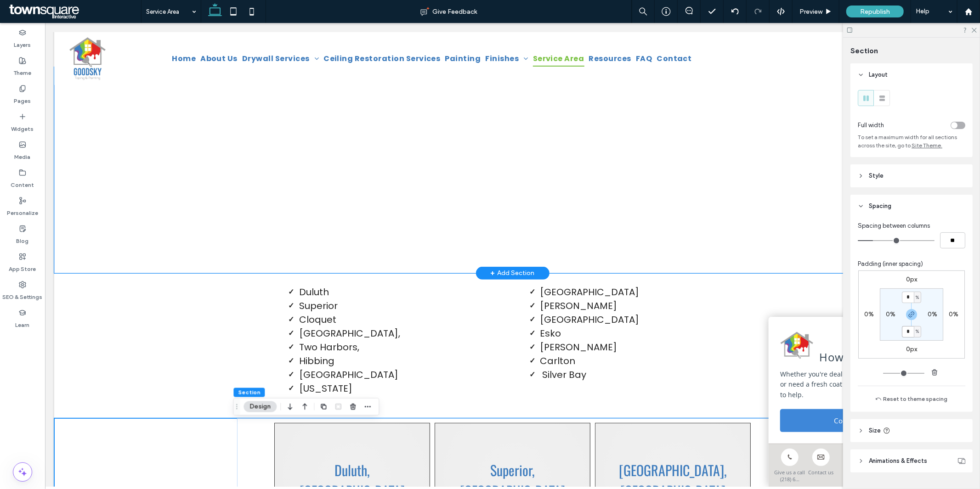
scroll to position [0, 0]
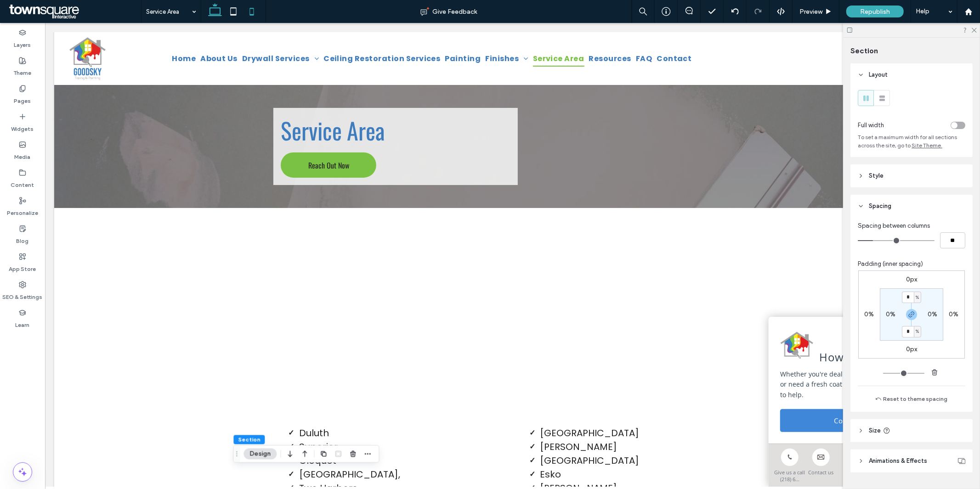
click at [256, 8] on icon at bounding box center [251, 11] width 18 height 18
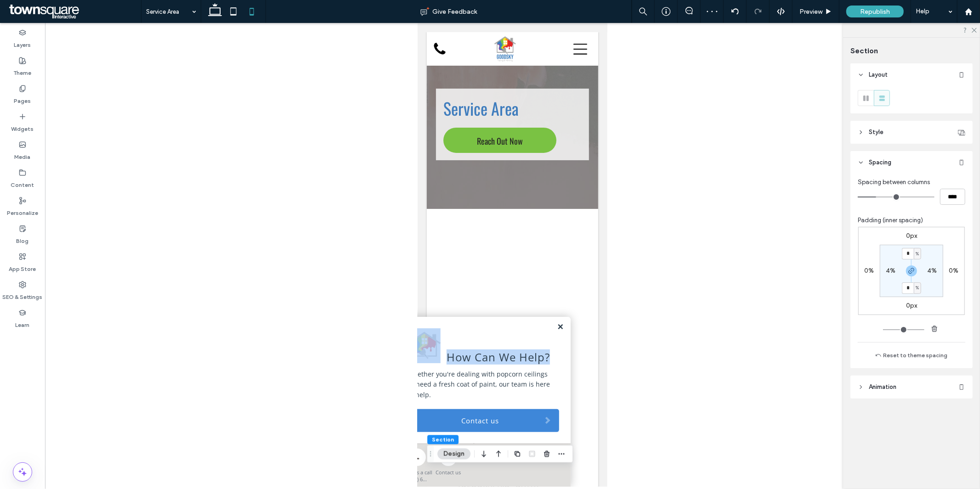
click at [553, 327] on div "How Can We Help? Whether you're dealing with popcorn ceilings or need a fresh c…" at bounding box center [482, 379] width 175 height 127
click at [556, 327] on link at bounding box center [559, 327] width 7 height 8
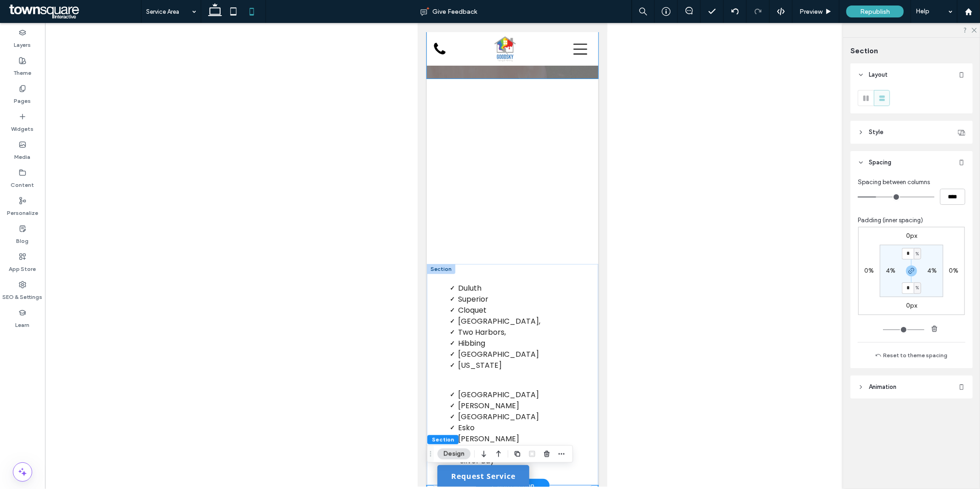
scroll to position [132, 0]
click at [555, 271] on div "Duluth Superior Cloquet Hermantown, Two Harbors, Hibbing Grand Rapids Virginia …" at bounding box center [511, 372] width 171 height 221
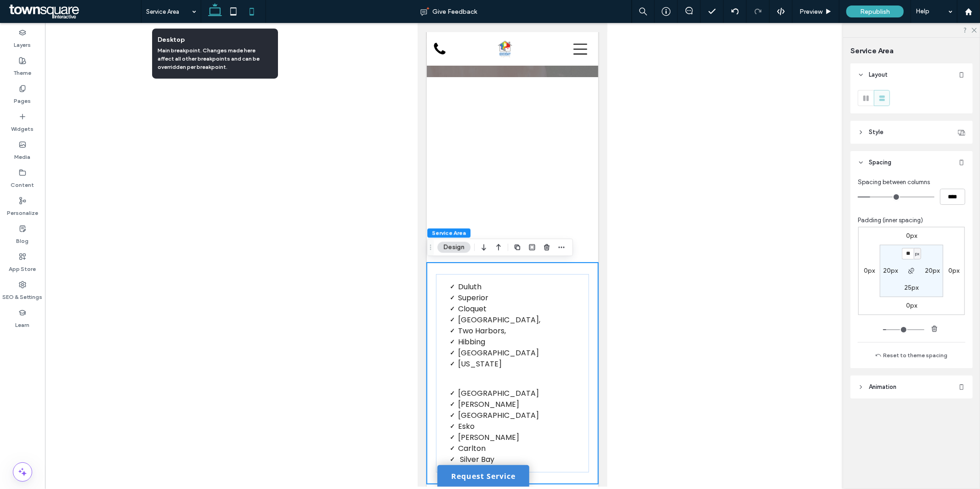
click at [207, 6] on icon at bounding box center [215, 11] width 18 height 18
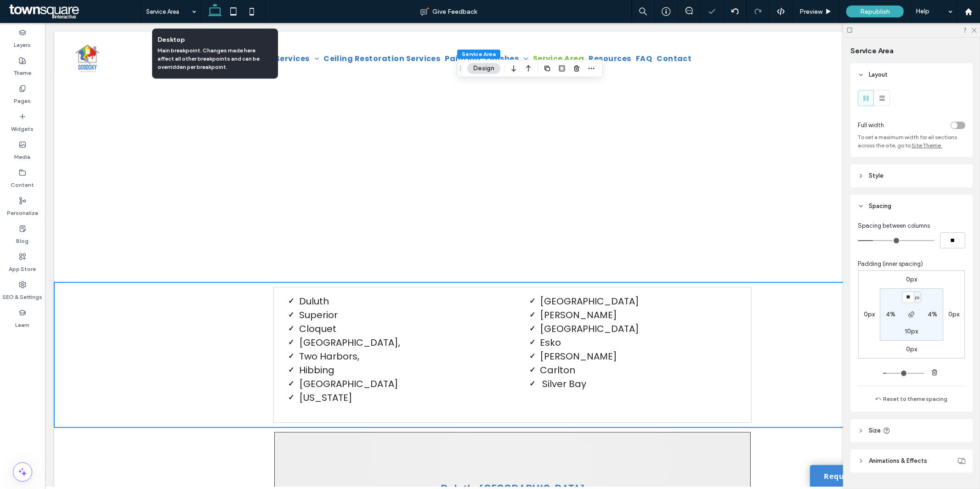
type input "**"
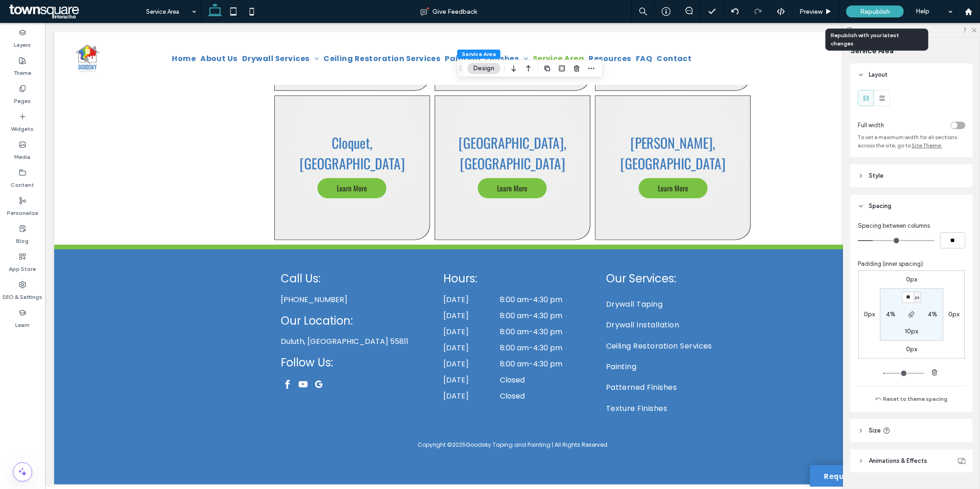
click at [876, 15] on span "Republish" at bounding box center [875, 12] width 30 height 8
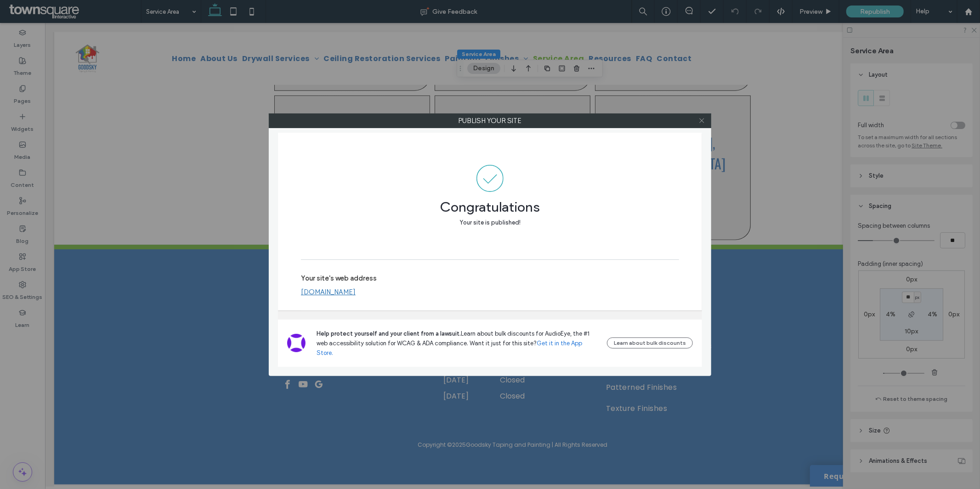
click at [704, 122] on icon at bounding box center [701, 120] width 7 height 7
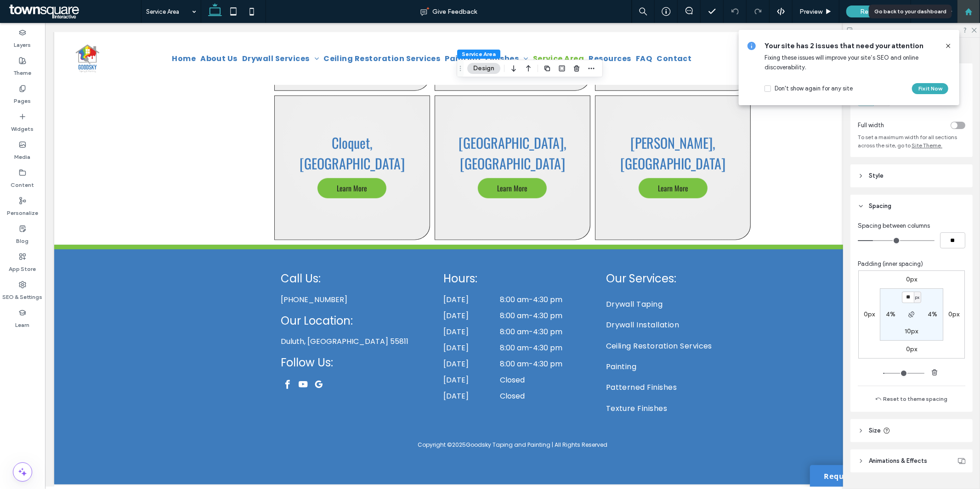
click at [969, 11] on use at bounding box center [967, 11] width 7 height 7
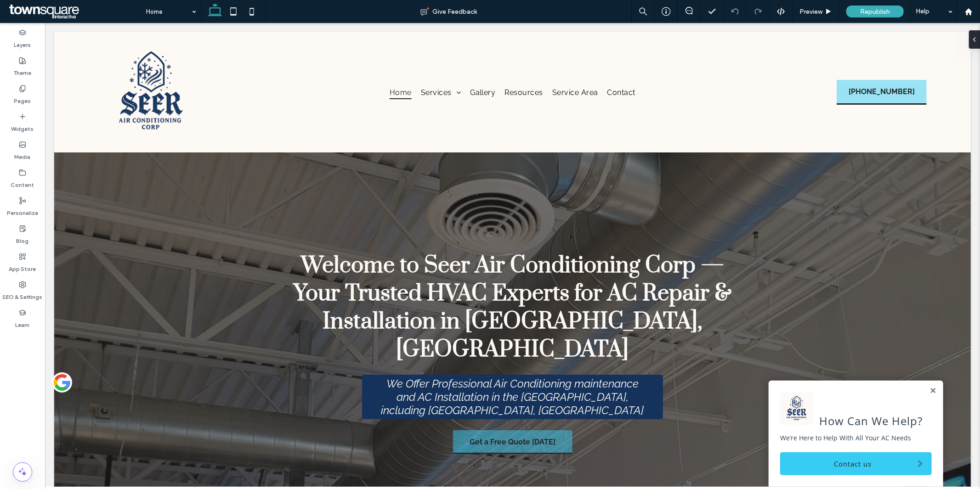
click at [26, 99] on label "Pages" at bounding box center [22, 98] width 17 height 13
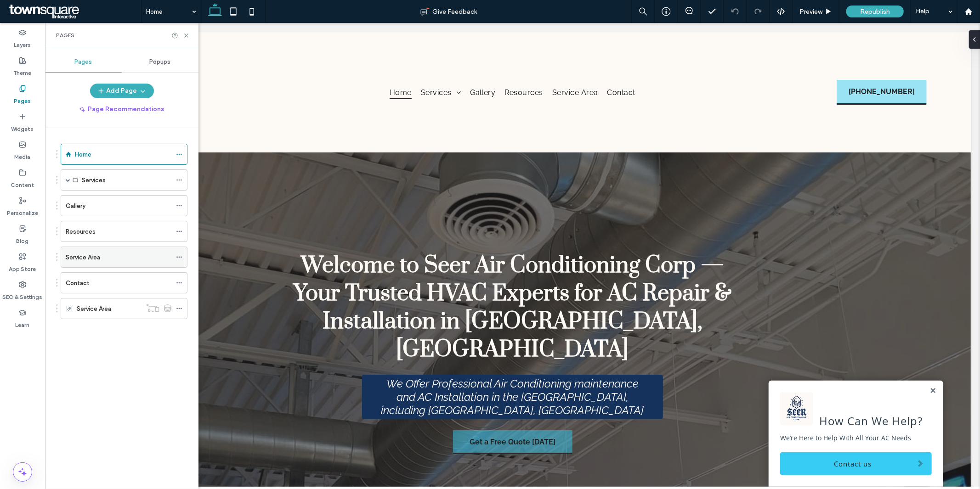
click at [111, 263] on div "Service Area" at bounding box center [119, 257] width 106 height 20
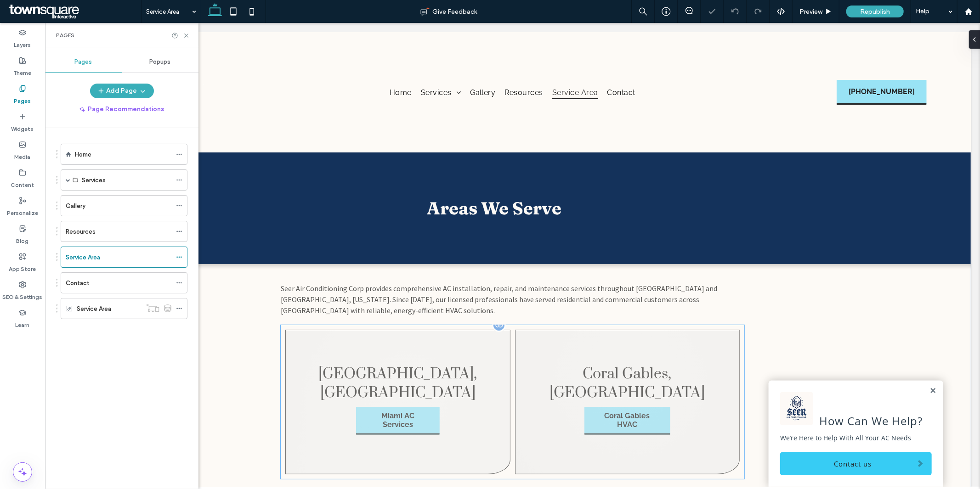
click at [477, 395] on link at bounding box center [397, 401] width 225 height 145
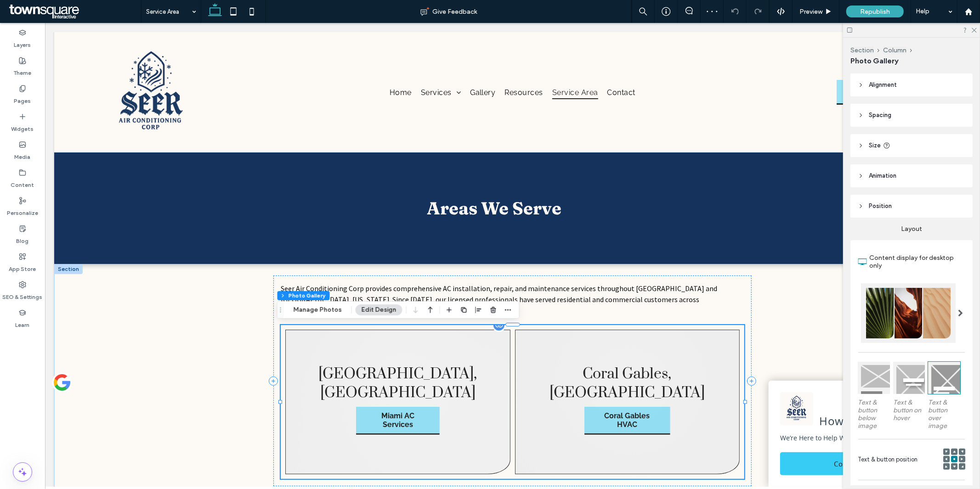
click at [477, 395] on link at bounding box center [397, 401] width 225 height 145
click at [508, 310] on icon "button" at bounding box center [507, 309] width 7 height 7
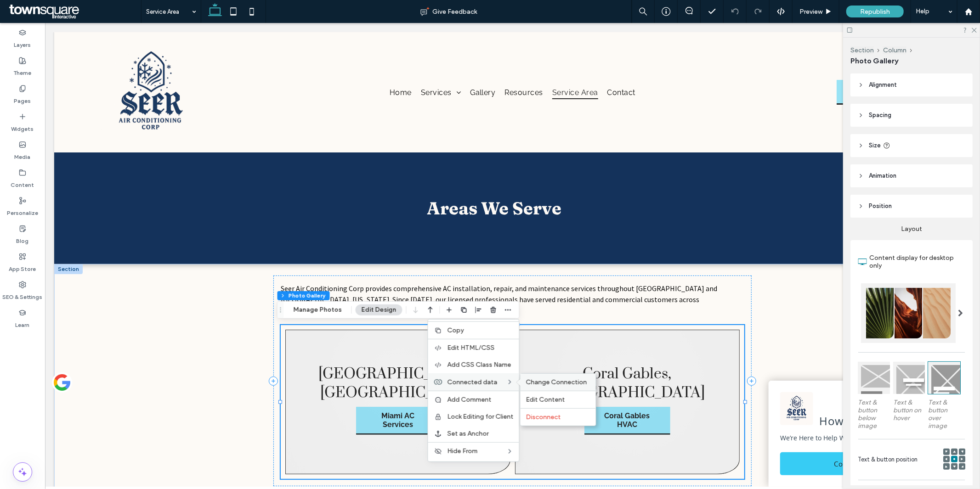
click at [526, 380] on span "Change Connection" at bounding box center [556, 382] width 61 height 8
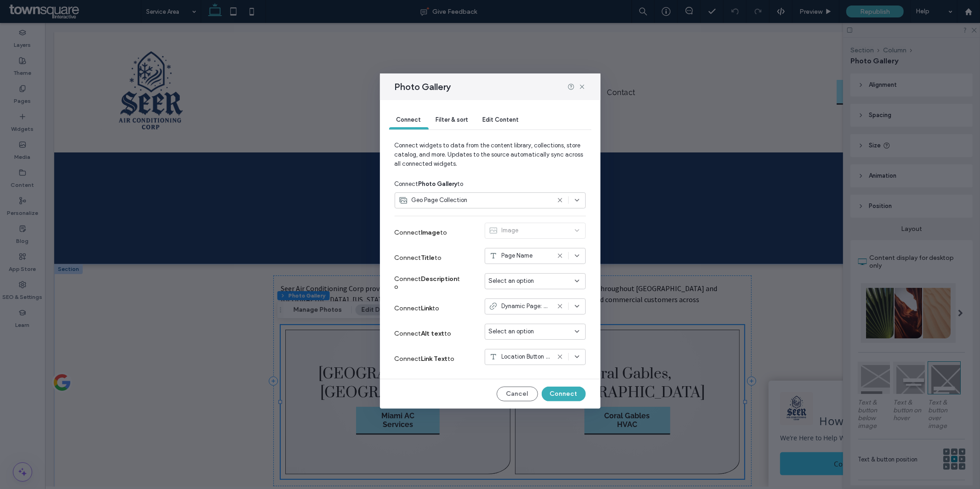
click at [577, 359] on icon at bounding box center [576, 356] width 7 height 7
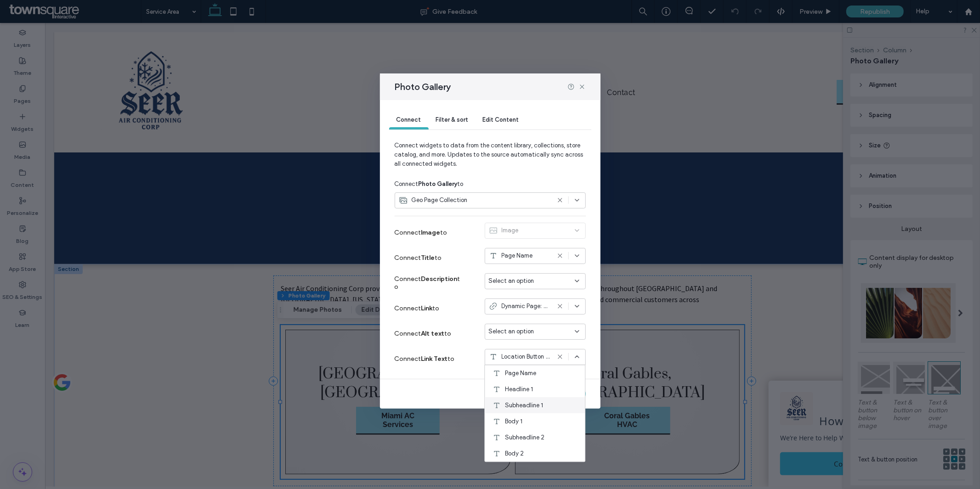
scroll to position [64, 0]
click at [589, 317] on div "Connect Filter & sort Edit Content Connect widgets to data from the content lib…" at bounding box center [490, 254] width 220 height 309
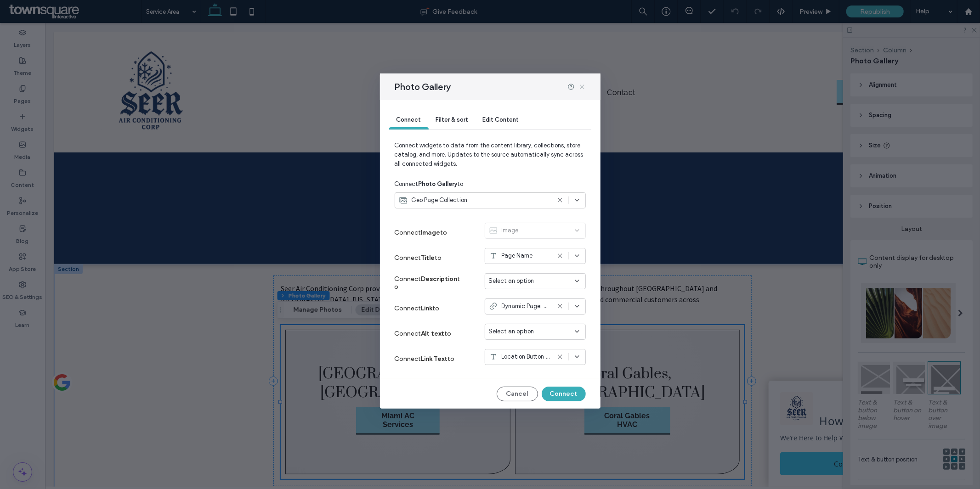
click at [580, 86] on icon at bounding box center [581, 86] width 7 height 7
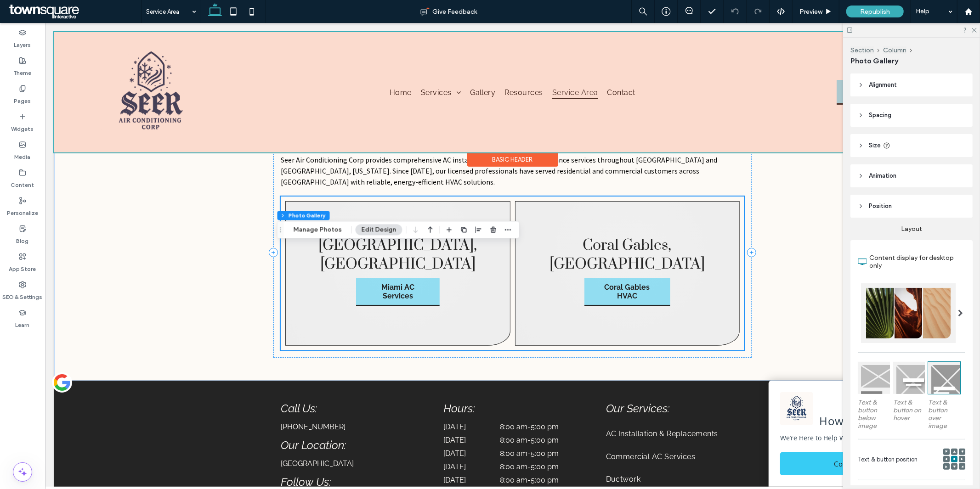
scroll to position [129, 0]
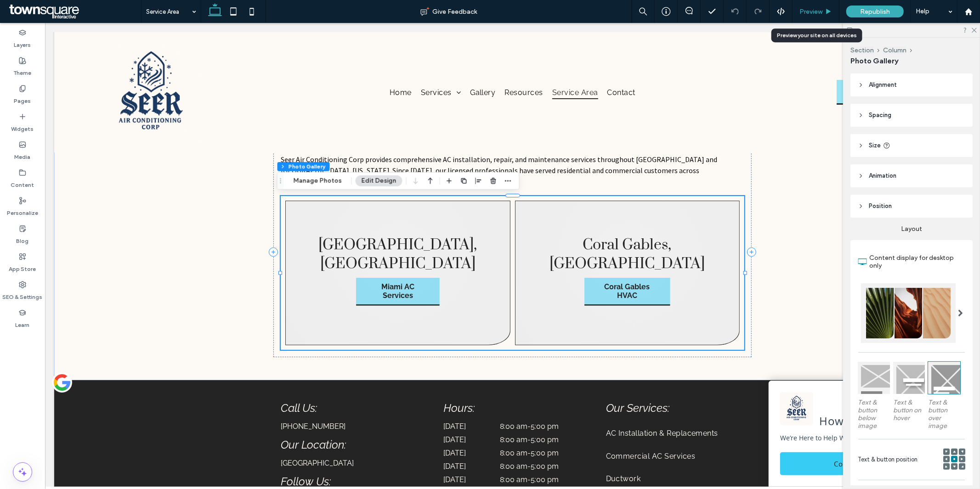
click at [811, 14] on span "Preview" at bounding box center [810, 12] width 23 height 8
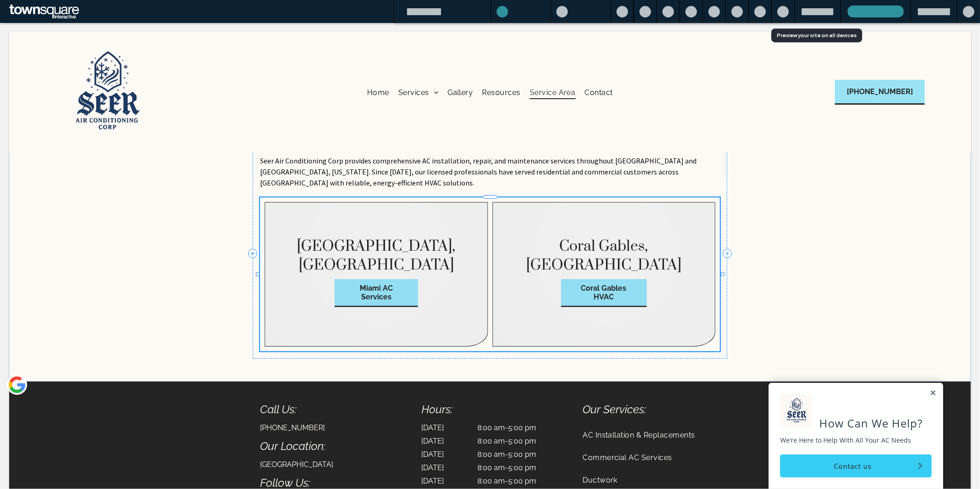
scroll to position [120, 0]
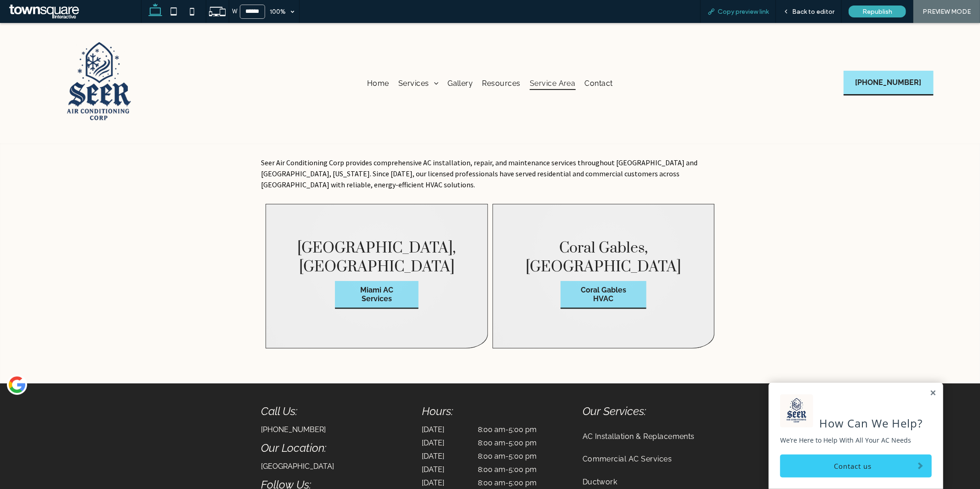
click at [736, 10] on span "Copy preview link" at bounding box center [742, 12] width 51 height 8
click at [804, 11] on span "Back to editor" at bounding box center [813, 12] width 42 height 8
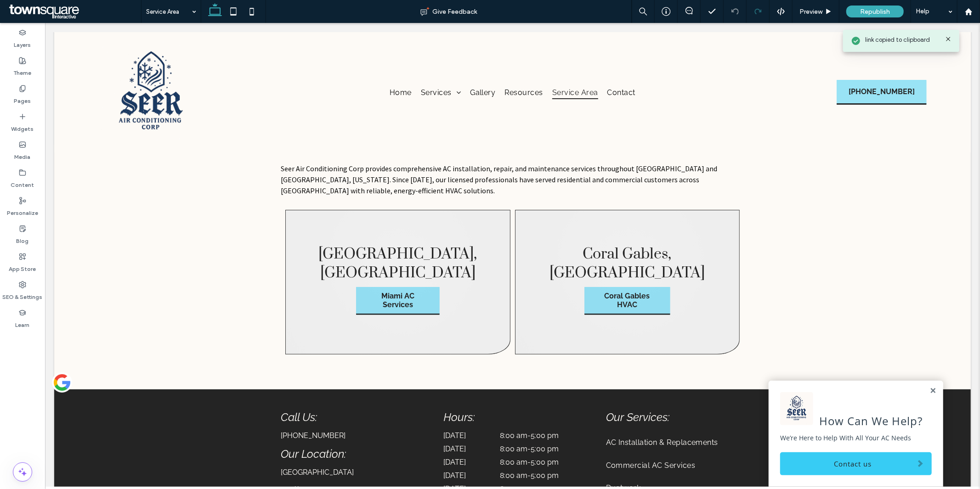
scroll to position [129, 0]
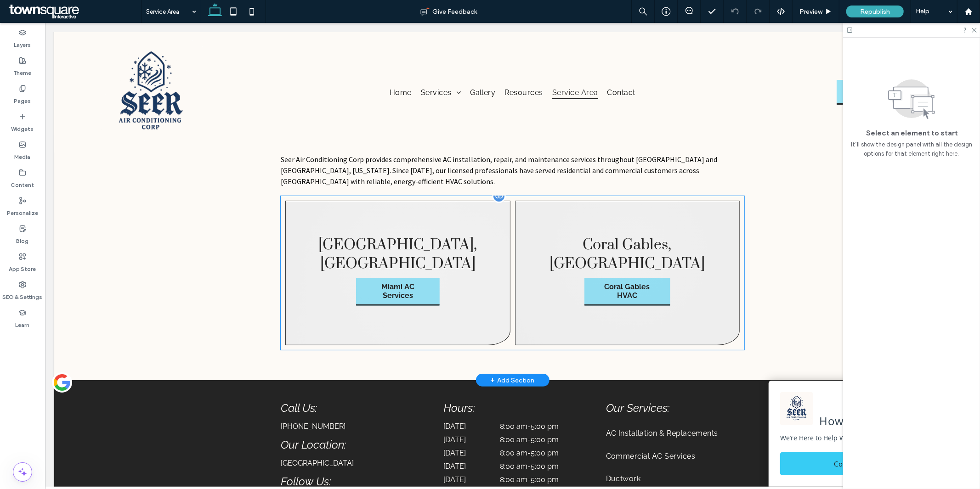
click at [437, 254] on link at bounding box center [397, 272] width 225 height 145
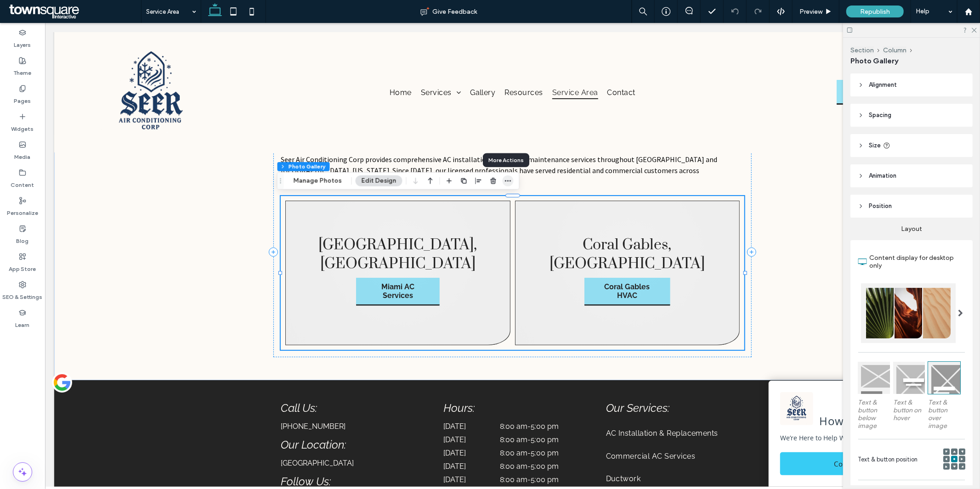
click at [504, 184] on icon "button" at bounding box center [507, 180] width 7 height 7
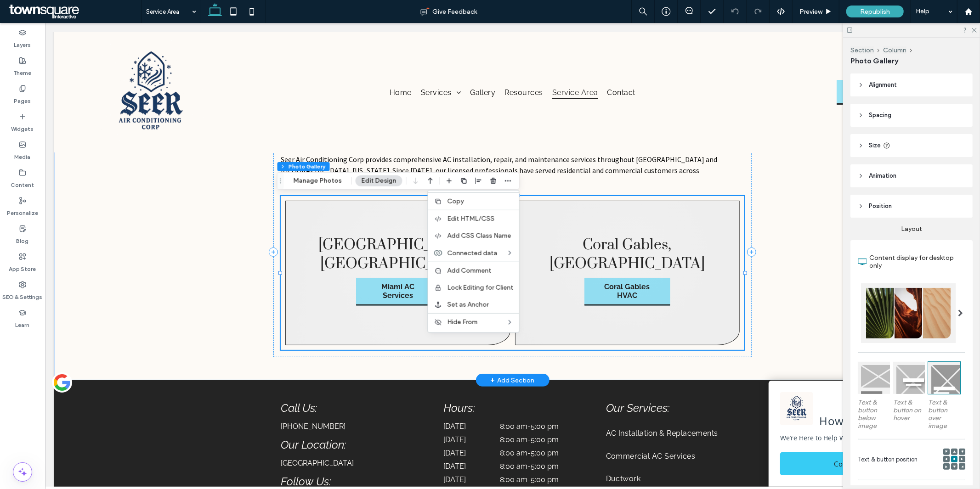
click at [317, 273] on link at bounding box center [397, 272] width 225 height 145
click at [386, 278] on span "Miami AC Services" at bounding box center [397, 290] width 82 height 27
click at [191, 225] on div "Seer Air Conditioning Corp provides comprehensive AC installation, repair, and …" at bounding box center [512, 257] width 916 height 245
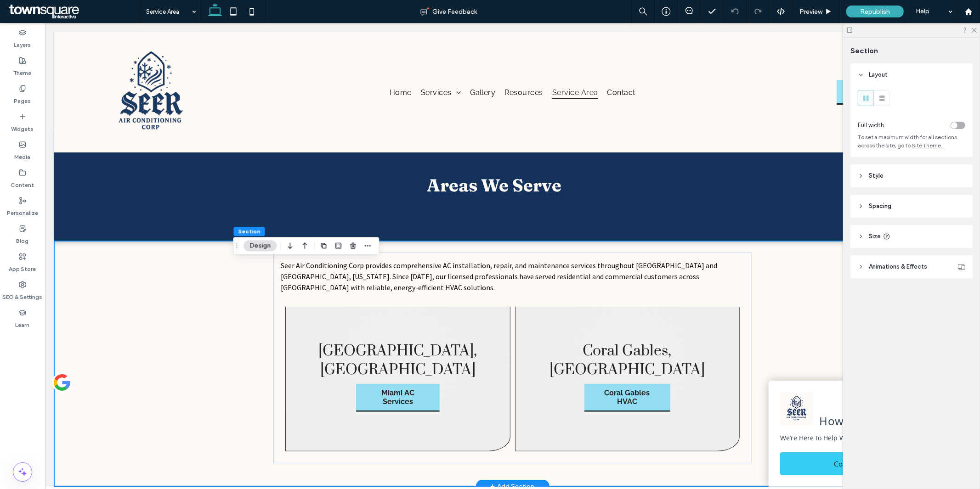
scroll to position [35, 0]
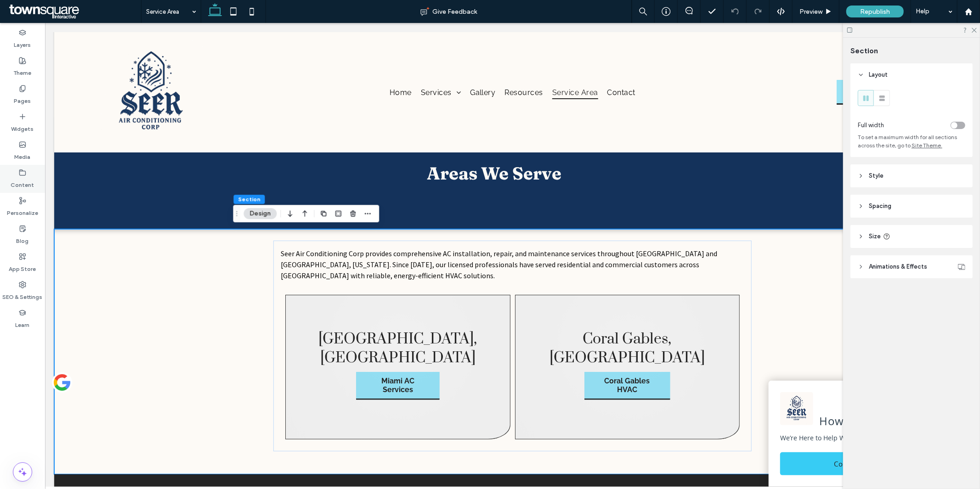
click at [17, 181] on label "Content" at bounding box center [22, 182] width 23 height 13
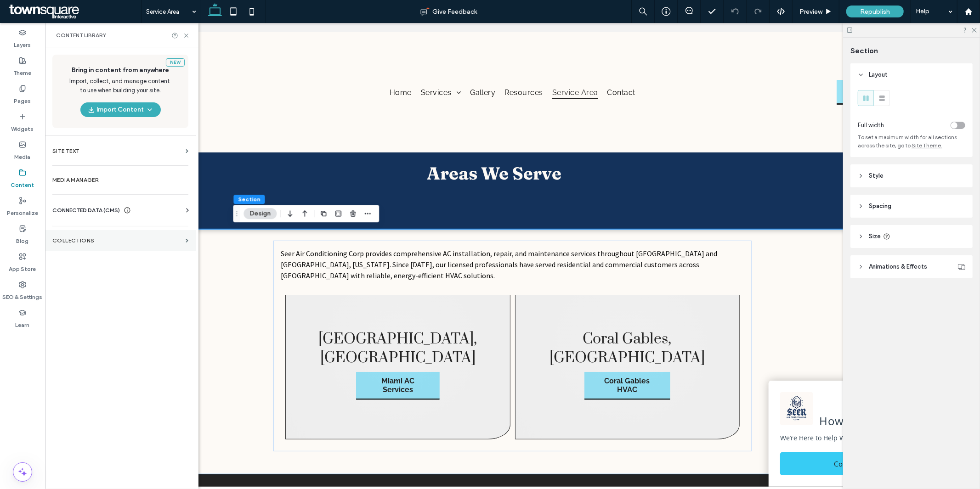
click at [112, 247] on section "Collections" at bounding box center [120, 240] width 151 height 21
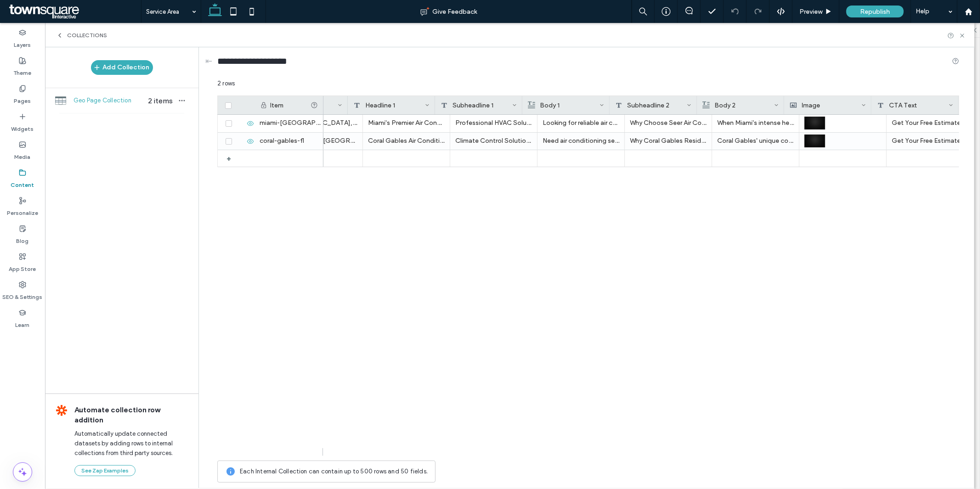
scroll to position [0, 0]
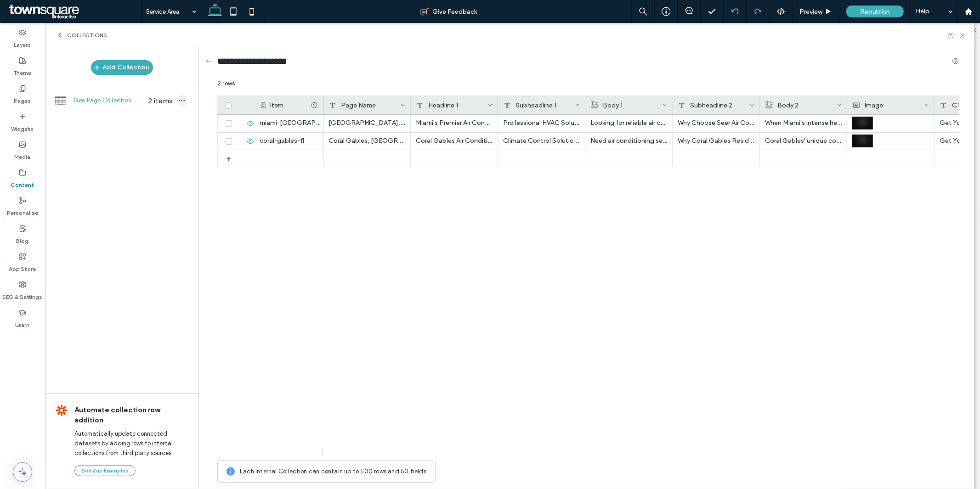
click at [182, 104] on icon "button" at bounding box center [181, 100] width 7 height 7
click at [148, 214] on div "Add Collection Geo Page Collection 2 items Automate collection row addition Aut…" at bounding box center [121, 267] width 153 height 440
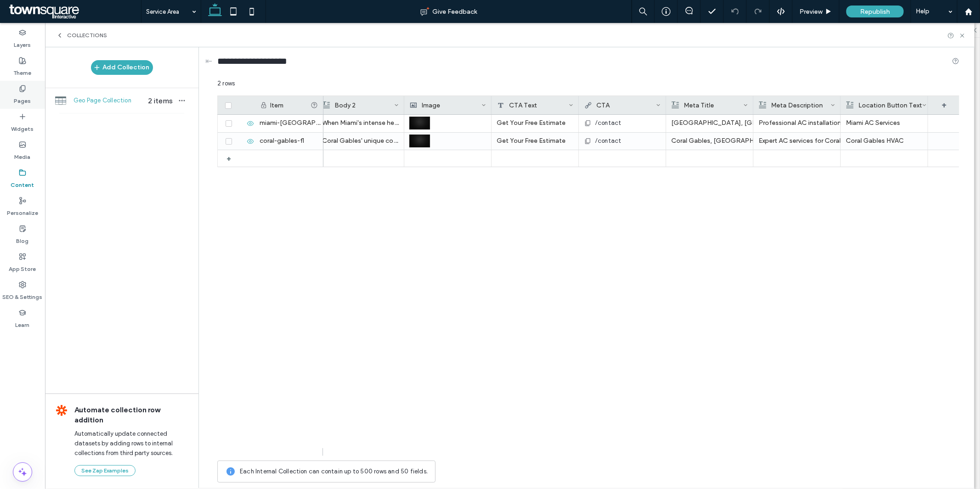
click at [14, 96] on label "Pages" at bounding box center [22, 98] width 17 height 13
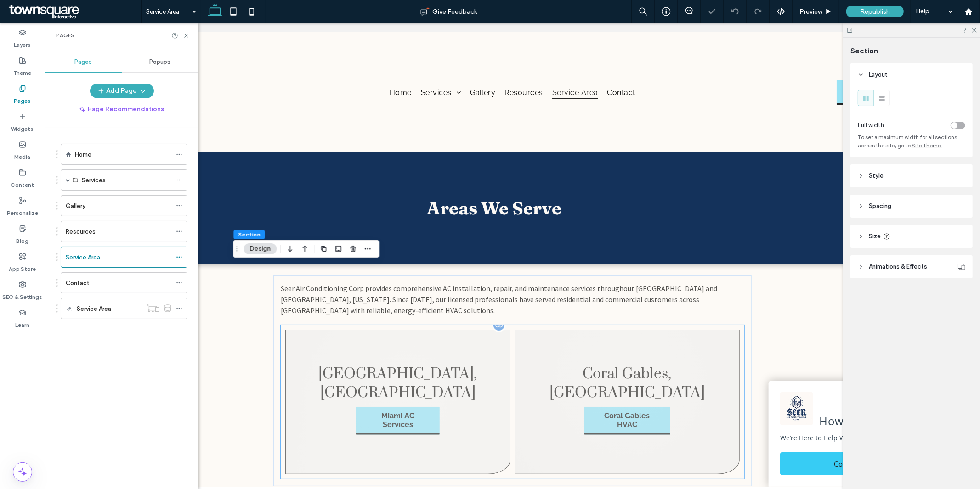
drag, startPoint x: 327, startPoint y: 285, endPoint x: 428, endPoint y: 395, distance: 149.5
click at [428, 395] on link at bounding box center [397, 401] width 225 height 145
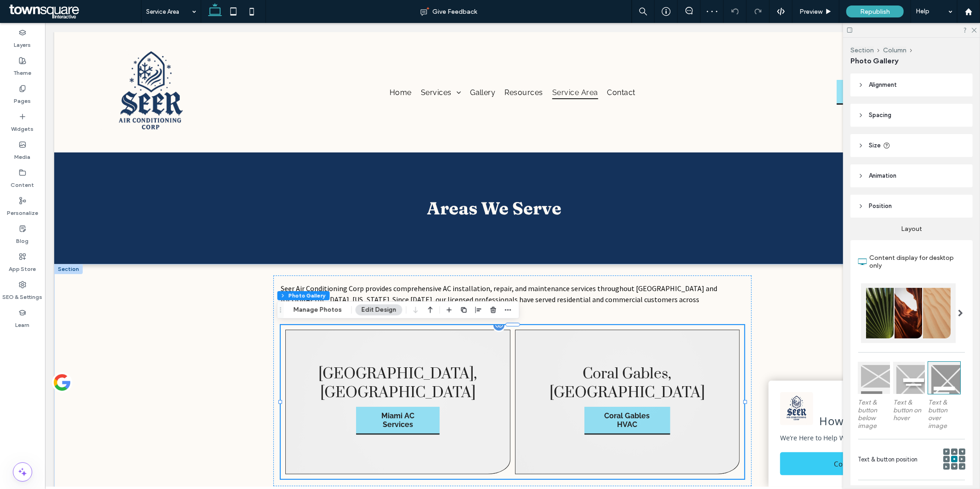
click at [428, 395] on link at bounding box center [397, 401] width 225 height 145
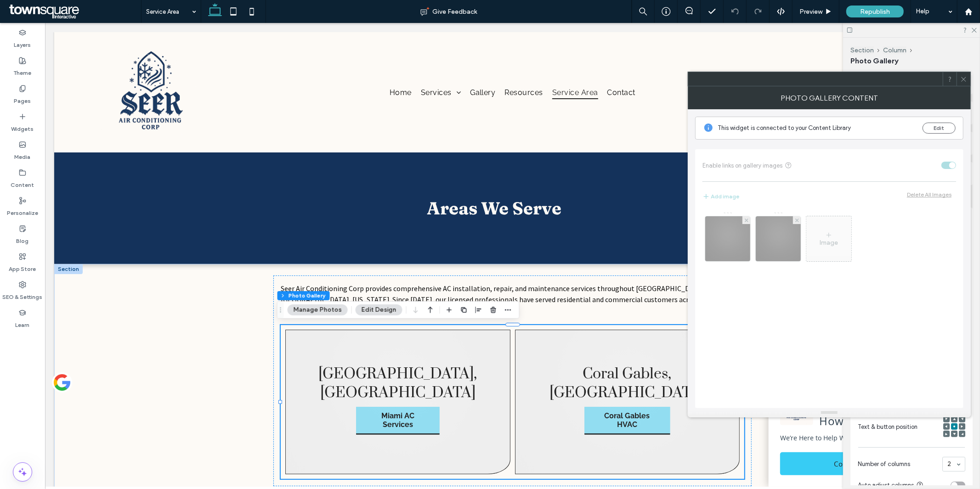
click at [963, 80] on icon at bounding box center [963, 79] width 7 height 7
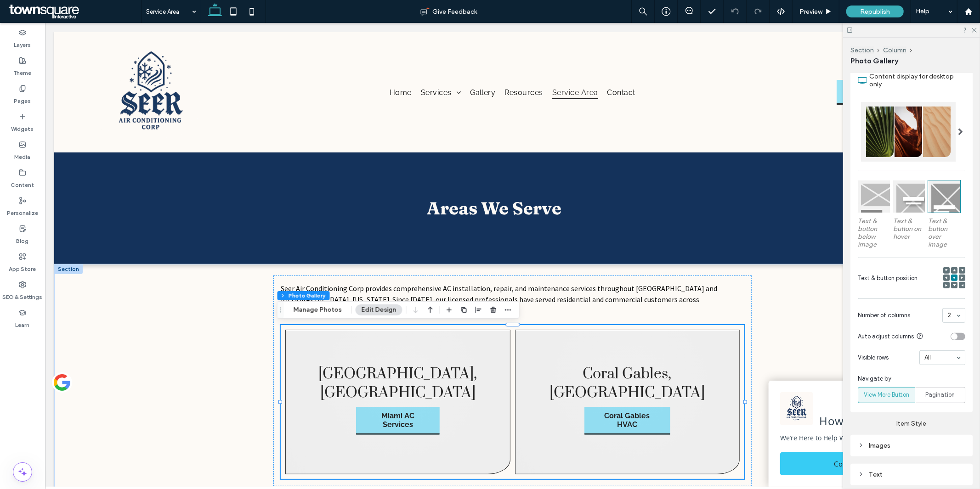
scroll to position [302, 0]
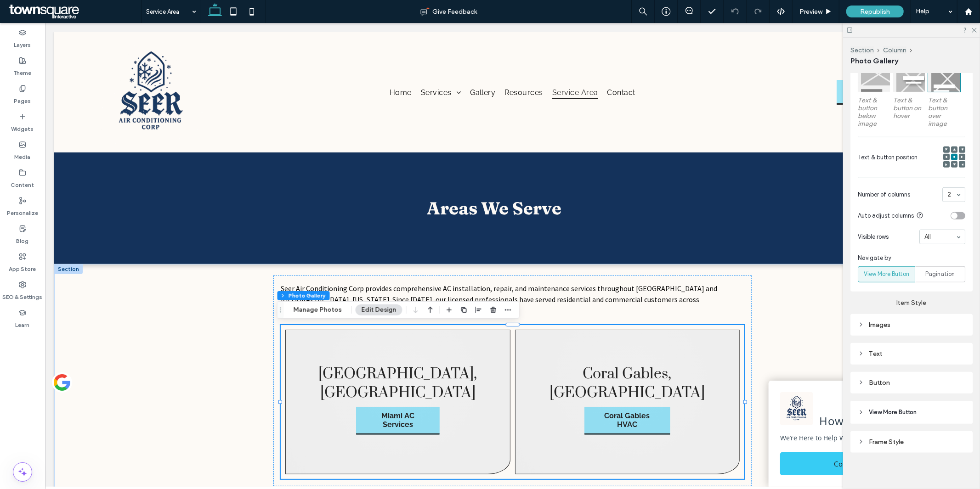
click at [907, 379] on div "Button" at bounding box center [910, 383] width 107 height 8
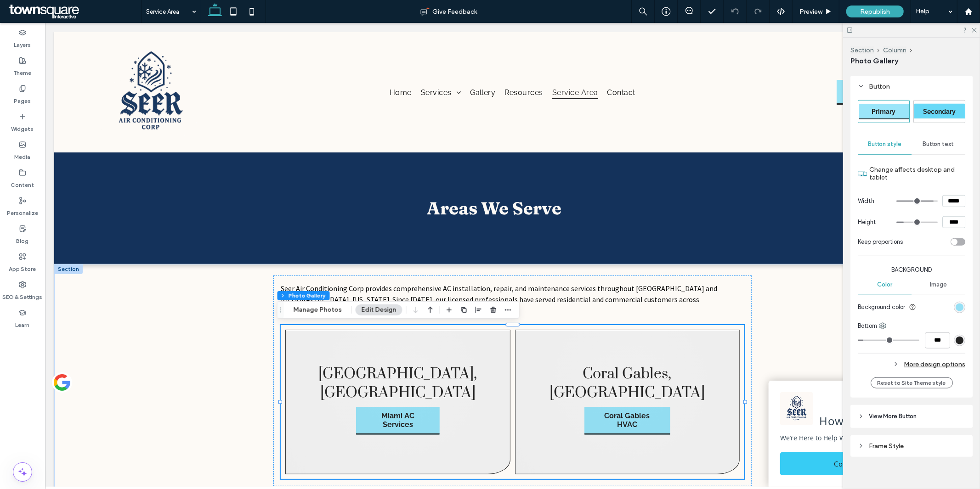
scroll to position [599, 0]
click at [505, 310] on use "button" at bounding box center [508, 309] width 6 height 1
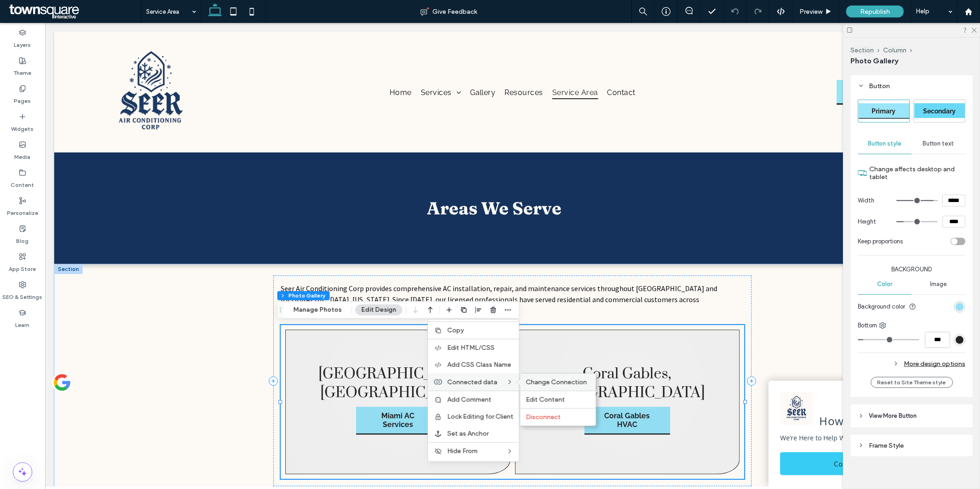
click at [539, 379] on span "Change Connection" at bounding box center [556, 382] width 61 height 8
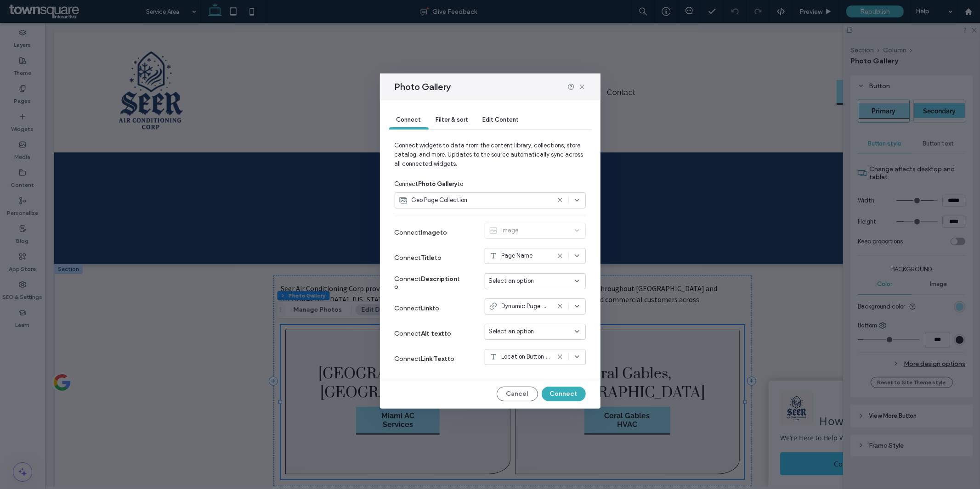
click at [575, 308] on icon at bounding box center [576, 306] width 7 height 7
click at [578, 356] on icon at bounding box center [576, 356] width 7 height 7
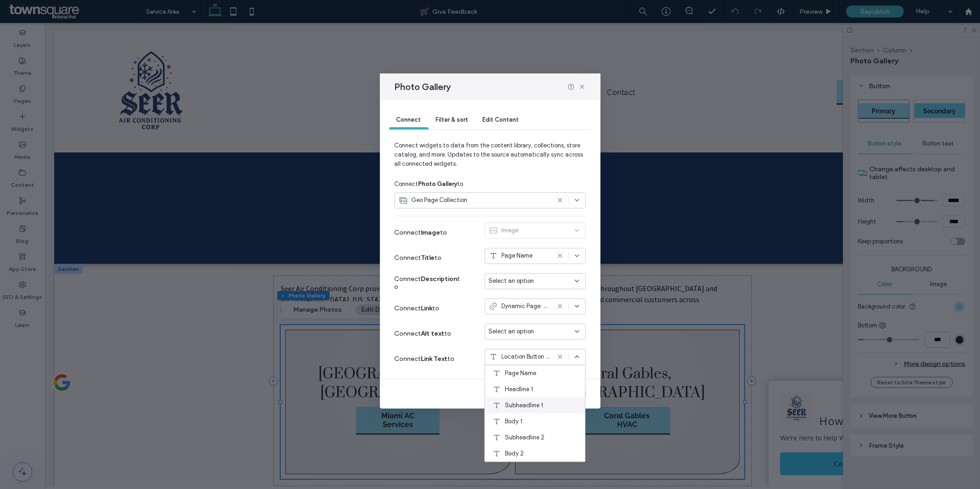
scroll to position [64, 0]
click at [435, 392] on div "Cancel Connect" at bounding box center [489, 394] width 191 height 15
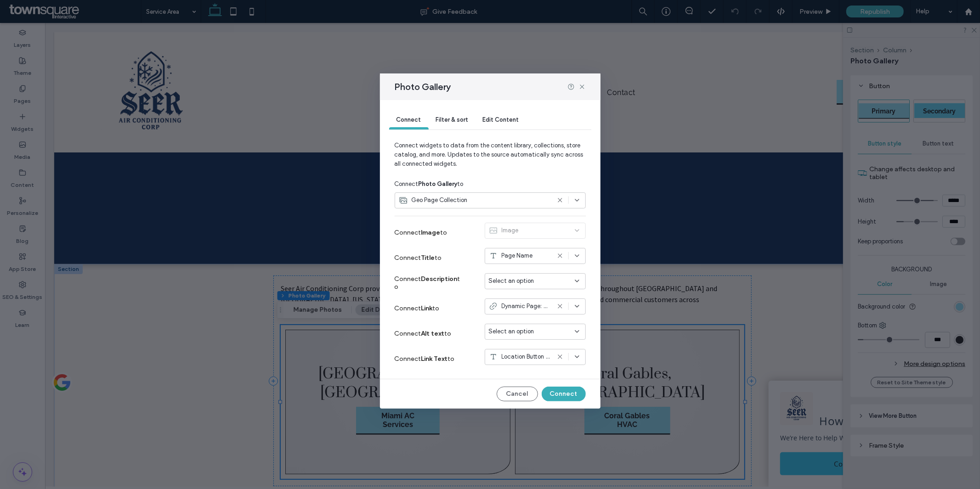
click at [572, 201] on div at bounding box center [568, 200] width 24 height 7
click at [524, 358] on span "Location Button Text" at bounding box center [525, 356] width 48 height 9
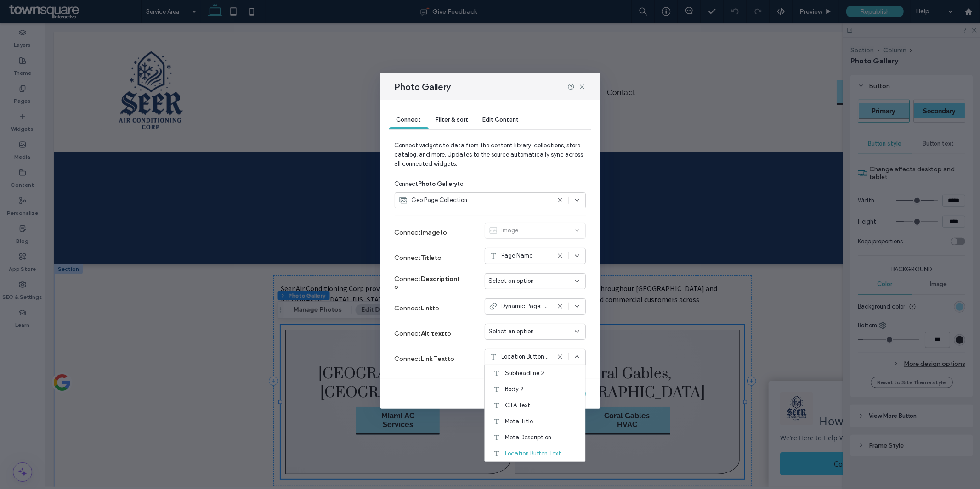
click at [421, 374] on div "Connect Filter & sort Edit Content Connect widgets to data from the content lib…" at bounding box center [490, 254] width 220 height 309
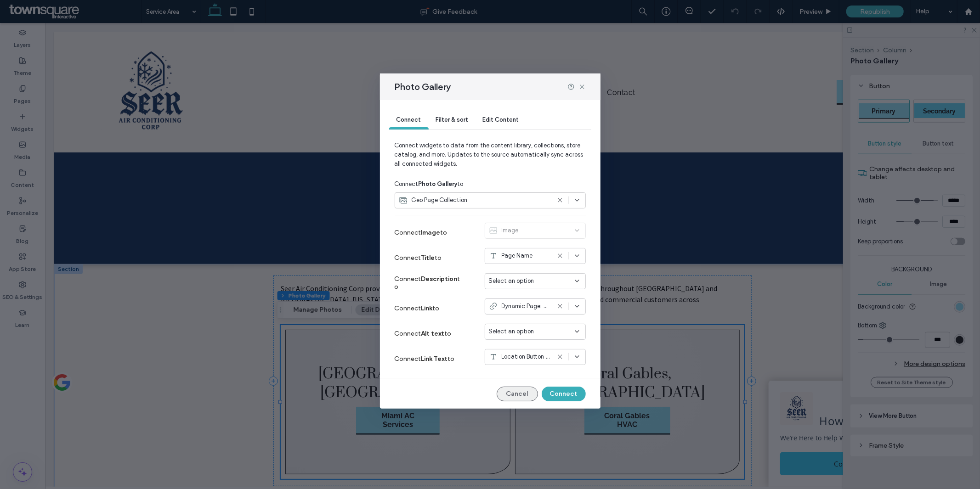
click at [522, 388] on button "Cancel" at bounding box center [516, 394] width 41 height 15
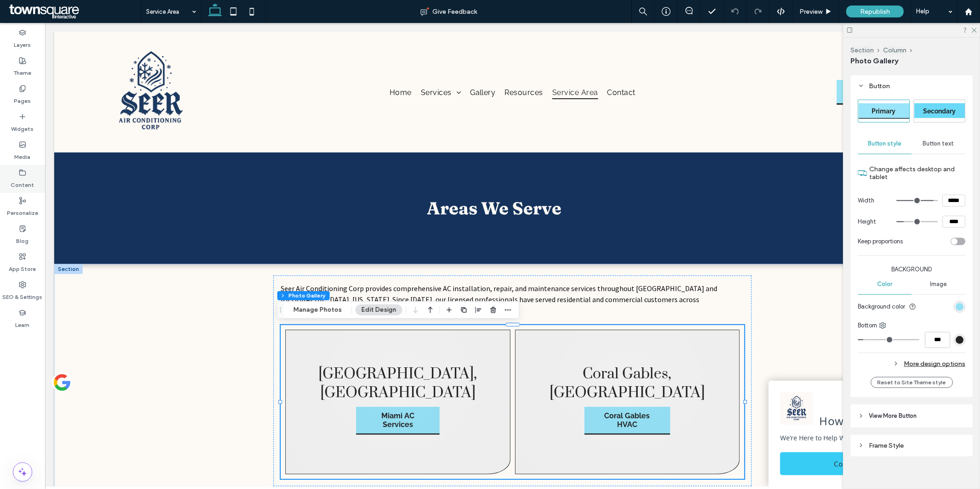
click at [35, 180] on div "Content" at bounding box center [22, 179] width 45 height 28
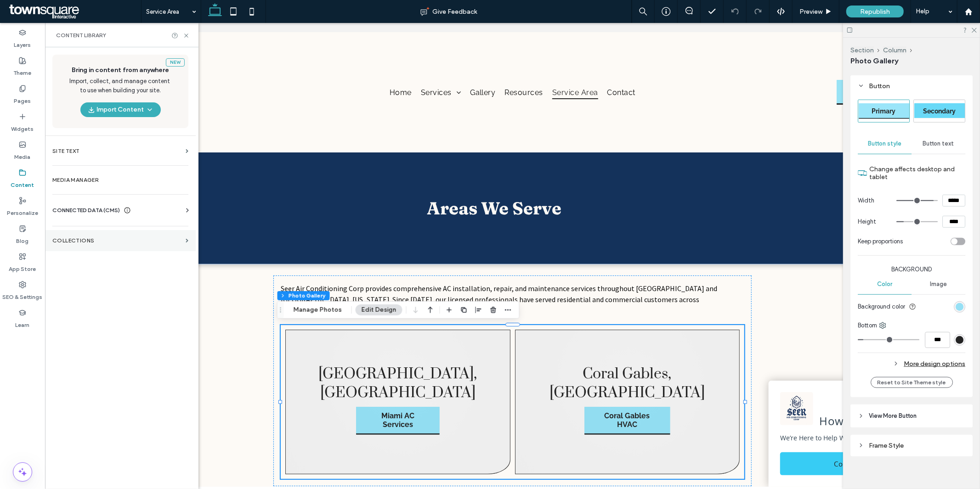
click at [106, 238] on label "Collections" at bounding box center [117, 240] width 130 height 6
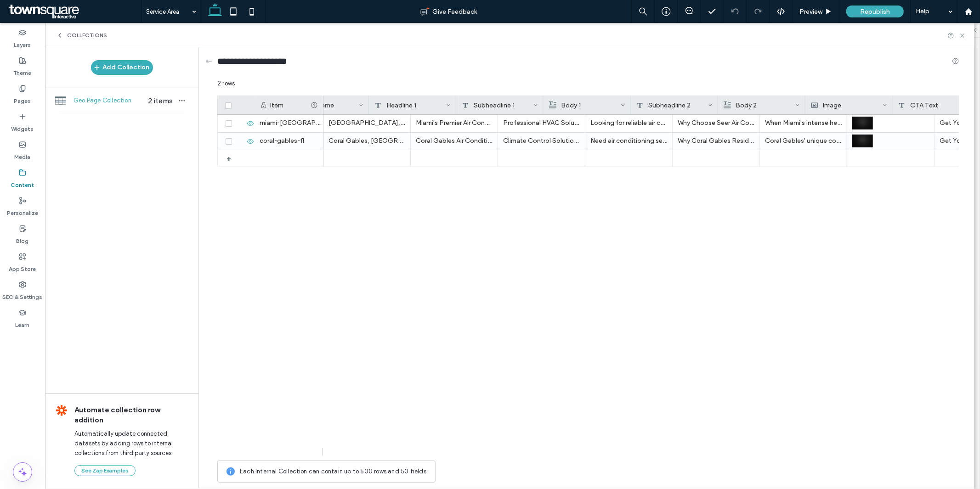
scroll to position [0, 443]
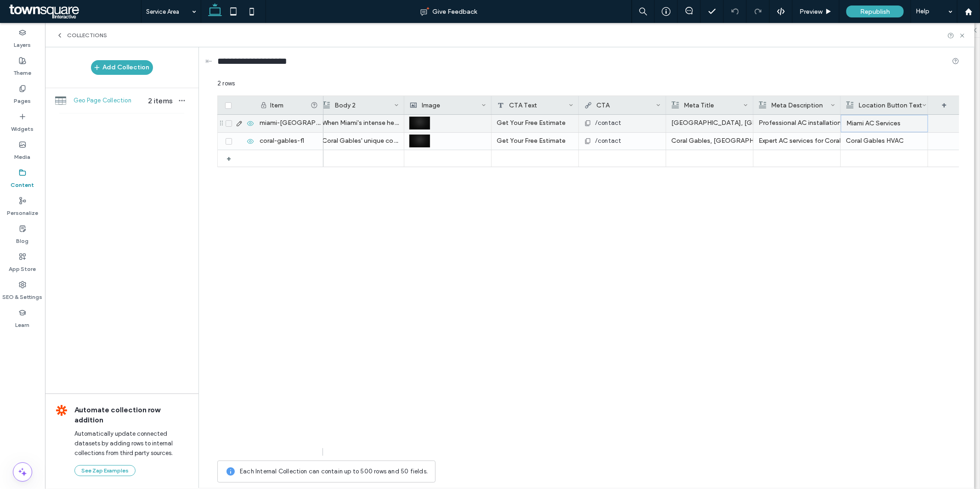
click at [877, 127] on div "Miami AC Services" at bounding box center [884, 123] width 76 height 17
click at [877, 127] on div "**********" at bounding box center [890, 124] width 97 height 23
click at [876, 203] on div "Miami AC Services Professional AC installation, repair & maintenance in Miami, …" at bounding box center [641, 285] width 636 height 341
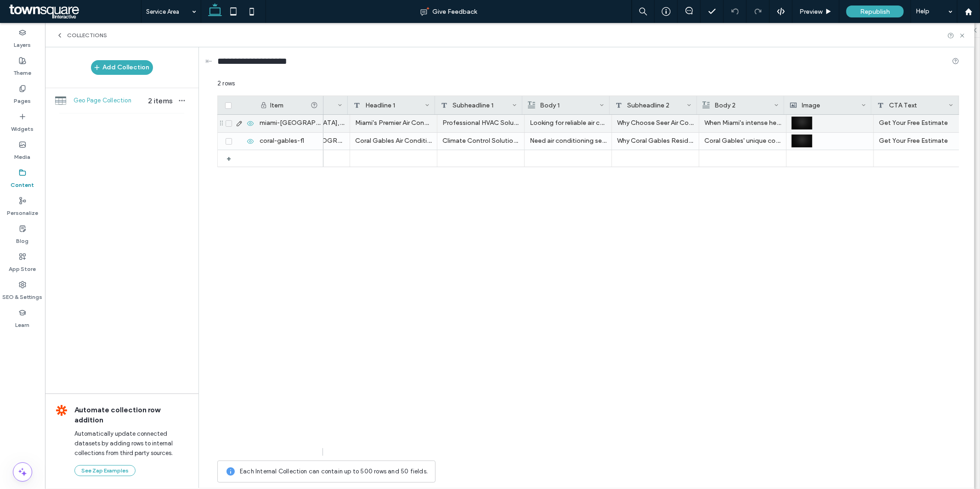
scroll to position [0, 0]
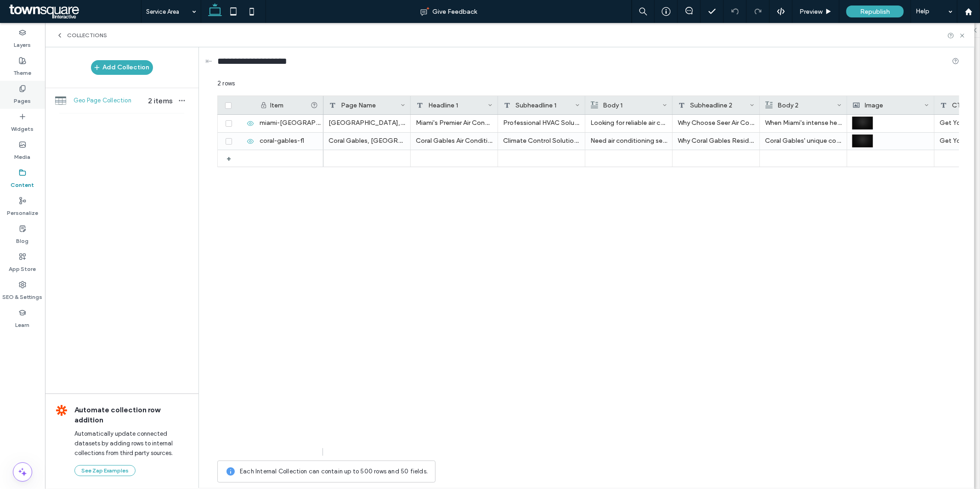
click at [31, 88] on div "Pages" at bounding box center [22, 95] width 45 height 28
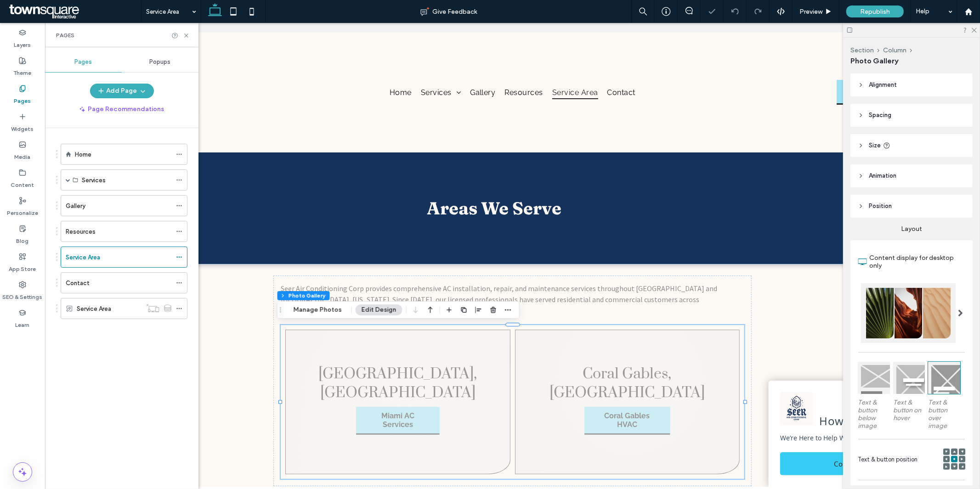
drag, startPoint x: 407, startPoint y: 276, endPoint x: 489, endPoint y: 383, distance: 134.9
click at [489, 383] on link at bounding box center [397, 401] width 225 height 145
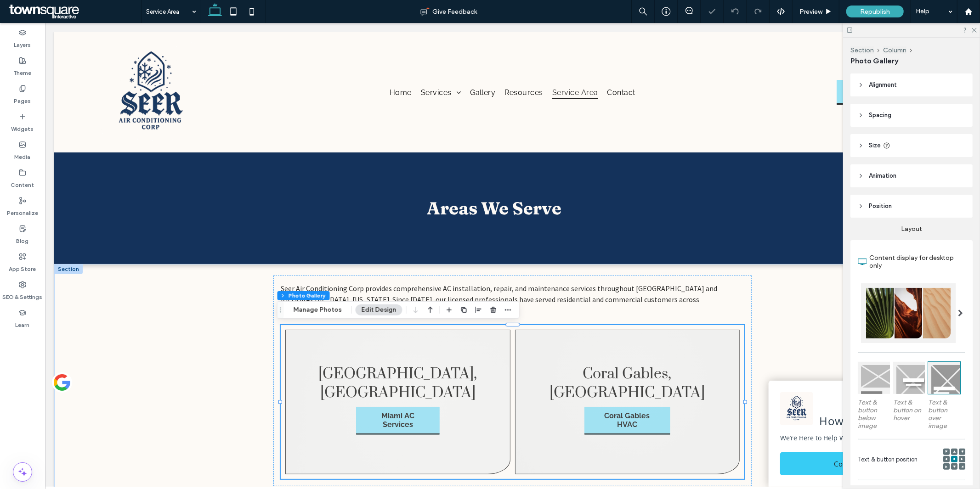
click at [489, 383] on link at bounding box center [397, 401] width 225 height 145
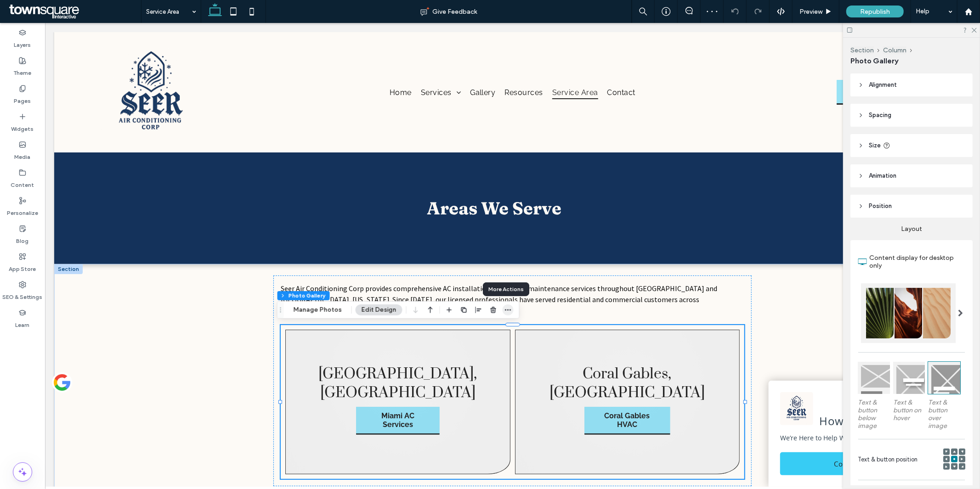
click at [508, 310] on icon "button" at bounding box center [507, 309] width 7 height 7
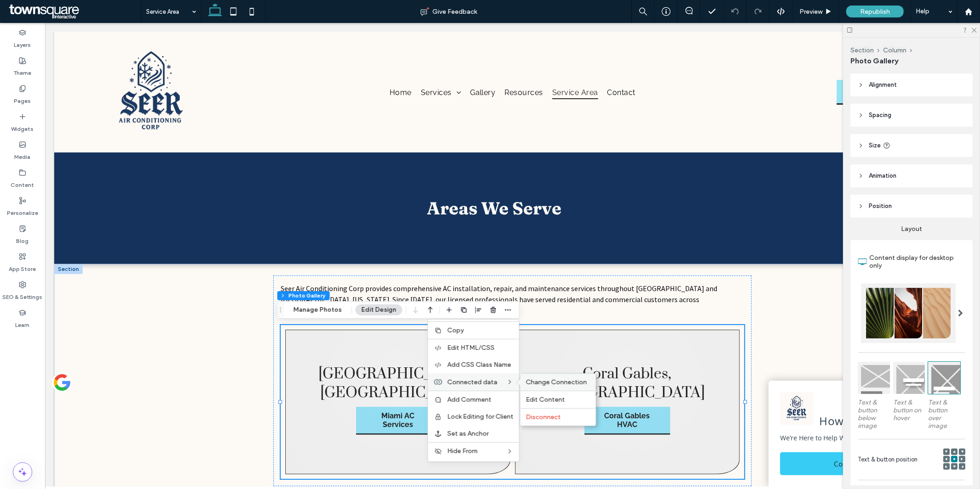
click at [544, 382] on span "Change Connection" at bounding box center [556, 382] width 61 height 8
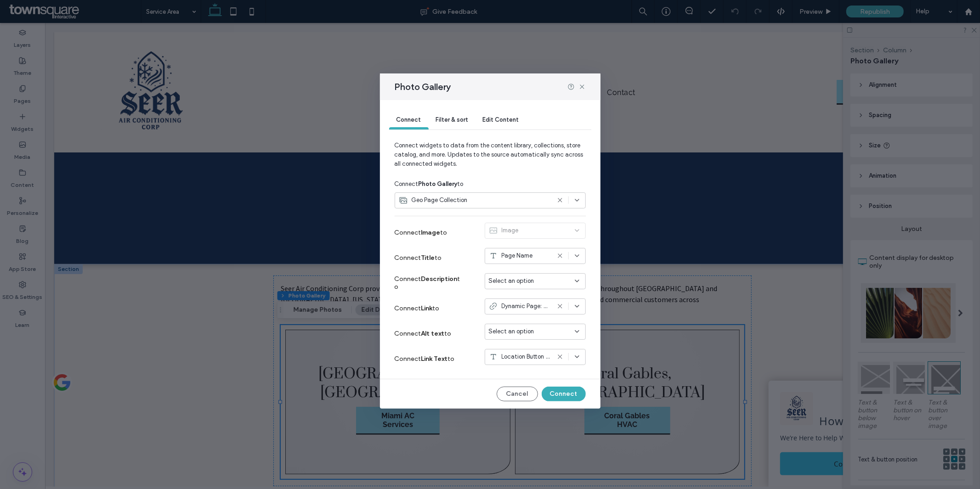
click at [573, 306] on icon at bounding box center [576, 306] width 7 height 7
click at [557, 337] on span "Dynamic Page: Service Area" at bounding box center [541, 338] width 73 height 9
click at [581, 282] on div "Select an option" at bounding box center [534, 281] width 101 height 16
click at [576, 258] on icon at bounding box center [576, 255] width 7 height 7
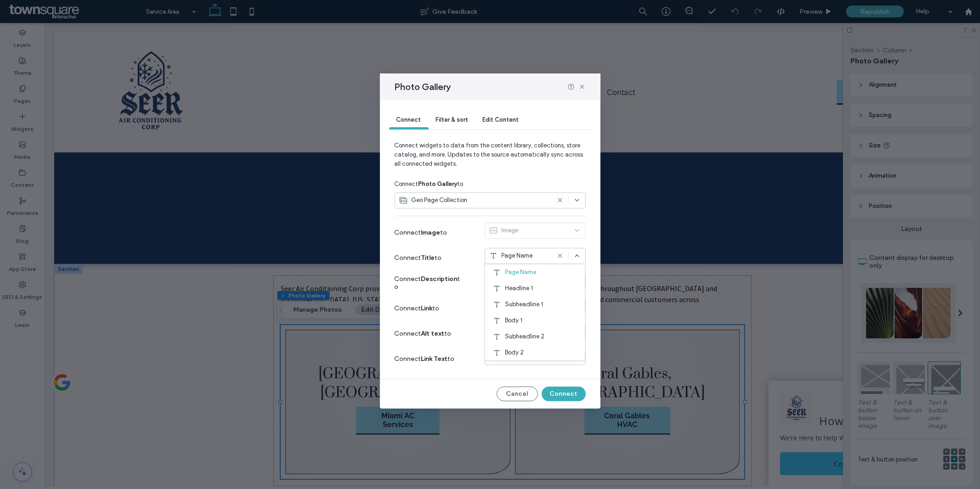
click at [576, 258] on icon at bounding box center [576, 255] width 7 height 7
click at [455, 117] on span "Filter & sort" at bounding box center [452, 119] width 32 height 7
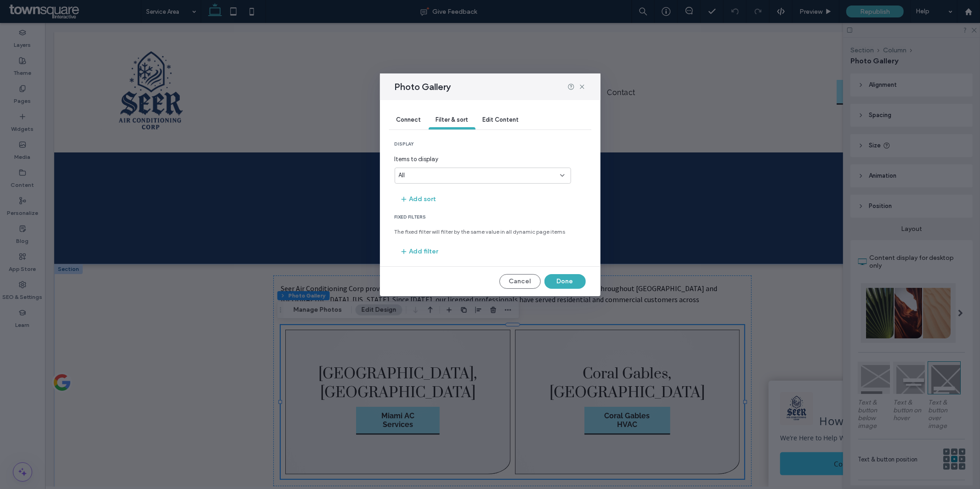
click at [499, 129] on div "Edit Content" at bounding box center [500, 120] width 51 height 18
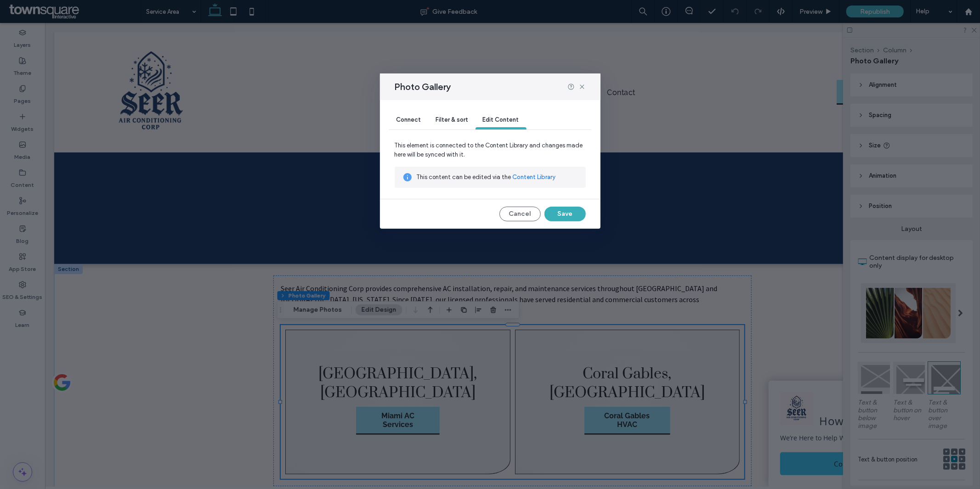
click at [450, 117] on span "Filter & sort" at bounding box center [452, 119] width 32 height 7
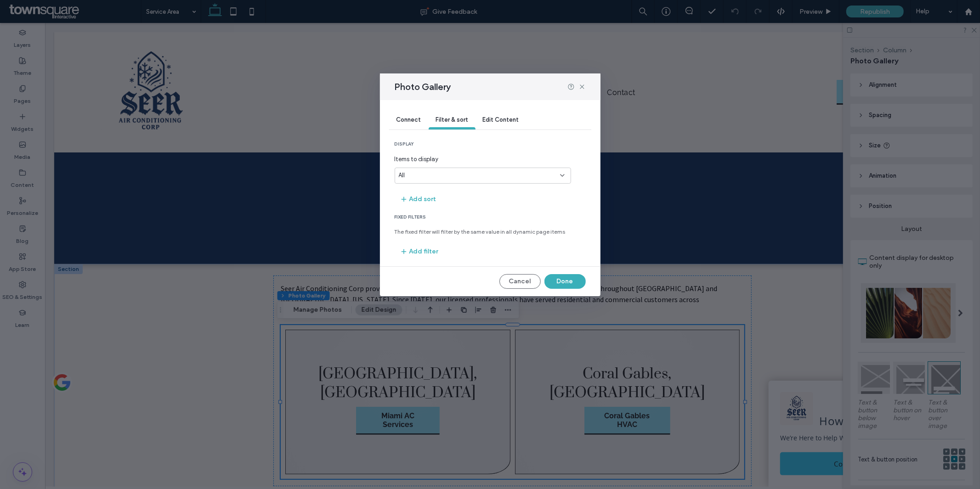
click at [411, 116] on span "Connect" at bounding box center [408, 119] width 25 height 7
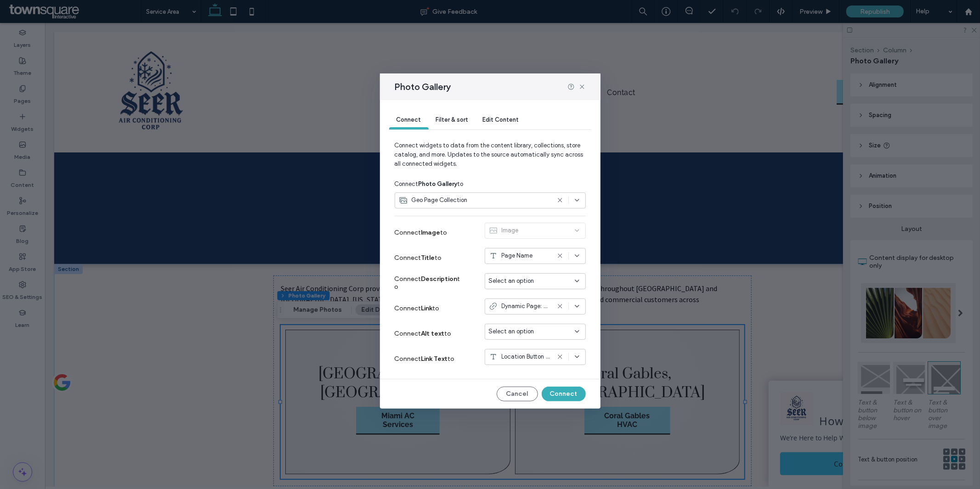
click at [575, 310] on div "Dynamic Page: Service Area" at bounding box center [534, 306] width 101 height 16
click at [560, 393] on button "Connect" at bounding box center [563, 394] width 44 height 15
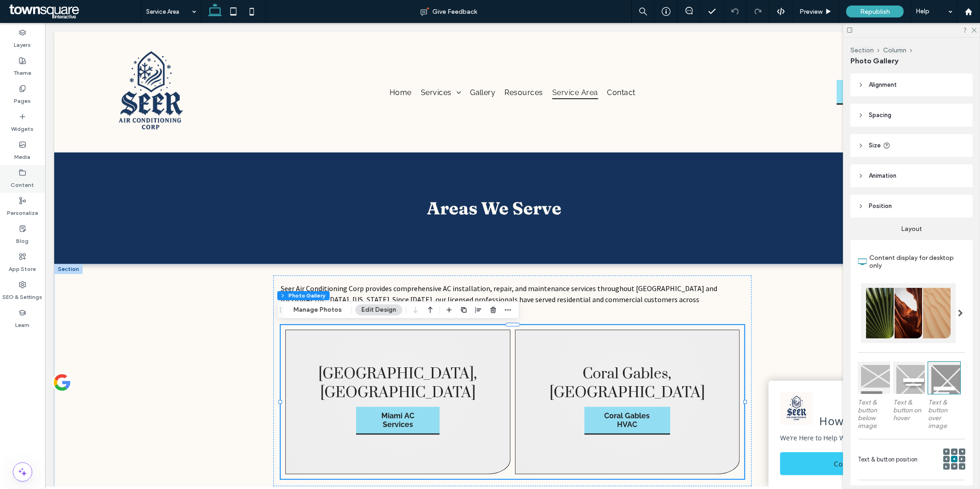
click at [29, 178] on label "Content" at bounding box center [22, 182] width 23 height 13
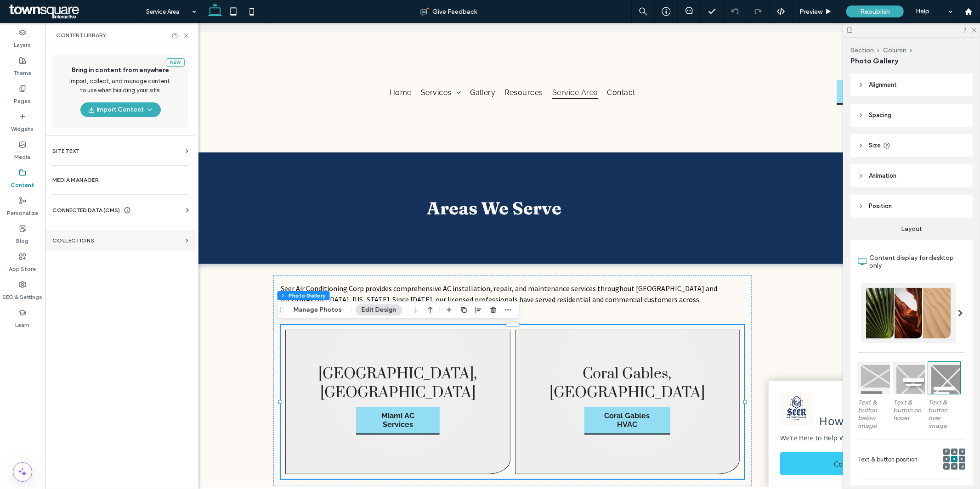
click at [131, 237] on section "Collections" at bounding box center [120, 240] width 151 height 21
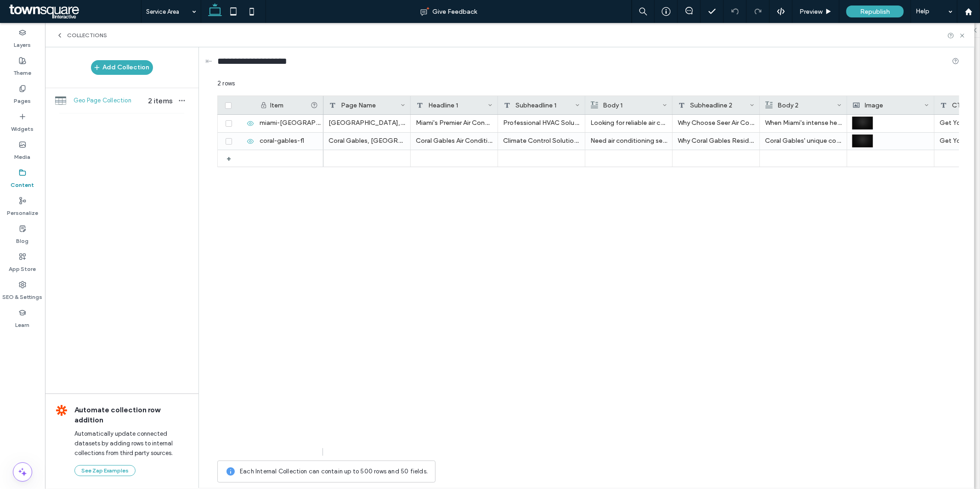
click at [300, 244] on div "miami-fl coral-gables-fl + Miami, FL Miami's Premier Air Conditioning Experts P…" at bounding box center [588, 281] width 742 height 333
click at [31, 93] on div "Pages" at bounding box center [22, 95] width 45 height 28
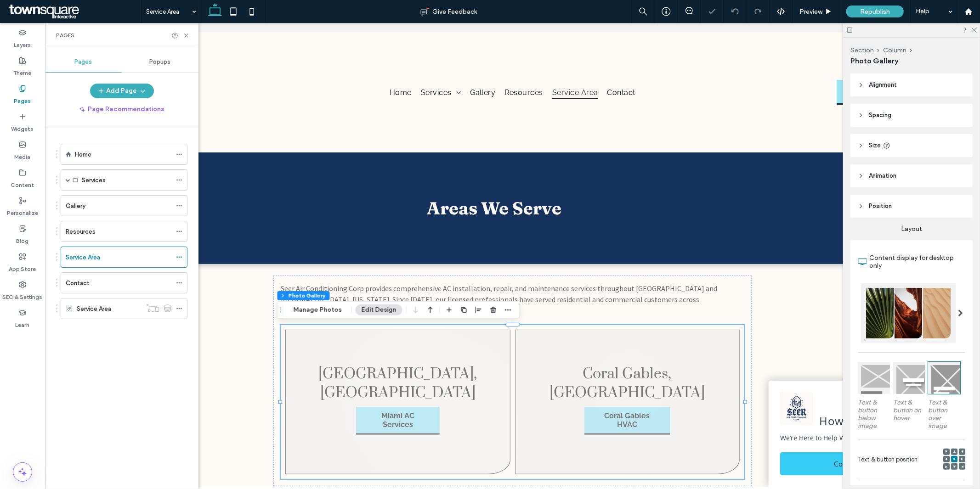
click at [480, 390] on link at bounding box center [397, 401] width 225 height 145
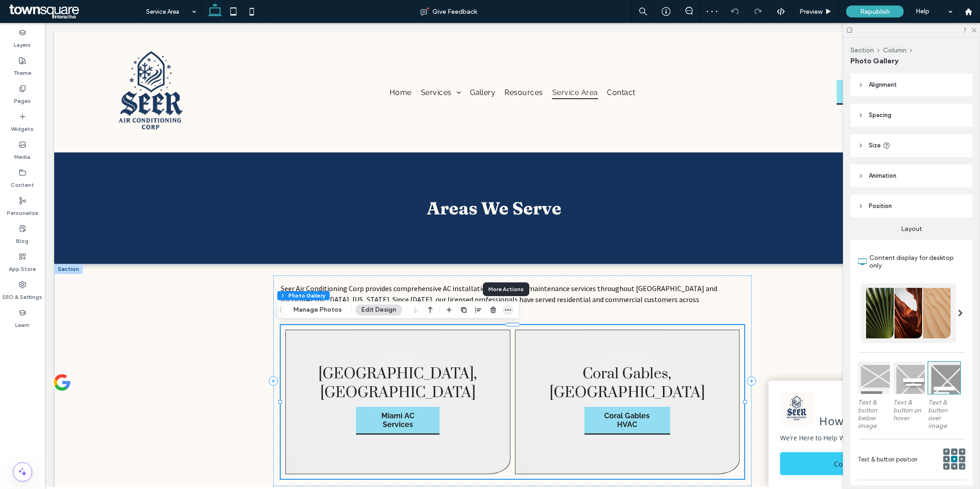
click at [505, 310] on use "button" at bounding box center [508, 309] width 6 height 1
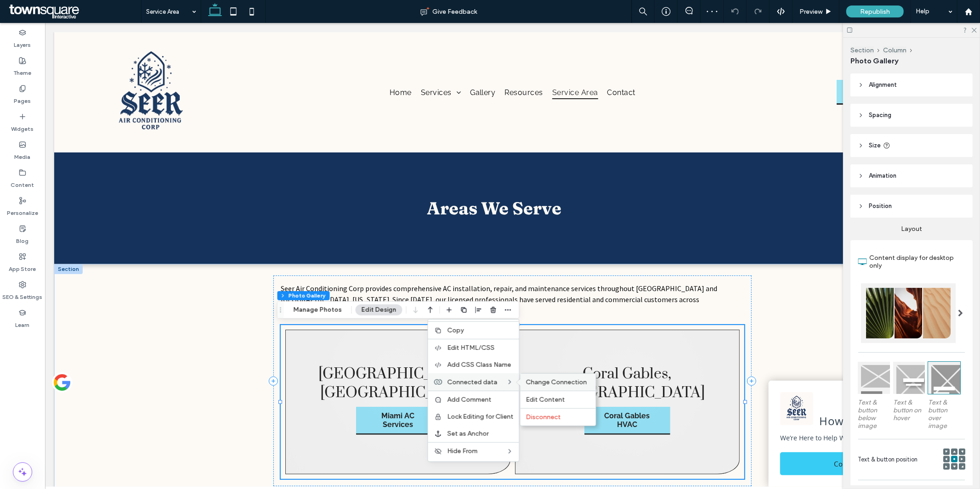
click at [538, 380] on span "Change Connection" at bounding box center [556, 382] width 61 height 8
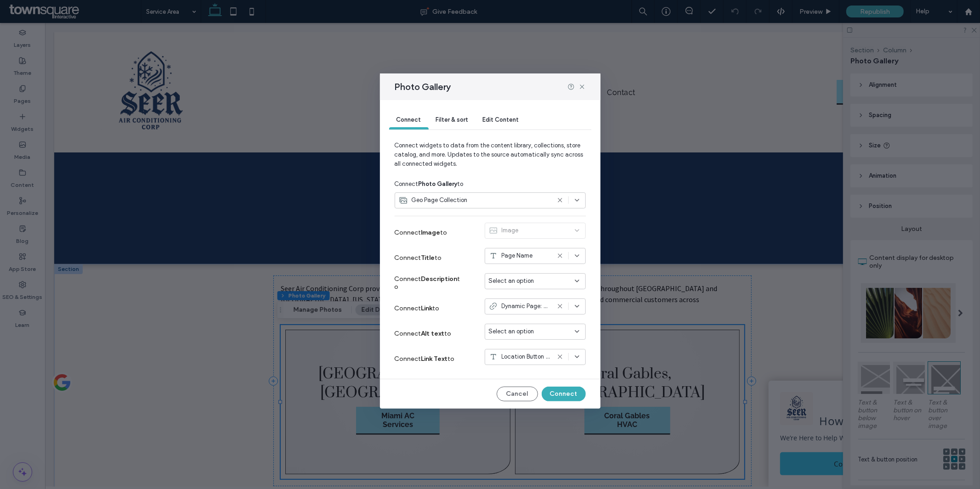
click at [577, 306] on icon at bounding box center [576, 306] width 7 height 7
click at [542, 319] on div "CTA" at bounding box center [534, 323] width 100 height 16
click at [557, 392] on button "Connect" at bounding box center [563, 394] width 44 height 15
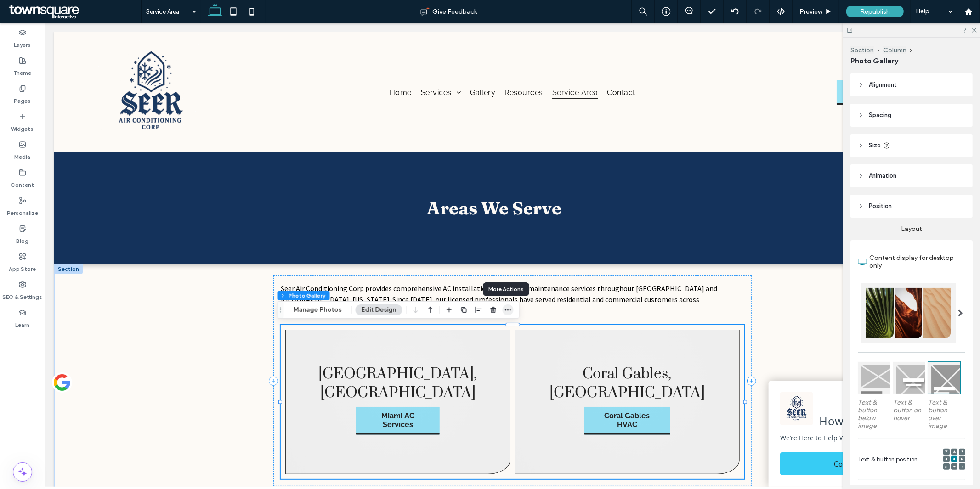
click at [504, 310] on icon "button" at bounding box center [507, 309] width 7 height 7
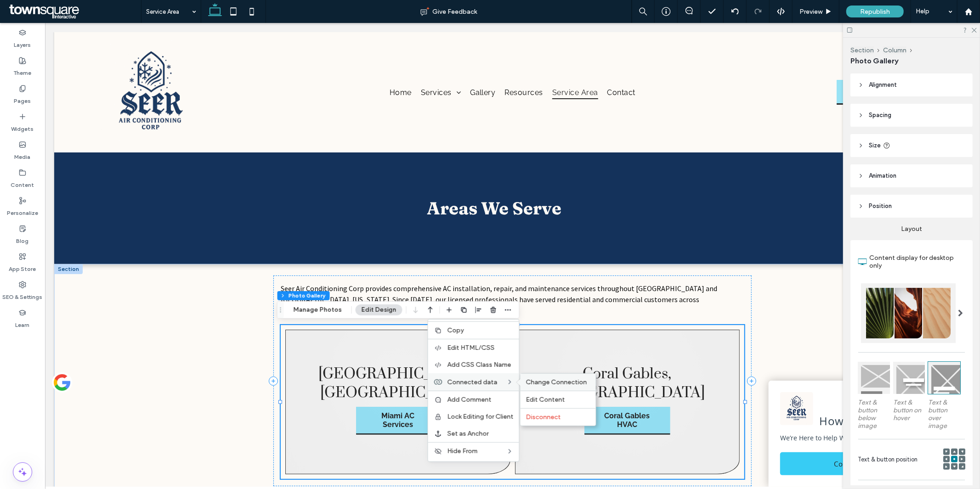
click at [536, 382] on span "Change Connection" at bounding box center [556, 382] width 61 height 8
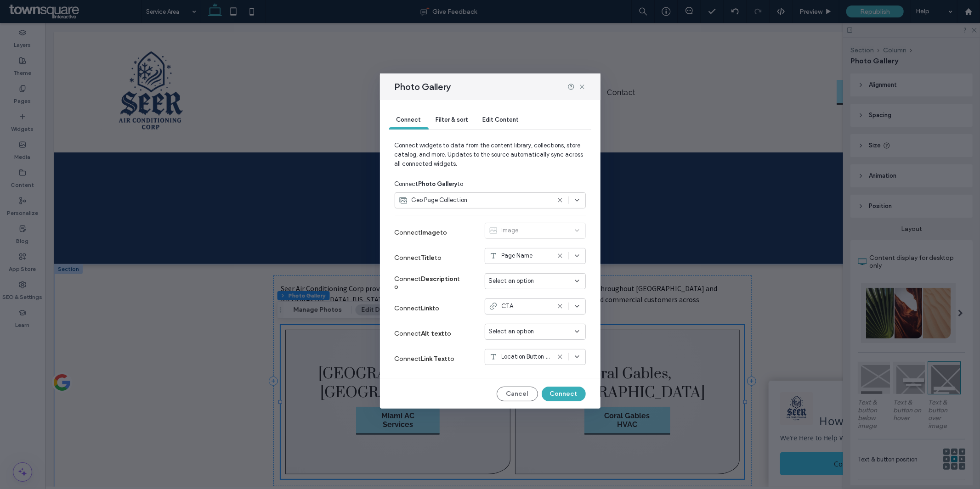
click at [573, 306] on icon at bounding box center [576, 306] width 7 height 7
click at [558, 340] on span "Dynamic Page: Service Area" at bounding box center [541, 338] width 73 height 9
click at [563, 400] on button "Connect" at bounding box center [563, 394] width 44 height 15
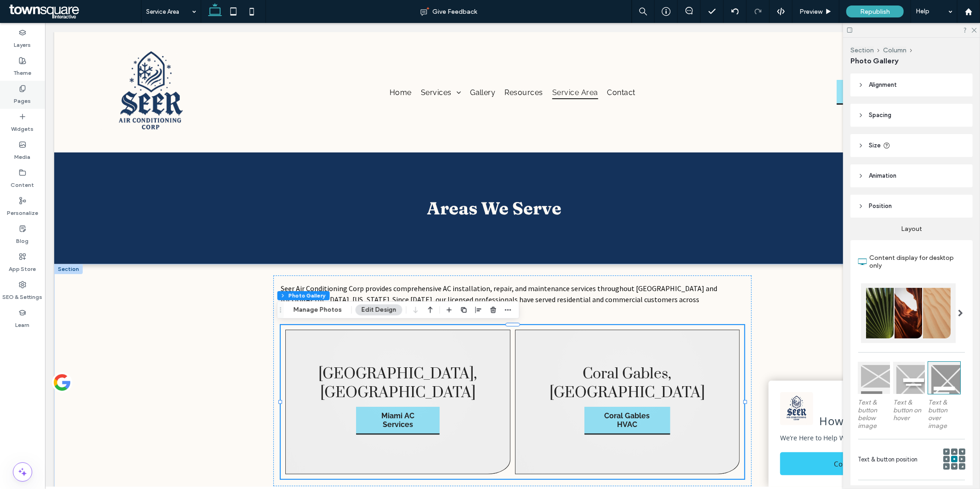
click at [16, 92] on label "Pages" at bounding box center [22, 98] width 17 height 13
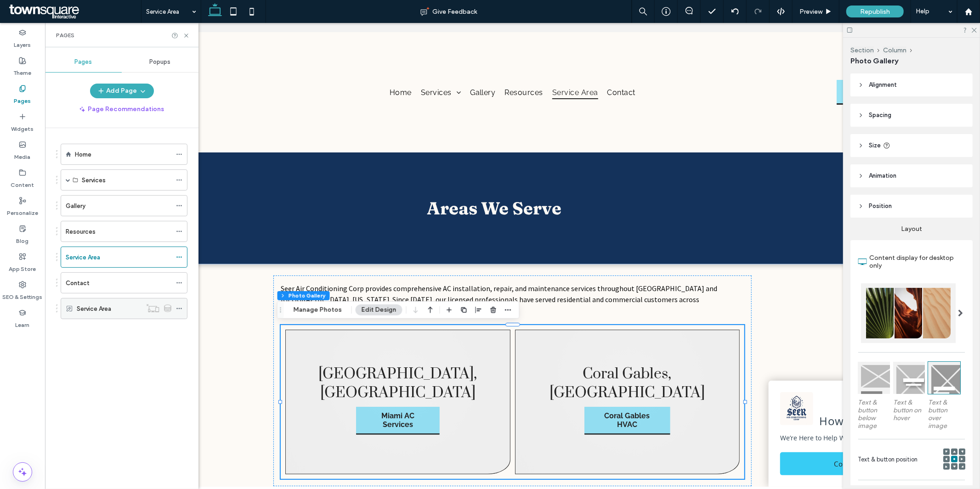
click at [103, 311] on label "Service Area" at bounding box center [94, 309] width 34 height 16
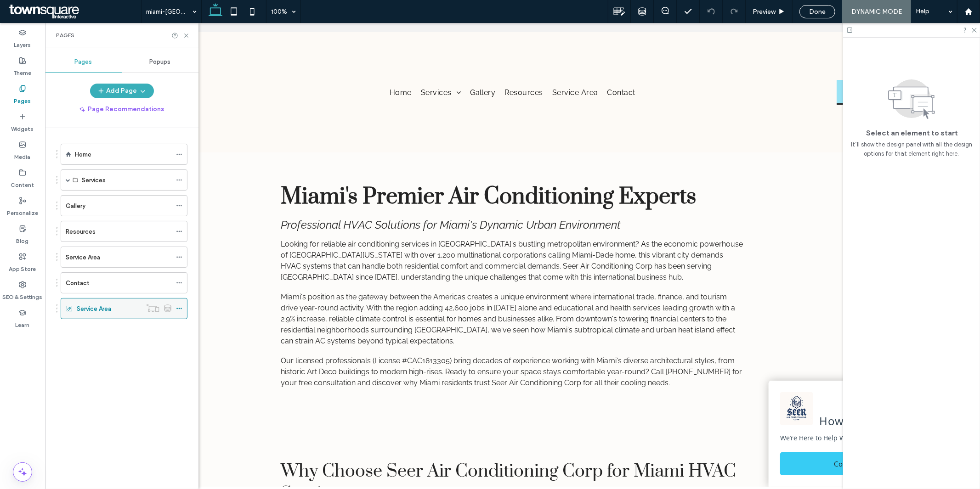
click at [180, 309] on icon at bounding box center [179, 308] width 6 height 6
click at [129, 252] on div "Service Area" at bounding box center [119, 257] width 106 height 20
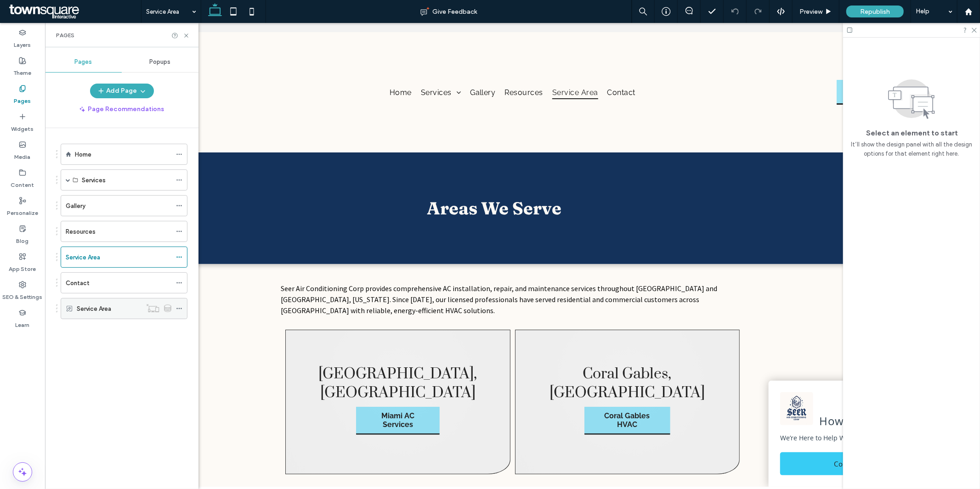
click at [129, 310] on div "Service Area" at bounding box center [109, 309] width 65 height 10
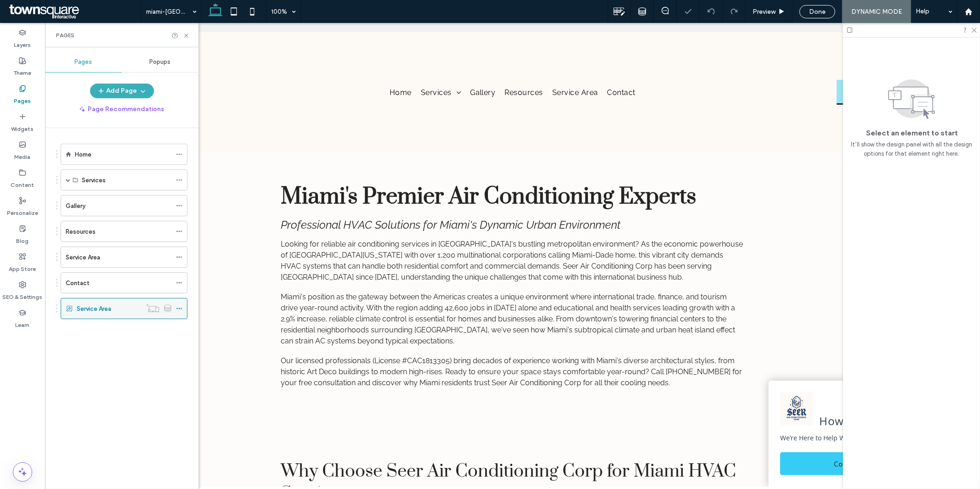
click at [182, 309] on icon at bounding box center [179, 308] width 6 height 6
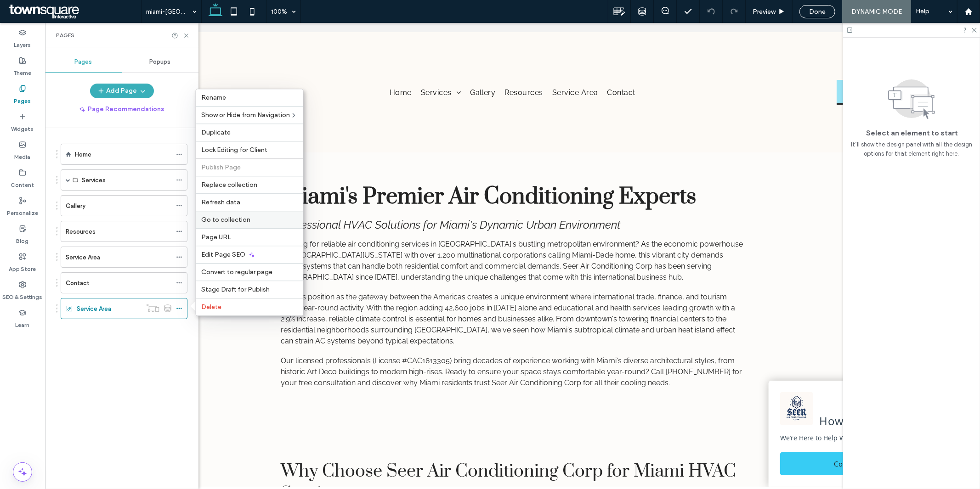
click at [231, 220] on span "Go to collection" at bounding box center [226, 220] width 49 height 8
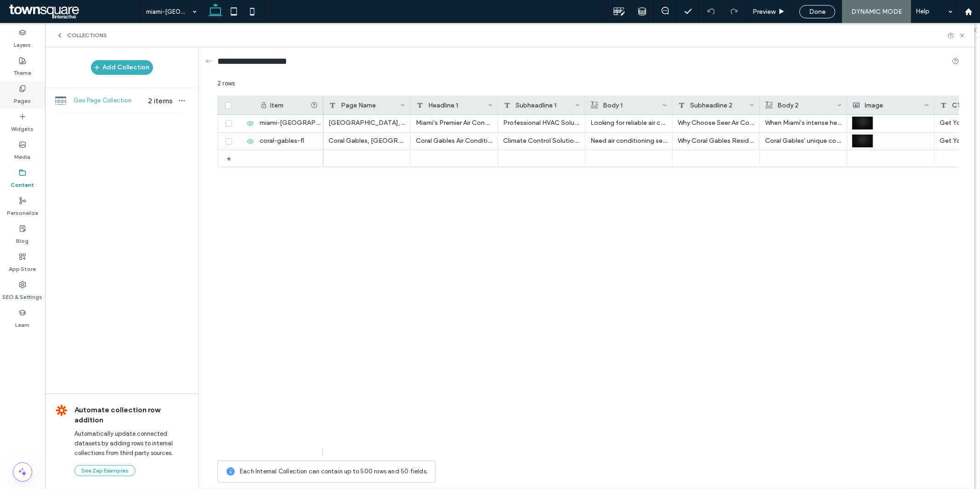
click at [25, 100] on label "Pages" at bounding box center [22, 98] width 17 height 13
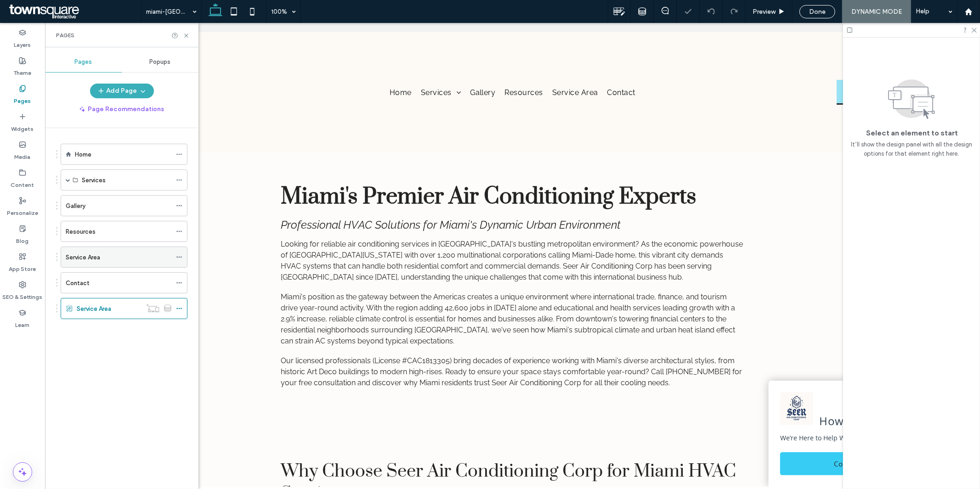
click at [97, 250] on div "Service Area" at bounding box center [119, 257] width 106 height 20
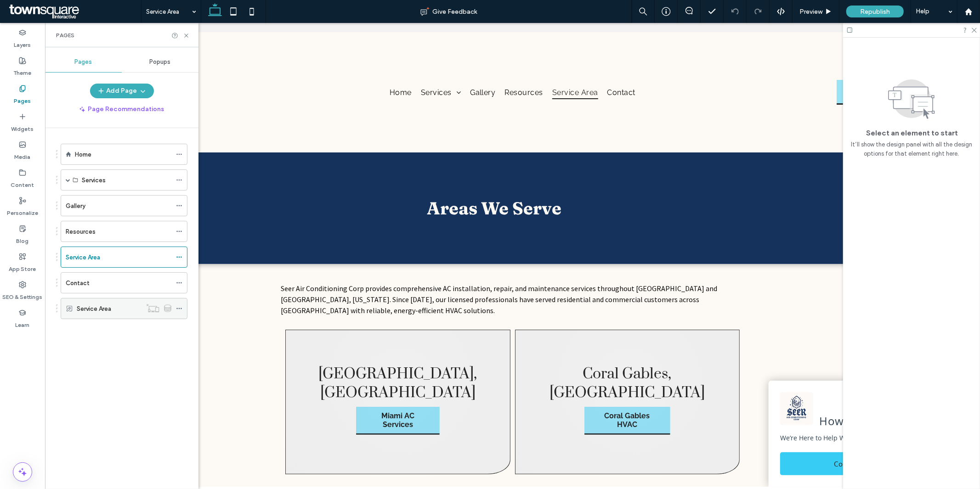
click at [181, 308] on icon at bounding box center [179, 308] width 6 height 6
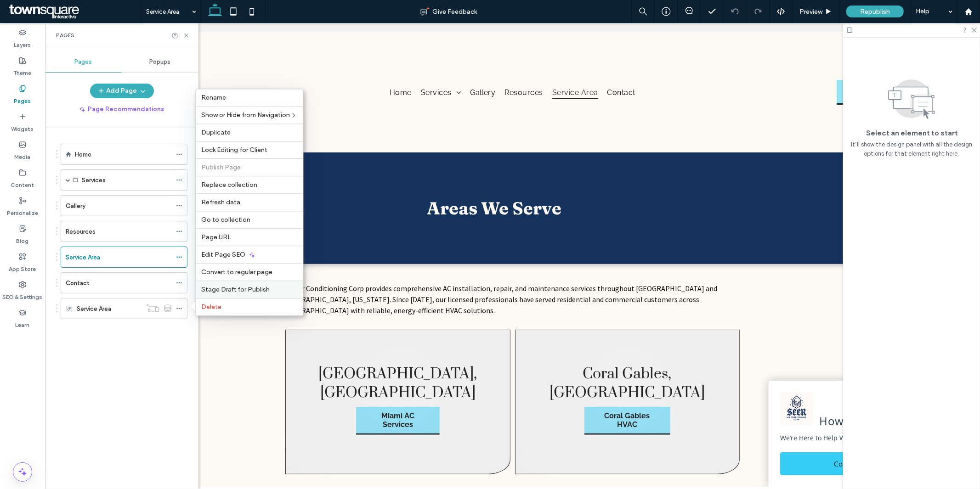
click at [230, 291] on span "Stage Draft for Publish" at bounding box center [236, 290] width 68 height 8
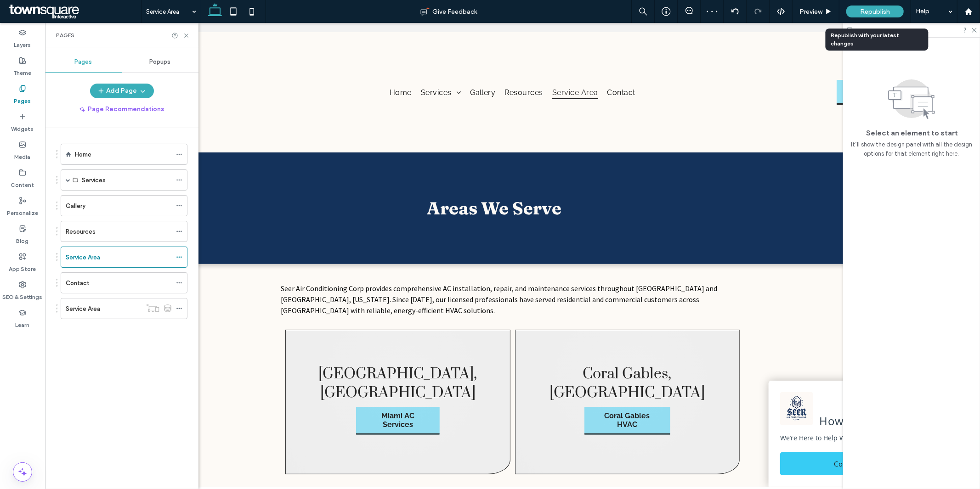
click at [860, 11] on span "Republish" at bounding box center [875, 12] width 30 height 8
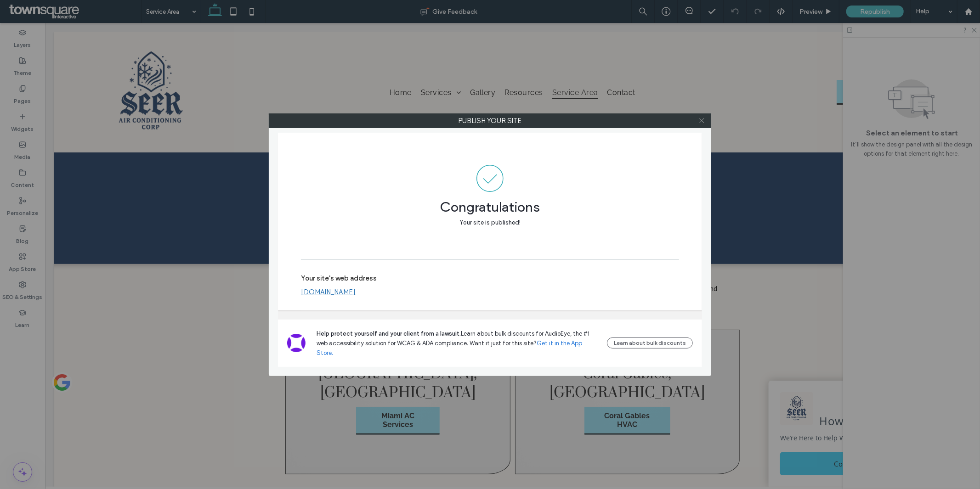
click at [701, 121] on use at bounding box center [701, 120] width 5 height 5
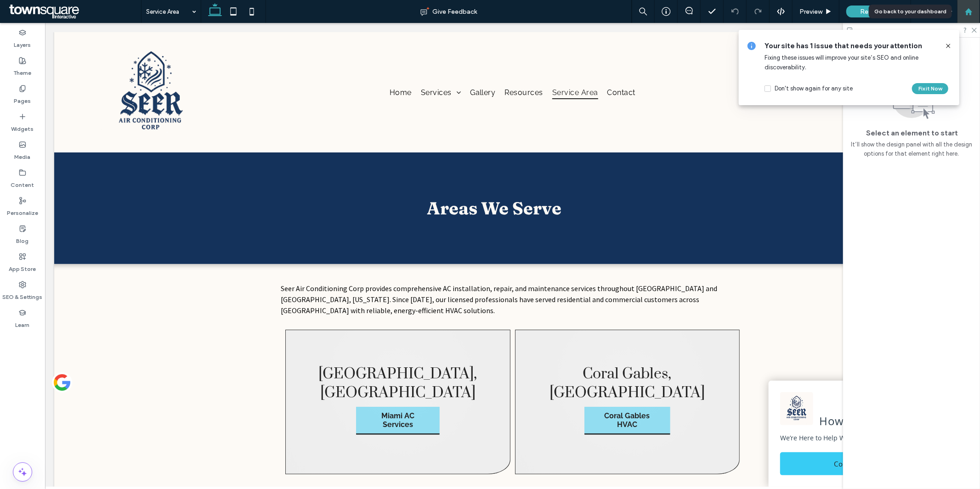
click at [966, 11] on use at bounding box center [967, 11] width 7 height 7
